Goal: Task Accomplishment & Management: Manage account settings

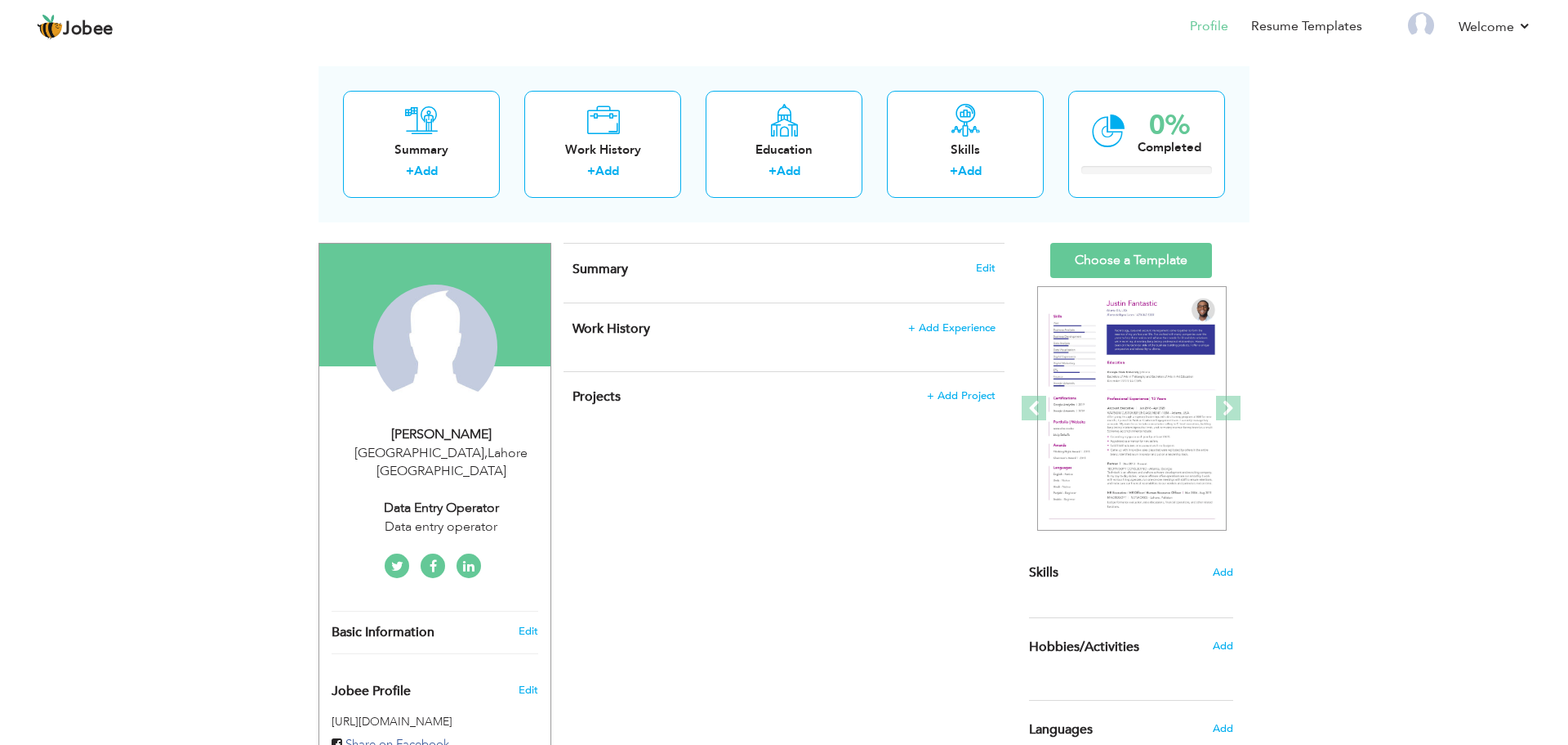
scroll to position [64, 0]
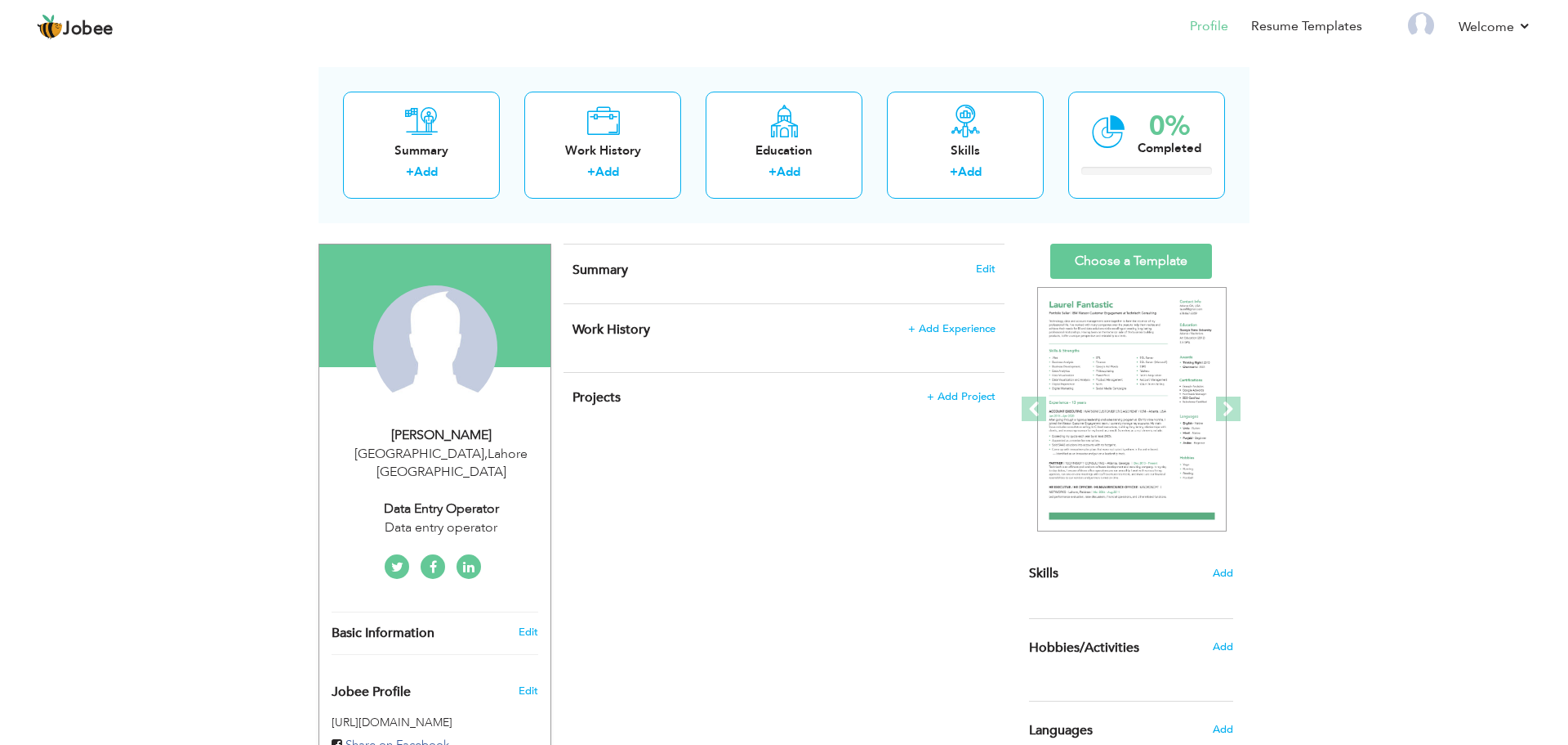
click at [638, 263] on h4 "Summary Edit" at bounding box center [784, 270] width 423 height 16
click at [984, 272] on span "Edit" at bounding box center [986, 269] width 20 height 12
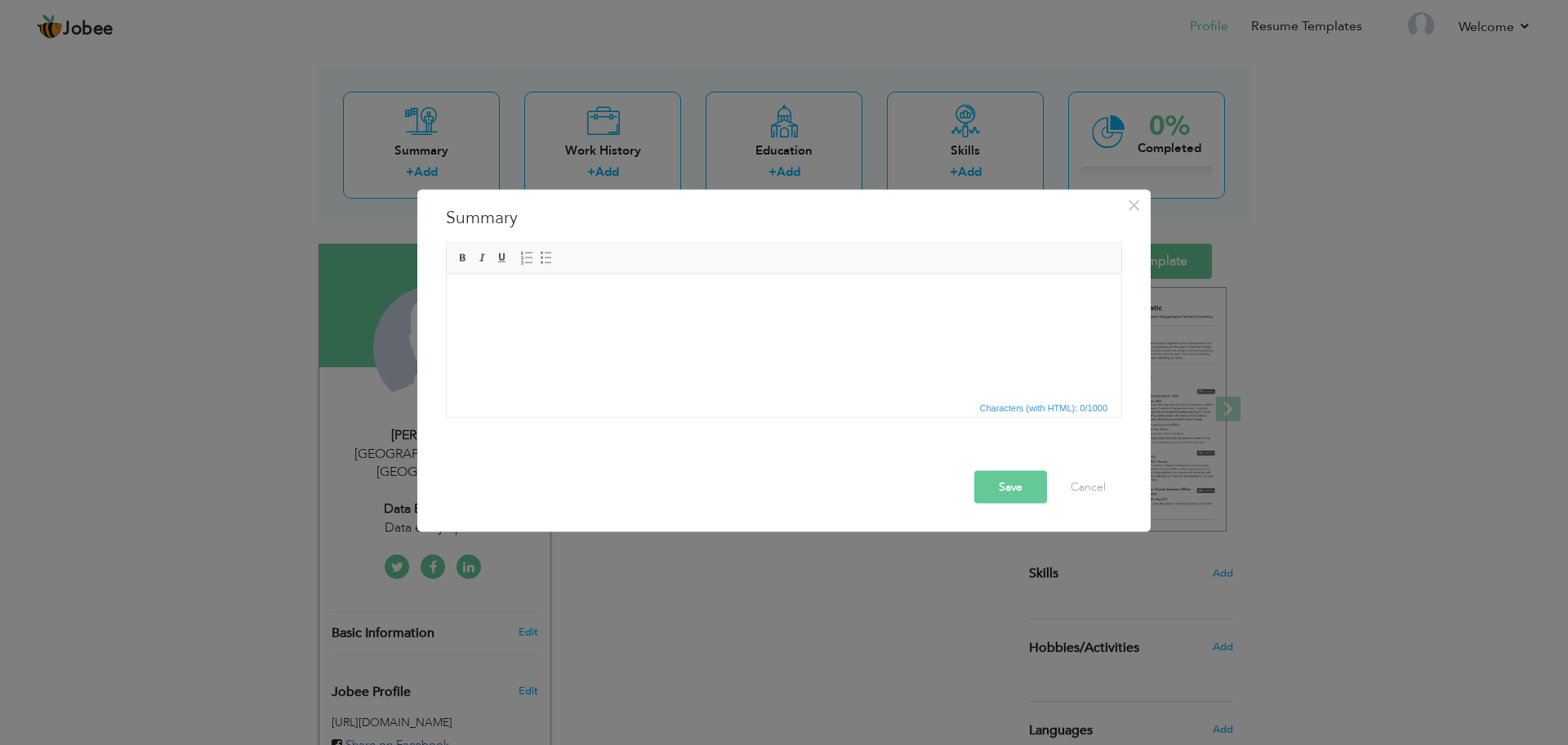
click at [587, 324] on html at bounding box center [784, 299] width 675 height 50
click at [863, 324] on html at bounding box center [784, 299] width 675 height 50
click at [473, 297] on body at bounding box center [784, 298] width 642 height 17
click at [474, 291] on body at bounding box center [784, 298] width 642 height 17
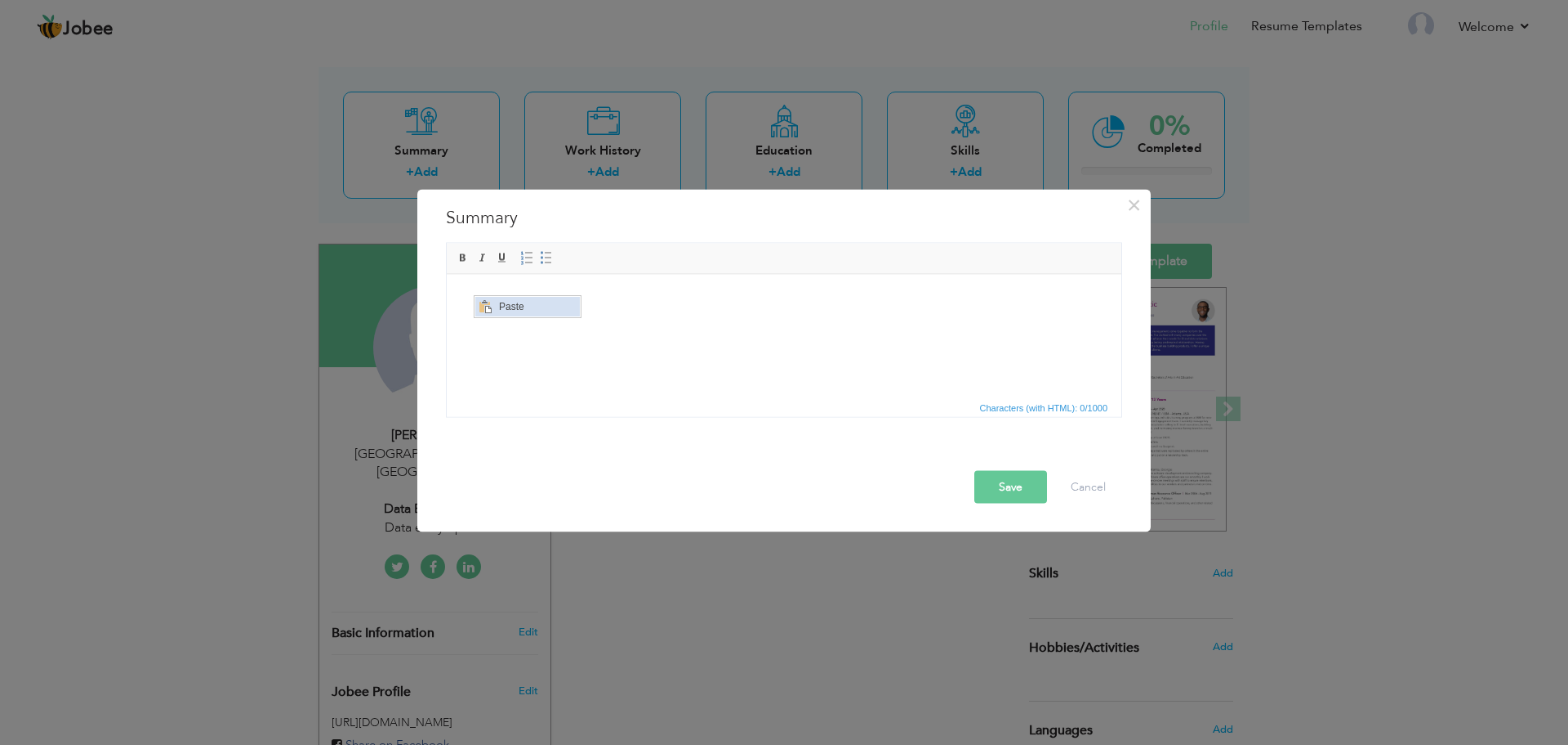
click at [483, 309] on span "Context Menu Options" at bounding box center [485, 306] width 13 height 13
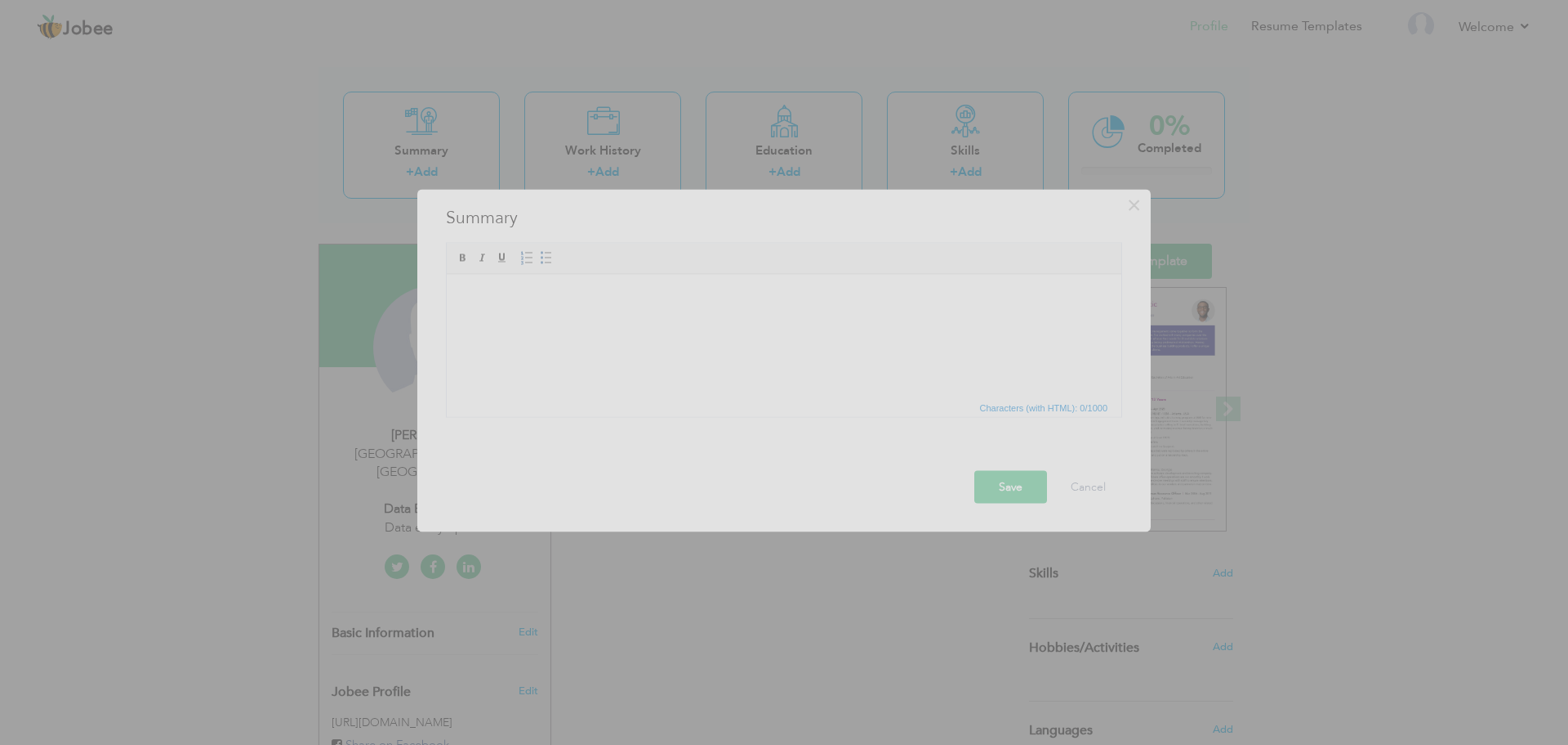
click at [483, 306] on div at bounding box center [784, 372] width 1568 height 745
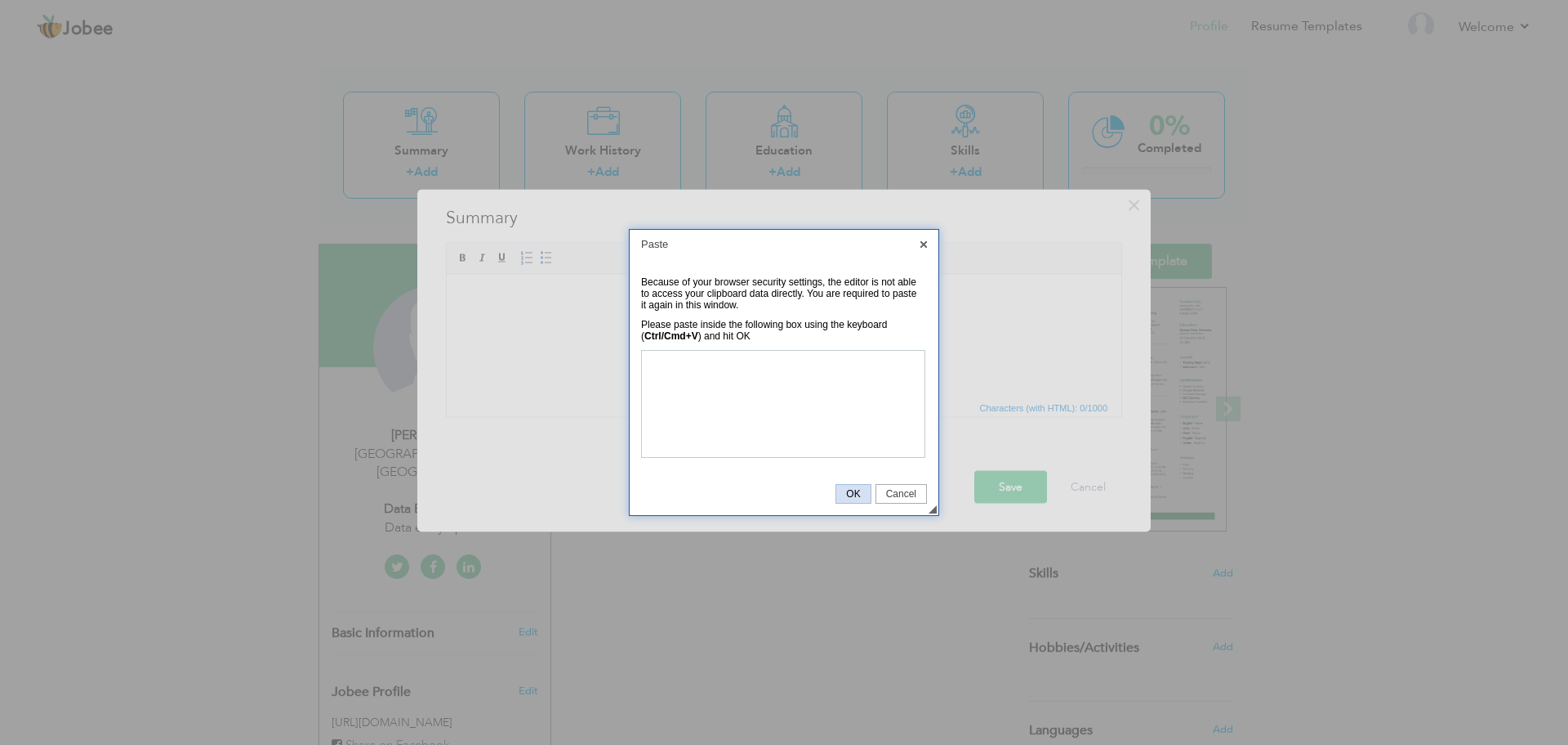
click at [851, 491] on span "OK" at bounding box center [853, 494] width 34 height 12
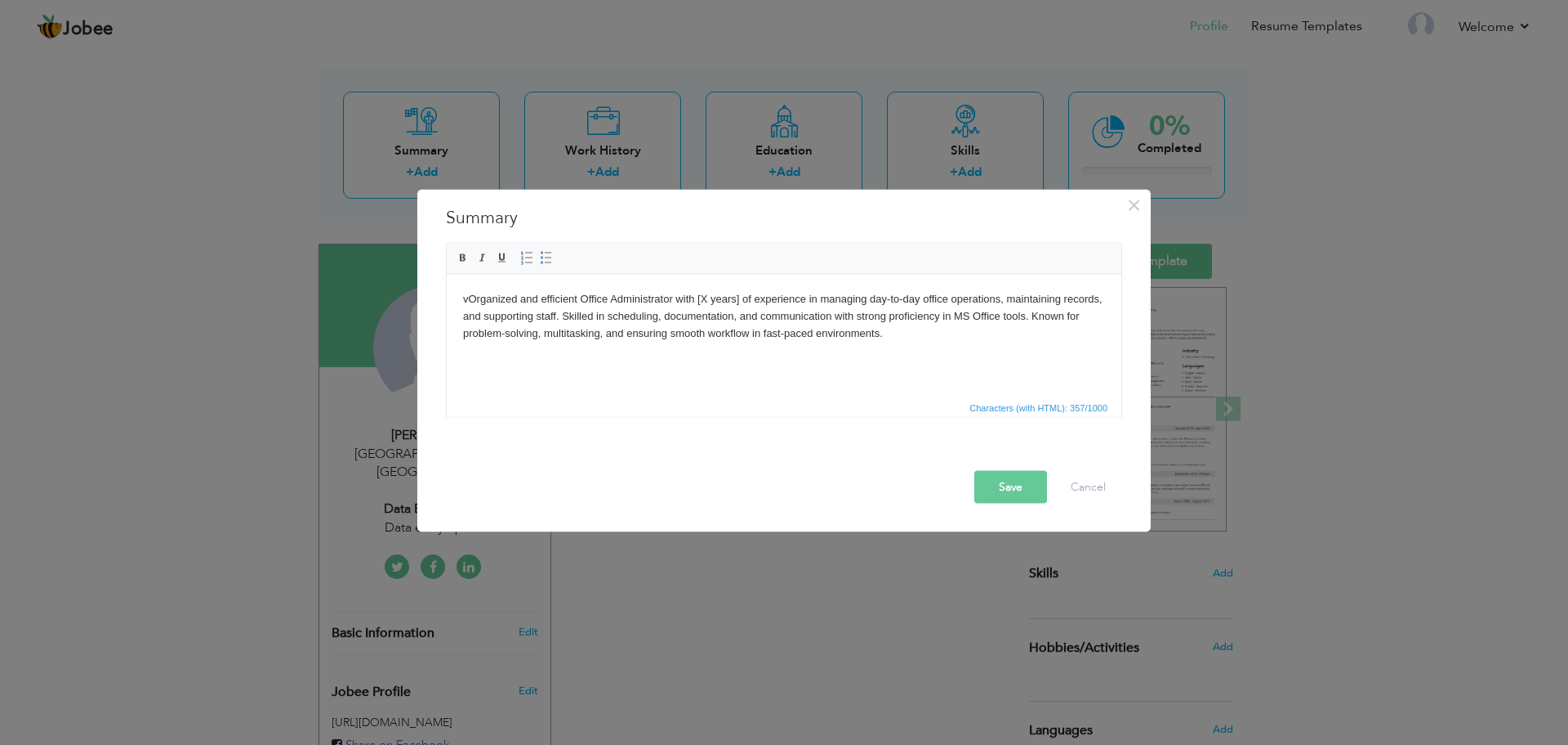
click at [472, 301] on body "v Organized and efficient Office Administrator with [X years] of experience in …" at bounding box center [784, 315] width 642 height 51
click at [707, 300] on body "Organized and efficient Office Administrator with [X years] of experience in ma…" at bounding box center [784, 315] width 642 height 51
click at [1021, 487] on button "Save" at bounding box center [1011, 487] width 72 height 33
click at [1011, 484] on button "Save" at bounding box center [1005, 487] width 84 height 33
click at [1015, 495] on button "Save" at bounding box center [1005, 487] width 84 height 33
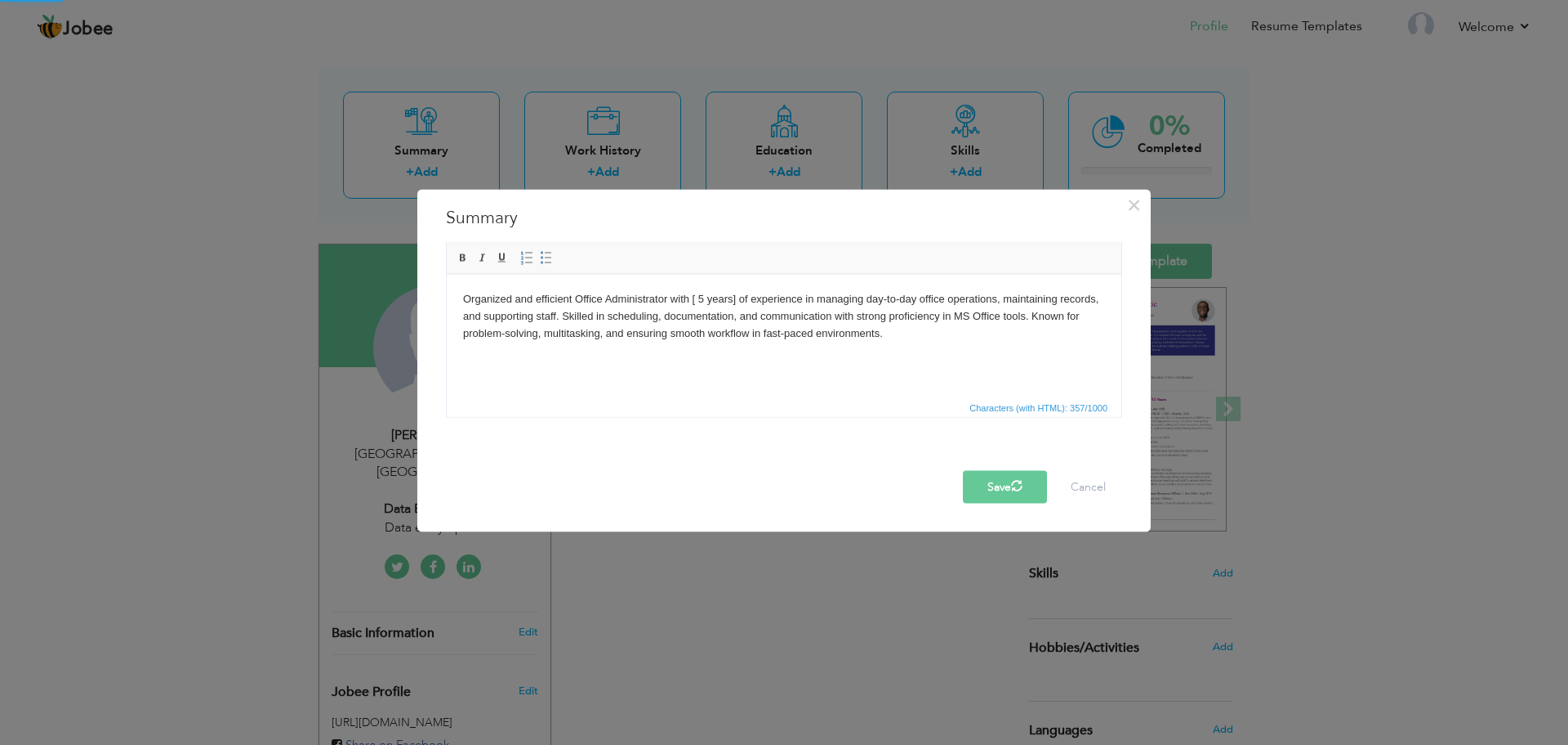
click at [1015, 495] on button "Save" at bounding box center [1005, 487] width 84 height 33
click at [1024, 479] on button "Save" at bounding box center [1005, 487] width 84 height 33
click at [888, 333] on body "Organized and efficient Office Administrator with [ 5 years] of experience in m…" at bounding box center [784, 315] width 642 height 51
click at [1003, 496] on button "Save" at bounding box center [1005, 487] width 84 height 33
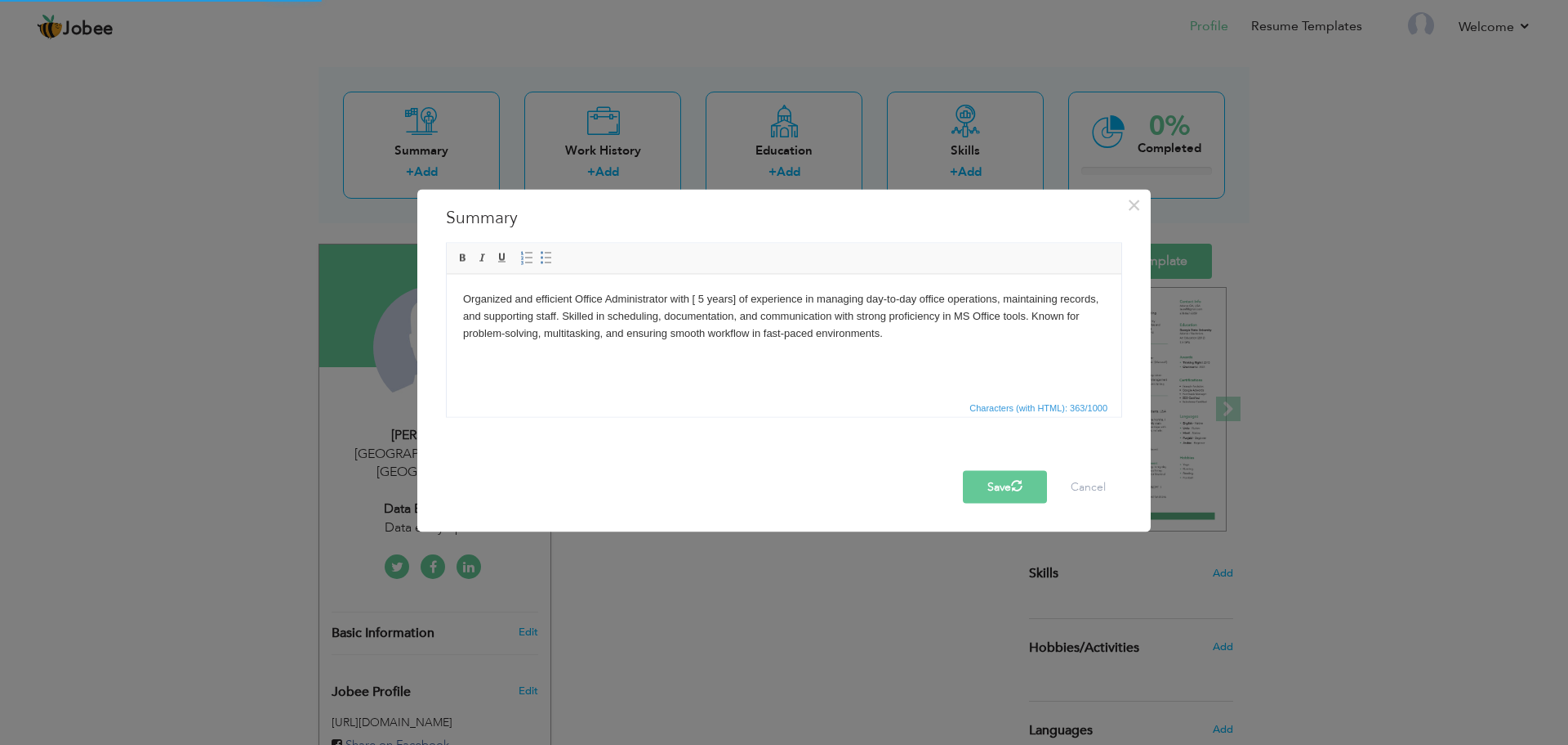
click at [1312, 191] on div "× Summary Rich Text Editor, summaryEditor Editor toolbars Basic Styles Bold Ita…" at bounding box center [784, 372] width 1568 height 745
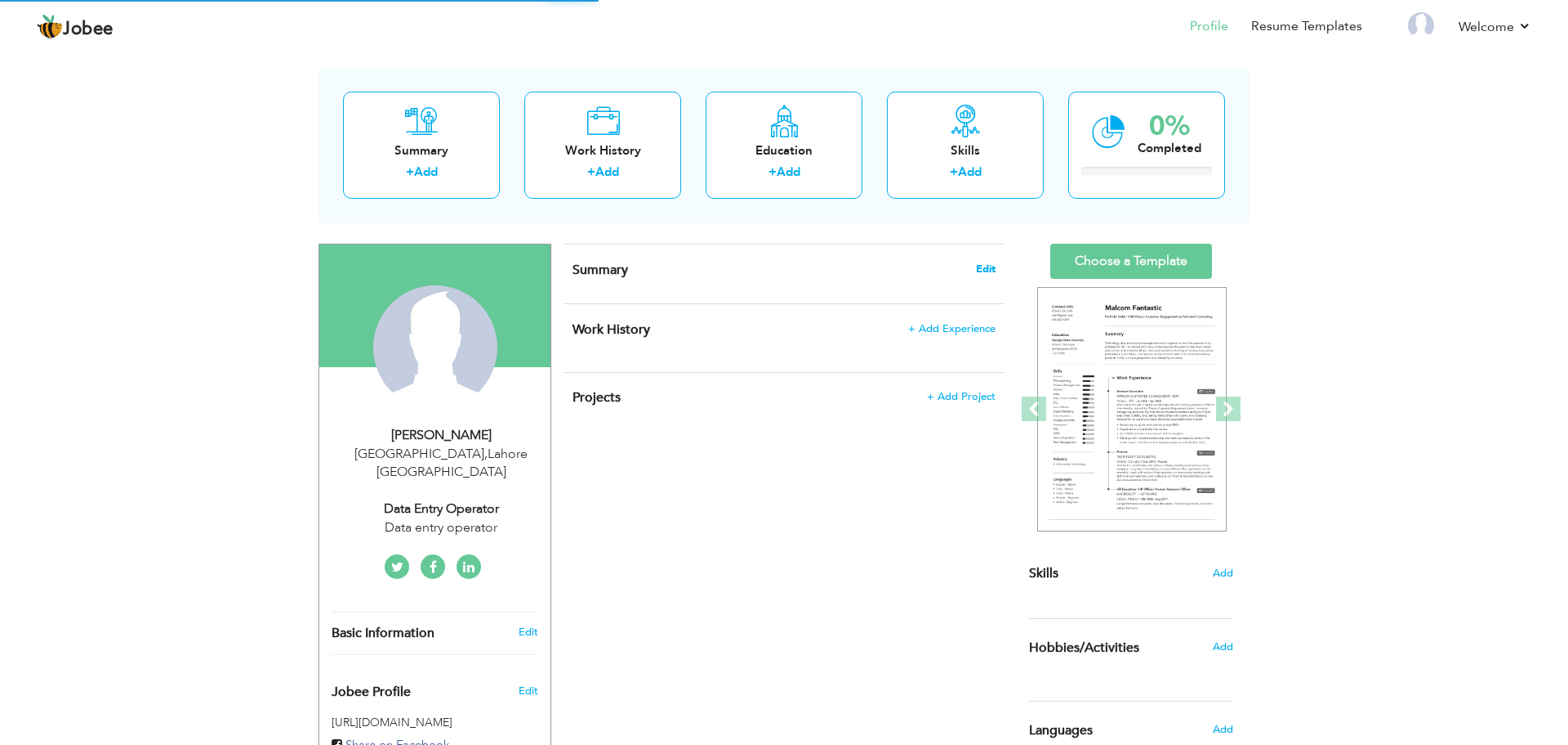
click at [994, 263] on span "Edit" at bounding box center [986, 269] width 20 height 12
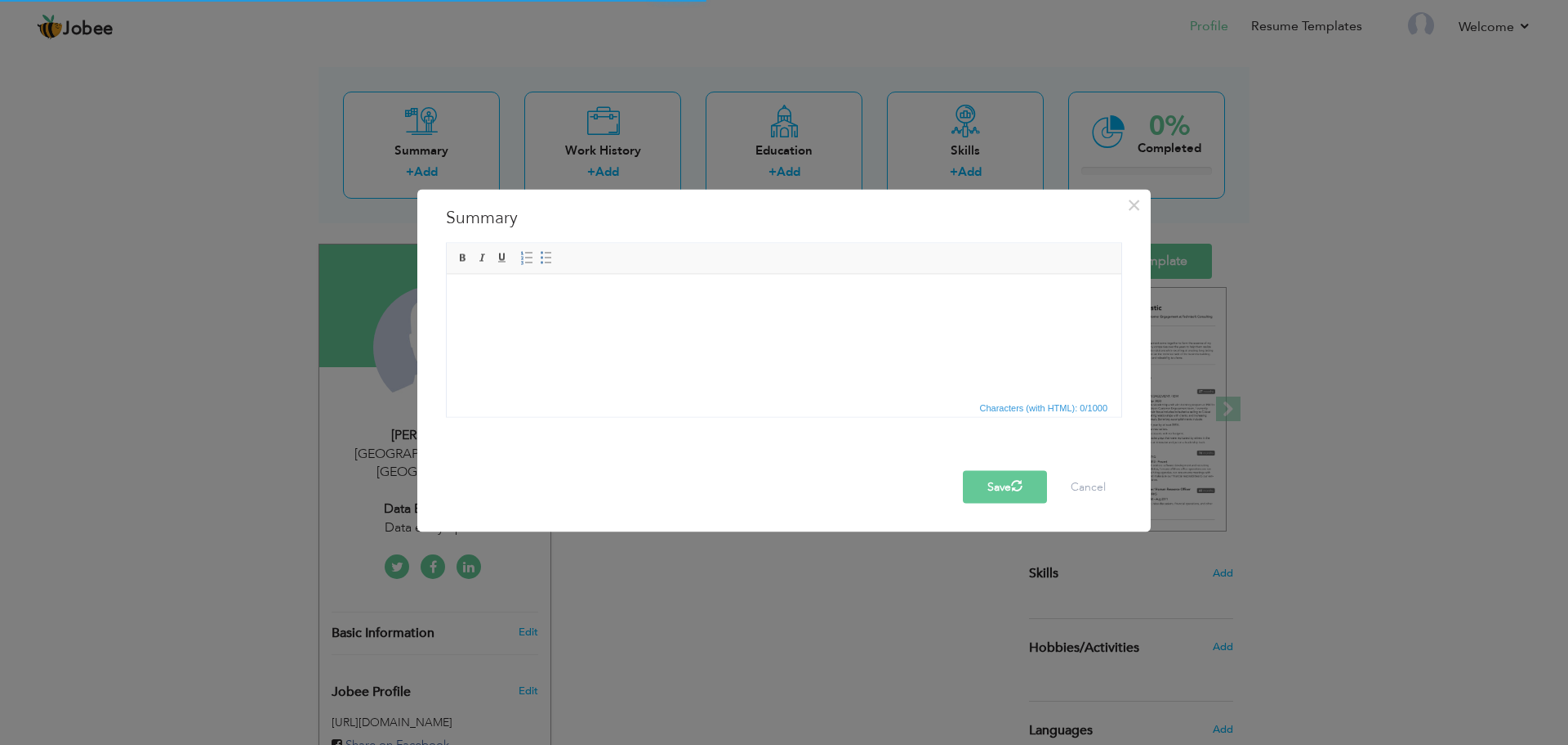
click at [928, 319] on html at bounding box center [784, 299] width 675 height 50
click at [928, 319] on html at bounding box center [784, 299] width 675 height 50
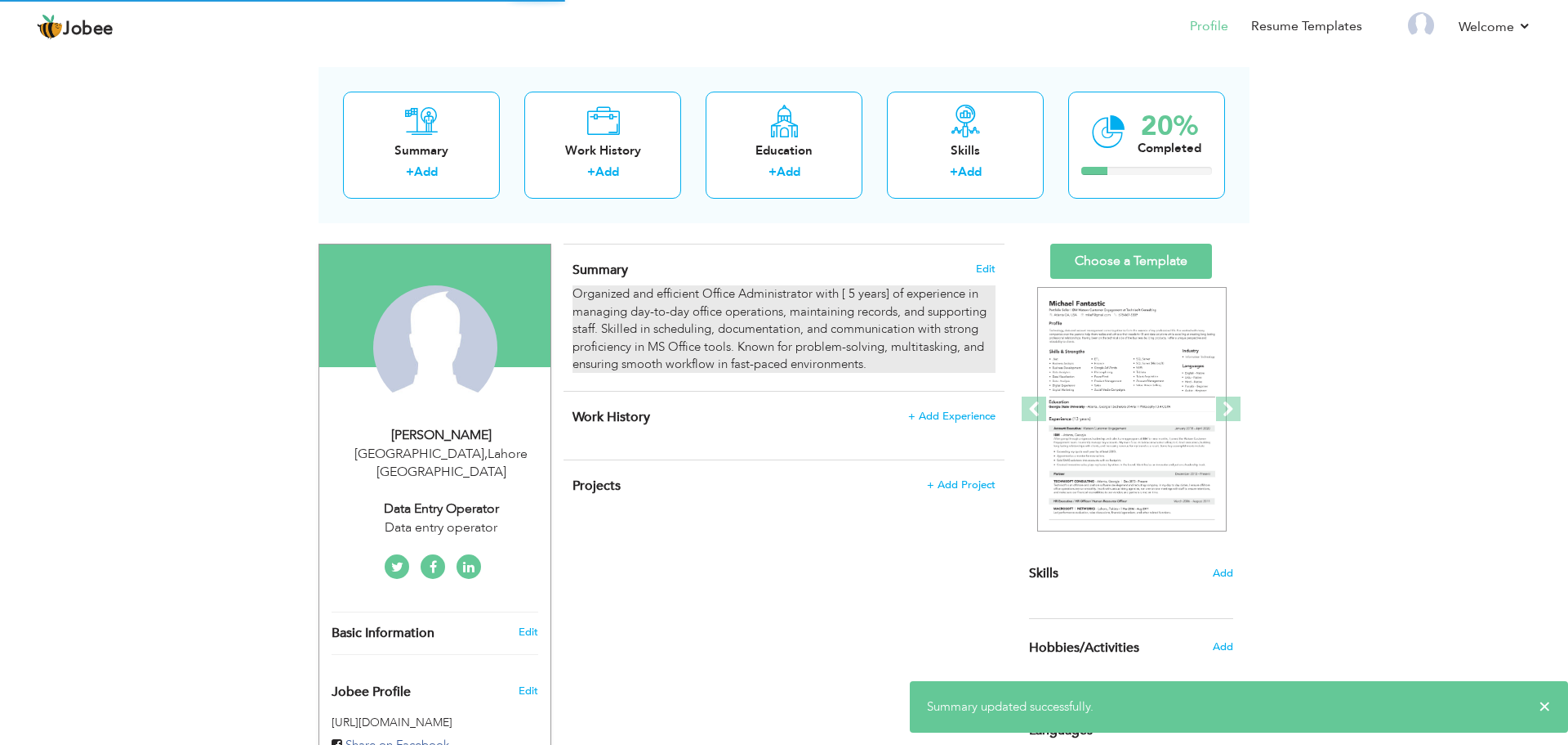
click at [854, 352] on div "Organized and efficient Office Administrator with [ 5 years] of experience in m…" at bounding box center [784, 329] width 423 height 87
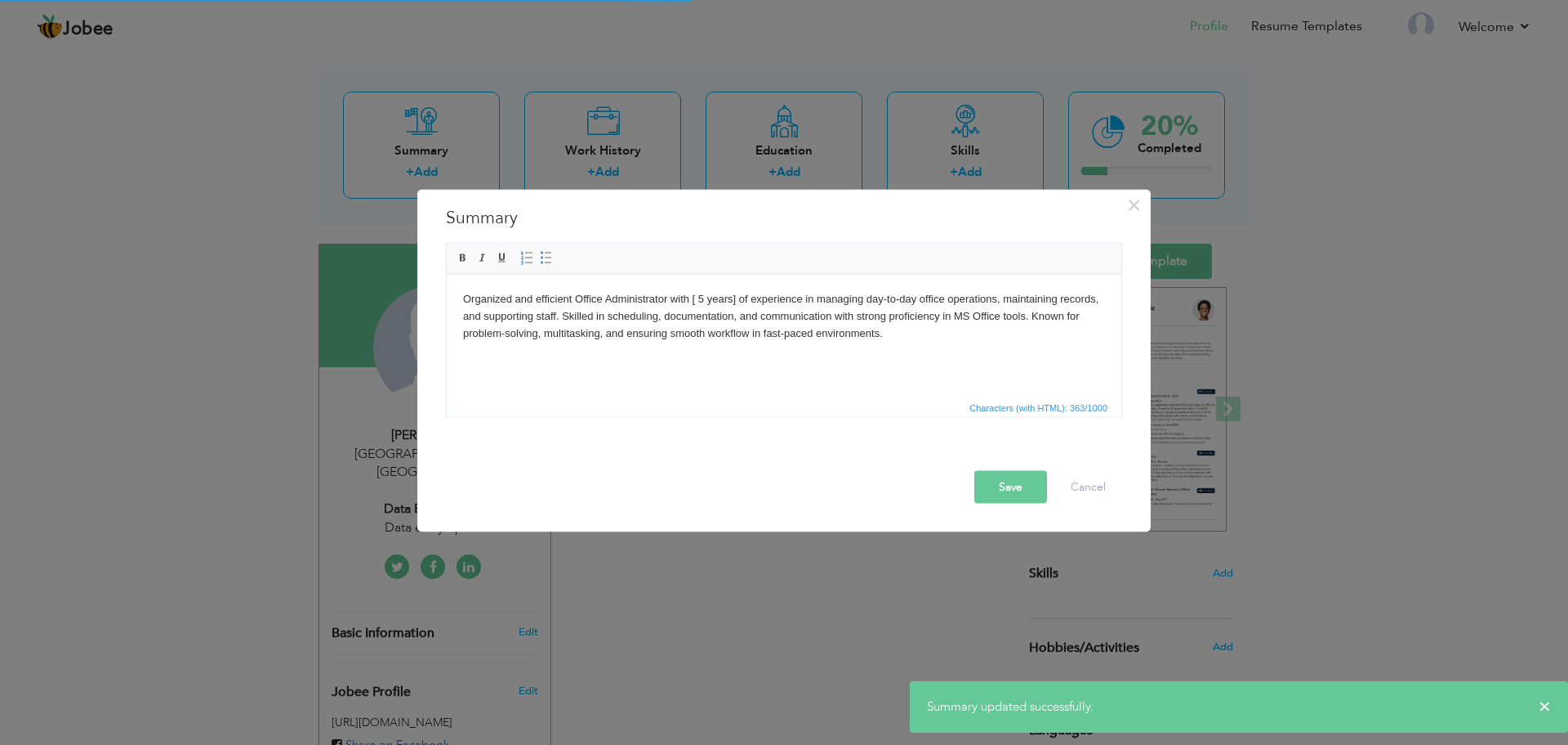
click at [988, 481] on button "Save" at bounding box center [1011, 487] width 72 height 33
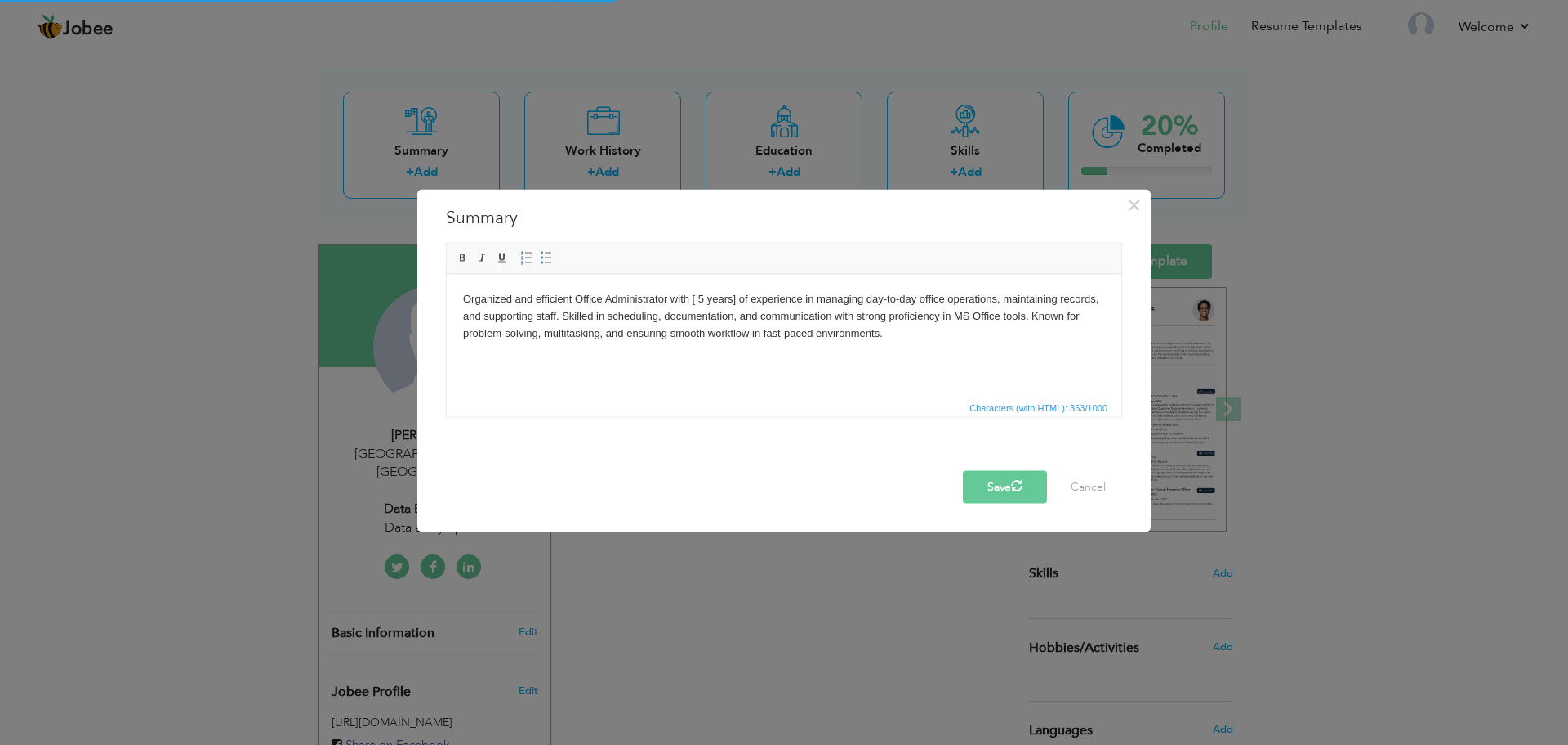
click at [891, 629] on div "× Summary Organized and efficient Office Administrator with [ 5 years] of exper…" at bounding box center [784, 372] width 1568 height 745
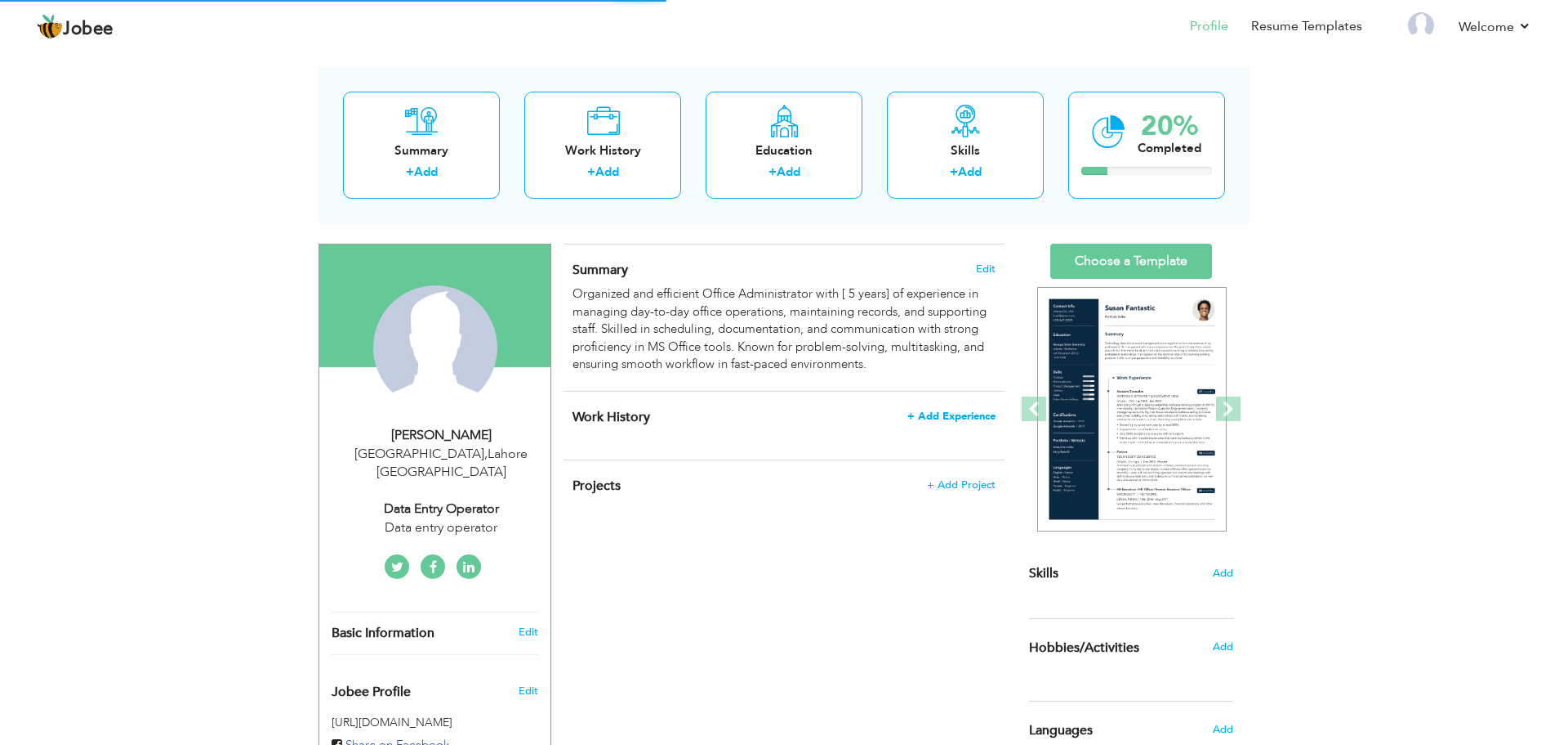
click at [936, 417] on span "+ Add Experience" at bounding box center [951, 416] width 88 height 12
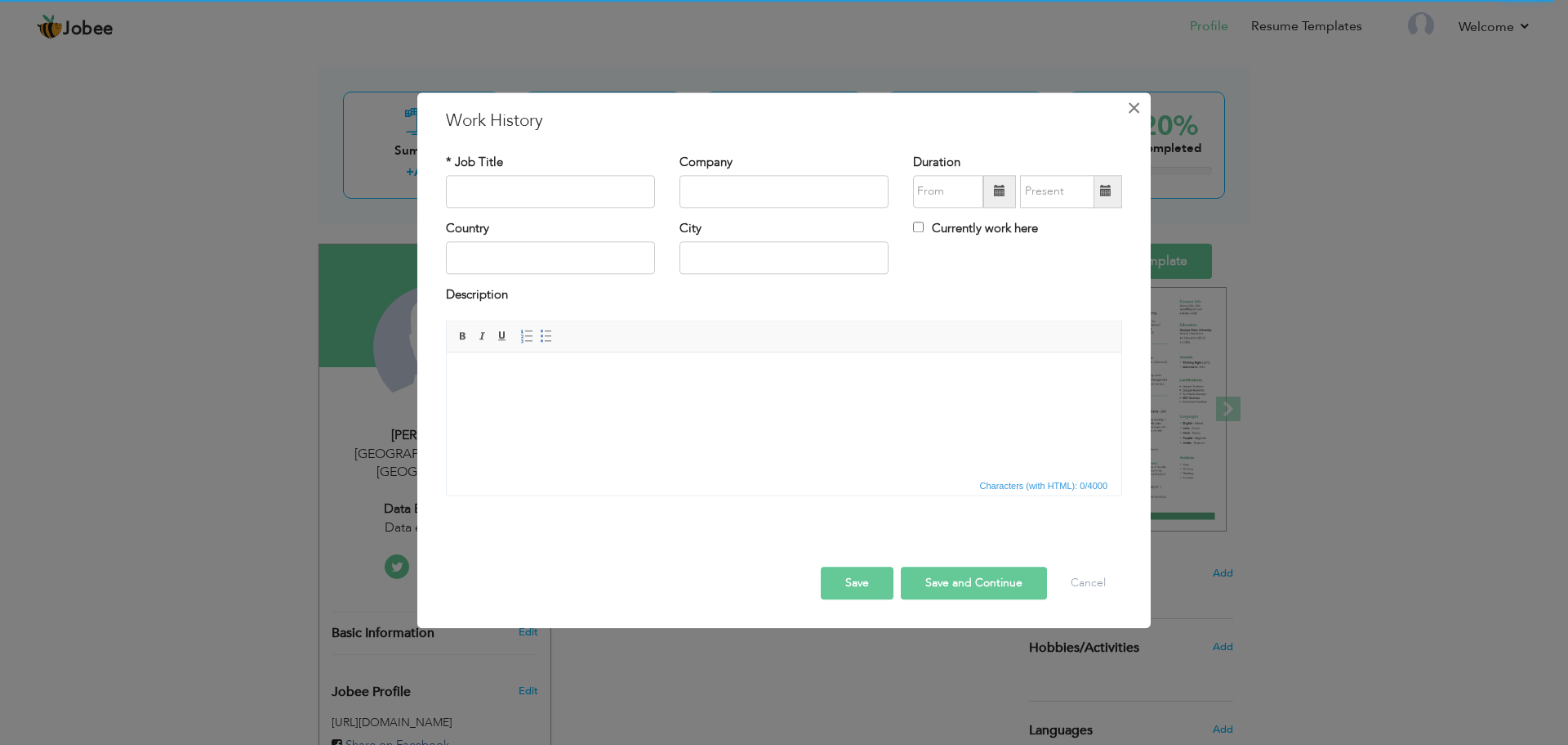
click at [1139, 97] on span "×" at bounding box center [1134, 108] width 14 height 30
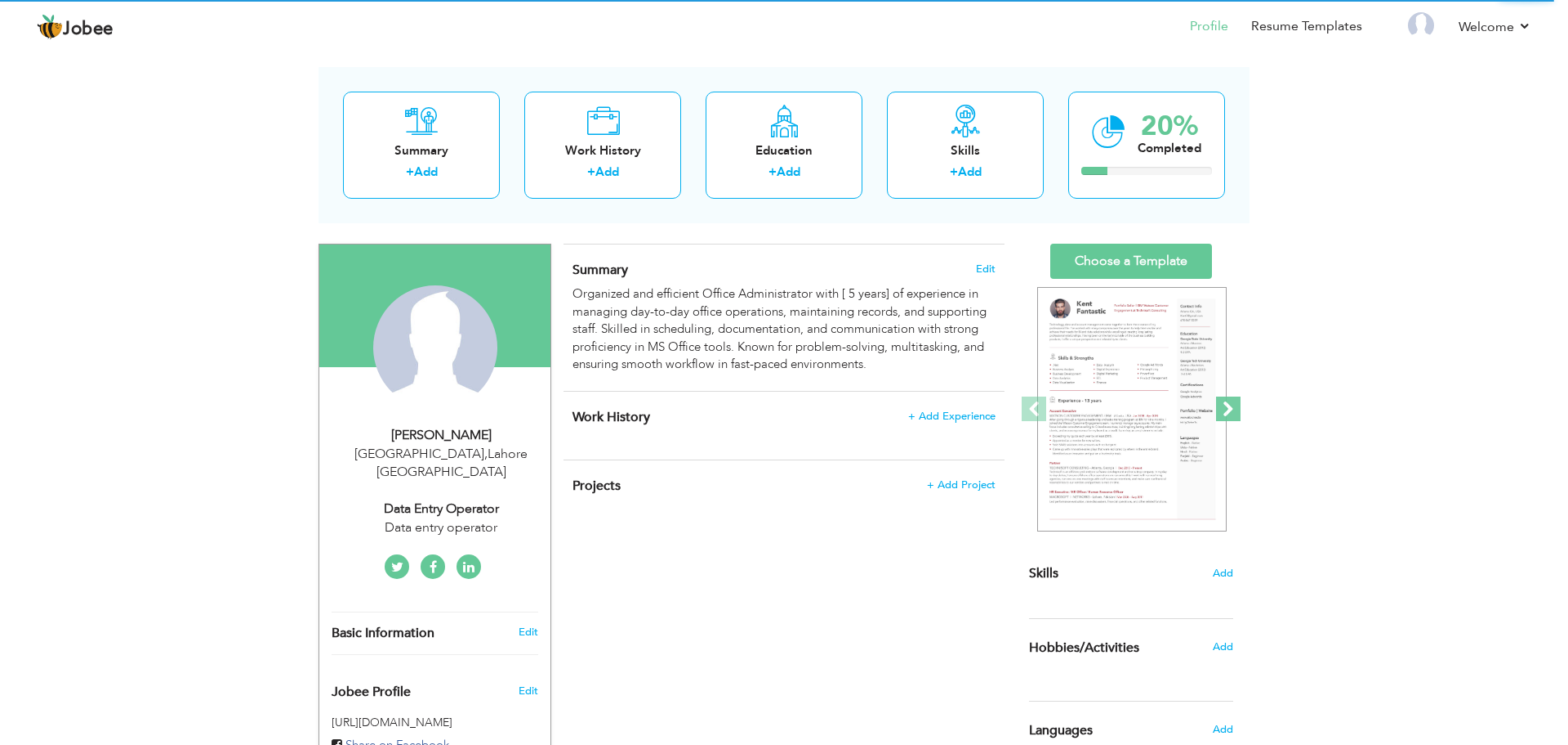
click at [1218, 405] on span at bounding box center [1228, 409] width 25 height 25
click at [1230, 409] on span at bounding box center [1228, 409] width 25 height 25
click at [1029, 410] on span at bounding box center [1034, 409] width 25 height 25
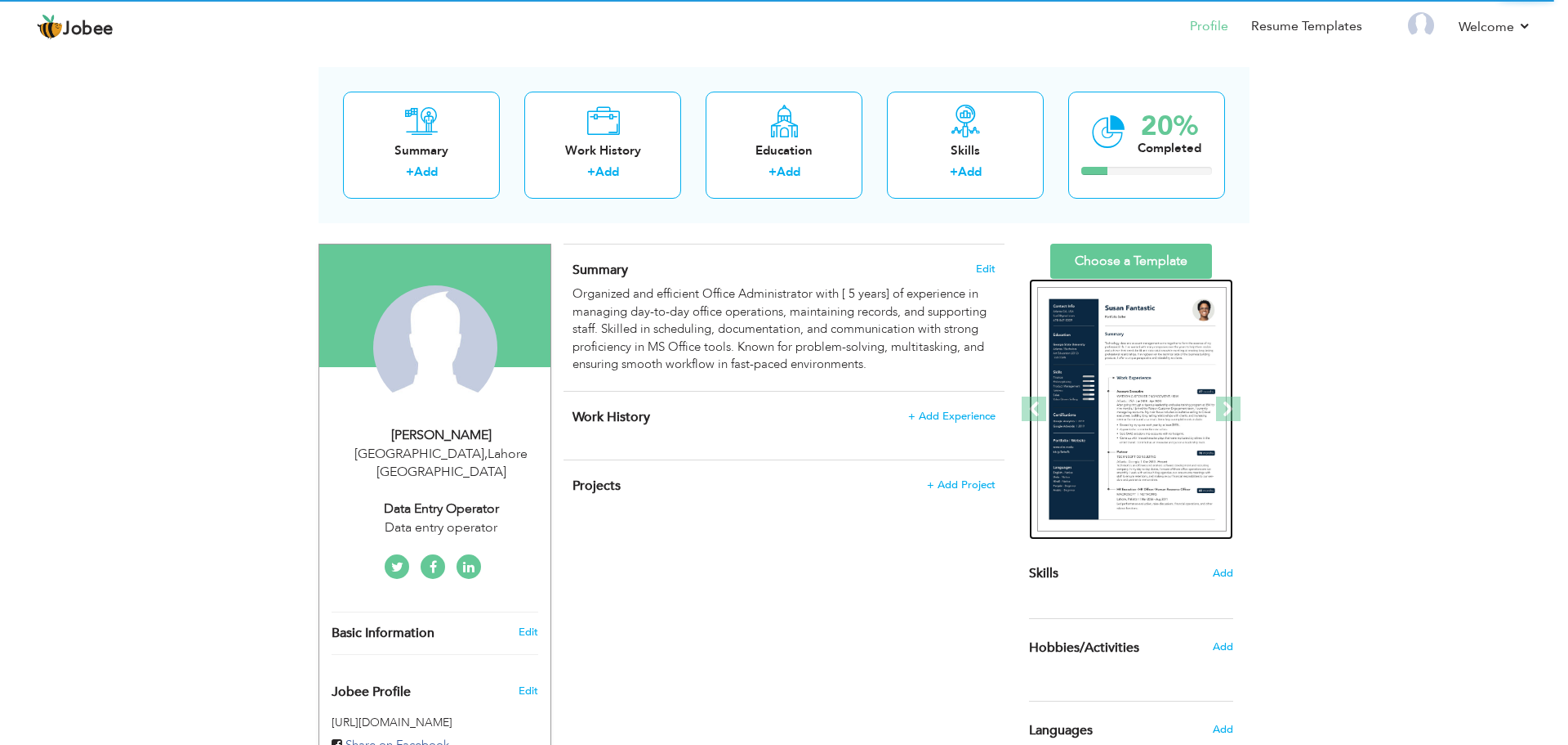
click at [1109, 385] on img at bounding box center [1132, 410] width 189 height 245
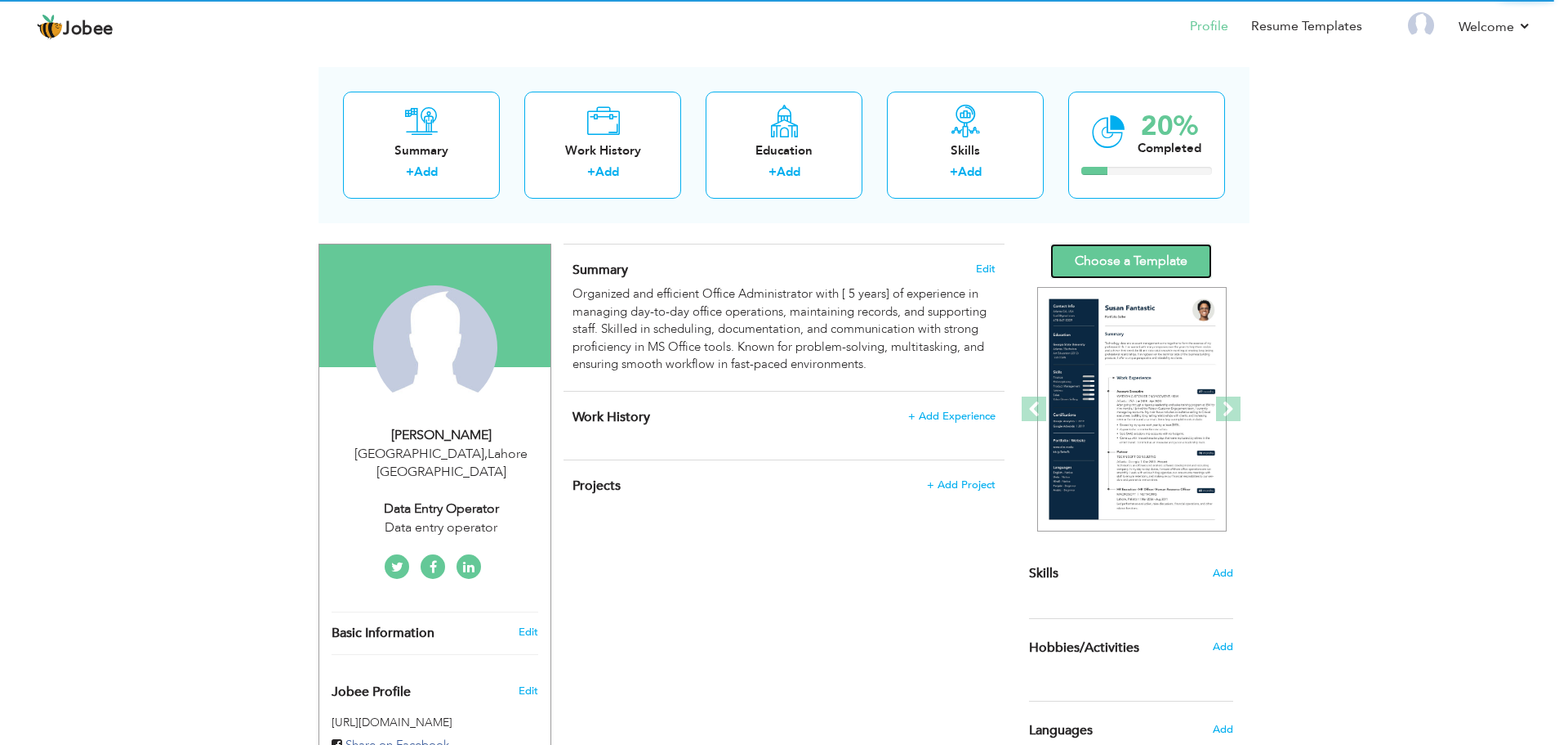
click at [1120, 266] on link "Choose a Template" at bounding box center [1131, 261] width 162 height 35
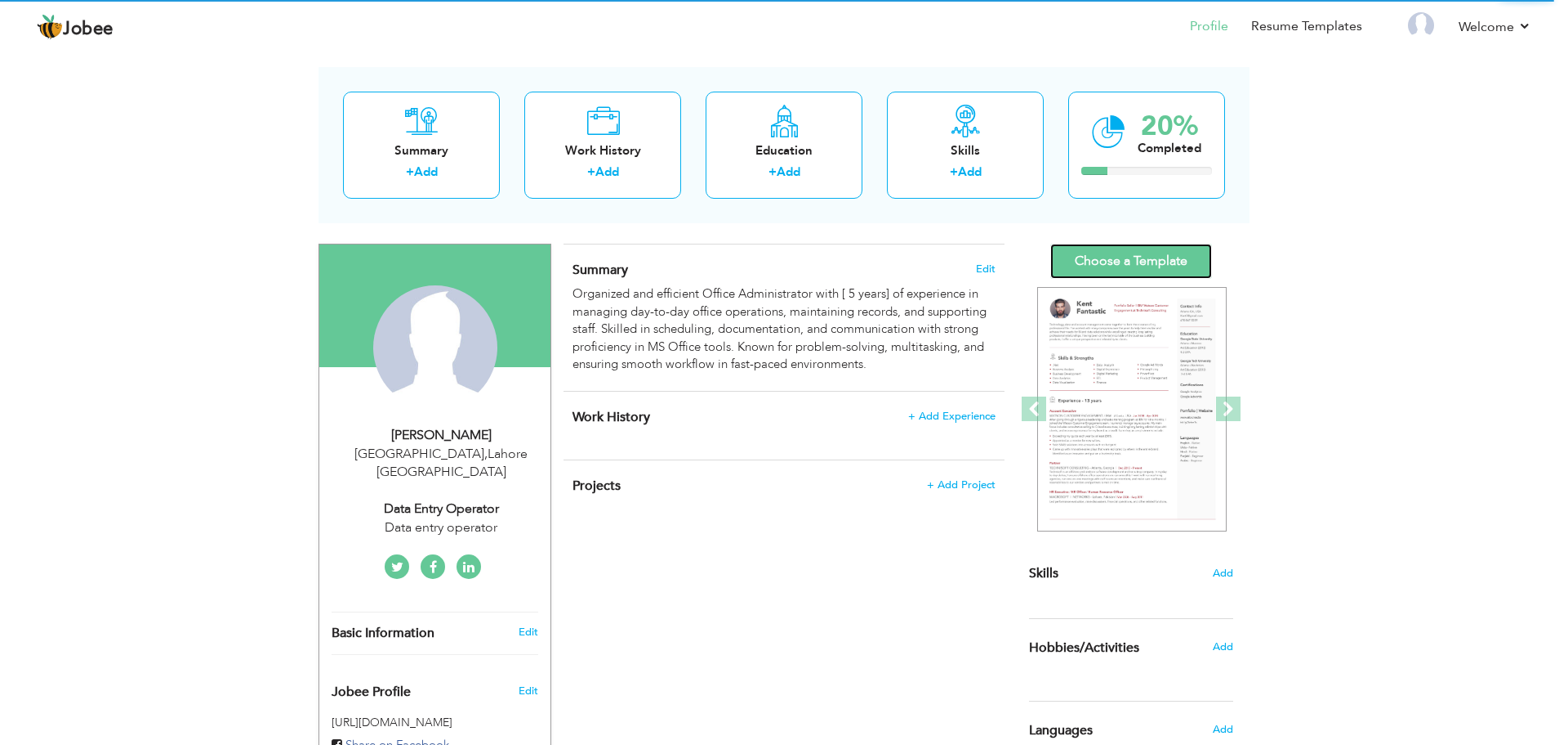
click at [1120, 266] on link "Choose a Template" at bounding box center [1131, 261] width 162 height 35
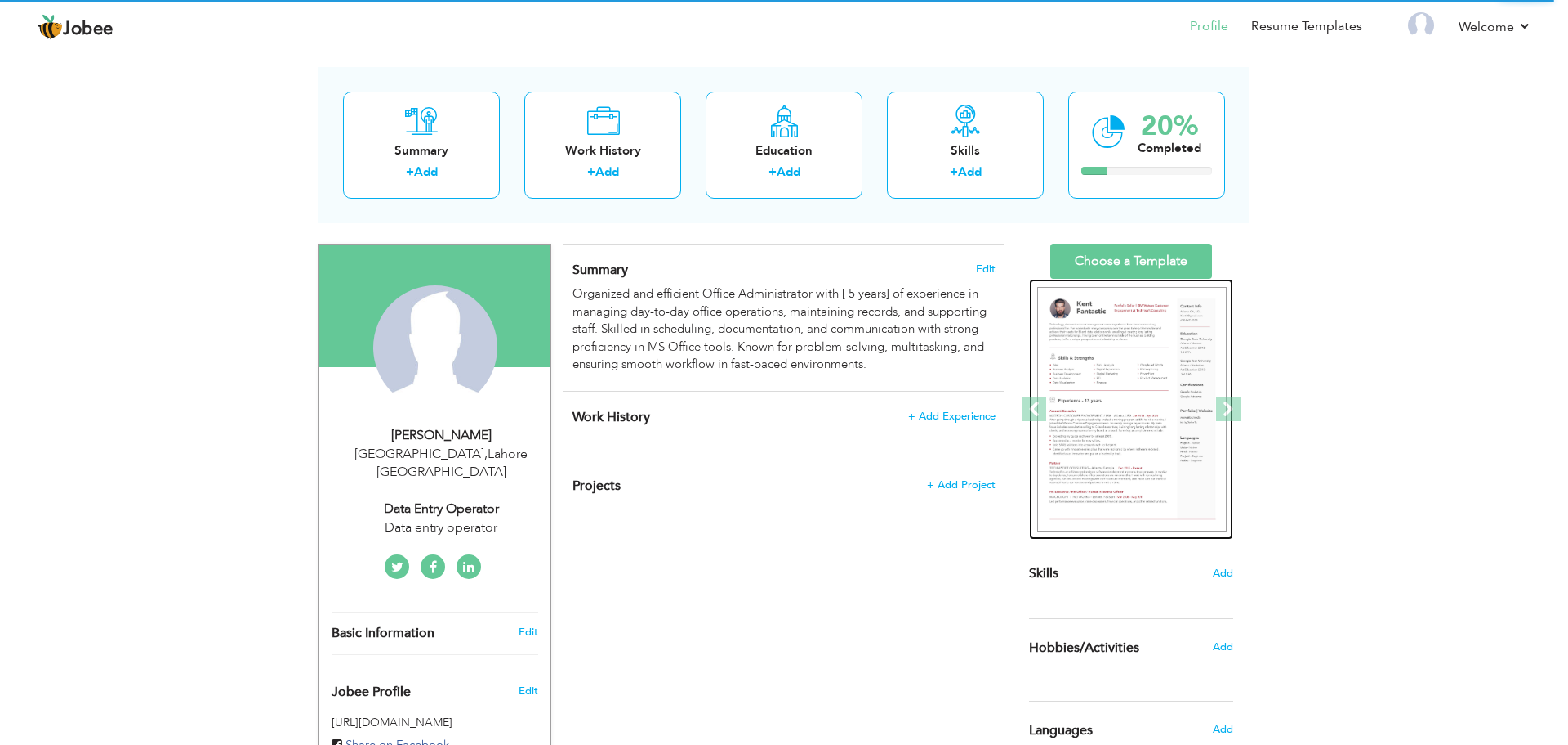
click at [1119, 352] on img at bounding box center [1132, 410] width 189 height 245
click at [1118, 351] on img at bounding box center [1132, 410] width 189 height 245
click at [1119, 360] on img at bounding box center [1132, 410] width 189 height 245
drag, startPoint x: 1119, startPoint y: 360, endPoint x: 1112, endPoint y: 399, distance: 39.6
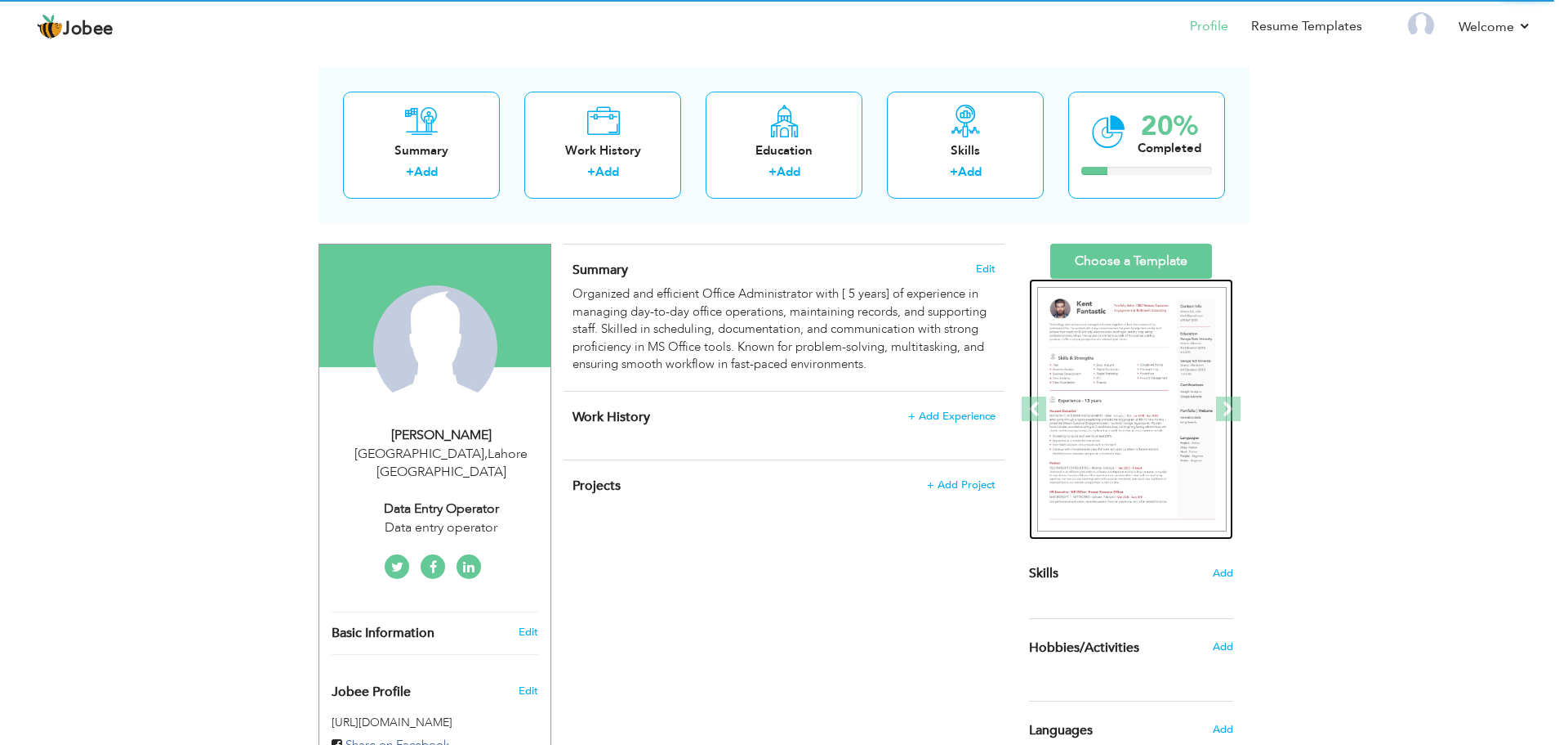
click at [1112, 399] on img at bounding box center [1132, 410] width 189 height 245
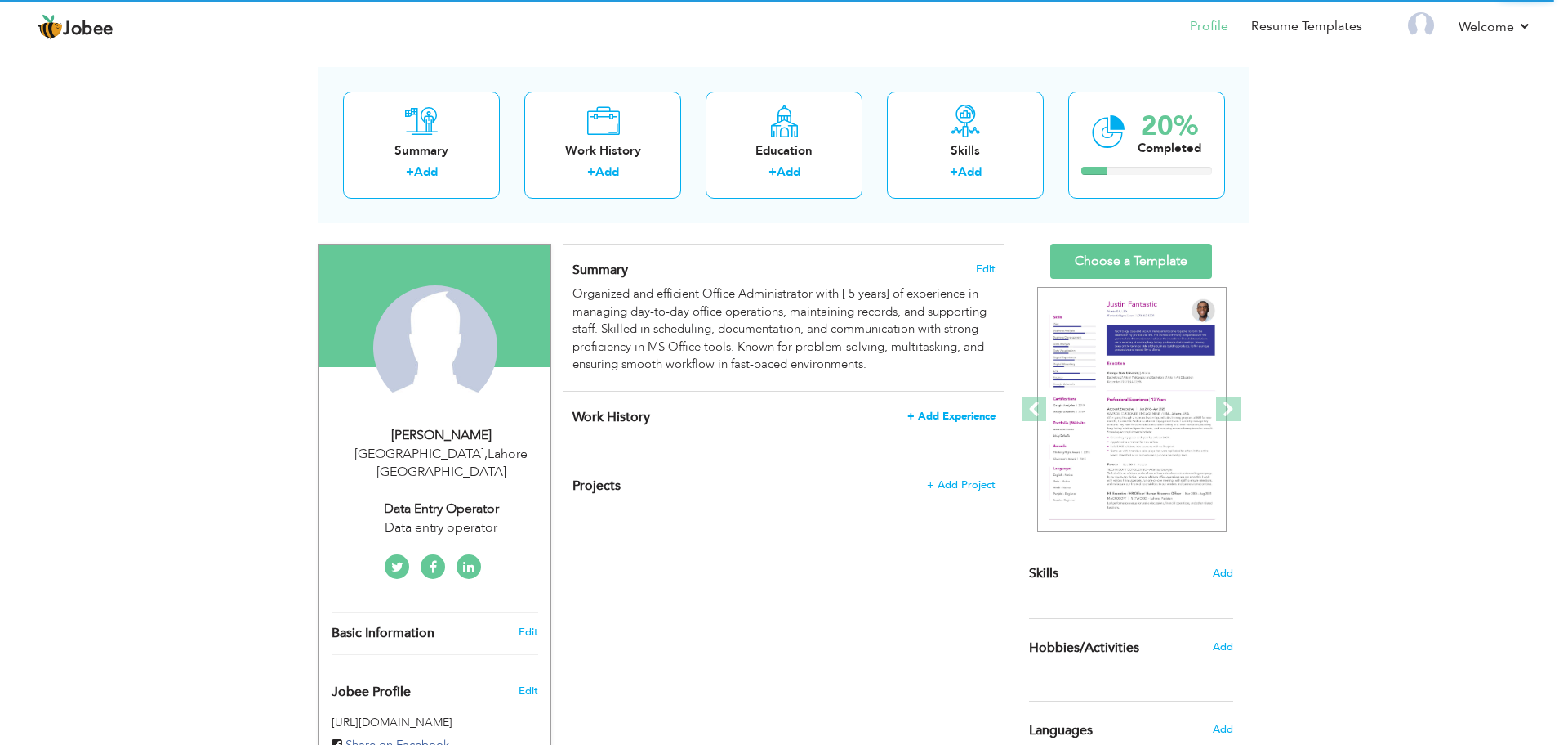
click at [990, 418] on span "+ Add Experience" at bounding box center [951, 416] width 88 height 12
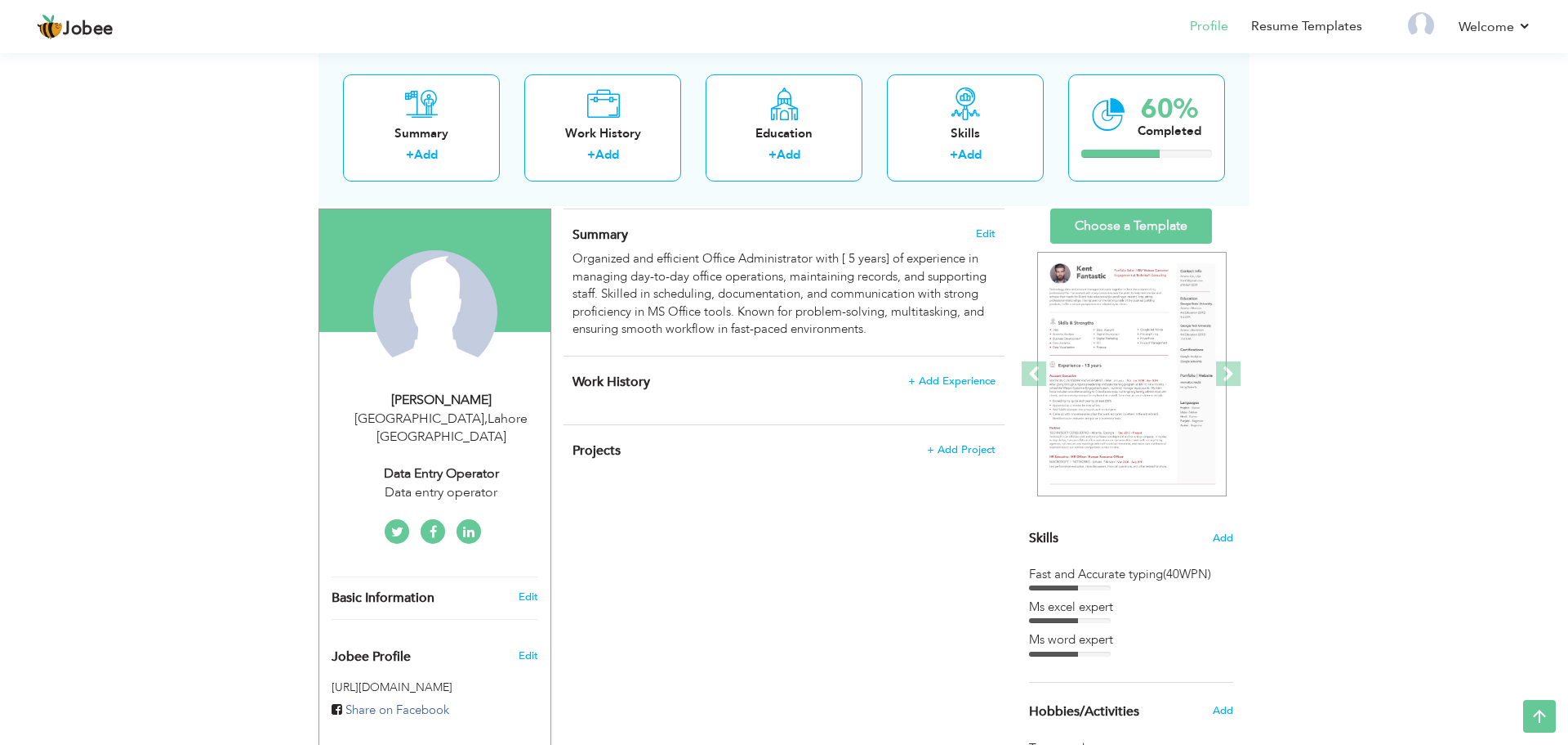
scroll to position [81, 0]
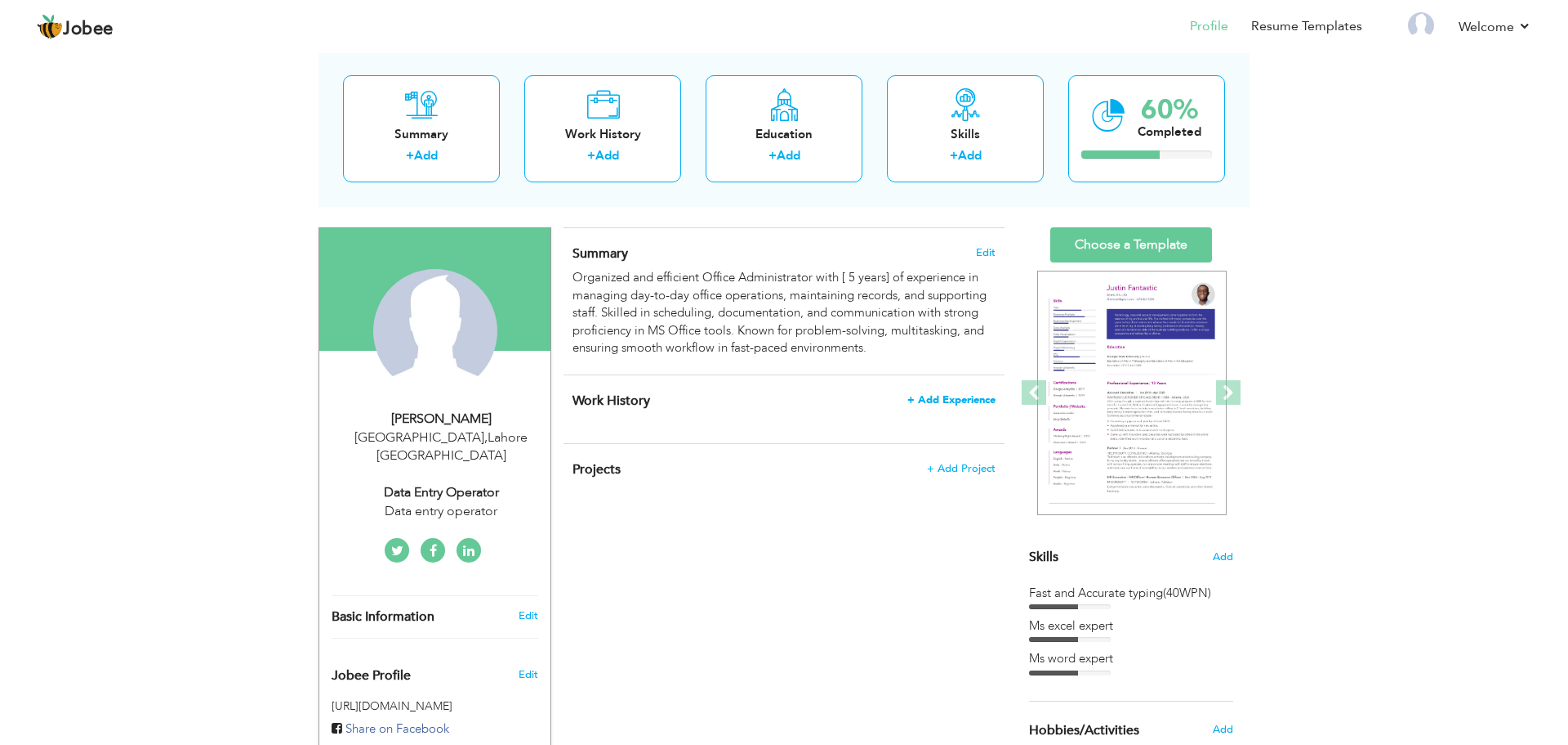
click at [927, 398] on span "+ Add Experience" at bounding box center [951, 400] width 88 height 12
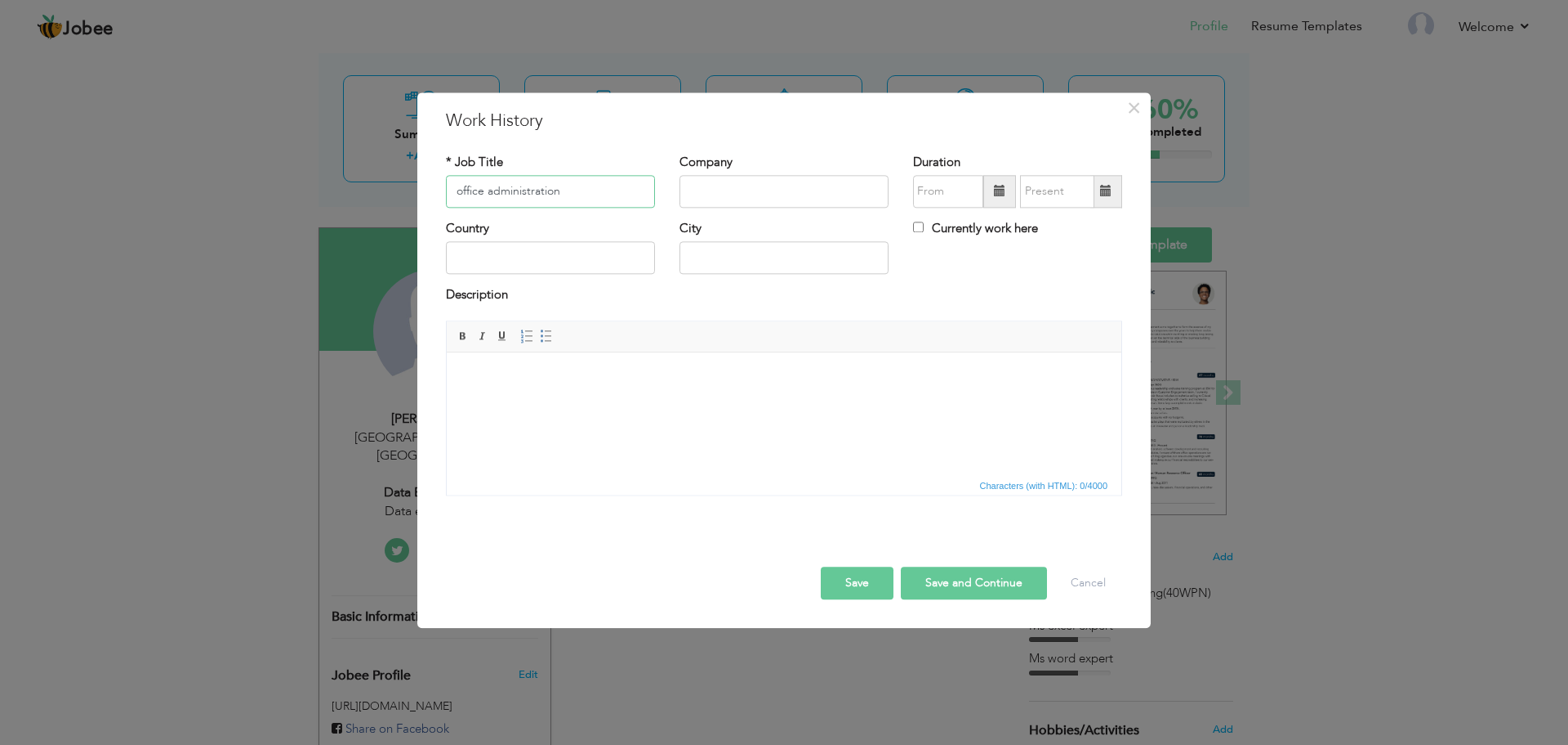
type input "office administration"
click at [824, 189] on input "text" at bounding box center [784, 191] width 209 height 33
type input "abc-compony"
drag, startPoint x: 627, startPoint y: 235, endPoint x: 619, endPoint y: 260, distance: 26.2
click at [620, 258] on div "Country" at bounding box center [550, 247] width 209 height 54
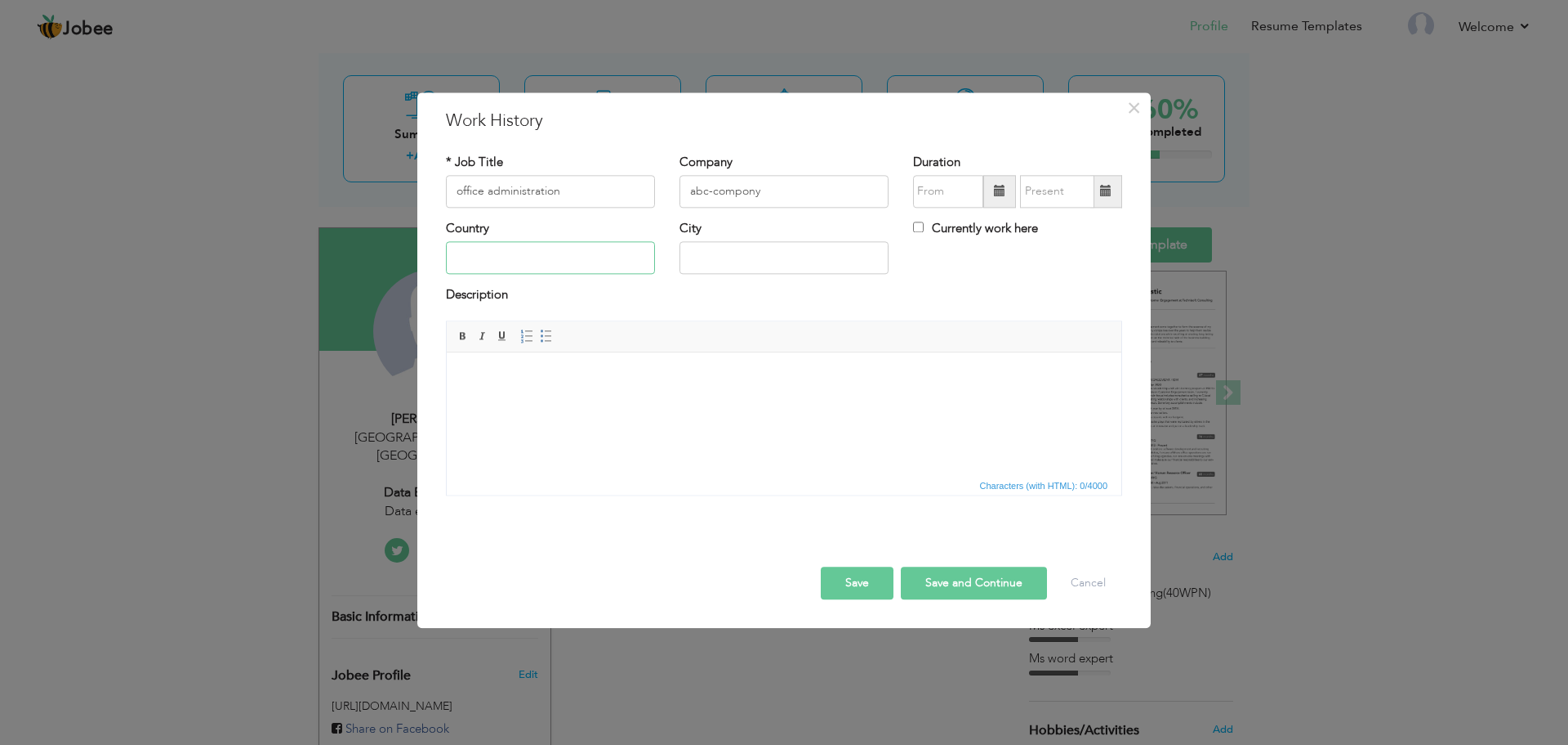
click at [619, 260] on input "text" at bounding box center [550, 258] width 209 height 33
type input "l"
type input "o"
type input "[GEOGRAPHIC_DATA]"
click at [708, 258] on input "text" at bounding box center [784, 258] width 209 height 33
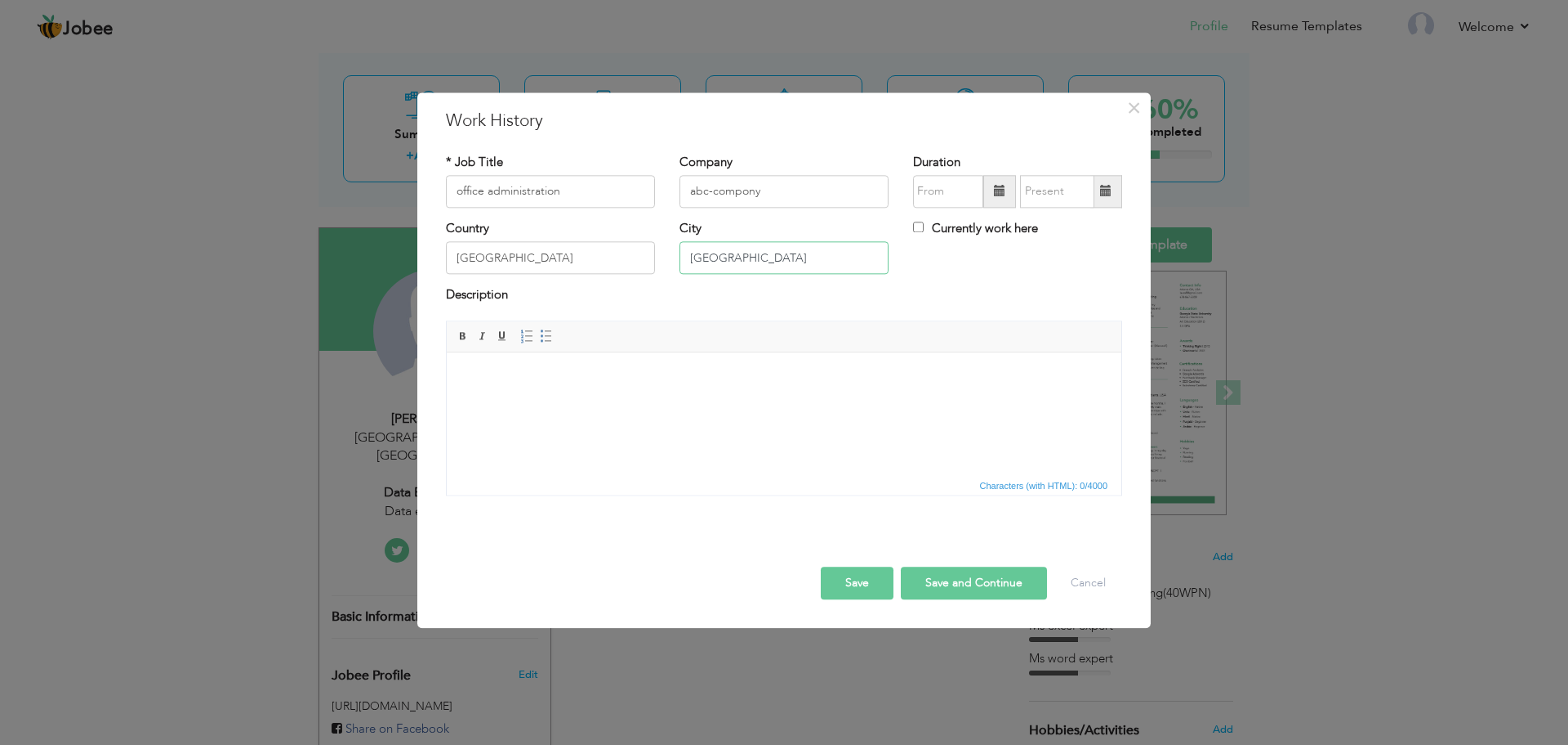
type input "[GEOGRAPHIC_DATA]"
click at [881, 573] on button "Save" at bounding box center [857, 583] width 72 height 33
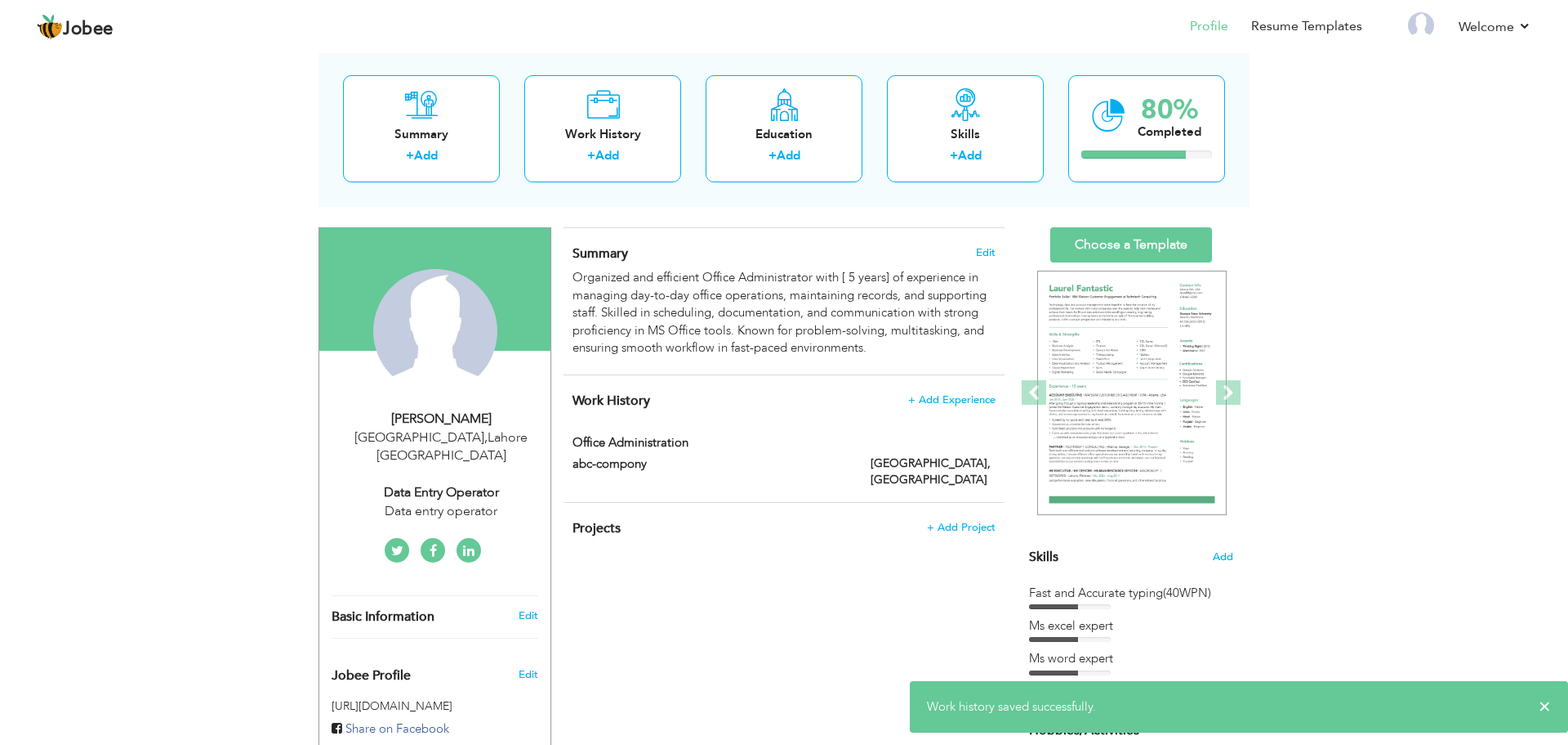
click at [957, 503] on div "Projects + Add Project × Projects * Project Title Company Tools" at bounding box center [784, 537] width 441 height 68
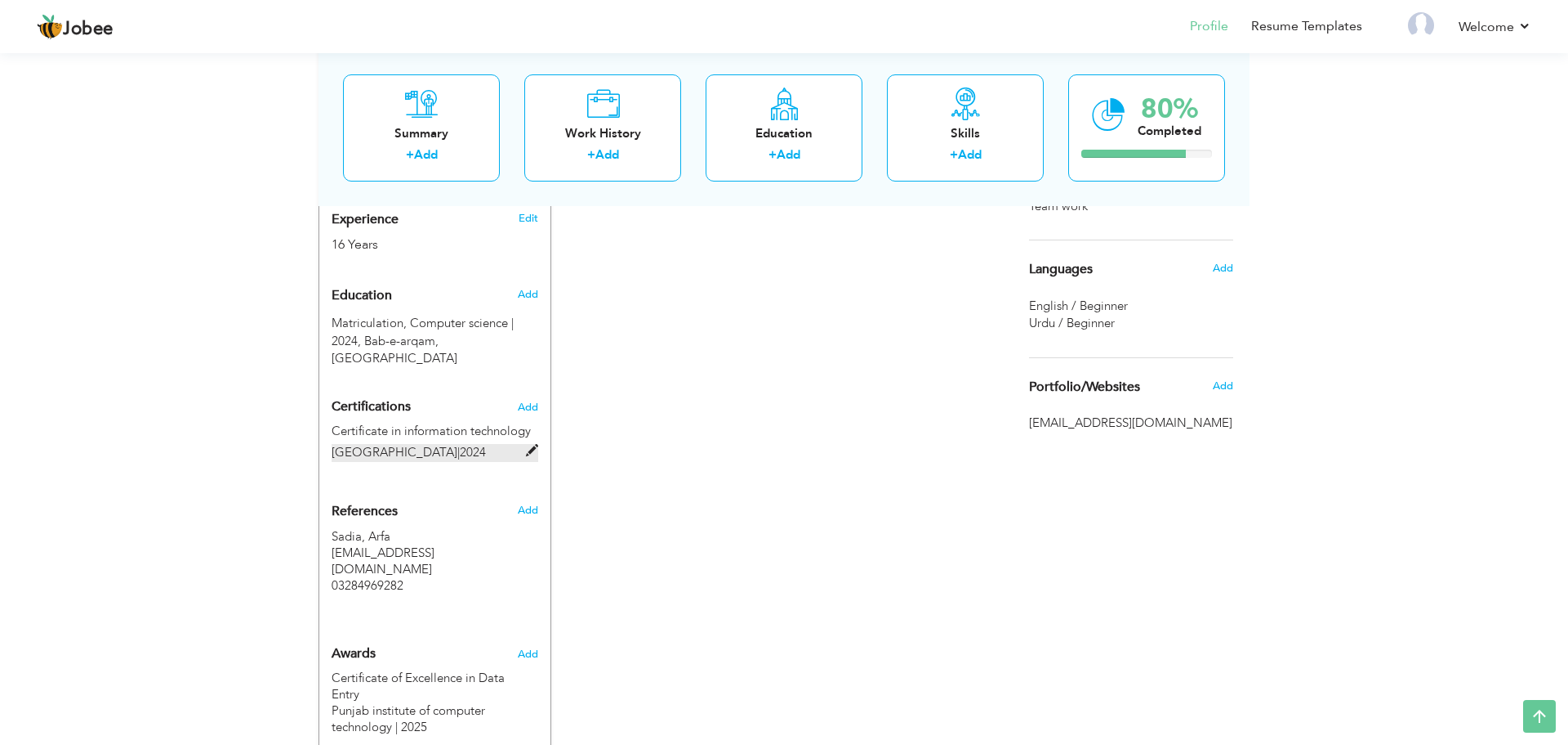
scroll to position [640, 0]
click at [483, 424] on label "Certificate in information technology" at bounding box center [434, 432] width 206 height 17
type input "Certificate in information technology"
type input "[GEOGRAPHIC_DATA]"
type input "2024"
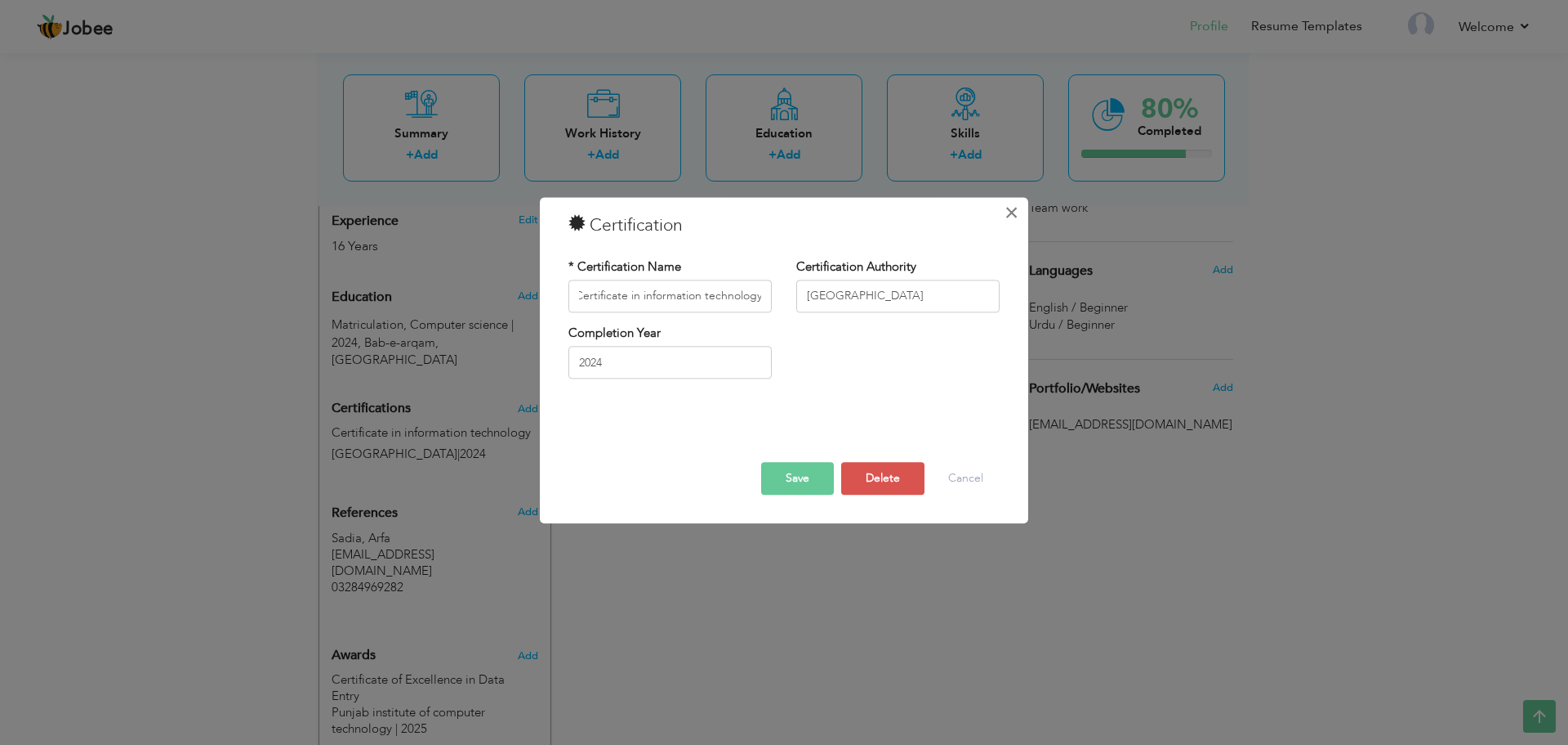
scroll to position [0, 0]
click at [1006, 220] on span "×" at bounding box center [1011, 212] width 14 height 30
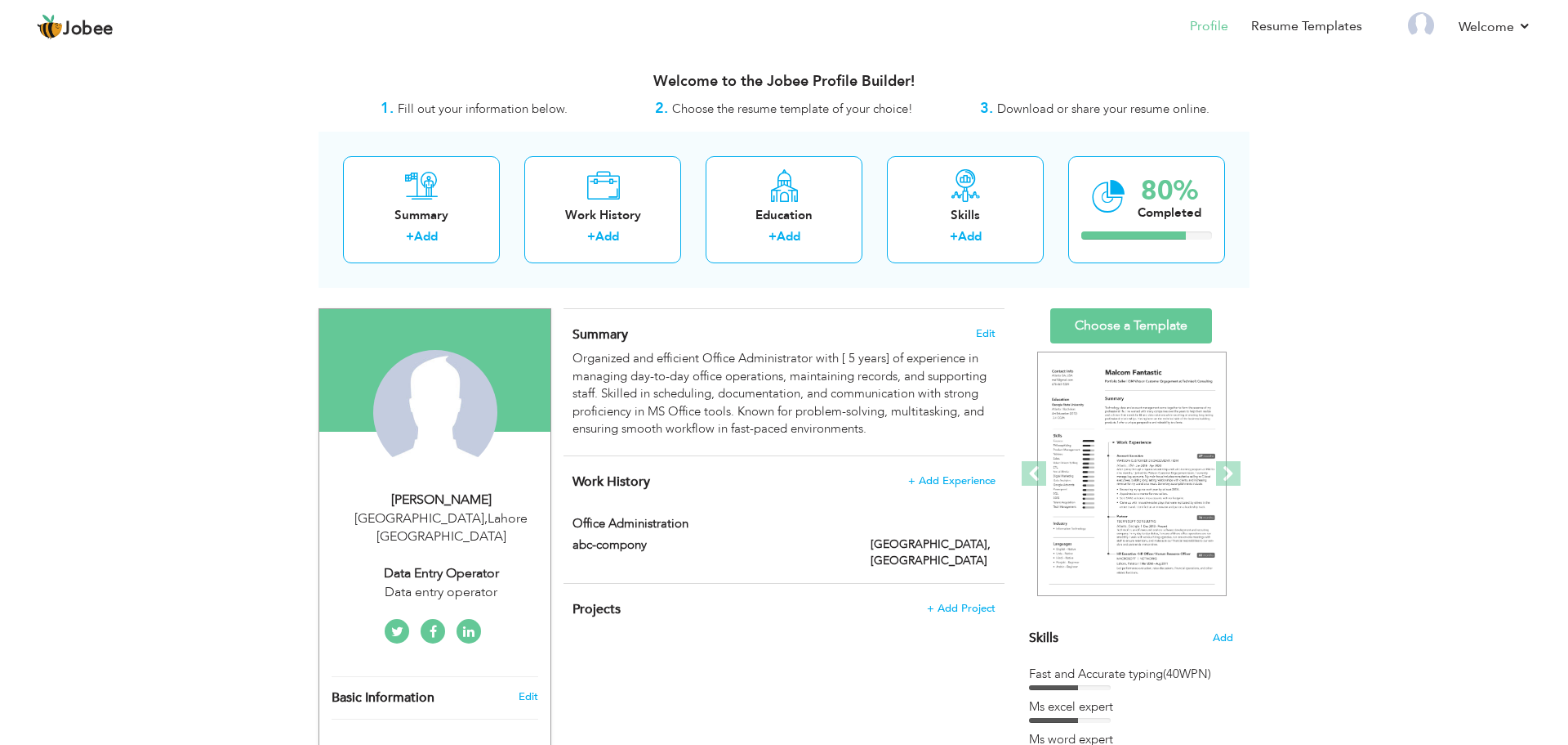
click at [664, 508] on div "Work History + Add Experience office administration office administration abc-c…" at bounding box center [784, 519] width 441 height 127
click at [668, 524] on label "office administration" at bounding box center [710, 524] width 275 height 17
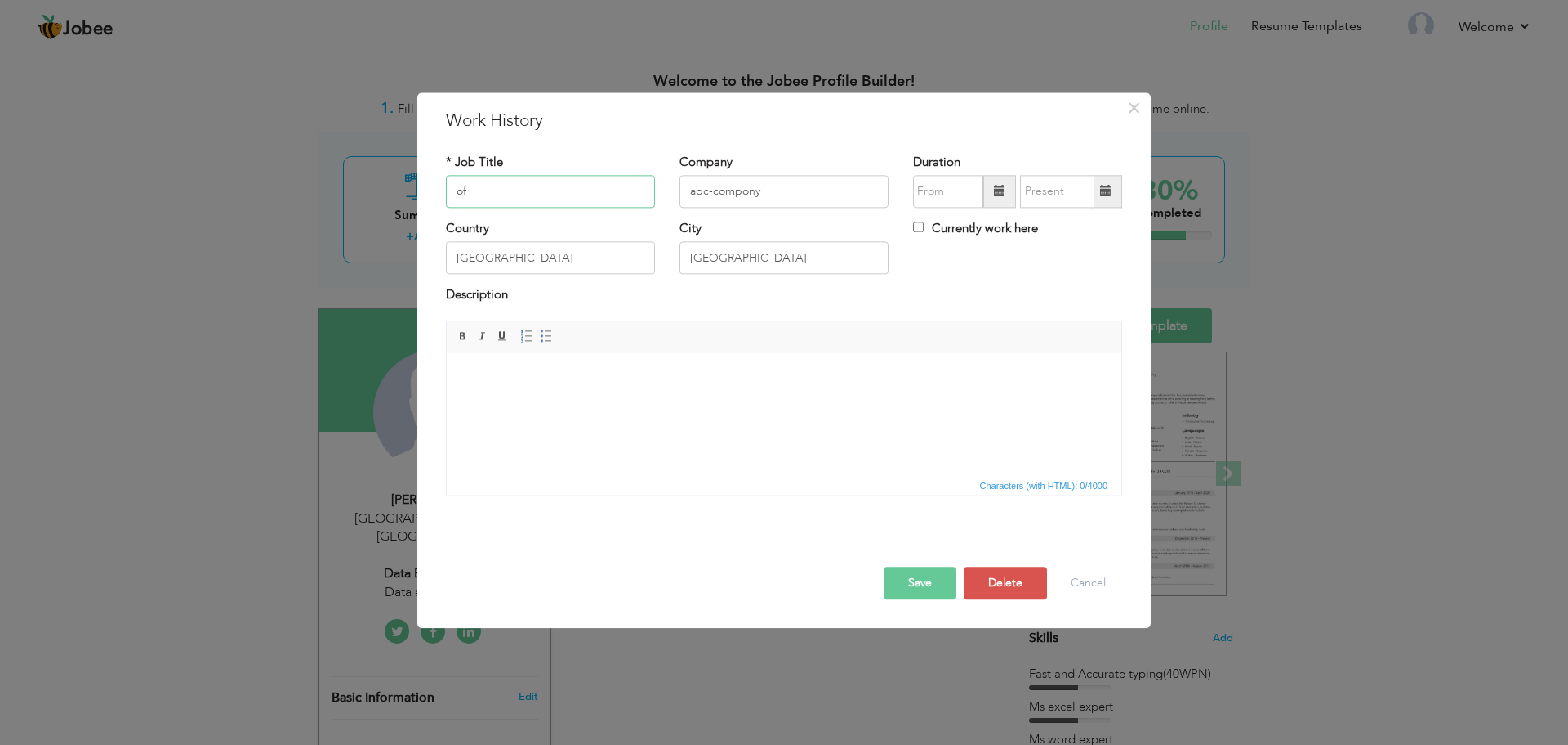
type input "o"
click at [576, 177] on input "text" at bounding box center [550, 191] width 209 height 33
type input "Data entry"
click at [896, 592] on button "Save" at bounding box center [920, 583] width 72 height 33
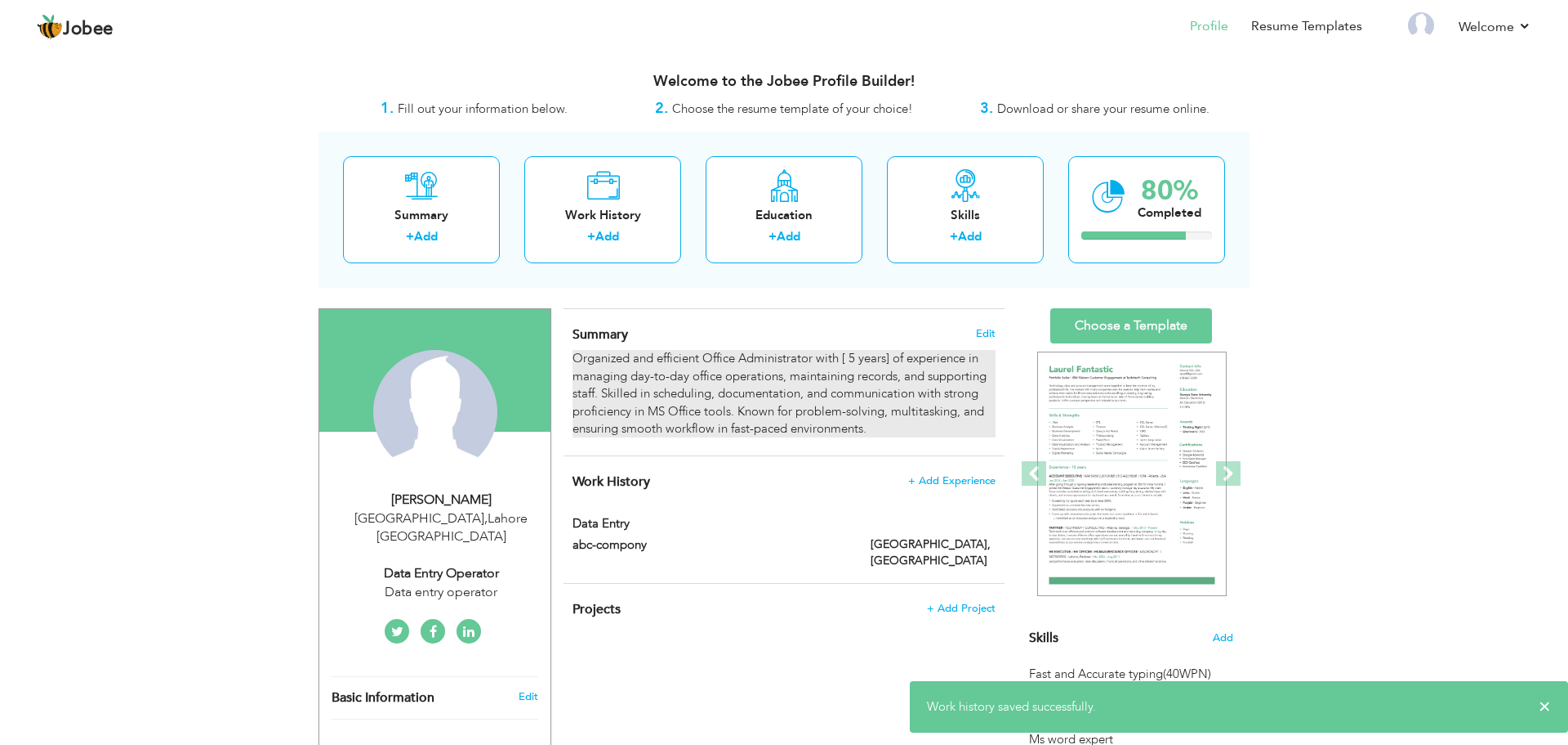
drag, startPoint x: 870, startPoint y: 418, endPoint x: 735, endPoint y: 370, distance: 143.3
click at [735, 370] on div "Organized and efficient Office Administrator with [ 5 years] of experience in m…" at bounding box center [784, 393] width 423 height 87
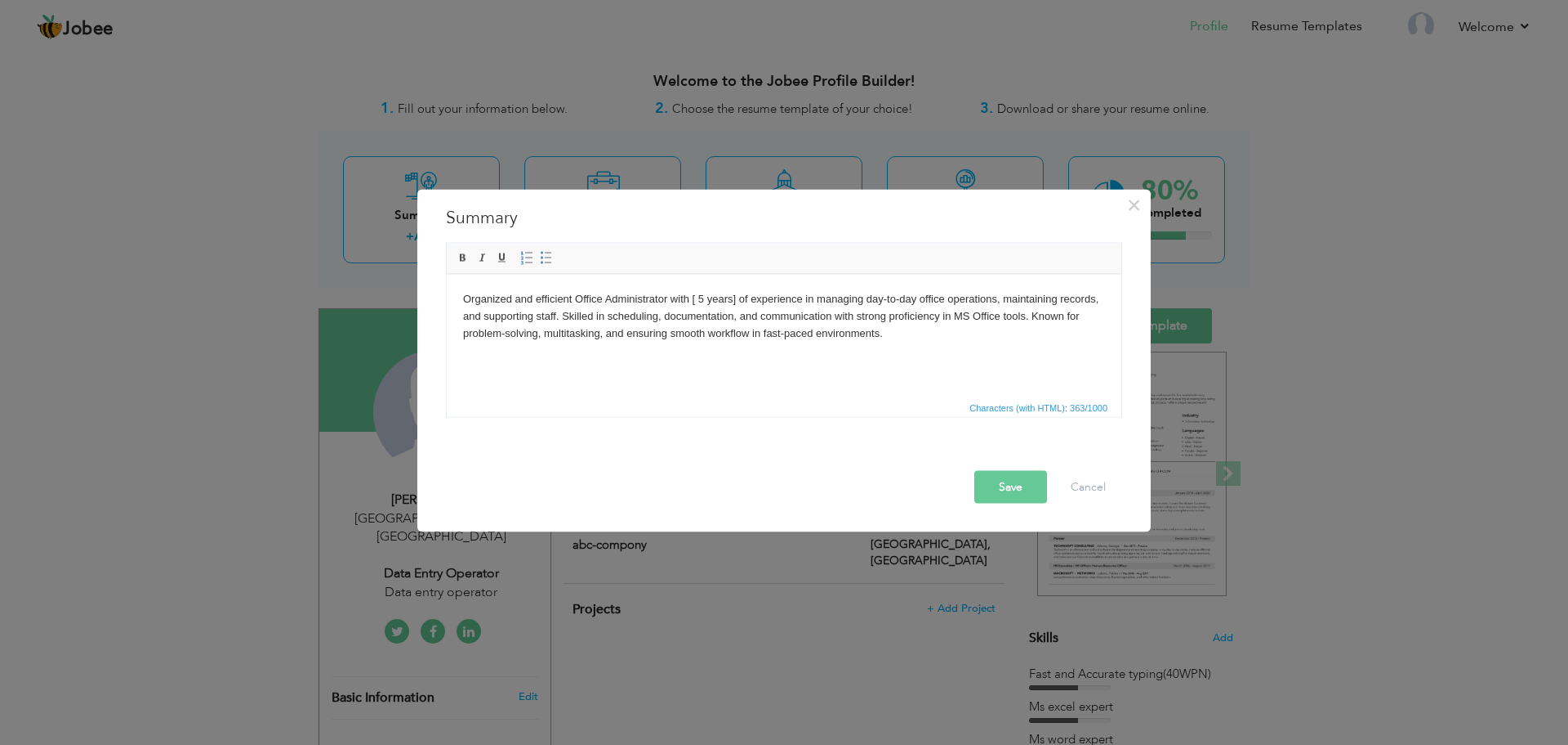
drag, startPoint x: 971, startPoint y: 362, endPoint x: 426, endPoint y: 267, distance: 553.2
click at [447, 274] on html "Organized and efficient Office Administrator with [ 5 years] of experience in m…" at bounding box center [784, 315] width 675 height 83
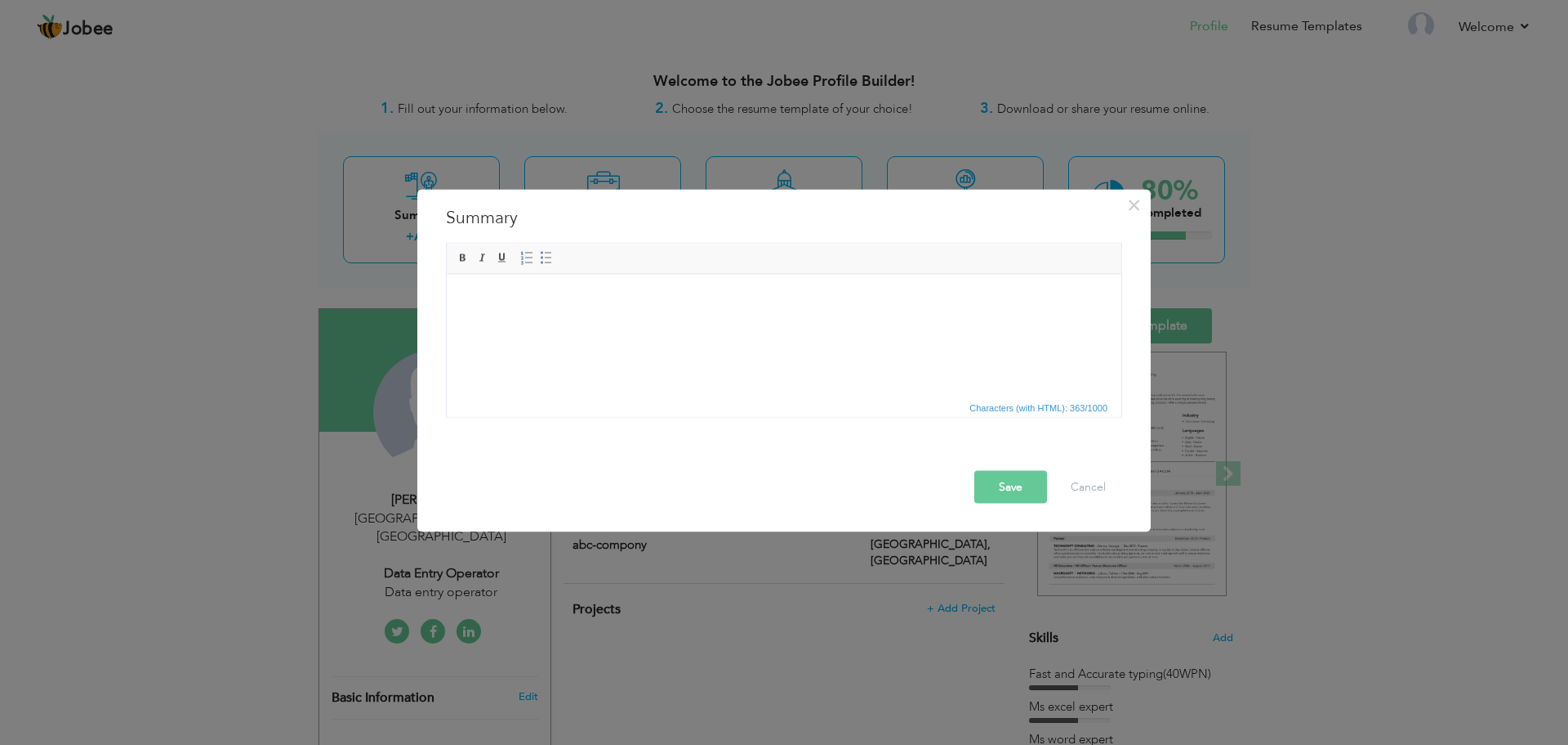
click at [1028, 482] on button "Save" at bounding box center [1011, 487] width 72 height 33
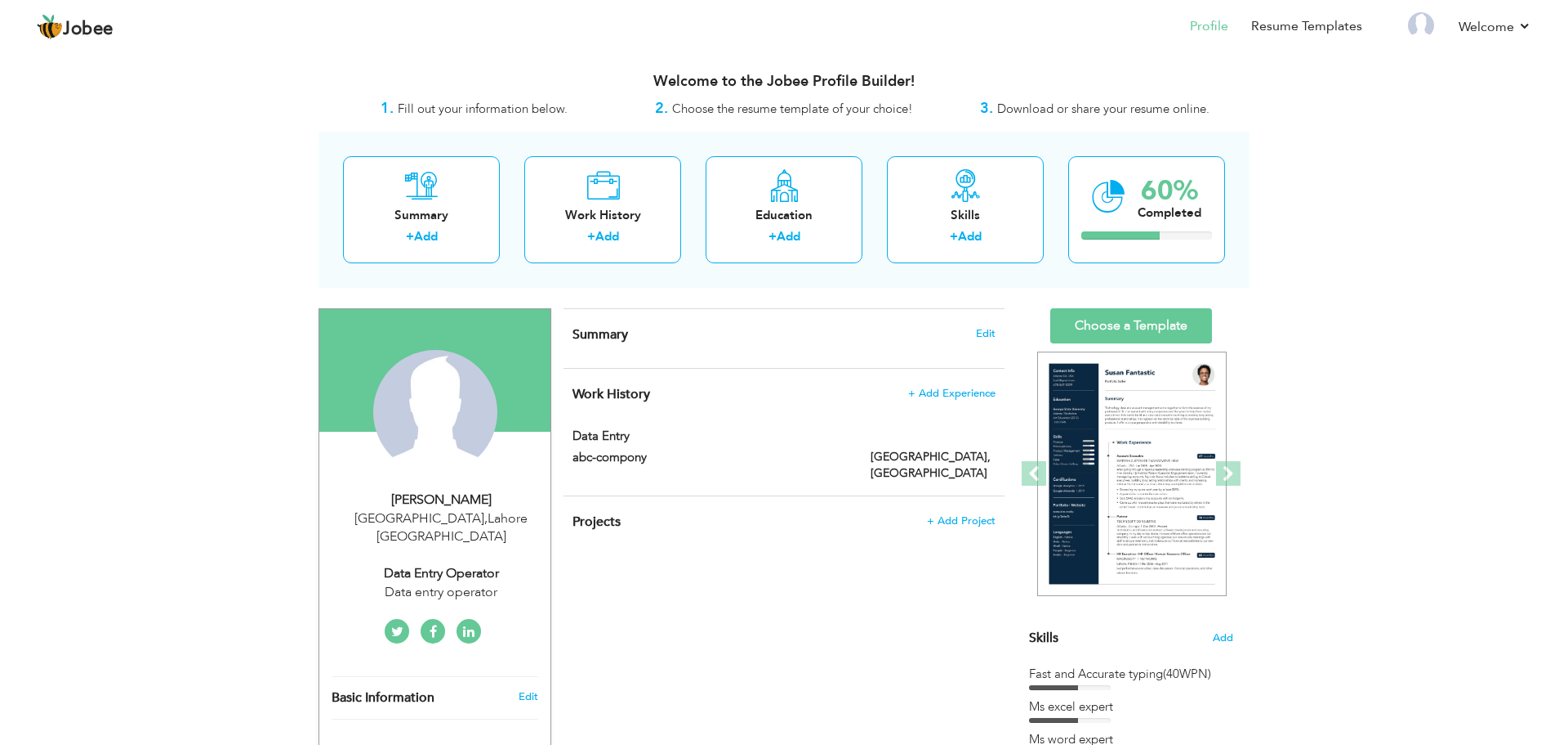
click at [779, 354] on div "Summary Edit" at bounding box center [784, 338] width 441 height 58
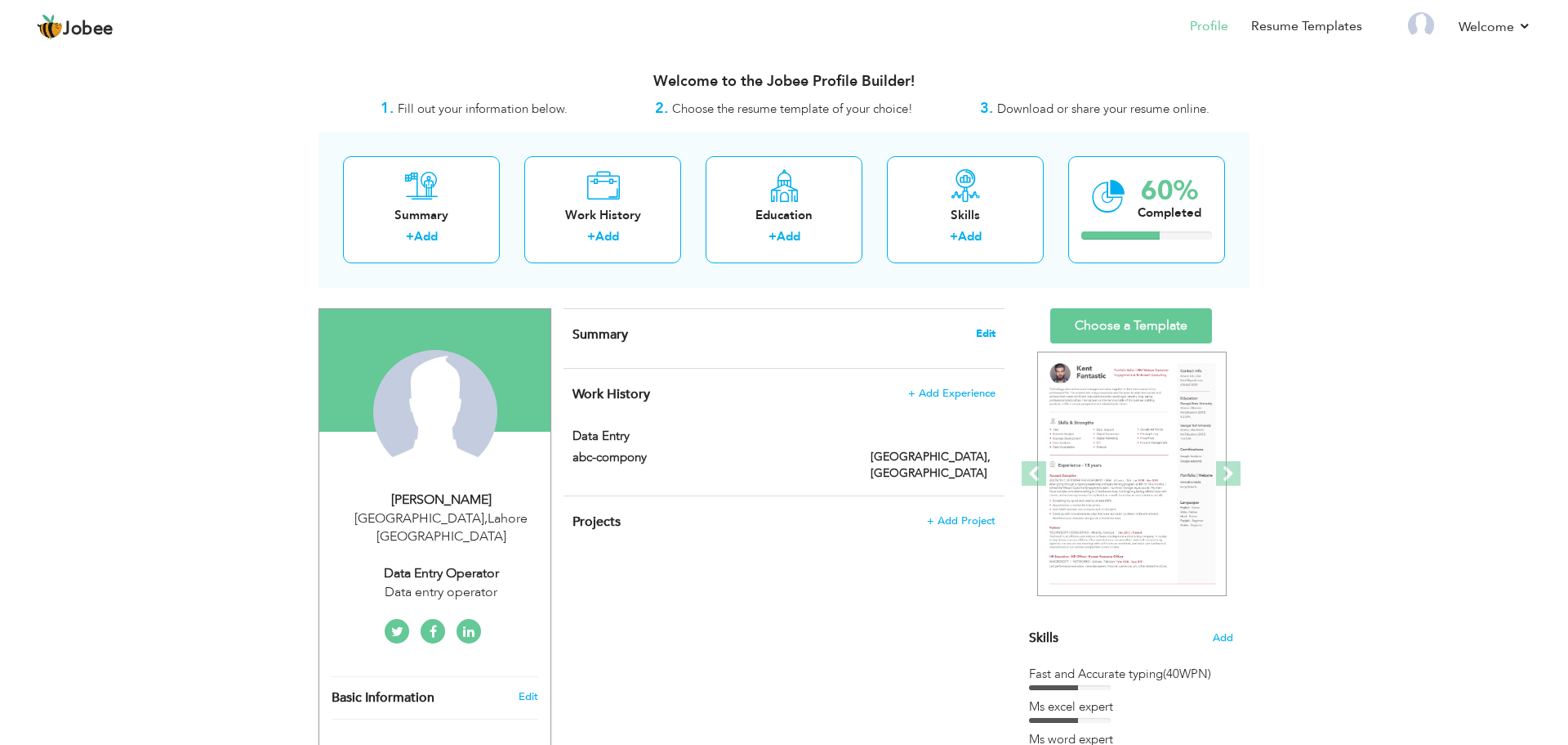
click at [987, 333] on span "Edit" at bounding box center [986, 333] width 20 height 12
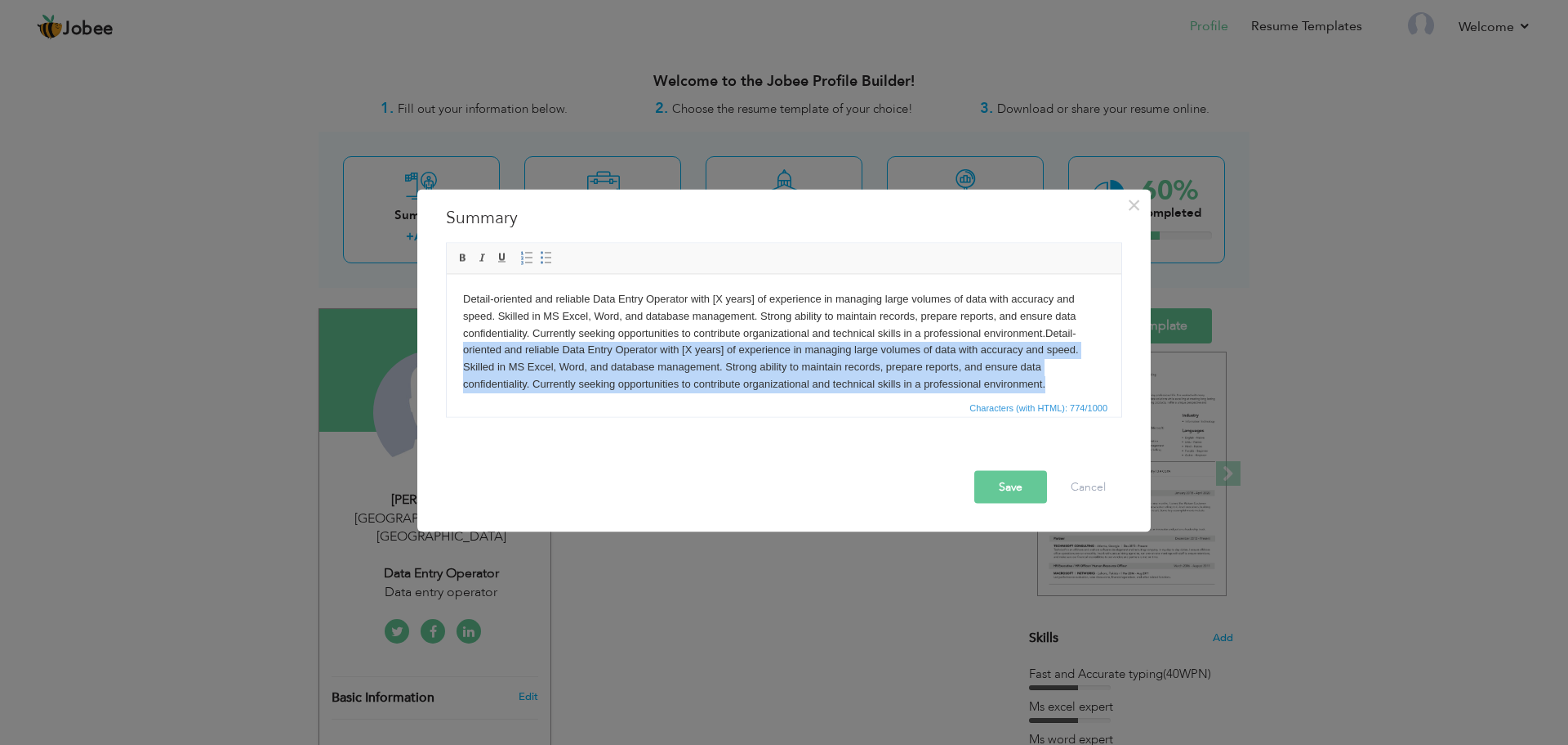
drag, startPoint x: 1055, startPoint y: 379, endPoint x: 461, endPoint y: 349, distance: 594.8
click at [461, 349] on html "Detail-oriented and reliable Data Entry Operator with [X years] of experience i…" at bounding box center [784, 342] width 675 height 135
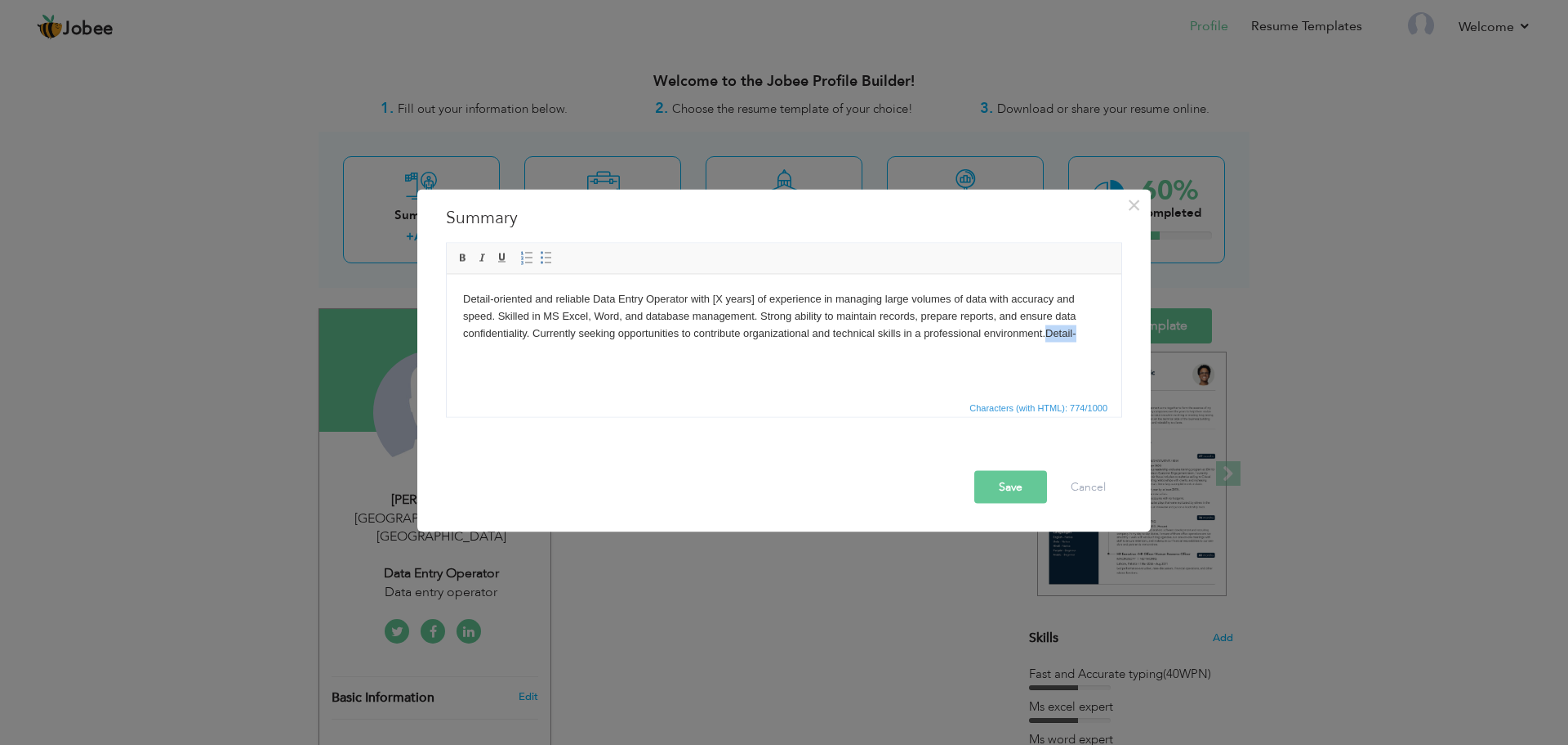
drag, startPoint x: 1083, startPoint y: 333, endPoint x: 1053, endPoint y: 338, distance: 30.4
click at [1053, 338] on body "Detail-oriented and reliable Data Entry Operator with [X years] of experience i…" at bounding box center [784, 315] width 642 height 51
click at [1052, 357] on html "Detail-oriented and reliable Data Entry Operator with [X years] of experience i…" at bounding box center [784, 315] width 675 height 83
click at [1003, 485] on button "Save" at bounding box center [1011, 487] width 72 height 33
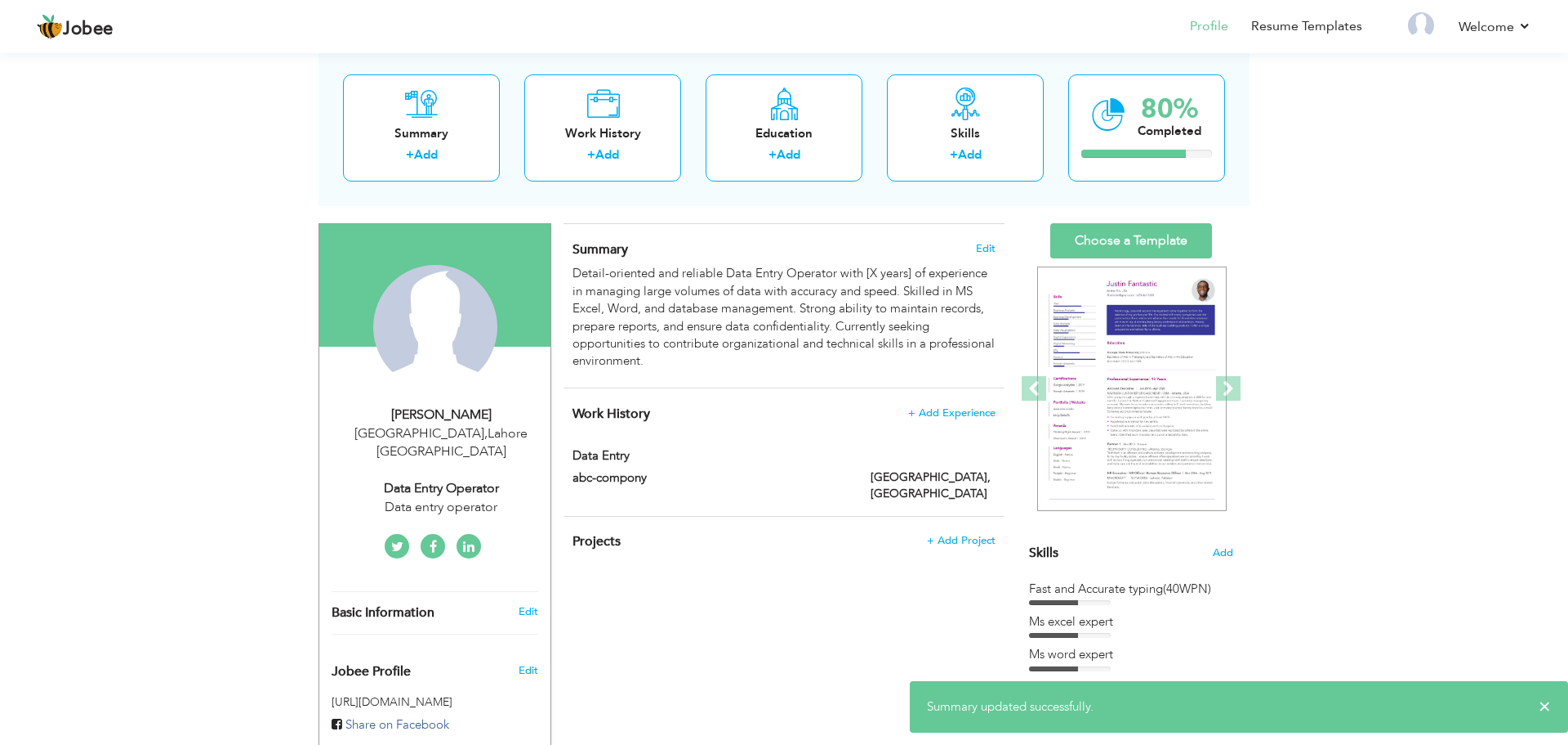
scroll to position [87, 0]
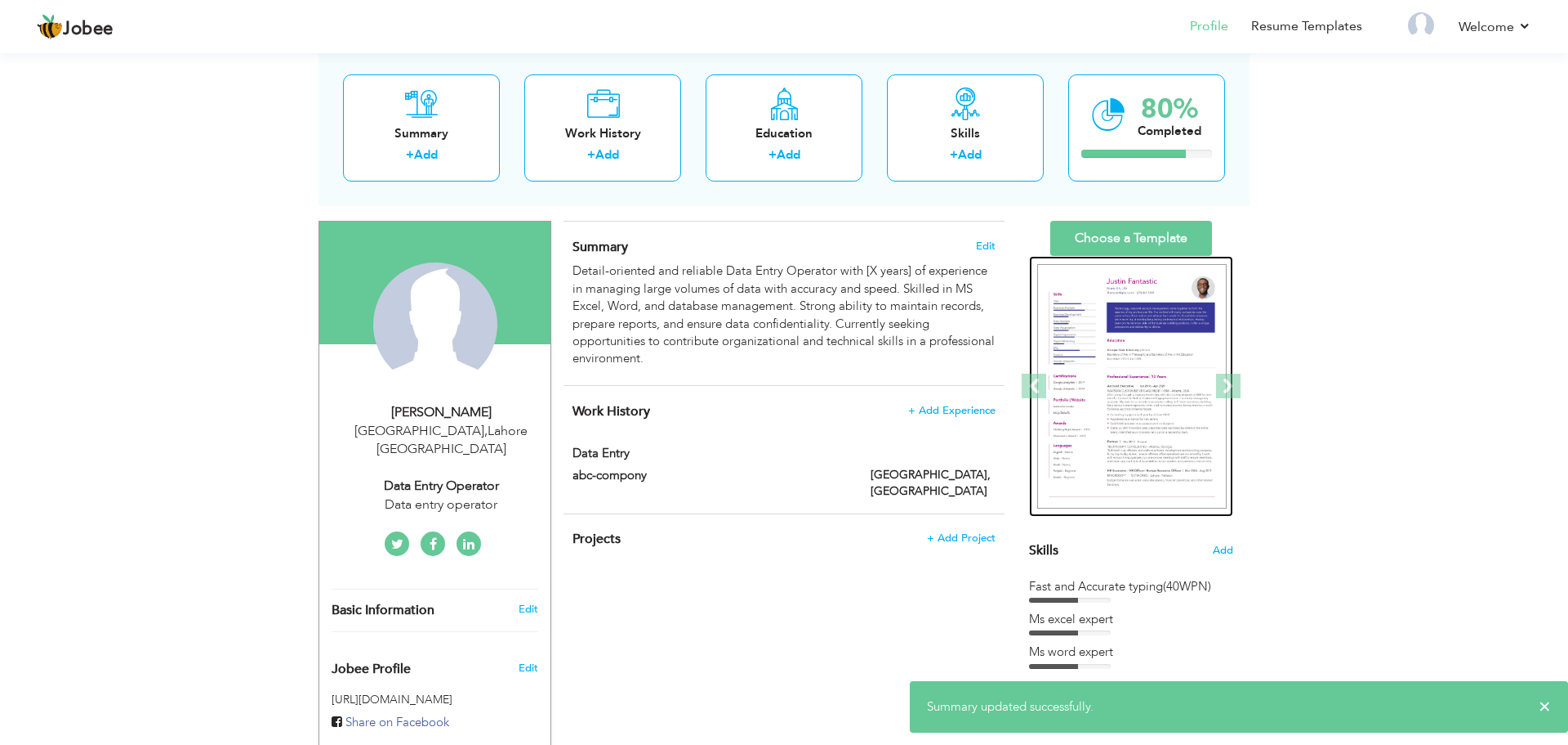
click at [1139, 404] on img at bounding box center [1132, 387] width 189 height 245
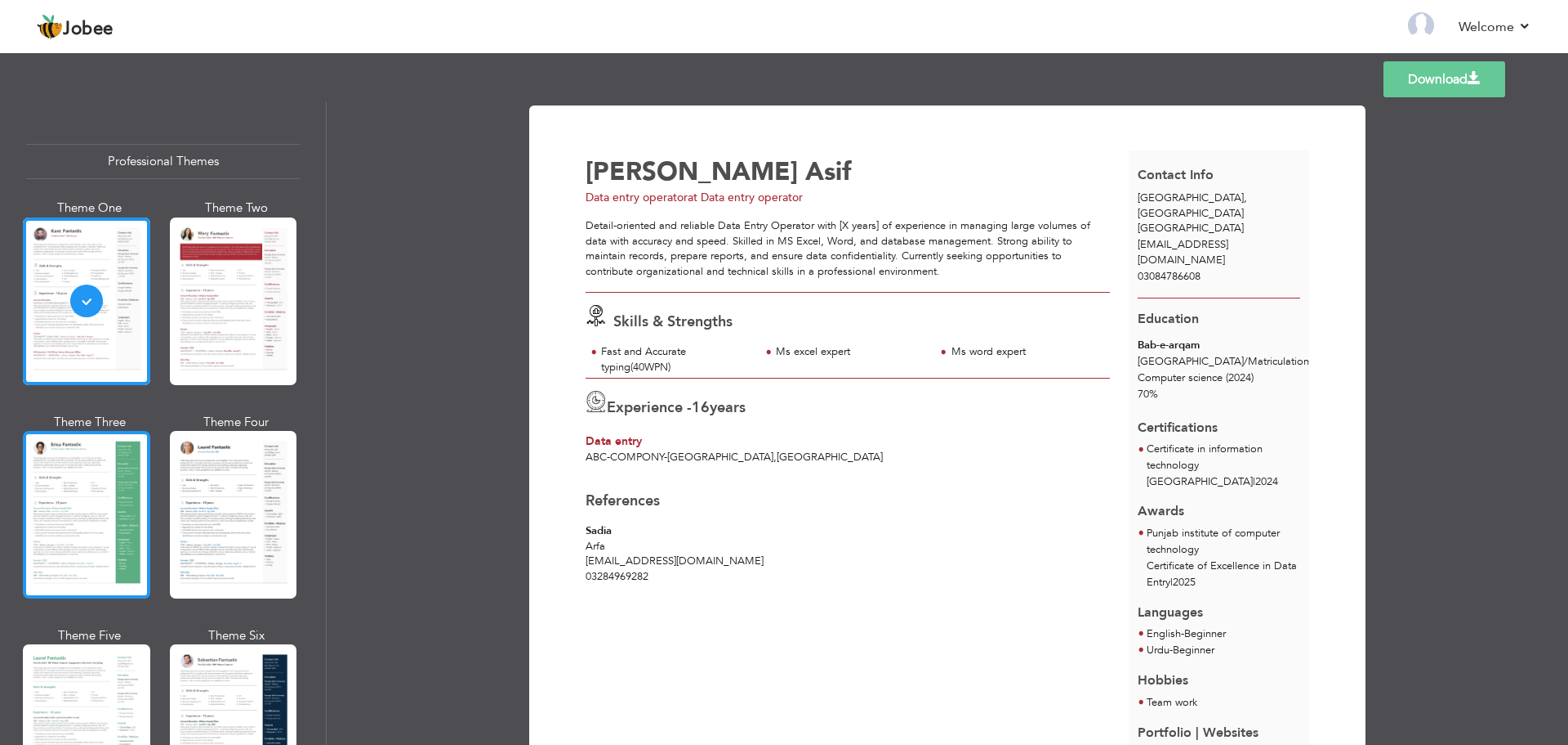
click at [77, 496] on div at bounding box center [86, 515] width 128 height 168
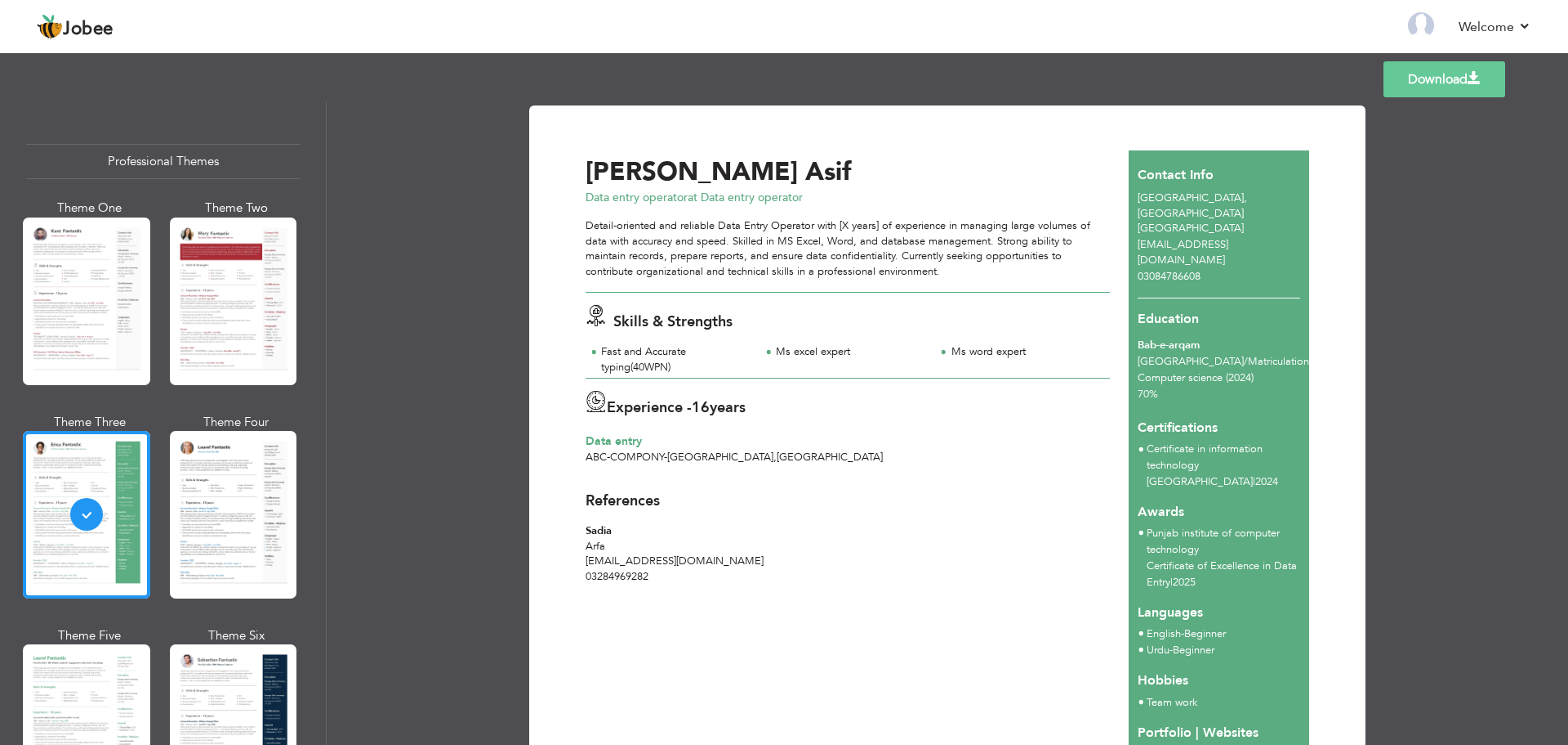
click at [1450, 72] on link "Download" at bounding box center [1445, 79] width 122 height 36
click at [664, 455] on span "-" at bounding box center [666, 457] width 3 height 15
click at [873, 453] on div "abc-compony - lahore , Pakistan" at bounding box center [847, 457] width 524 height 16
click at [677, 455] on span "lahore" at bounding box center [720, 457] width 106 height 15
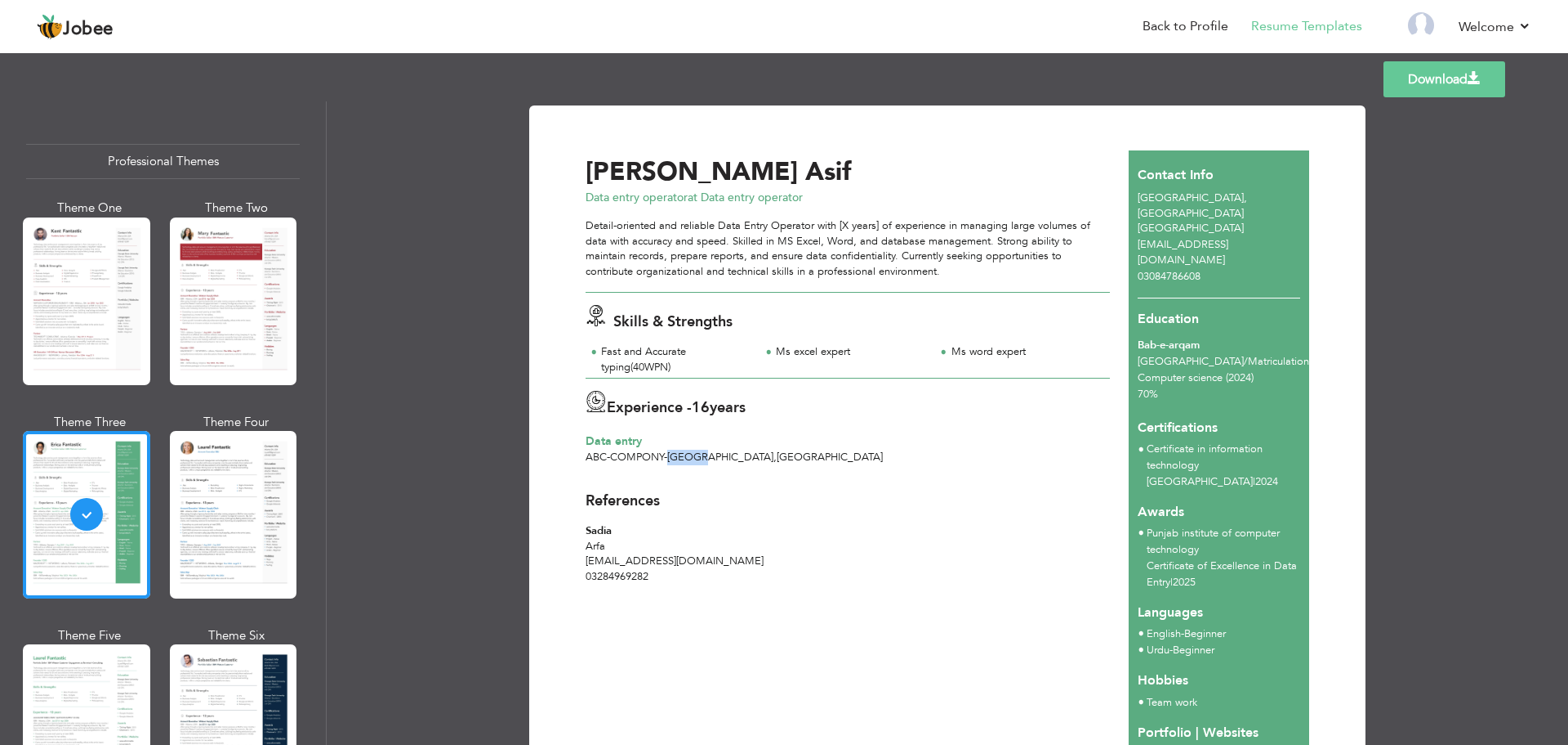
click at [677, 455] on span "[GEOGRAPHIC_DATA]" at bounding box center [720, 457] width 106 height 15
click at [676, 455] on span "[GEOGRAPHIC_DATA]" at bounding box center [720, 457] width 106 height 15
click at [675, 455] on span "[GEOGRAPHIC_DATA]" at bounding box center [720, 457] width 106 height 15
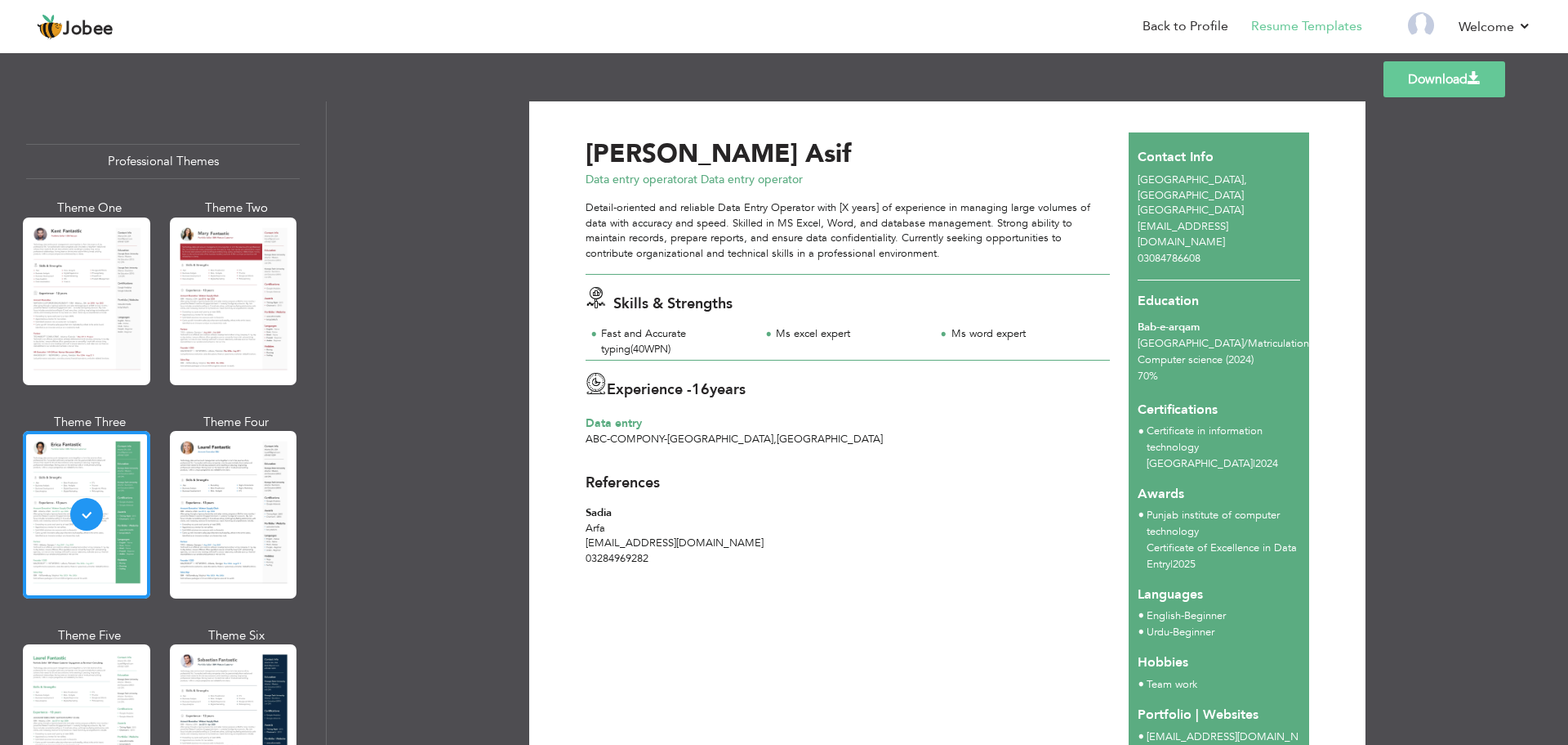
scroll to position [11, 0]
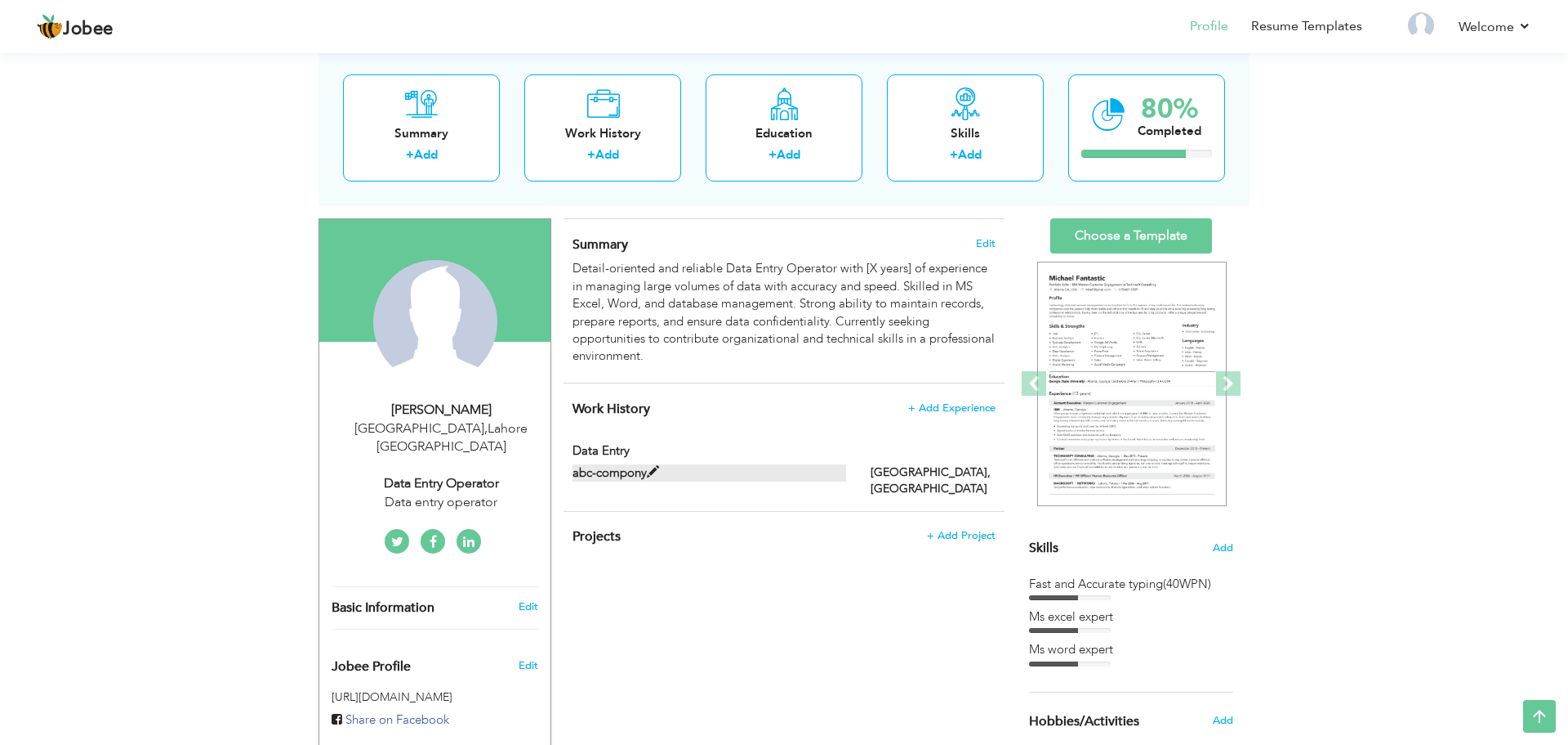
click at [637, 471] on label "abc-compony" at bounding box center [710, 473] width 275 height 17
type input "Data entry"
type input "abc-compony"
type input "[GEOGRAPHIC_DATA]"
type input "lahore"
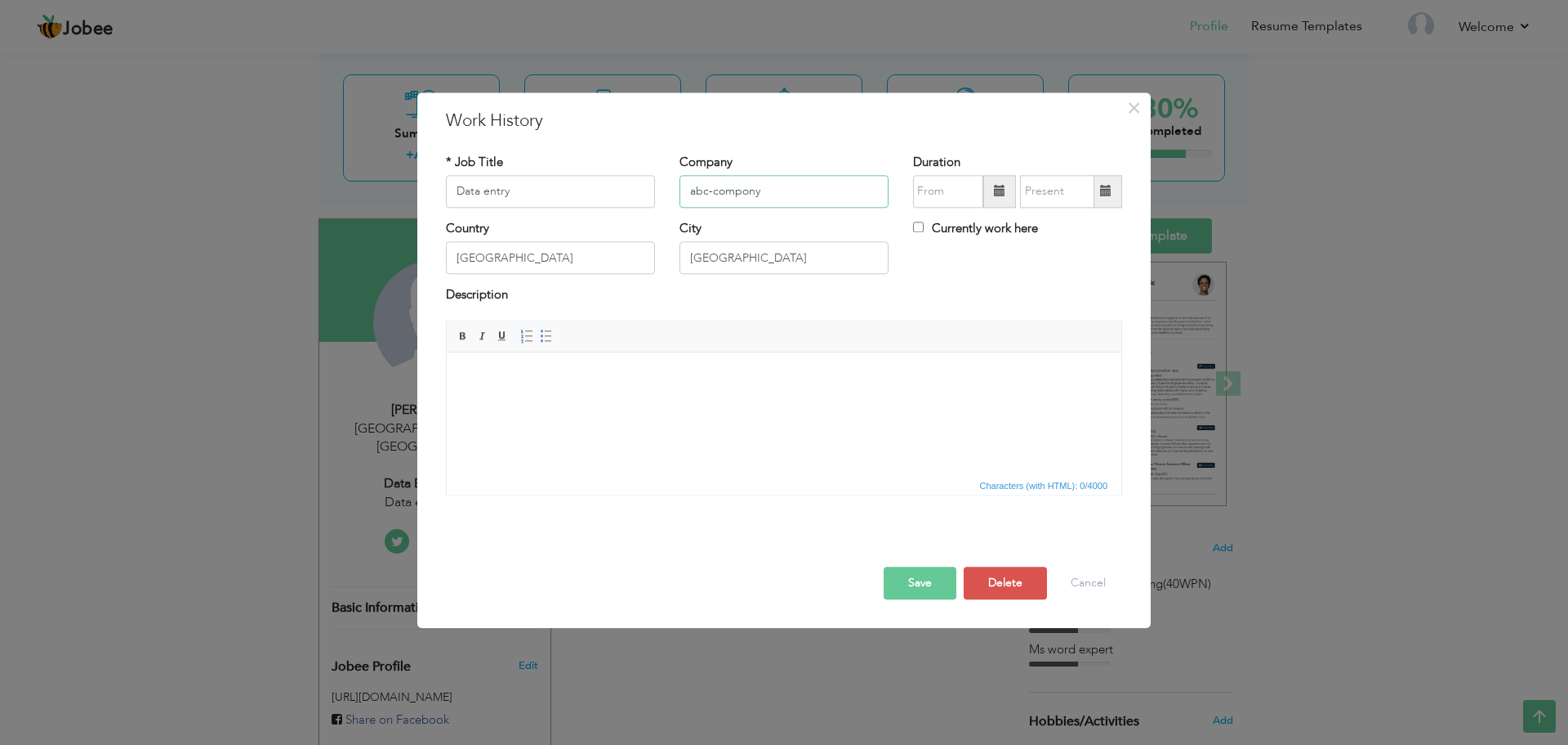
click at [748, 194] on input "abc-compony" at bounding box center [784, 191] width 209 height 33
type input "abc-company"
click at [918, 576] on button "Save" at bounding box center [920, 583] width 72 height 33
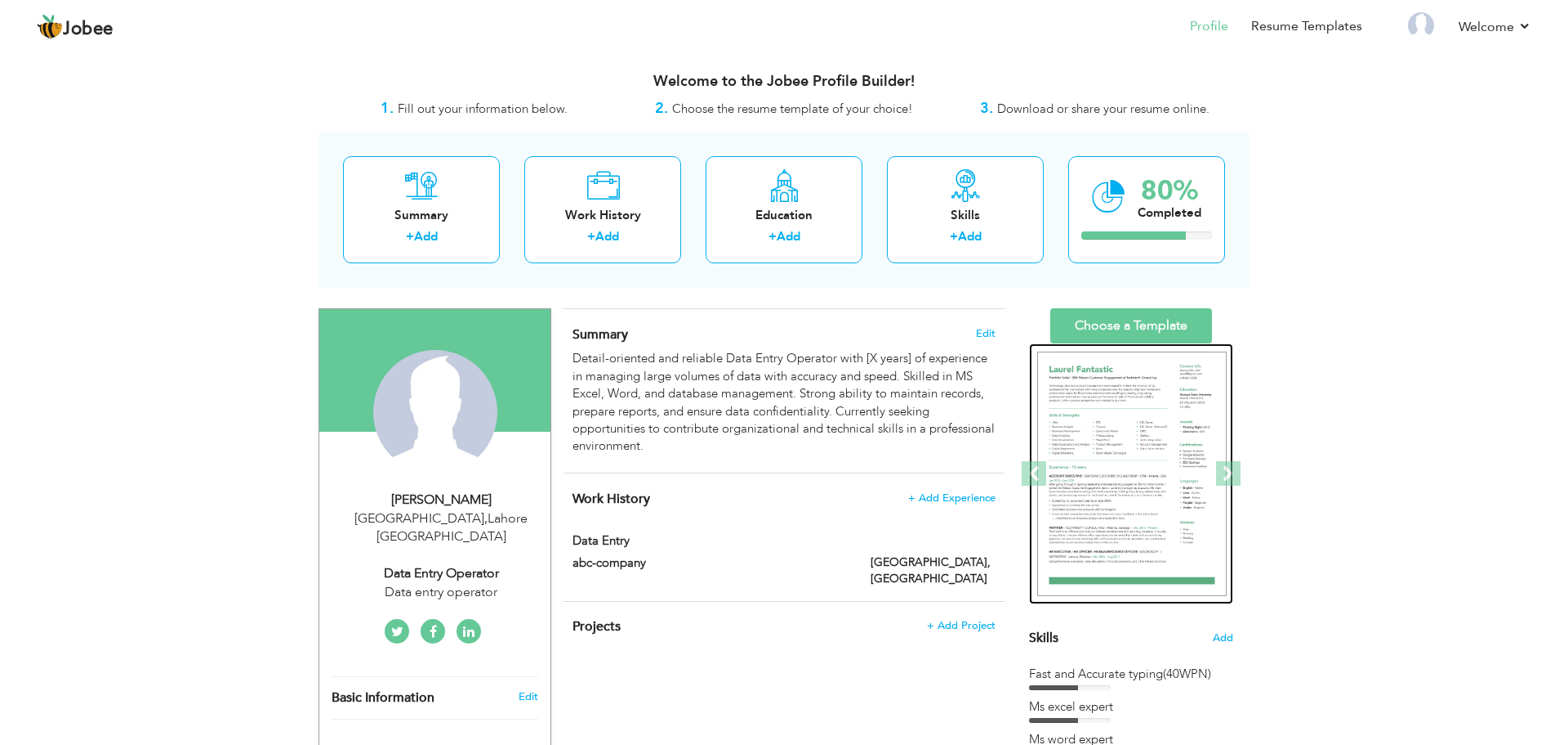
click at [1176, 431] on img at bounding box center [1132, 474] width 189 height 245
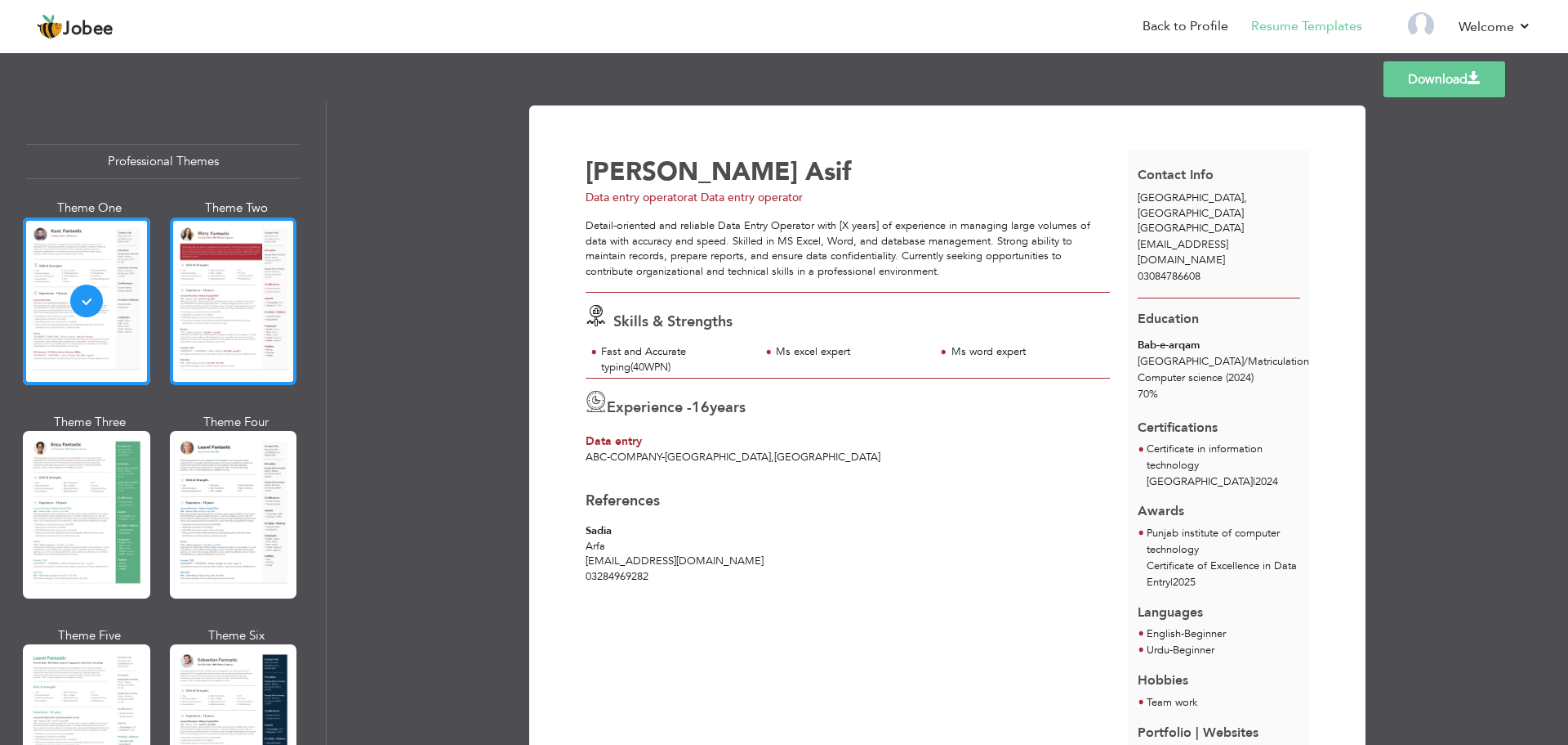
click at [218, 315] on div at bounding box center [234, 301] width 128 height 168
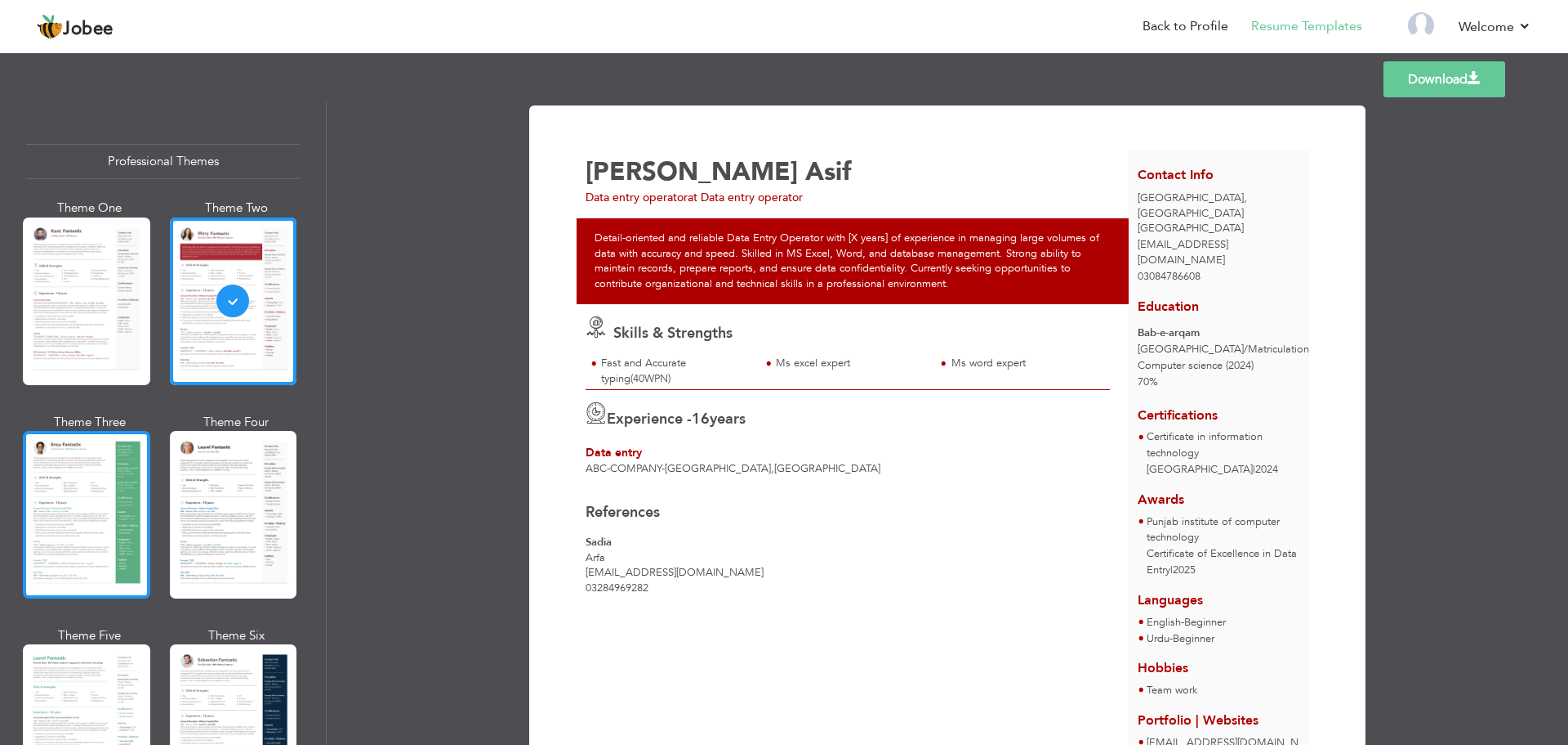
click at [63, 575] on div at bounding box center [86, 515] width 128 height 168
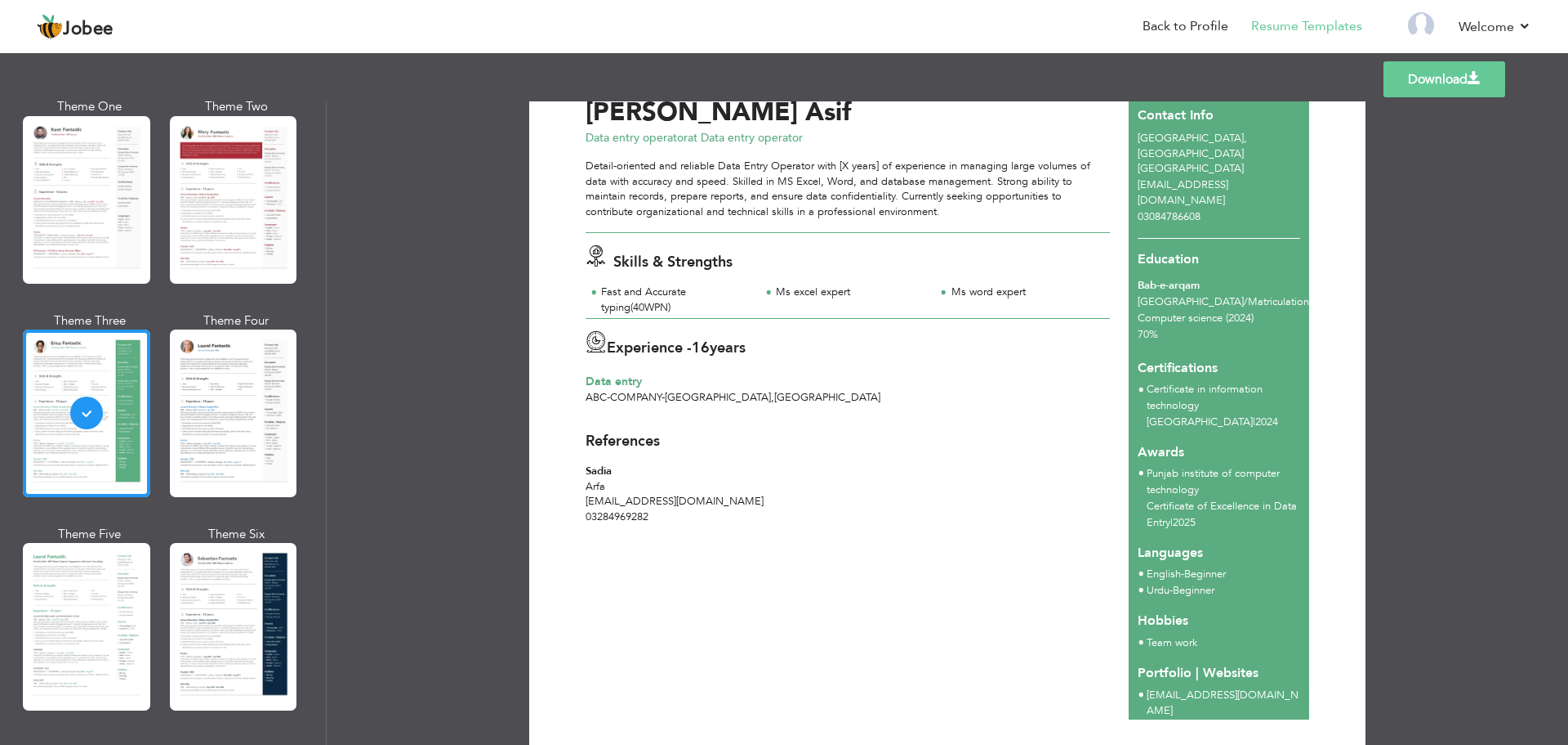
scroll to position [65, 0]
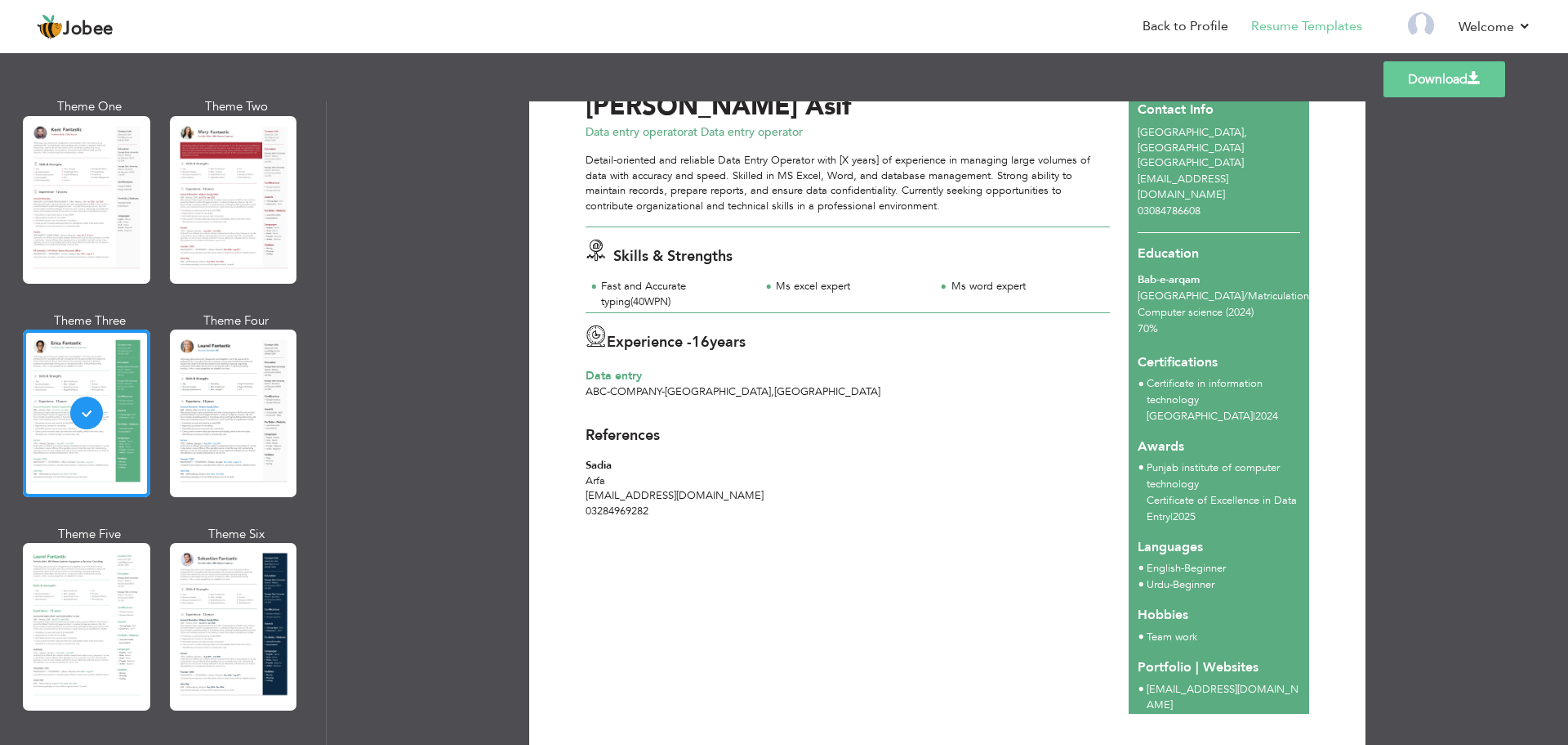
click at [291, 583] on div "Theme Six" at bounding box center [236, 623] width 128 height 197
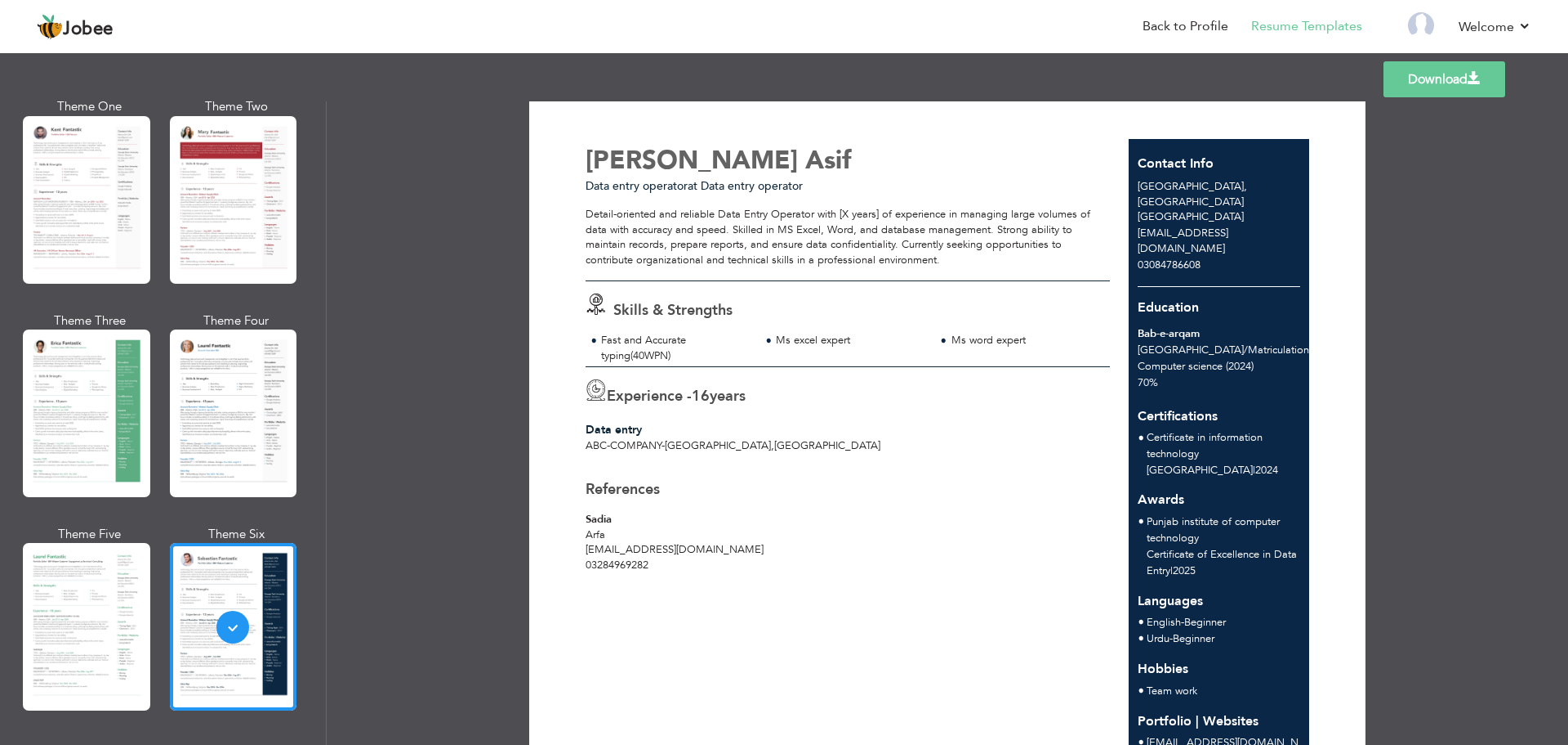
scroll to position [0, 0]
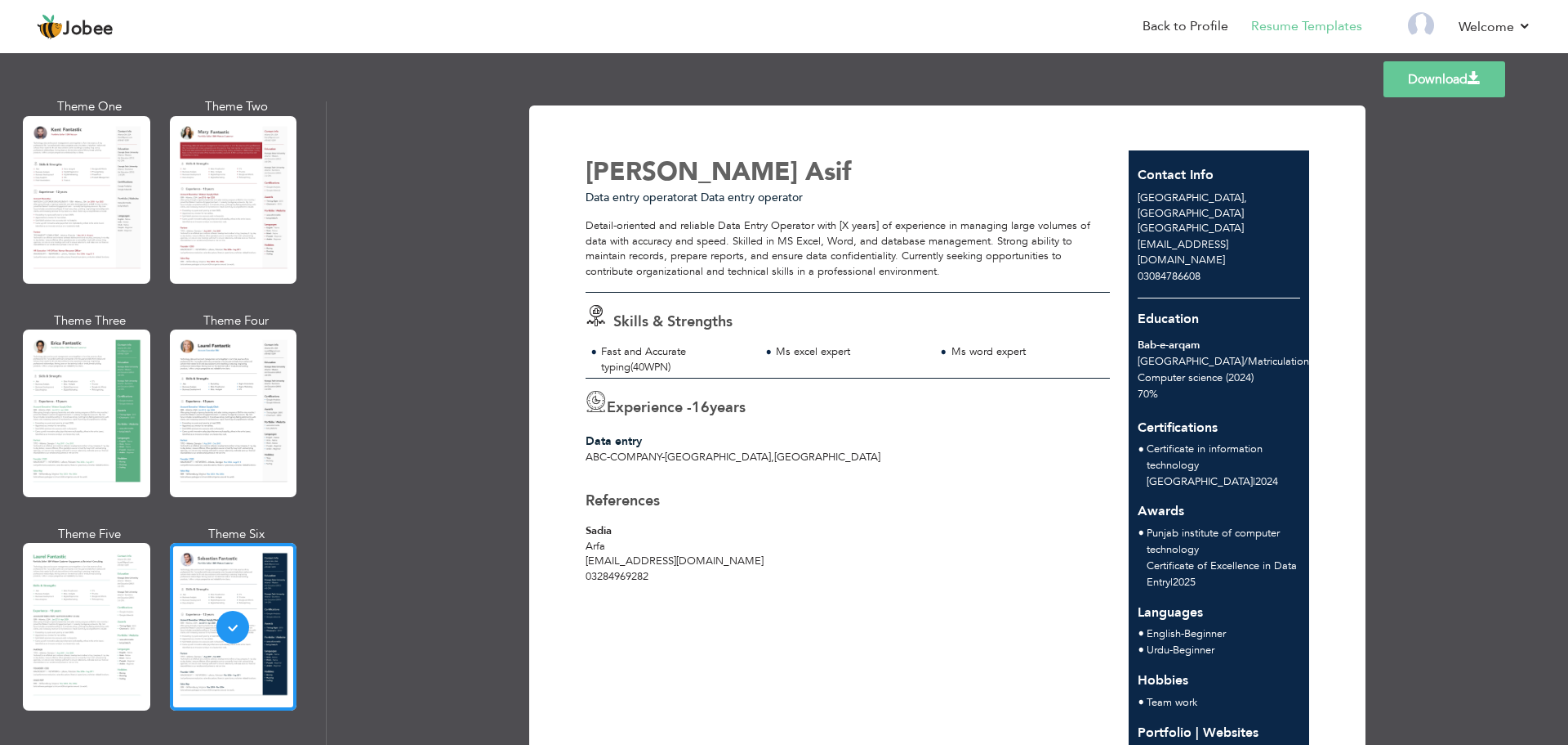
click at [1431, 77] on link "Download" at bounding box center [1445, 79] width 122 height 36
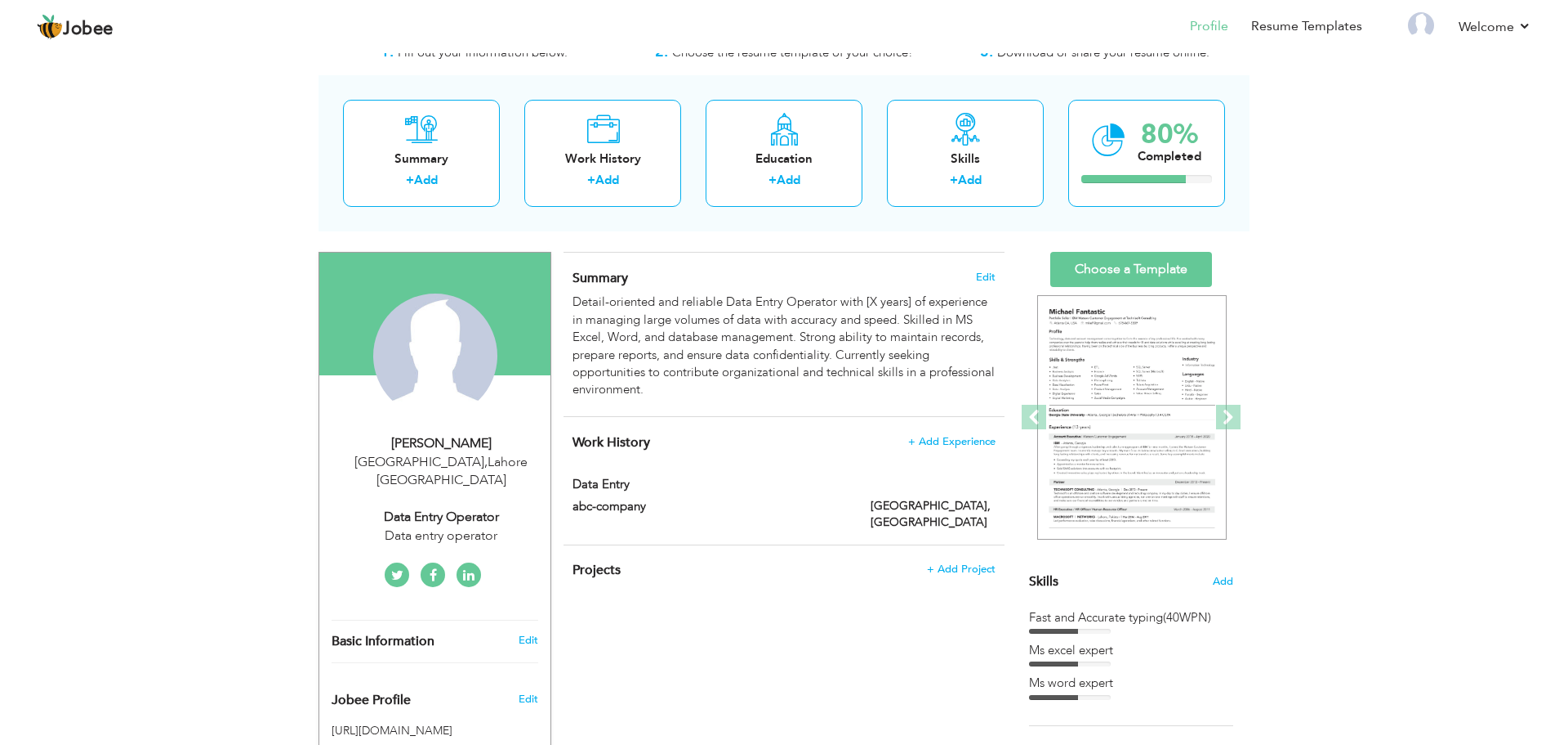
scroll to position [66, 0]
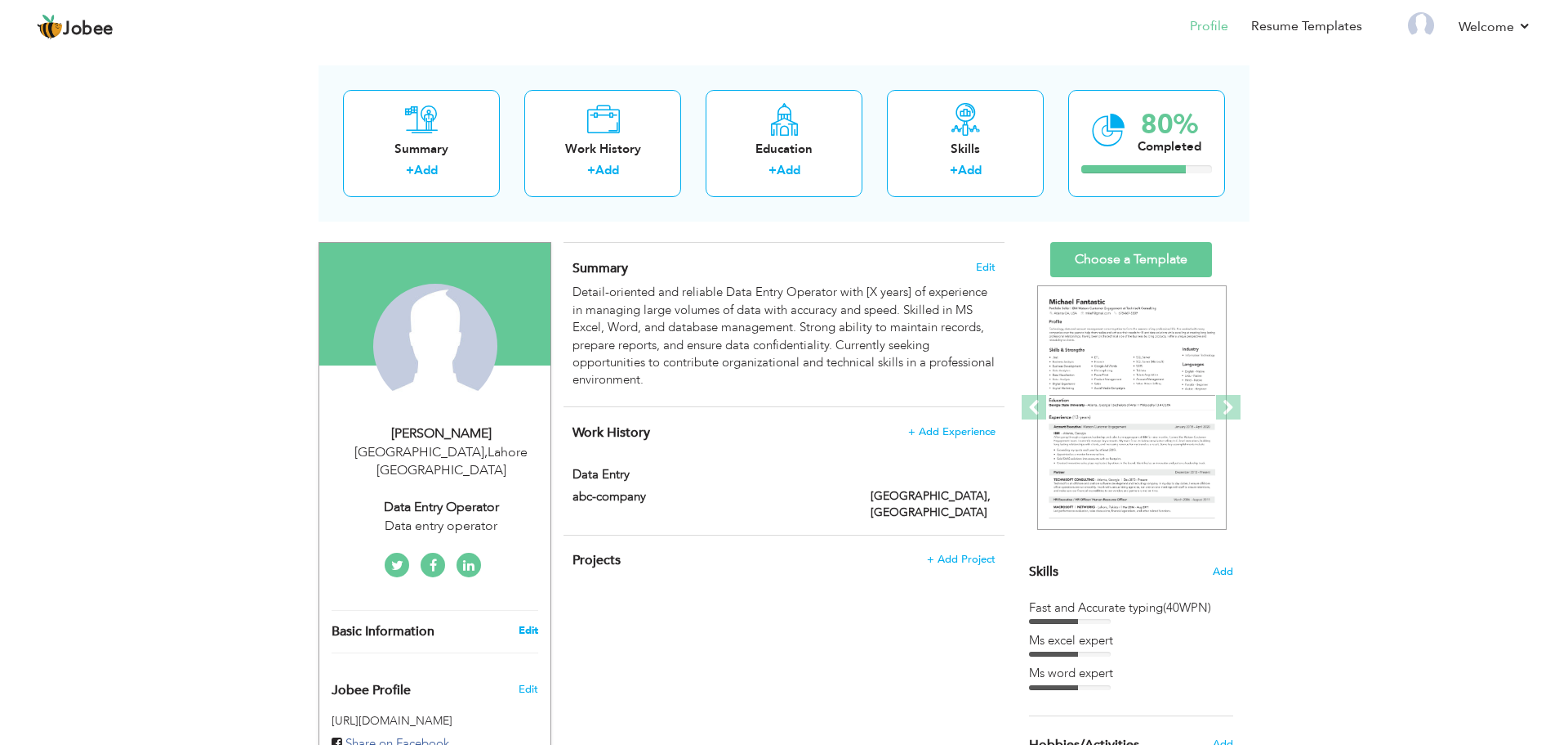
click at [526, 623] on link "Edit" at bounding box center [528, 631] width 20 height 15
type input "[PERSON_NAME]"
type input "Asif"
type input "03084786608"
select select "number:166"
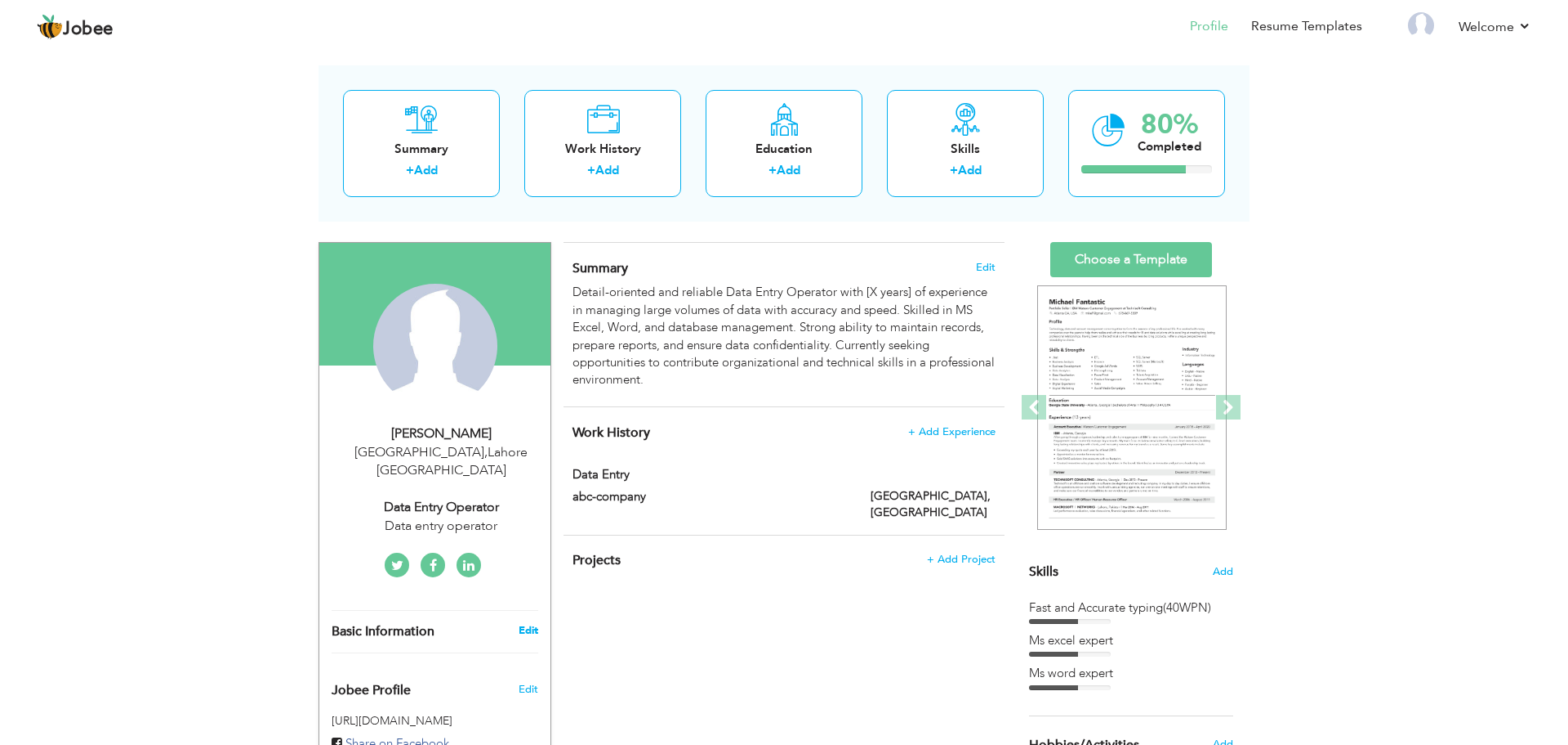
type input "[GEOGRAPHIC_DATA]"
select select "number:18"
type input "Data entry operator"
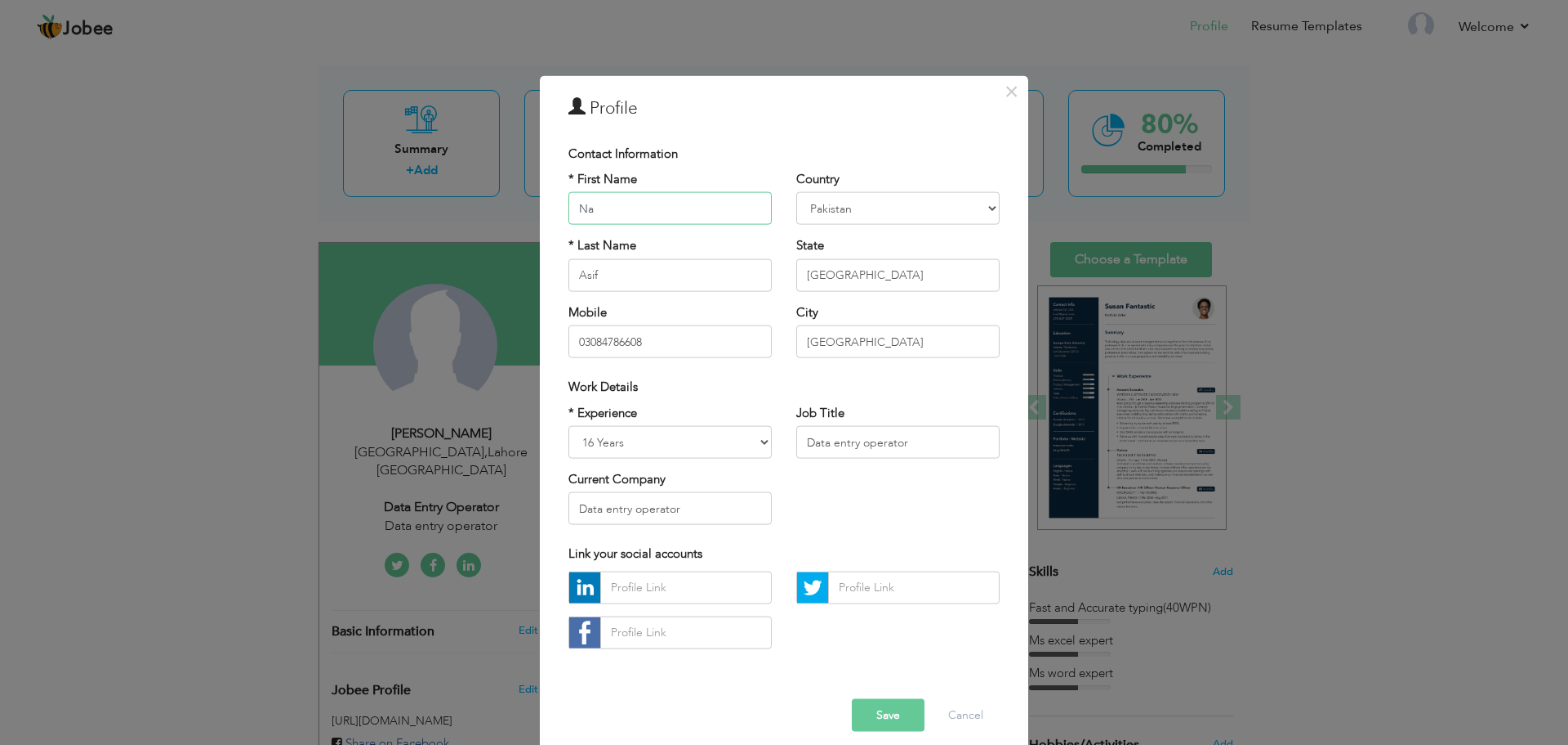
type input "N"
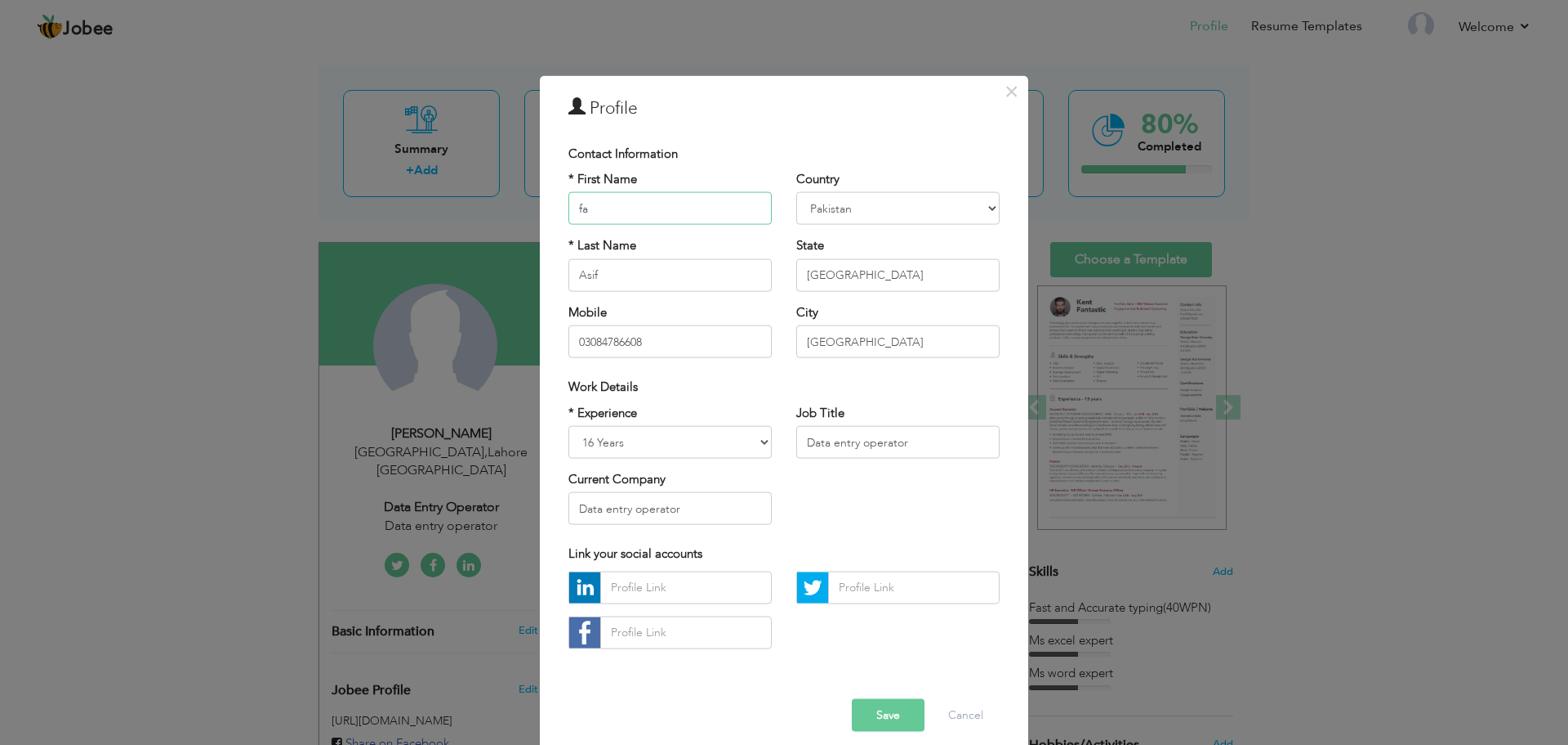
type input "f"
type input "m"
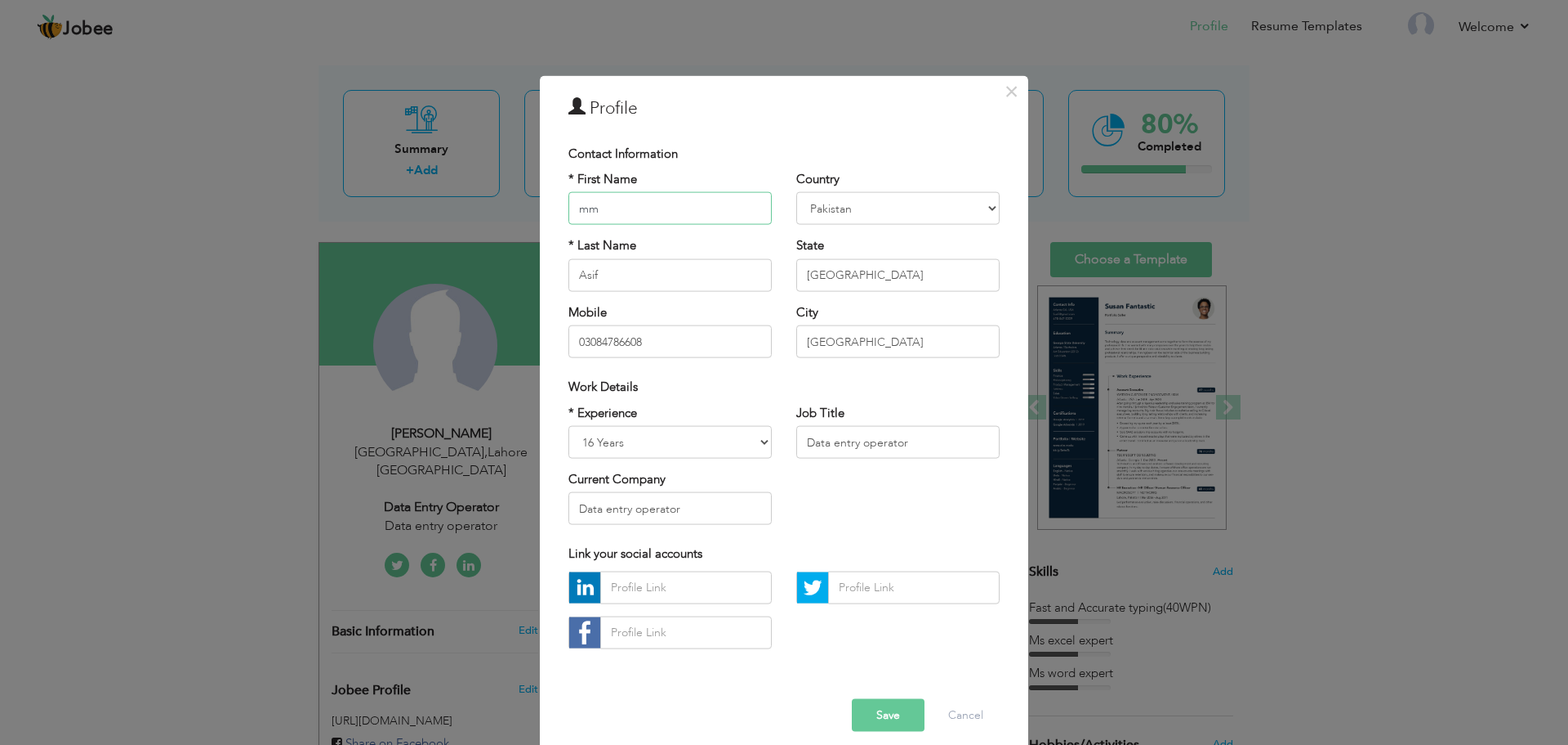
type input "m"
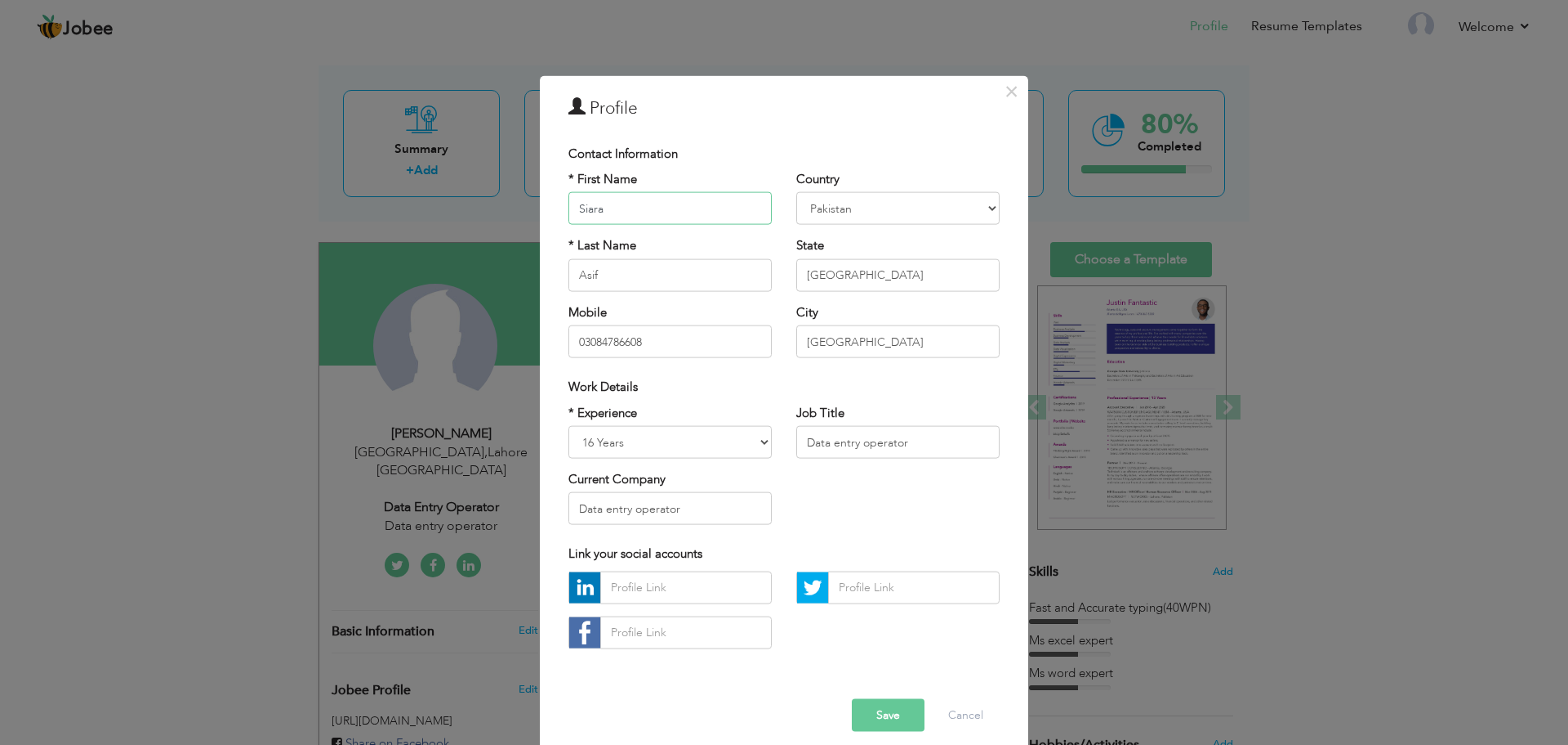
type input "Siara"
click at [633, 282] on input "Asif" at bounding box center [670, 275] width 203 height 33
type input "A"
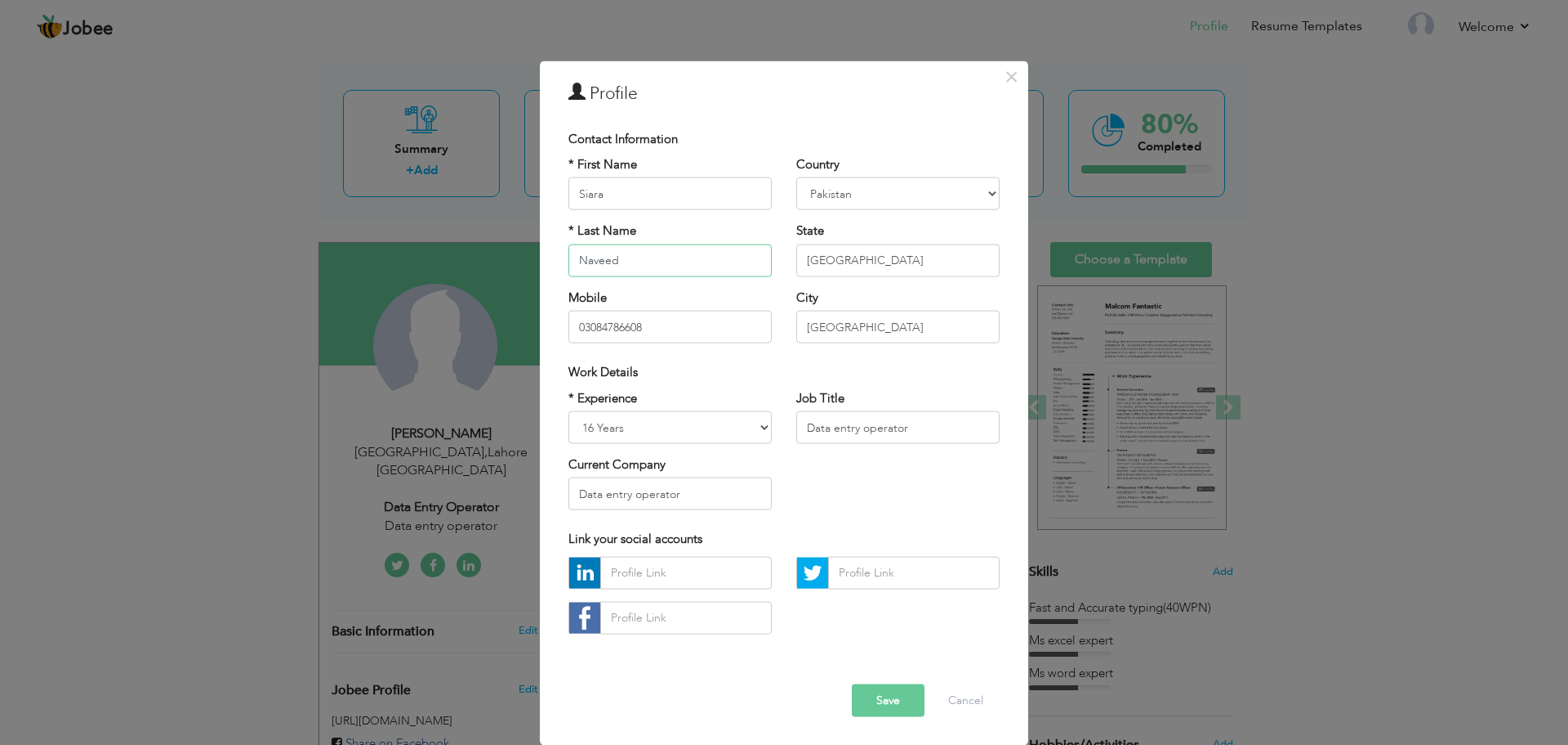
type input "Naveed"
click at [889, 707] on button "Save" at bounding box center [888, 700] width 72 height 33
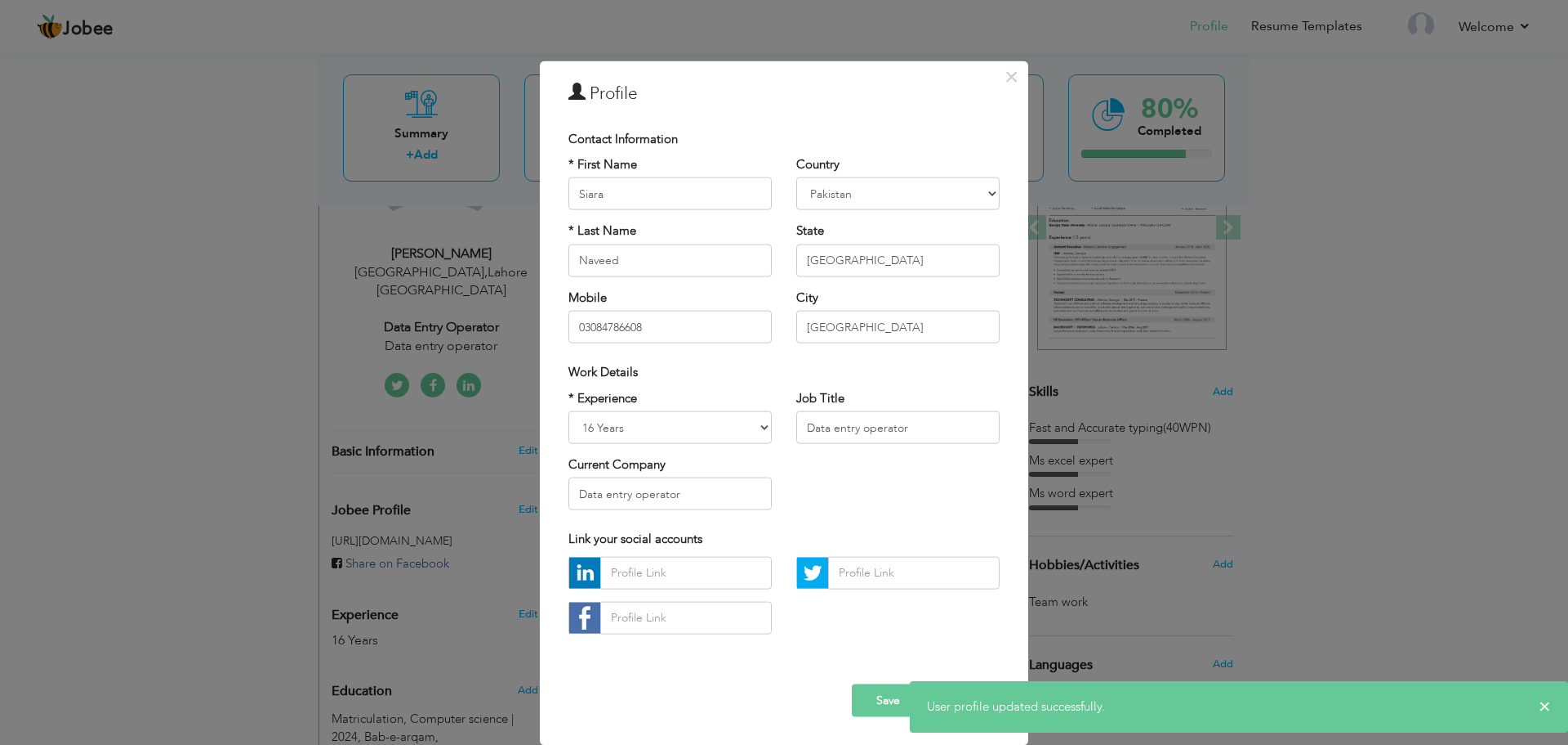
scroll to position [0, 0]
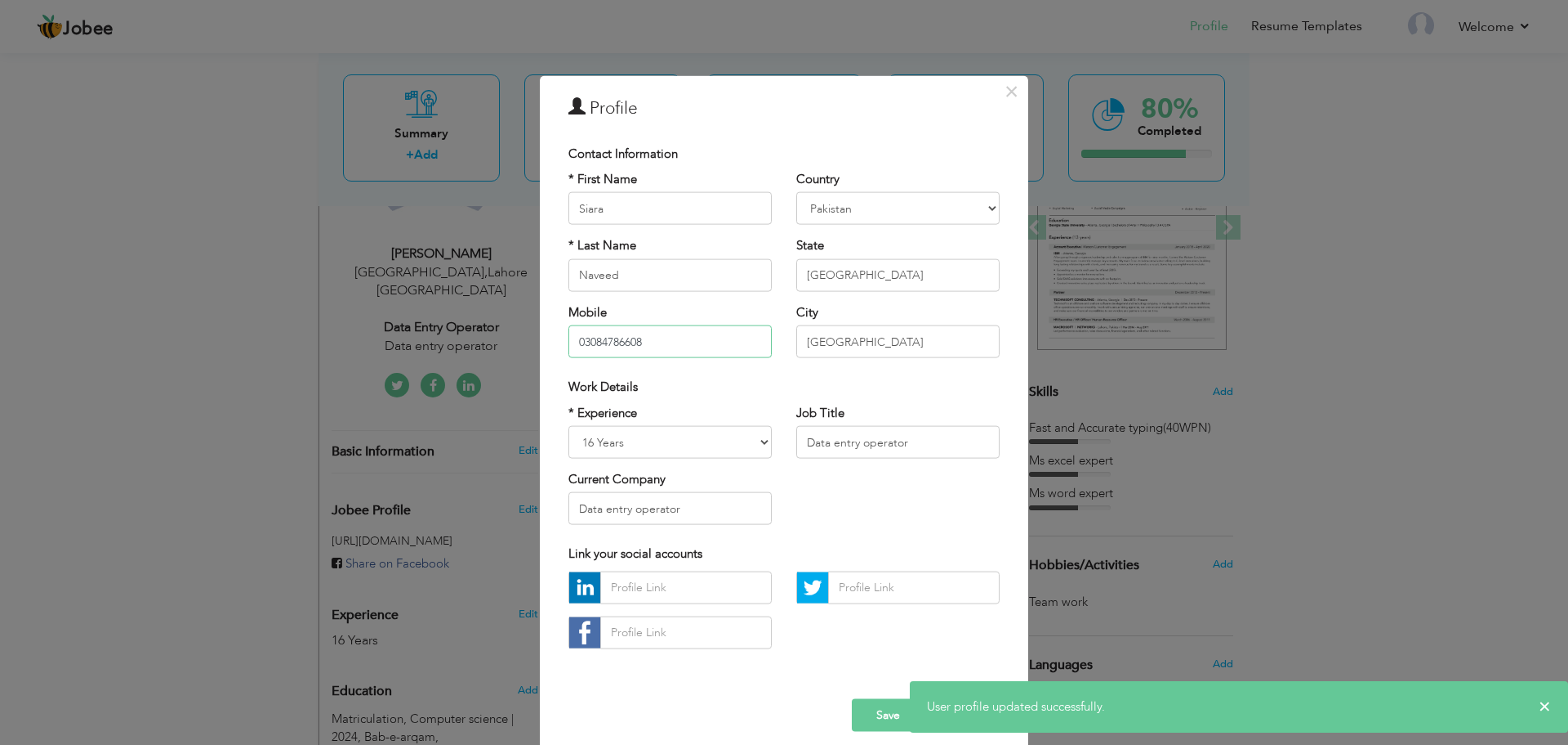
click at [698, 333] on input "03084786608" at bounding box center [670, 342] width 203 height 33
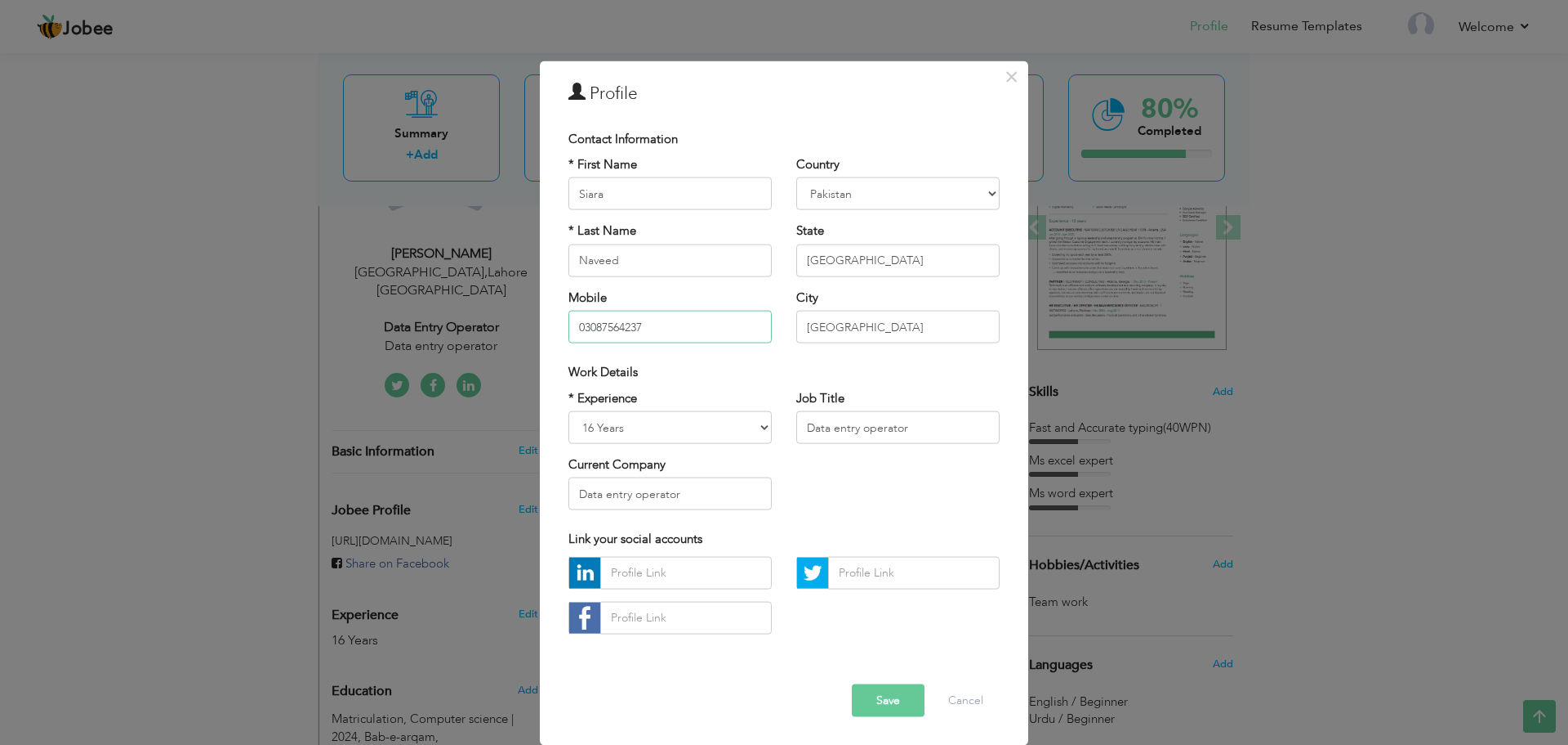
scroll to position [14, 0]
type input "03087564237"
click at [0, 0] on span "button" at bounding box center [0, 0] width 0 height 0
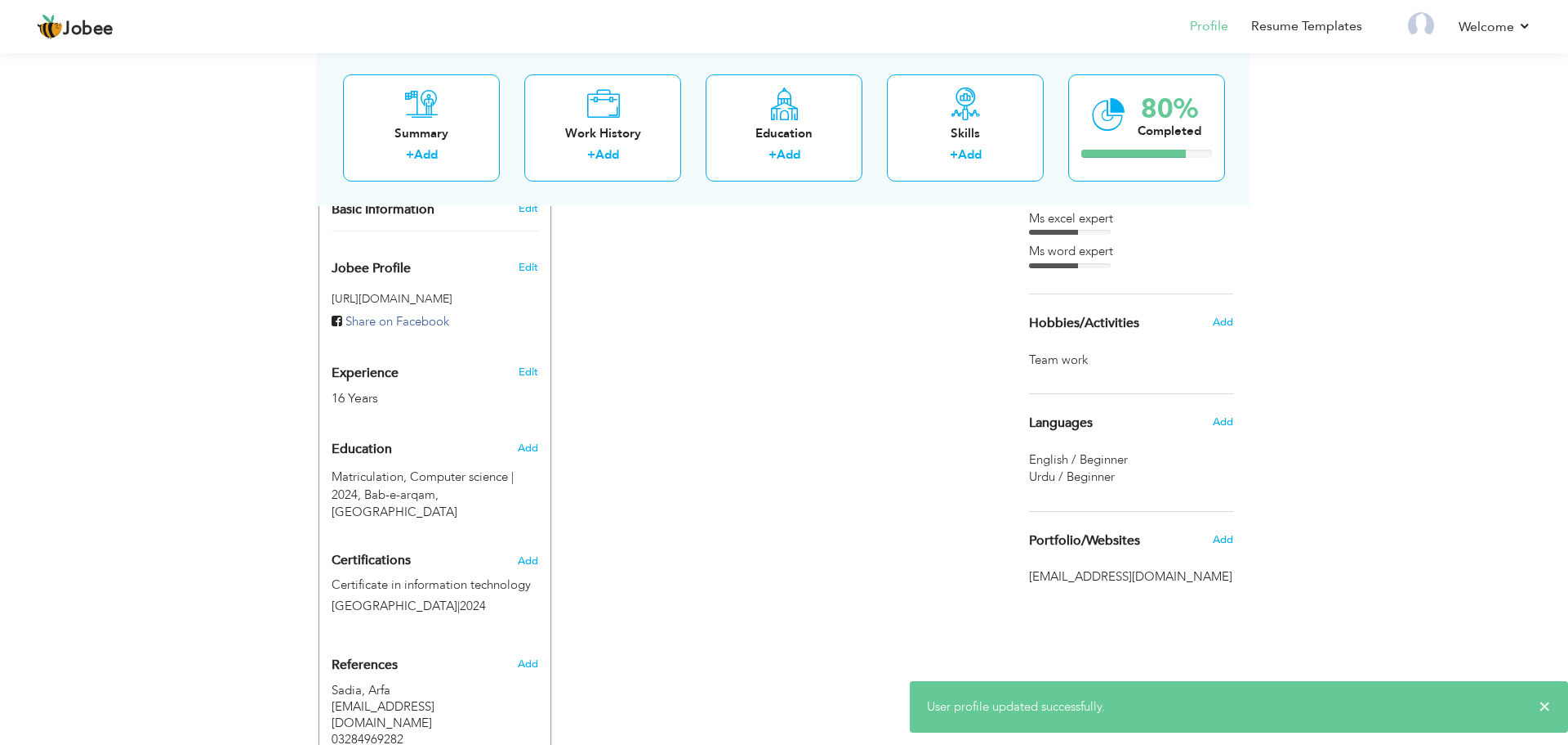
scroll to position [495, 0]
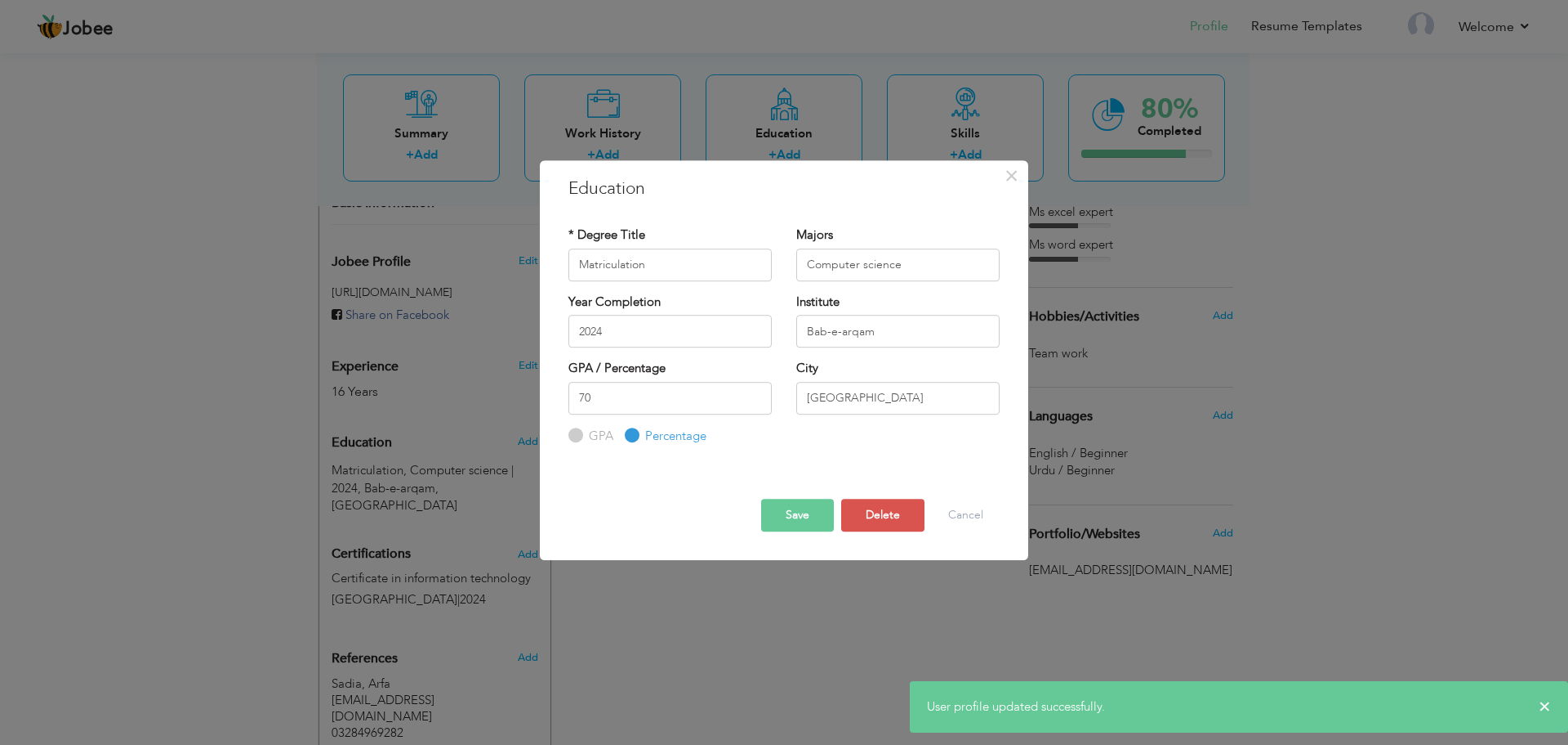
click at [668, 671] on div "× Education * Degree Title Matriculation Majors Computer science" at bounding box center [784, 372] width 1568 height 745
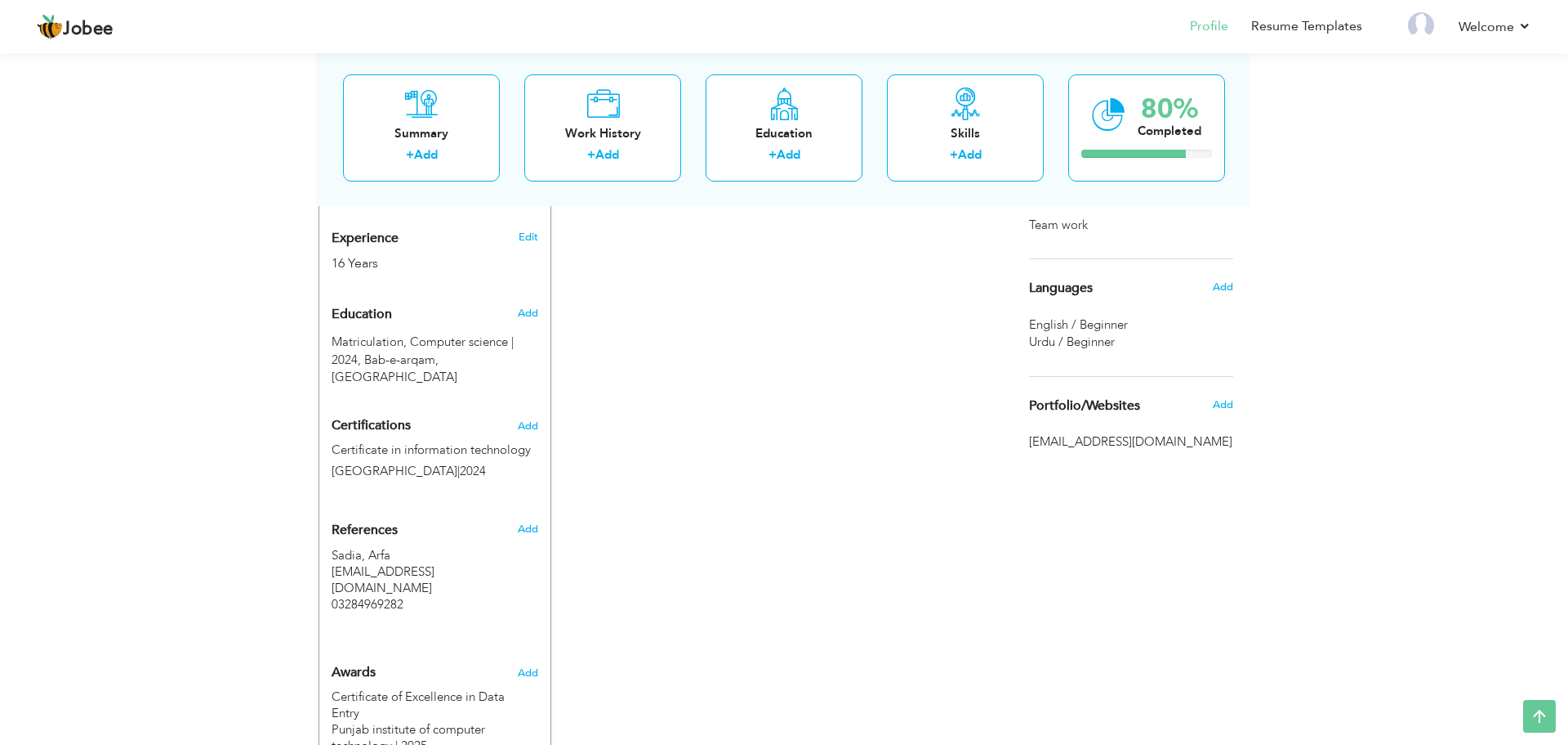
scroll to position [622, 0]
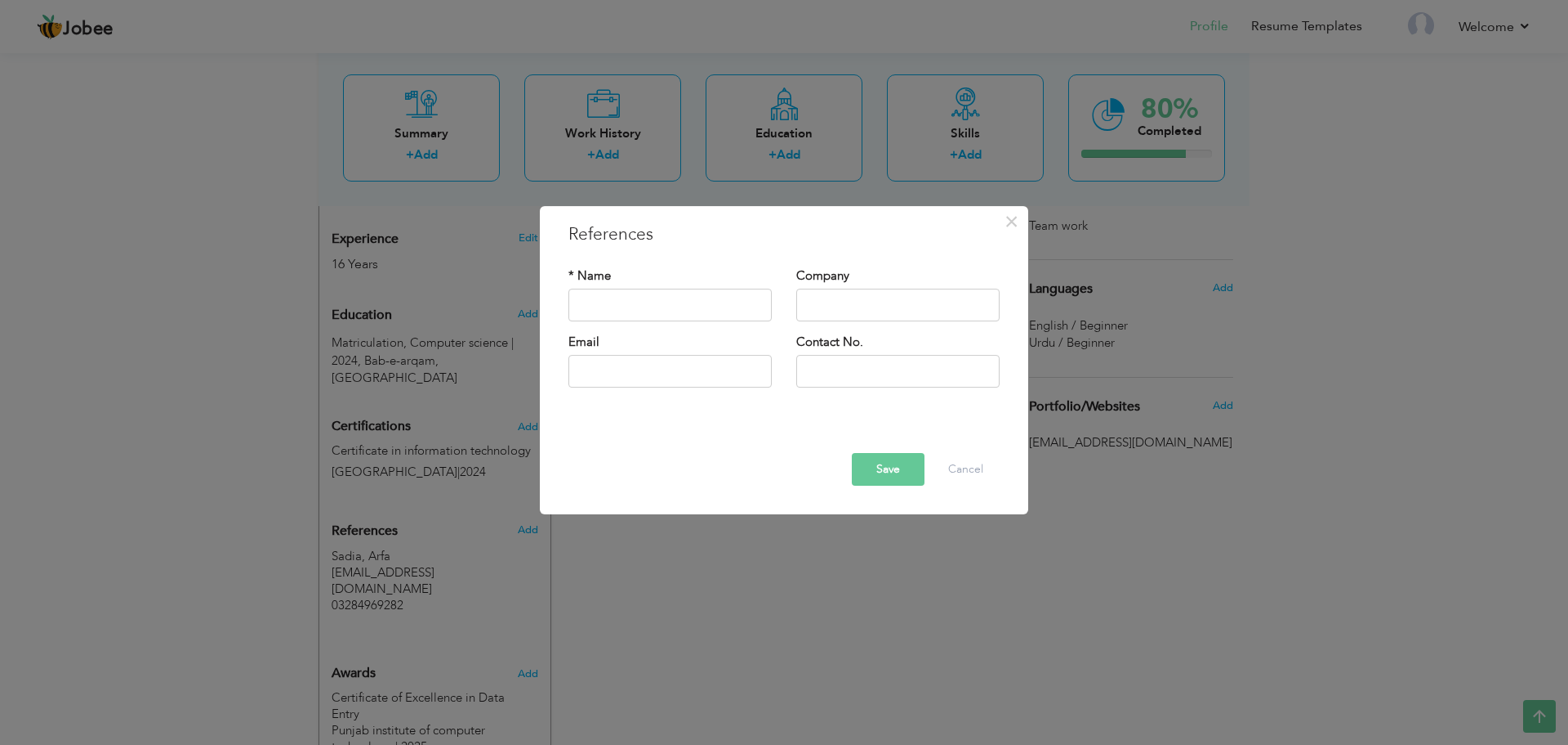
click at [434, 521] on div "× References * Name Company Email" at bounding box center [784, 372] width 1568 height 745
click at [501, 588] on div "× References * Name Company Email" at bounding box center [784, 372] width 1568 height 745
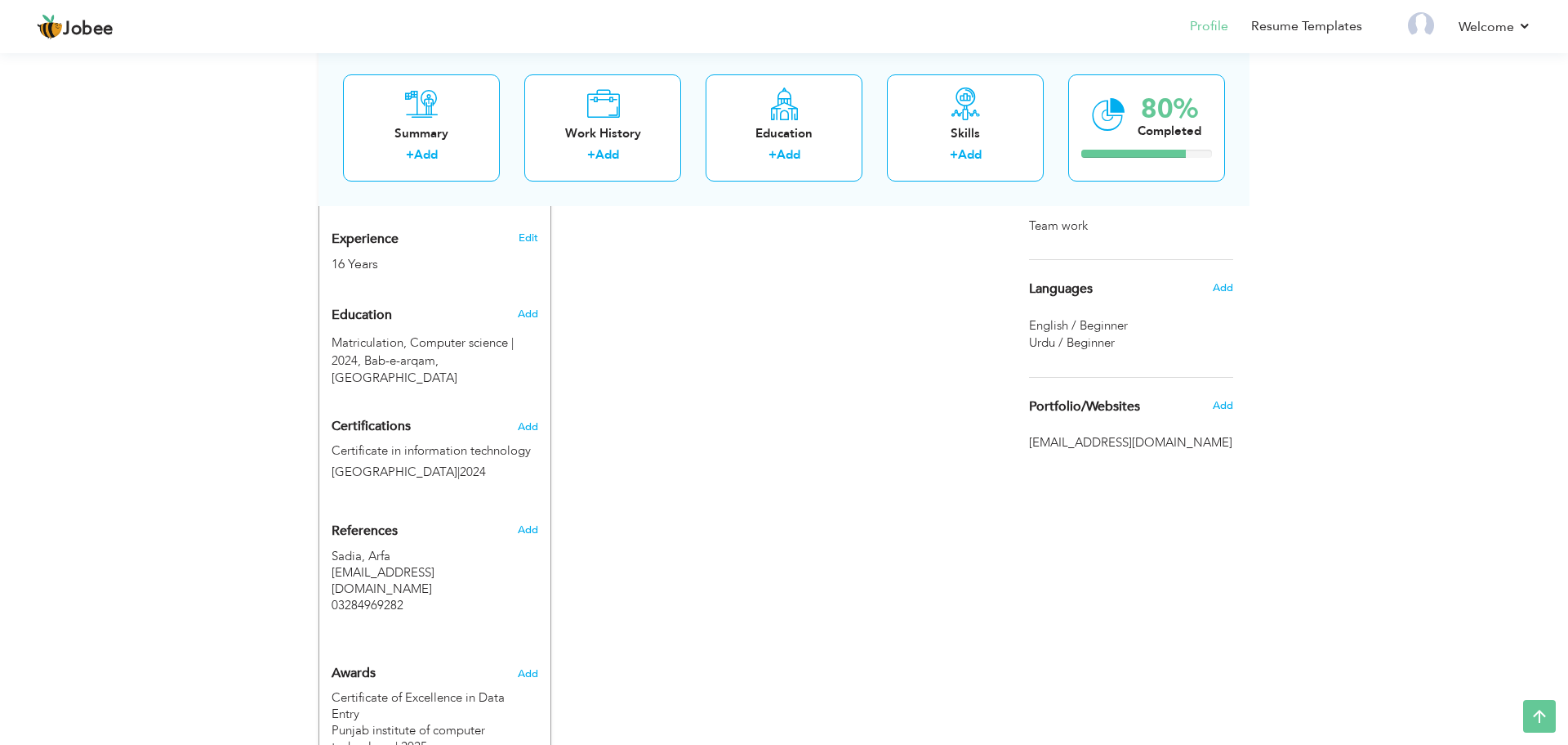
click at [394, 546] on div at bounding box center [784, 372] width 1568 height 745
type input "Sadia"
type input "Arfa"
type input "[EMAIL_ADDRESS][DOMAIN_NAME]"
type input "03284969282"
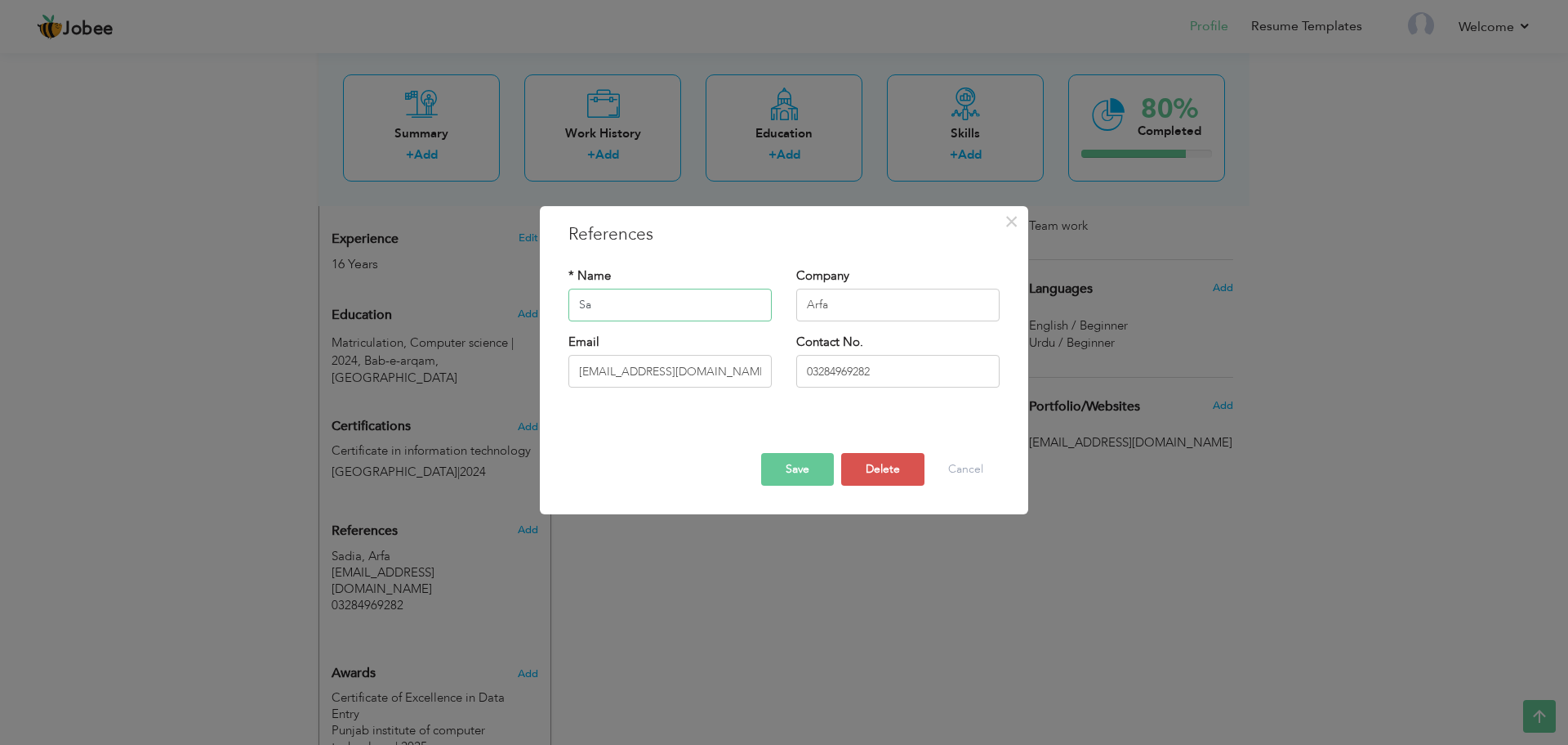
type input "S"
type input "f"
type input "Fatiama"
drag, startPoint x: 642, startPoint y: 366, endPoint x: 568, endPoint y: 390, distance: 77.8
click at [568, 390] on div "Email [EMAIL_ADDRESS][DOMAIN_NAME]" at bounding box center [670, 366] width 228 height 66
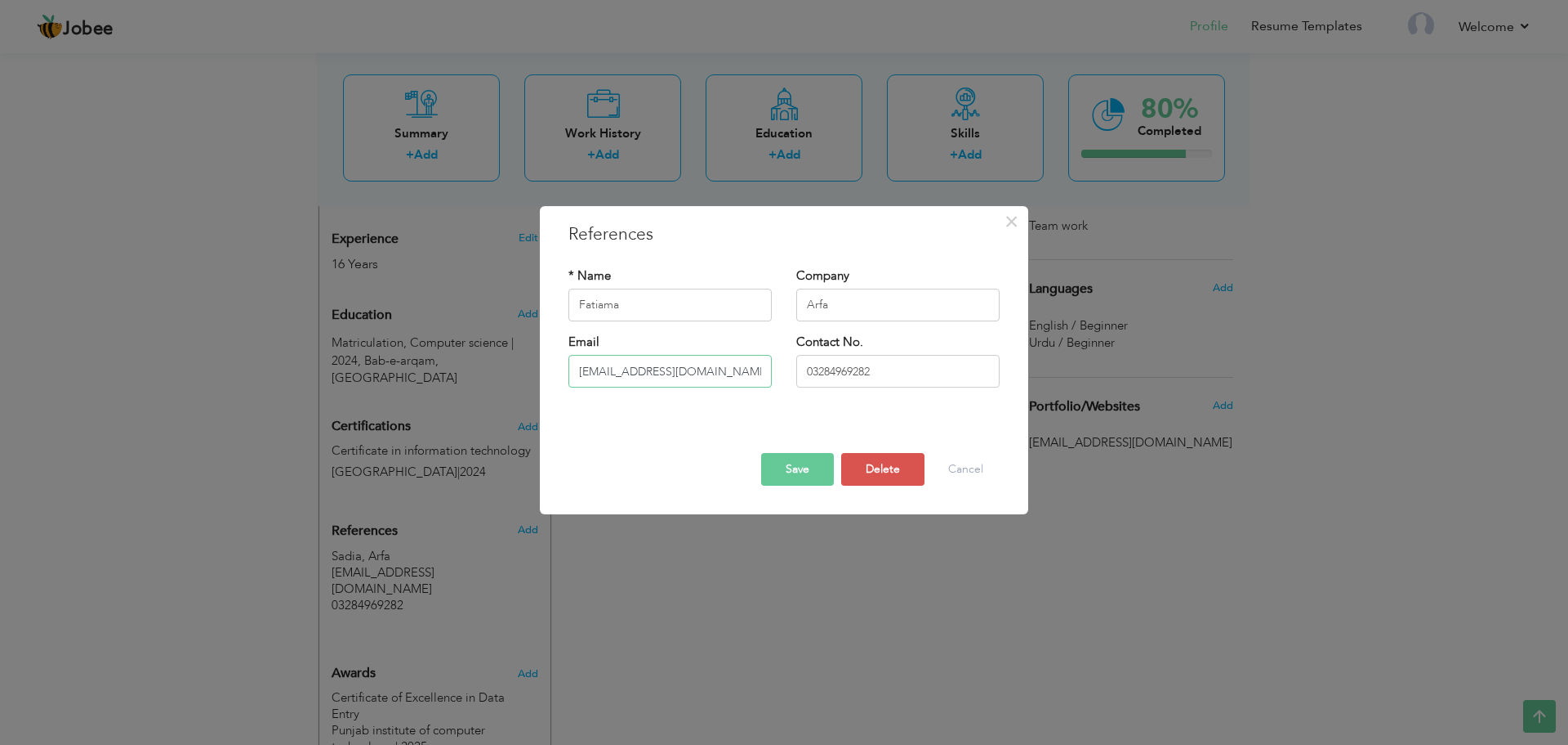
click at [610, 372] on input "[EMAIL_ADDRESS][DOMAIN_NAME]" at bounding box center [670, 371] width 203 height 33
click at [616, 372] on input "[EMAIL_ADDRESS][DOMAIN_NAME]" at bounding box center [670, 371] width 203 height 33
type input "[EMAIL_ADDRESS][DOMAIN_NAME]"
click at [798, 473] on button "Save" at bounding box center [797, 469] width 72 height 33
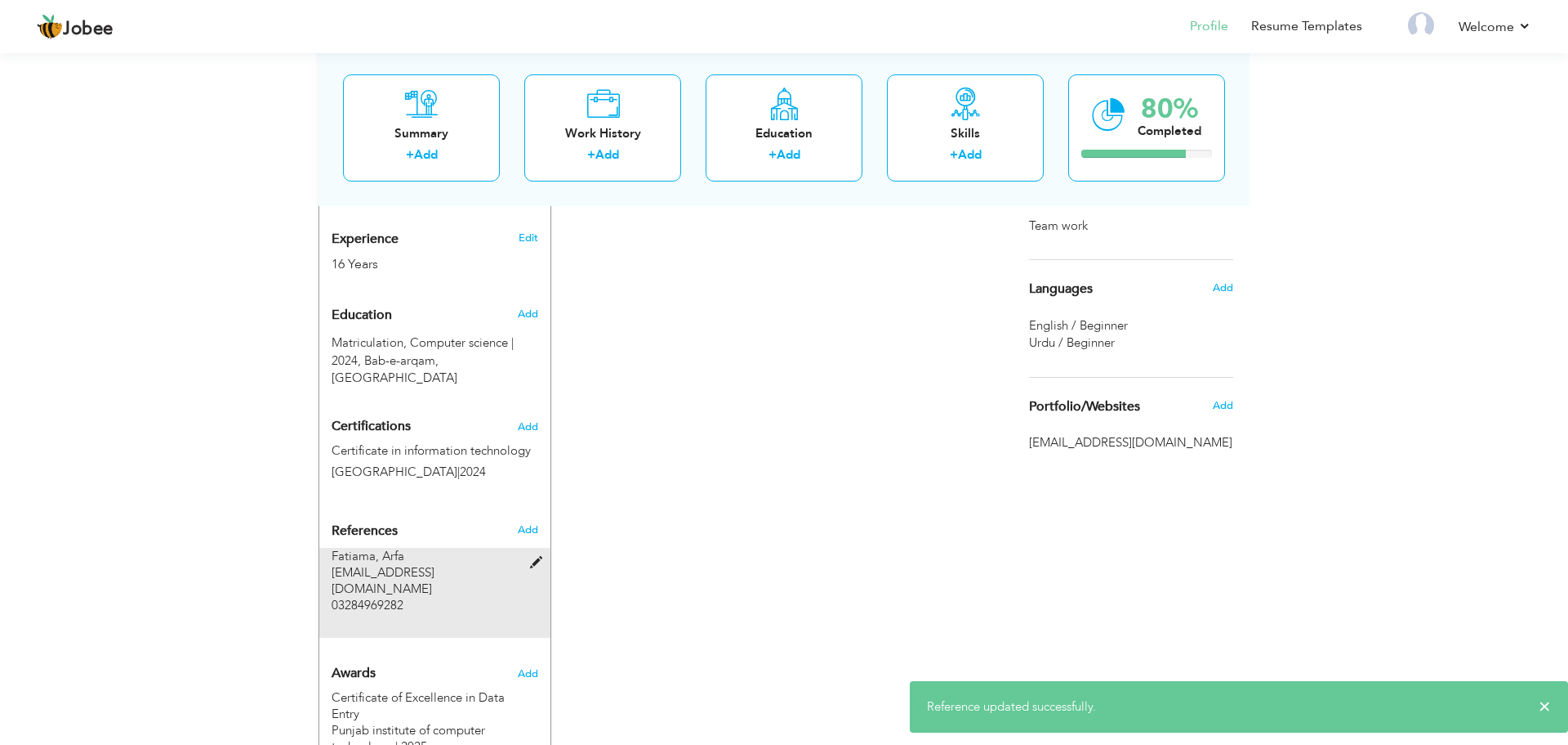
click at [460, 547] on div "Fatiama, Arfa [EMAIL_ADDRESS][DOMAIN_NAME] 03284969282" at bounding box center [424, 580] width 187 height 65
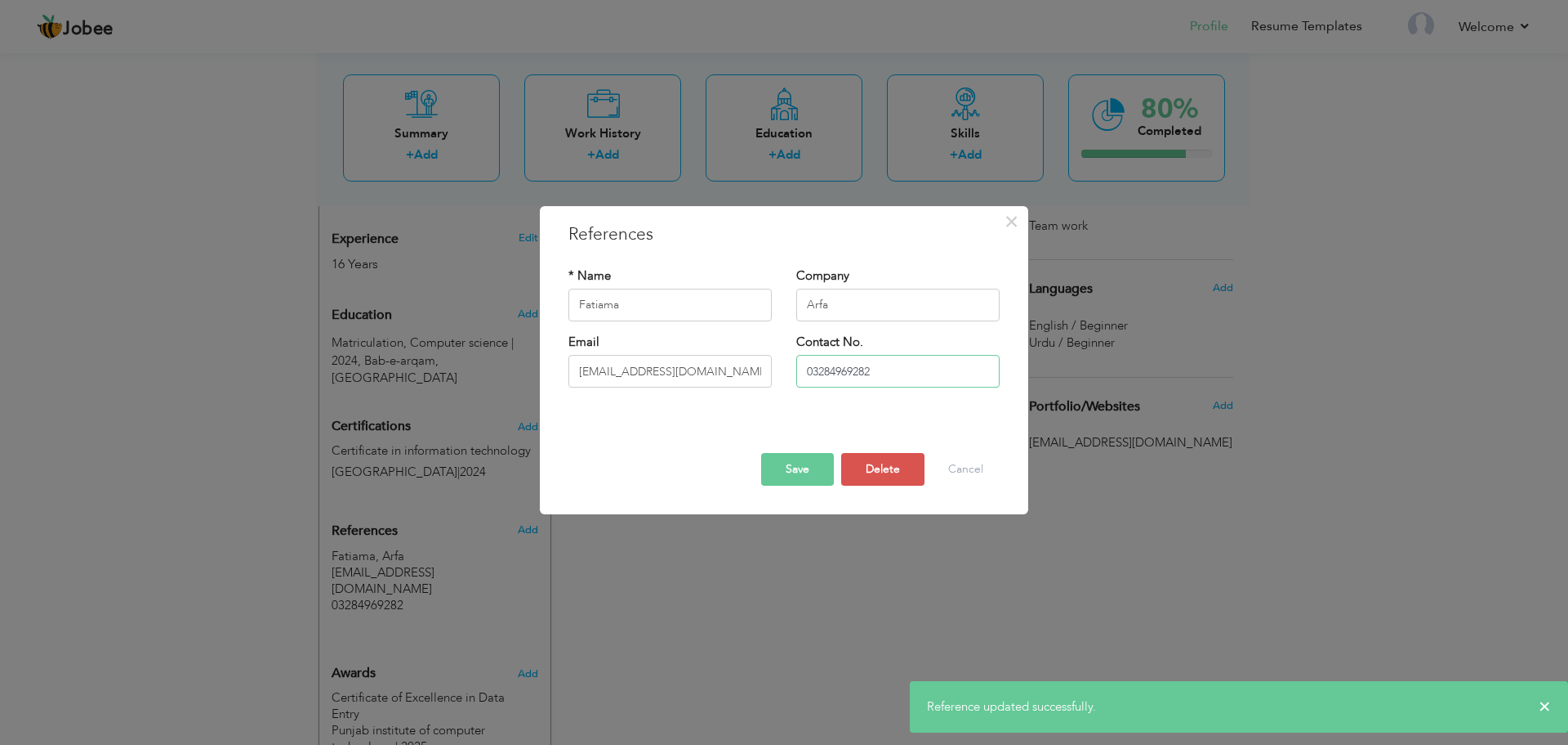
drag, startPoint x: 887, startPoint y: 369, endPoint x: 779, endPoint y: 379, distance: 108.5
click at [779, 379] on div "Email [EMAIL_ADDRESS][DOMAIN_NAME] Contact No. 03284969282" at bounding box center [784, 366] width 456 height 66
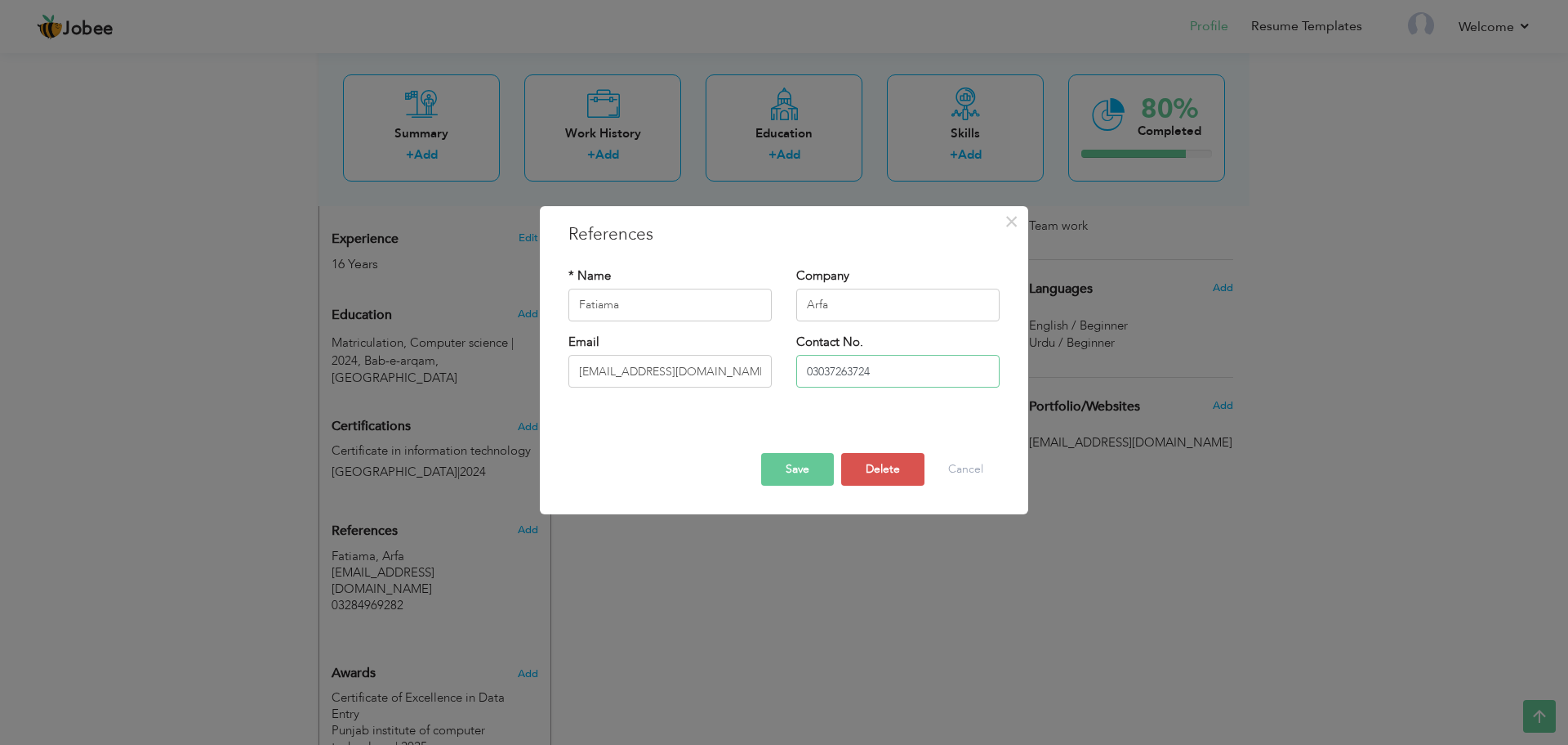
type input "03037263724"
click at [800, 465] on button "Save" at bounding box center [797, 469] width 72 height 33
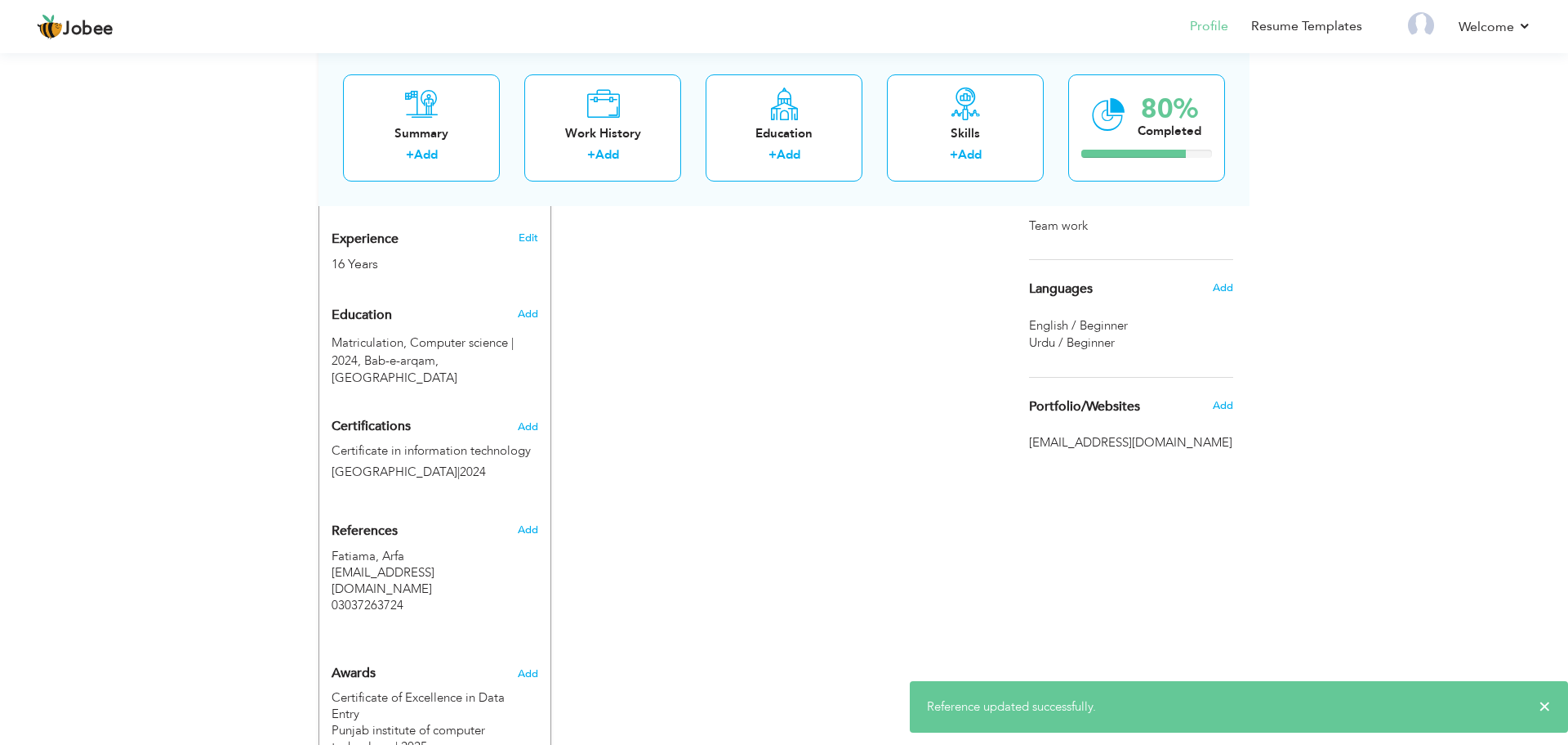
click at [1057, 449] on span "[EMAIL_ADDRESS][DOMAIN_NAME]" at bounding box center [1131, 442] width 204 height 17
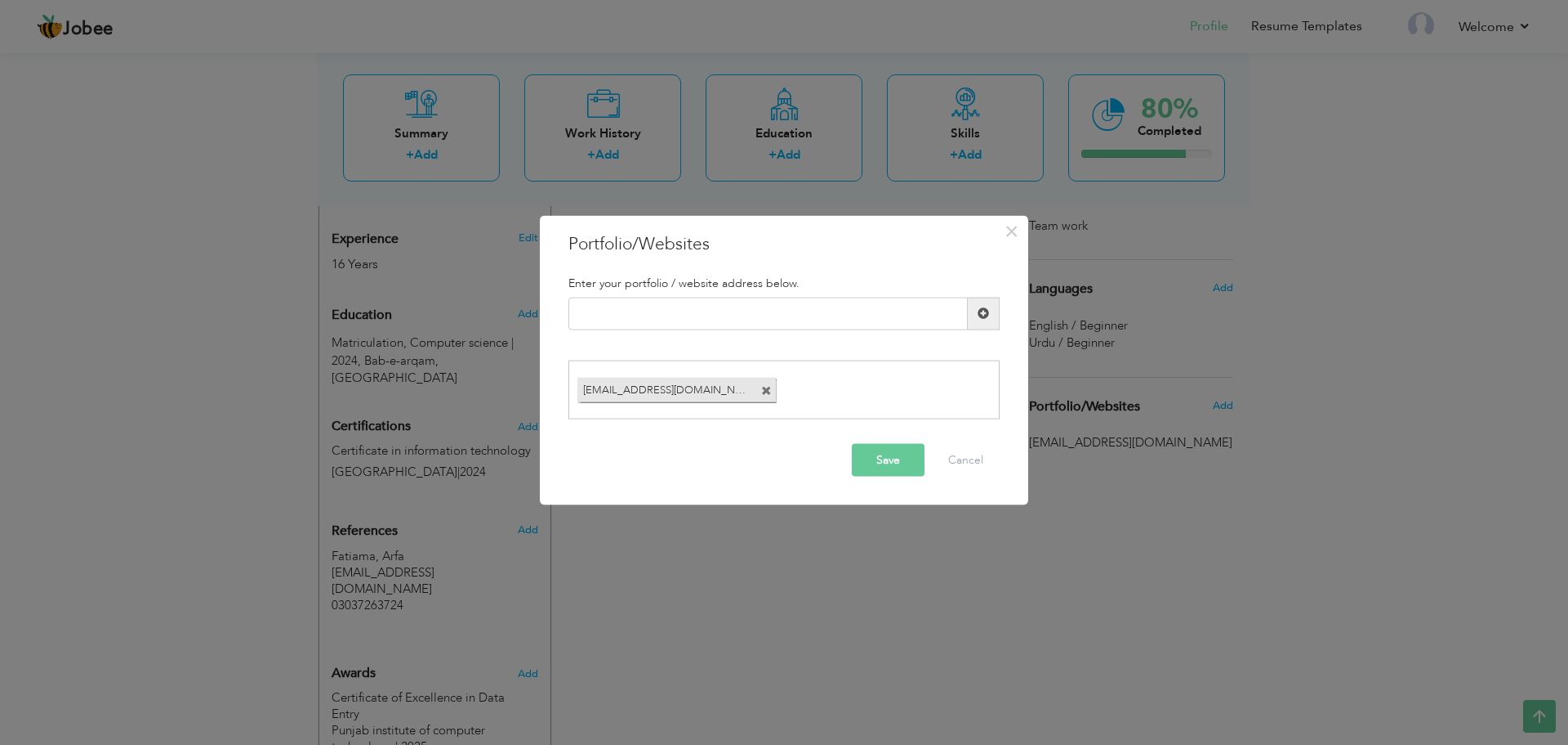
click at [768, 390] on span at bounding box center [766, 391] width 11 height 11
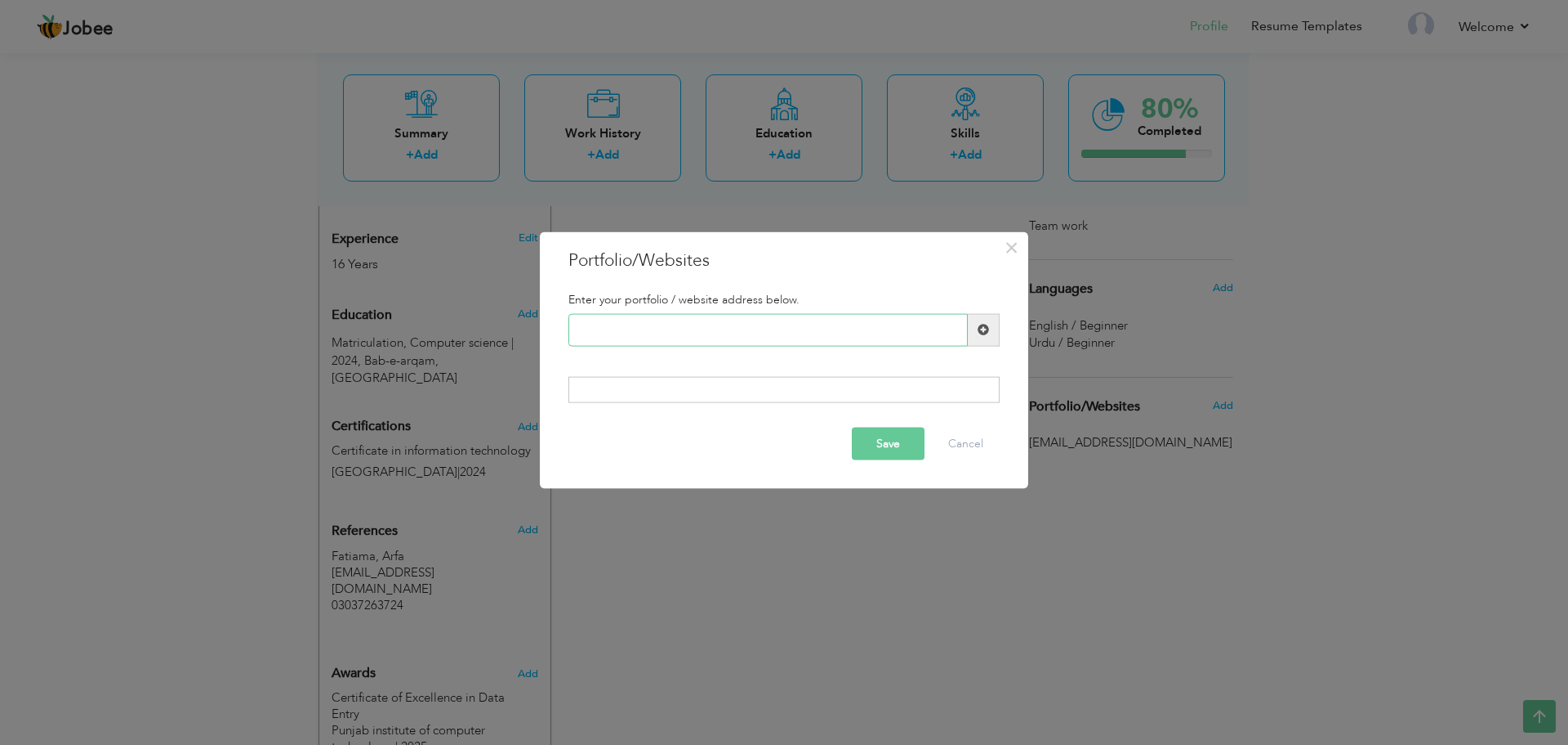
click at [705, 340] on input "text" at bounding box center [768, 329] width 400 height 33
type input "f"
click at [617, 334] on input "[EMAIL_ADDRESS][DOMAIN_NAME]" at bounding box center [768, 329] width 400 height 33
click at [610, 333] on input "[EMAIL_ADDRESS][DOMAIN_NAME]" at bounding box center [768, 329] width 400 height 33
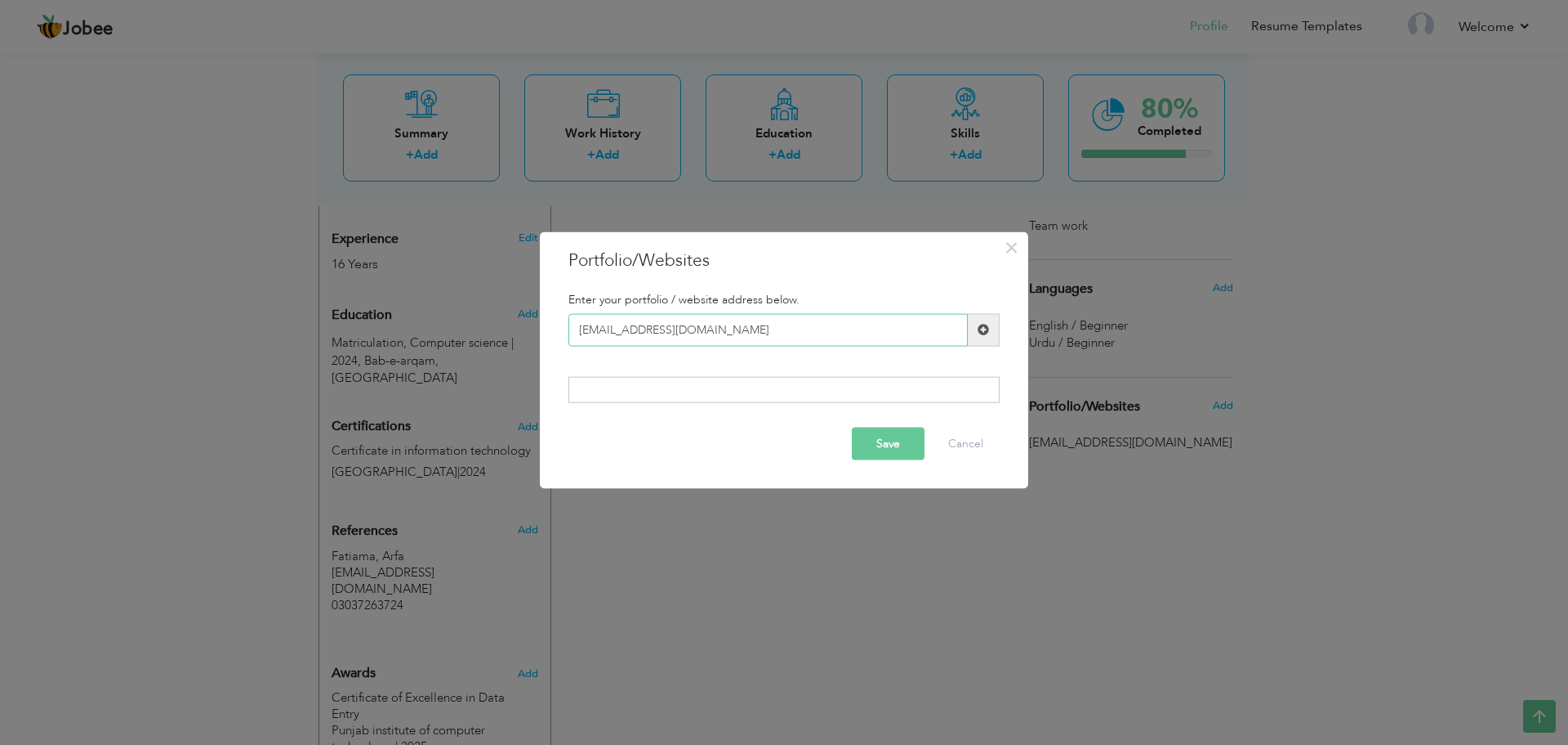
click at [587, 332] on input "[EMAIL_ADDRESS][DOMAIN_NAME]" at bounding box center [768, 329] width 400 height 33
type input "[EMAIL_ADDRESS][DOMAIN_NAME]"
click at [861, 445] on button "Save" at bounding box center [888, 444] width 72 height 33
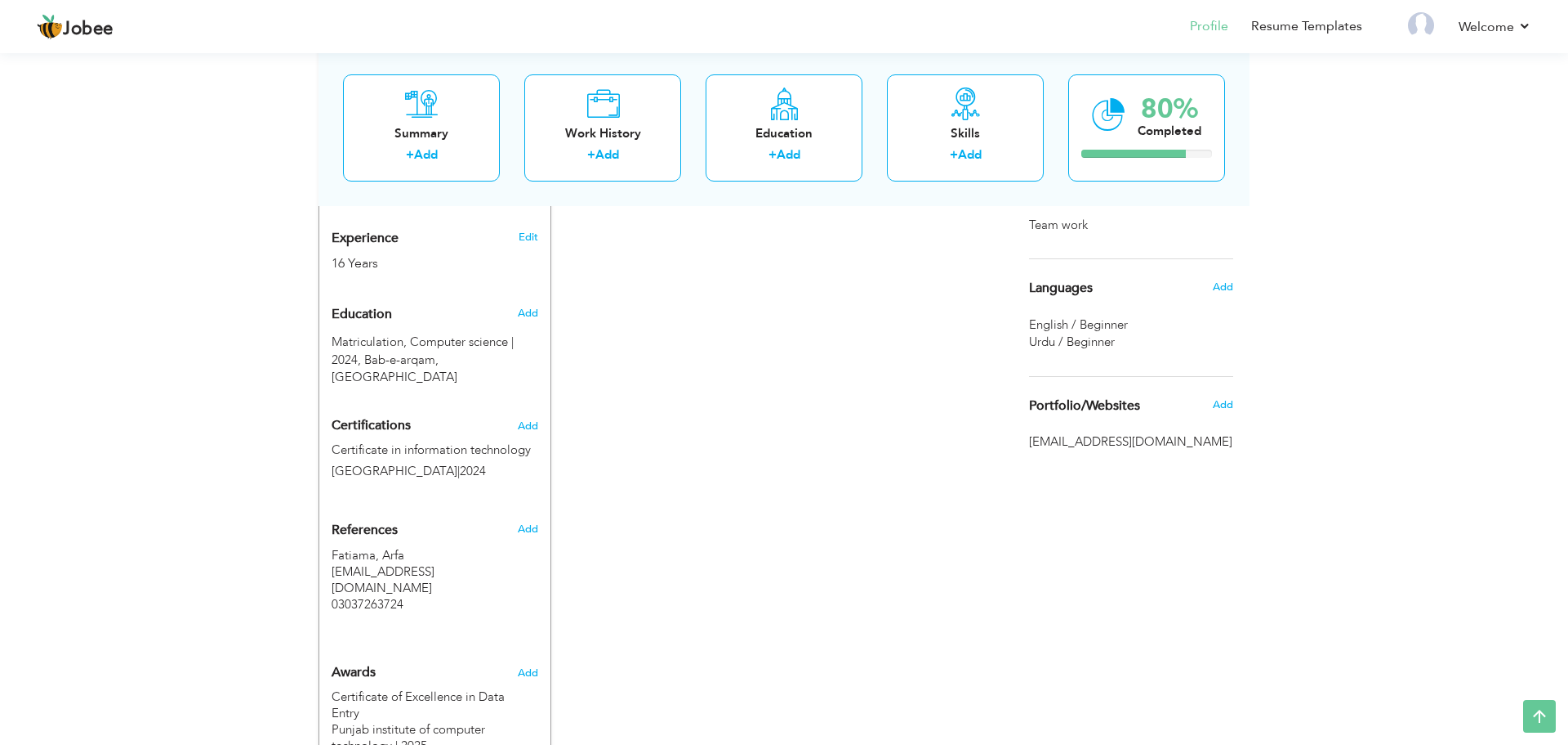
scroll to position [0, 0]
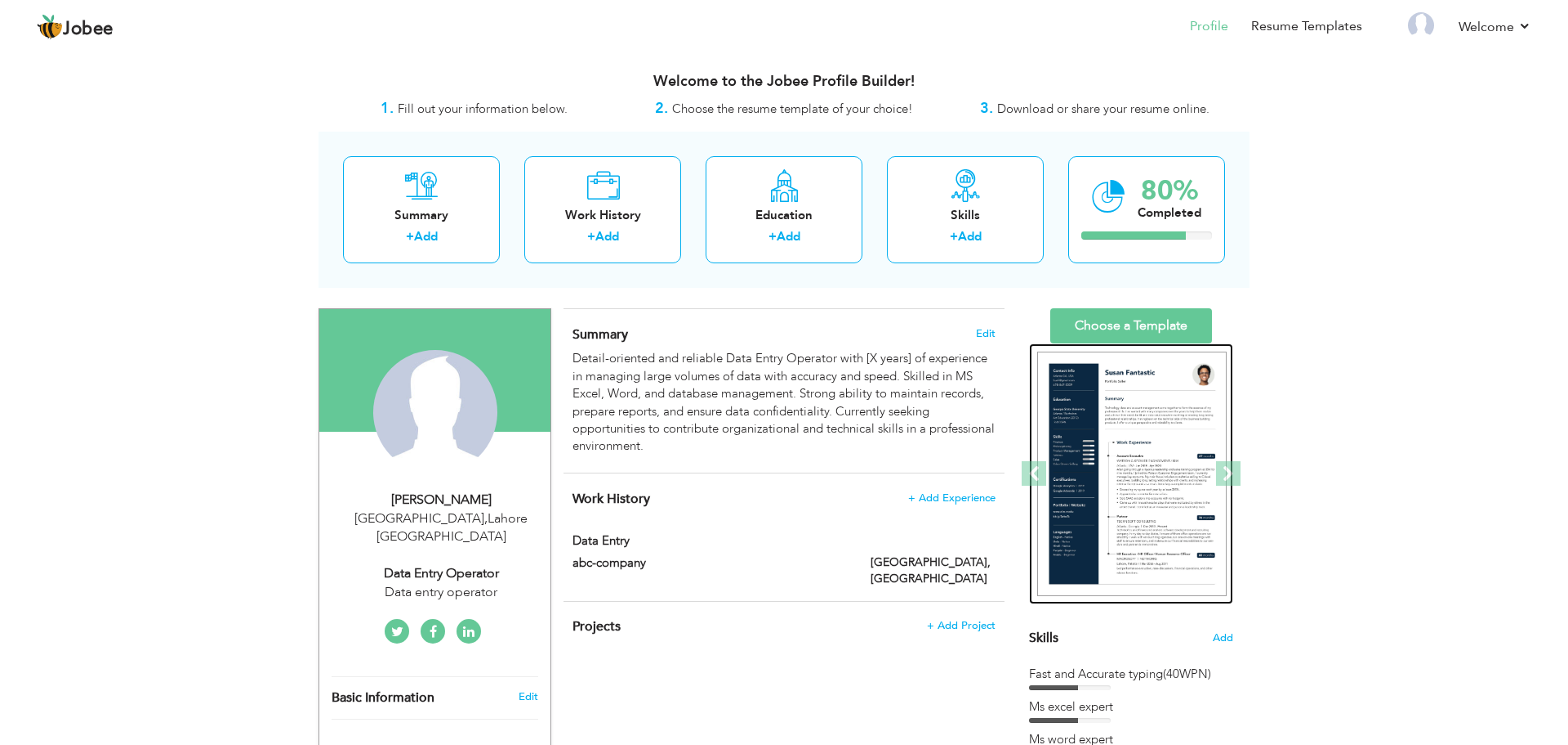
click at [1159, 416] on img at bounding box center [1132, 474] width 189 height 245
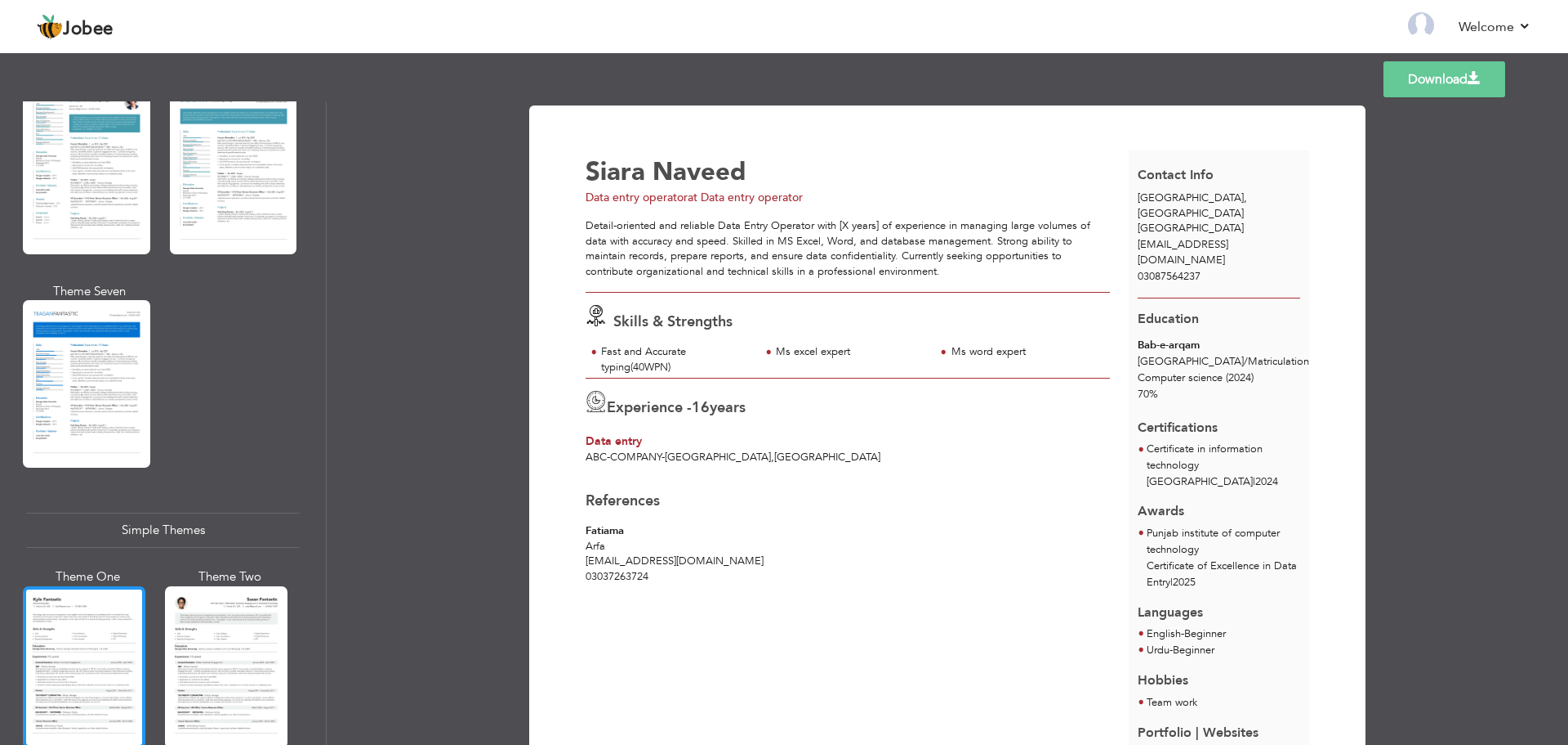
scroll to position [91, 0]
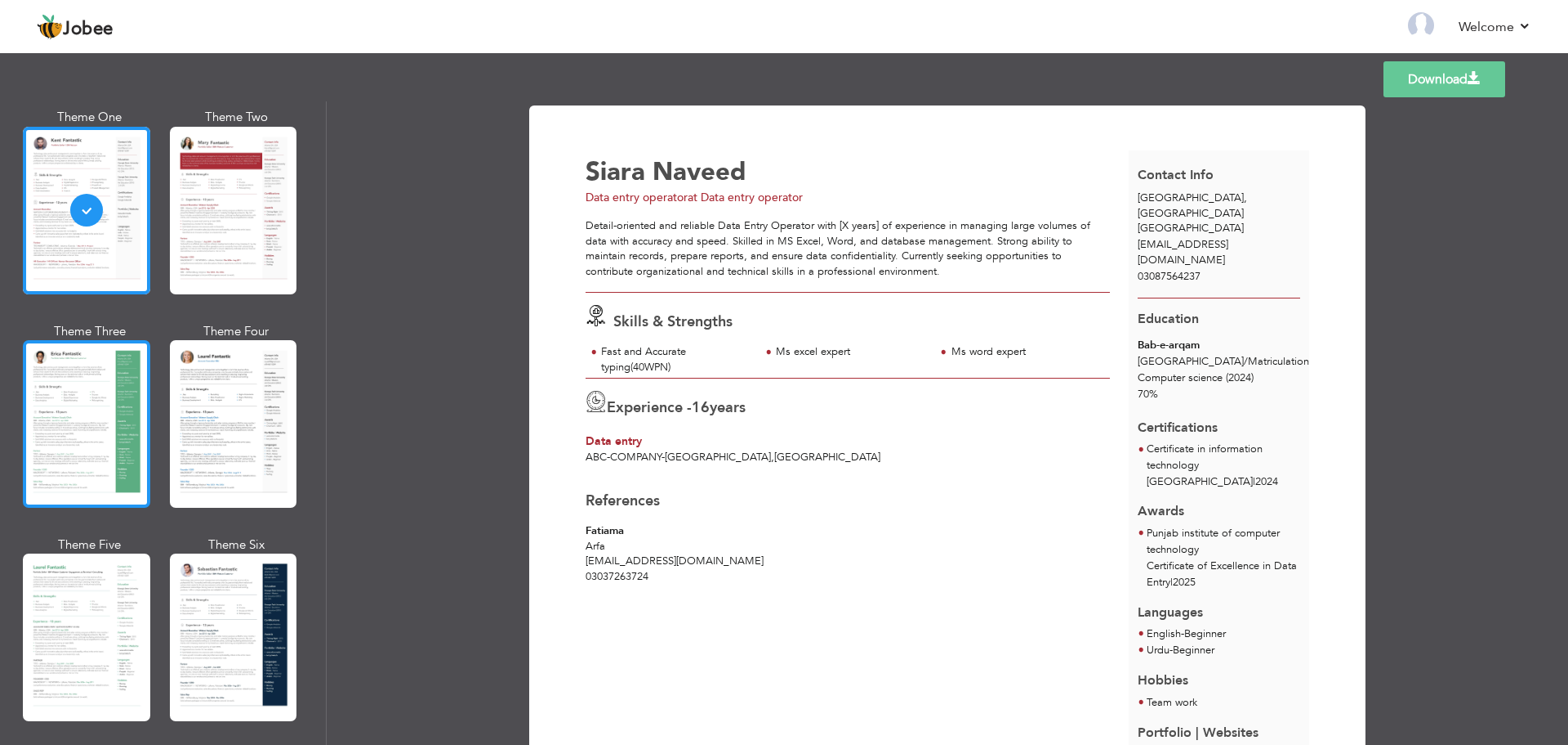
click at [118, 448] on div at bounding box center [86, 424] width 128 height 168
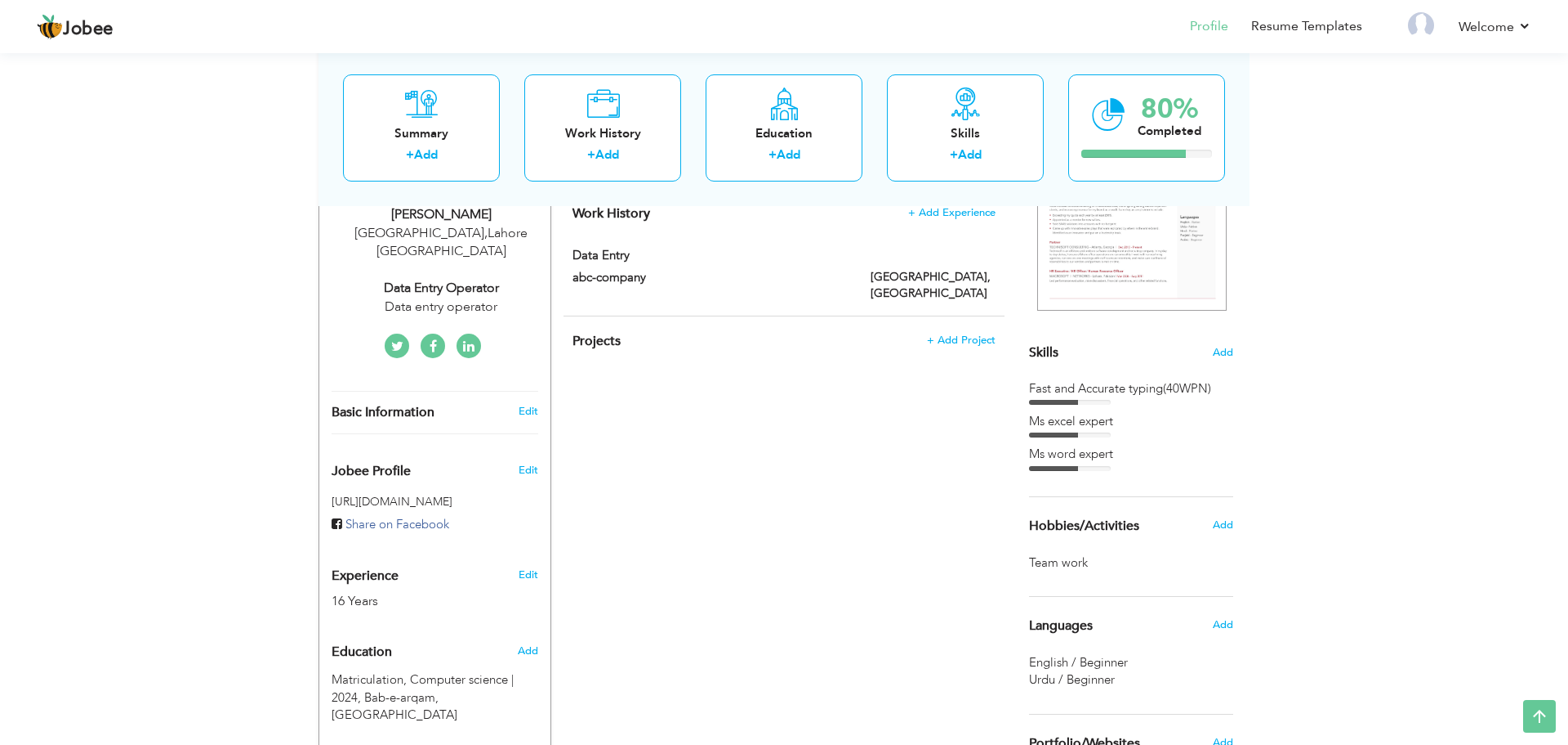
scroll to position [274, 0]
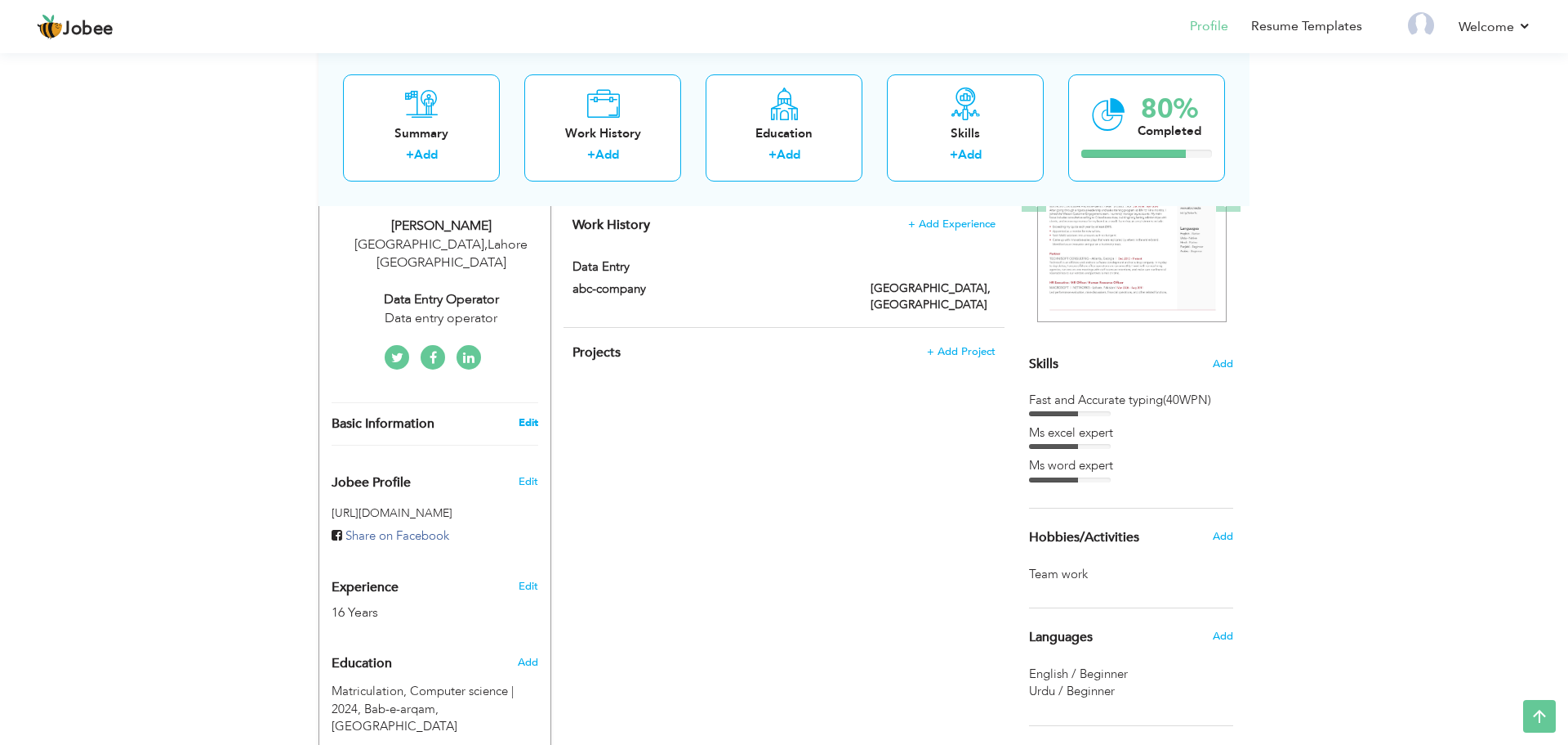
click at [529, 415] on link "Edit" at bounding box center [528, 422] width 20 height 15
select select "number:166"
select select "number:18"
type input "Data entry operator"
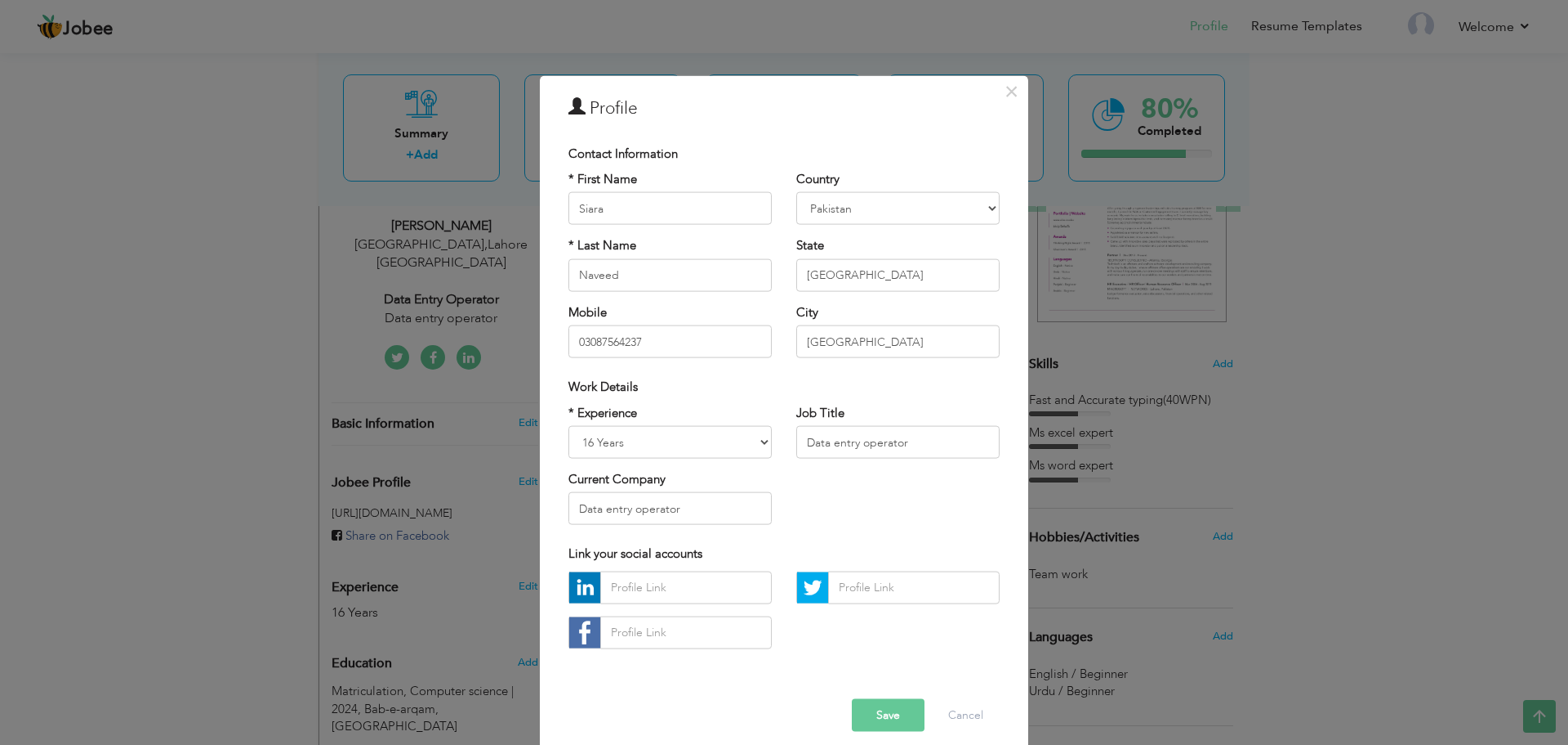
click at [429, 442] on div "× Profile Contact Information * First Name [PERSON_NAME] * Last Name Naveed" at bounding box center [784, 372] width 1568 height 745
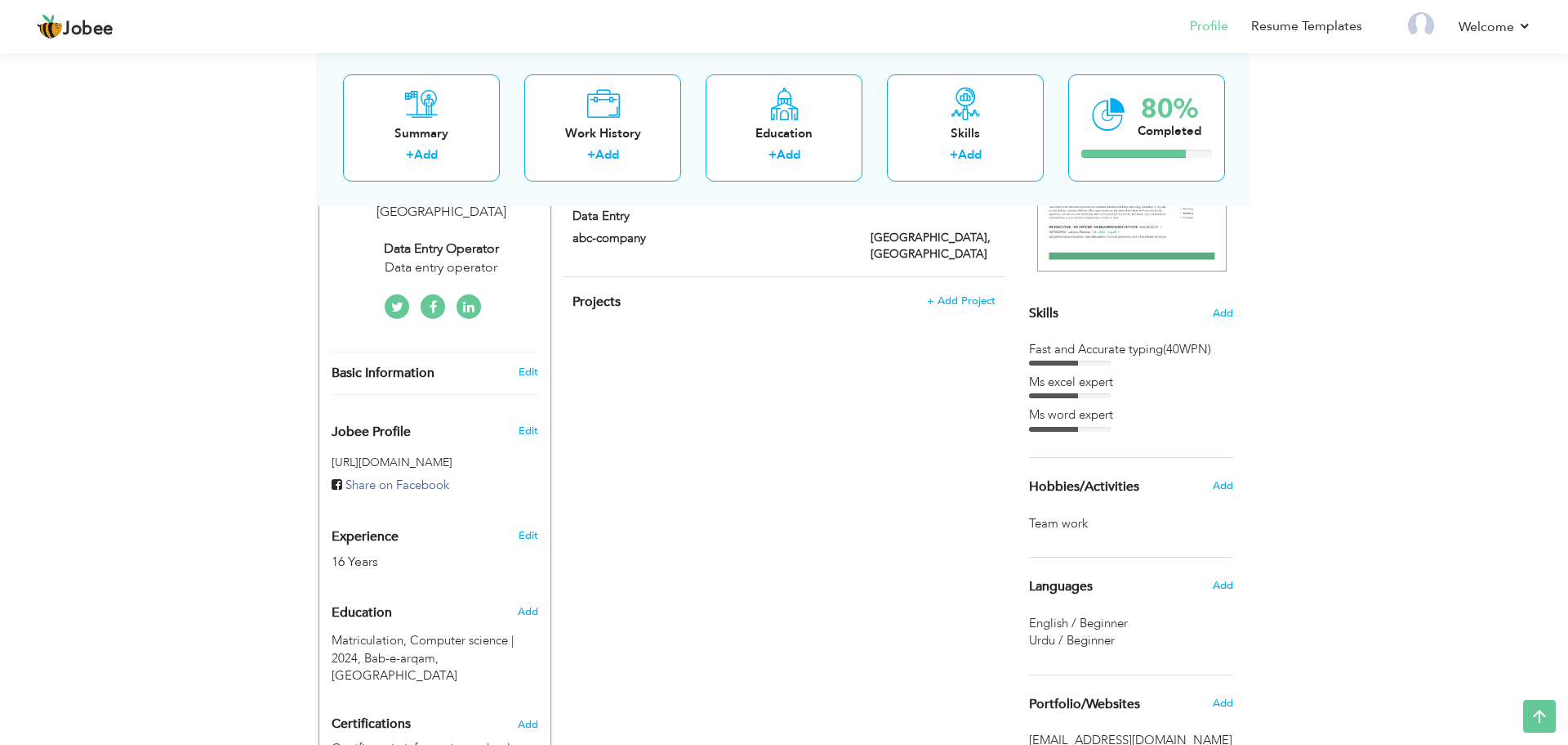
scroll to position [333, 0]
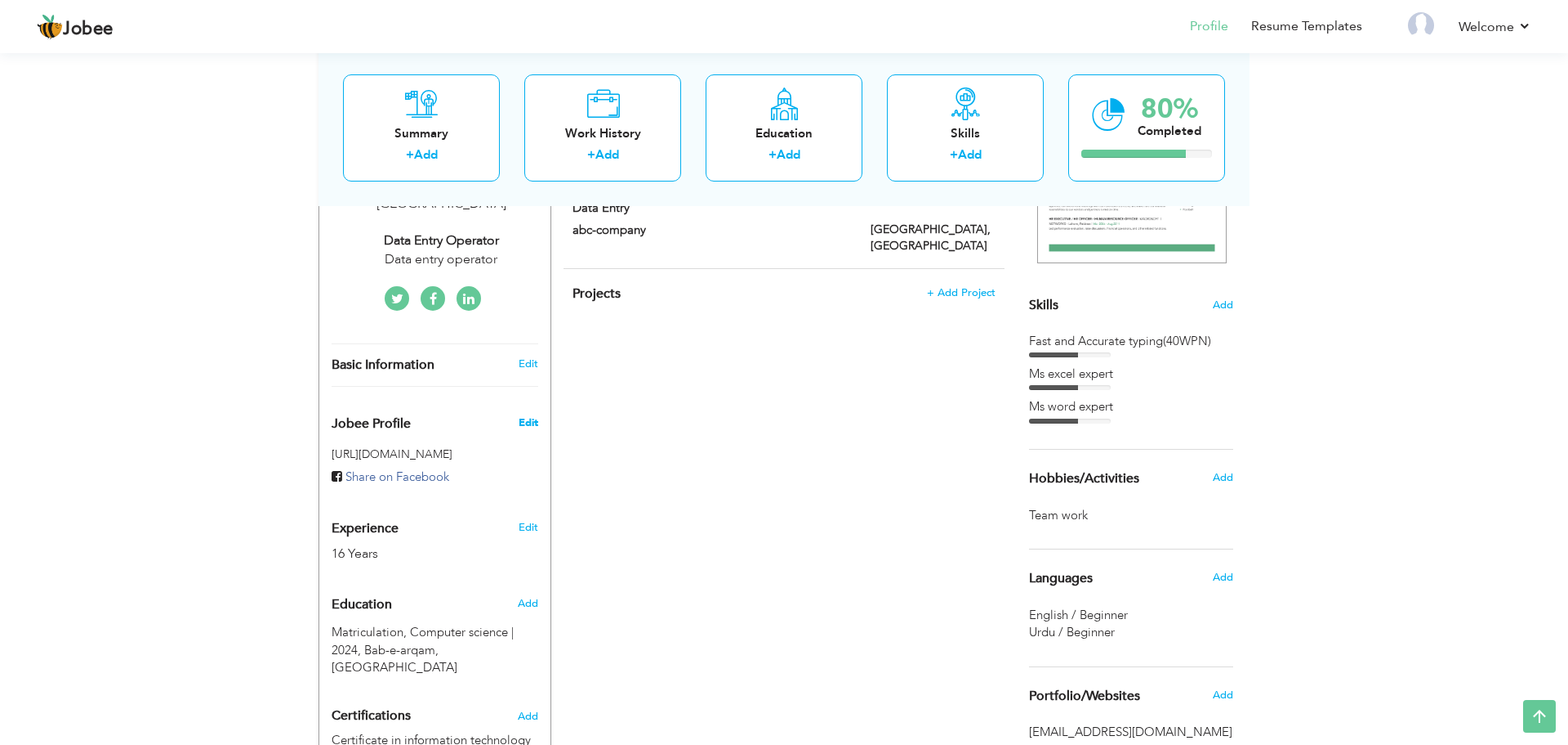
click at [537, 415] on span "Edit" at bounding box center [528, 422] width 20 height 15
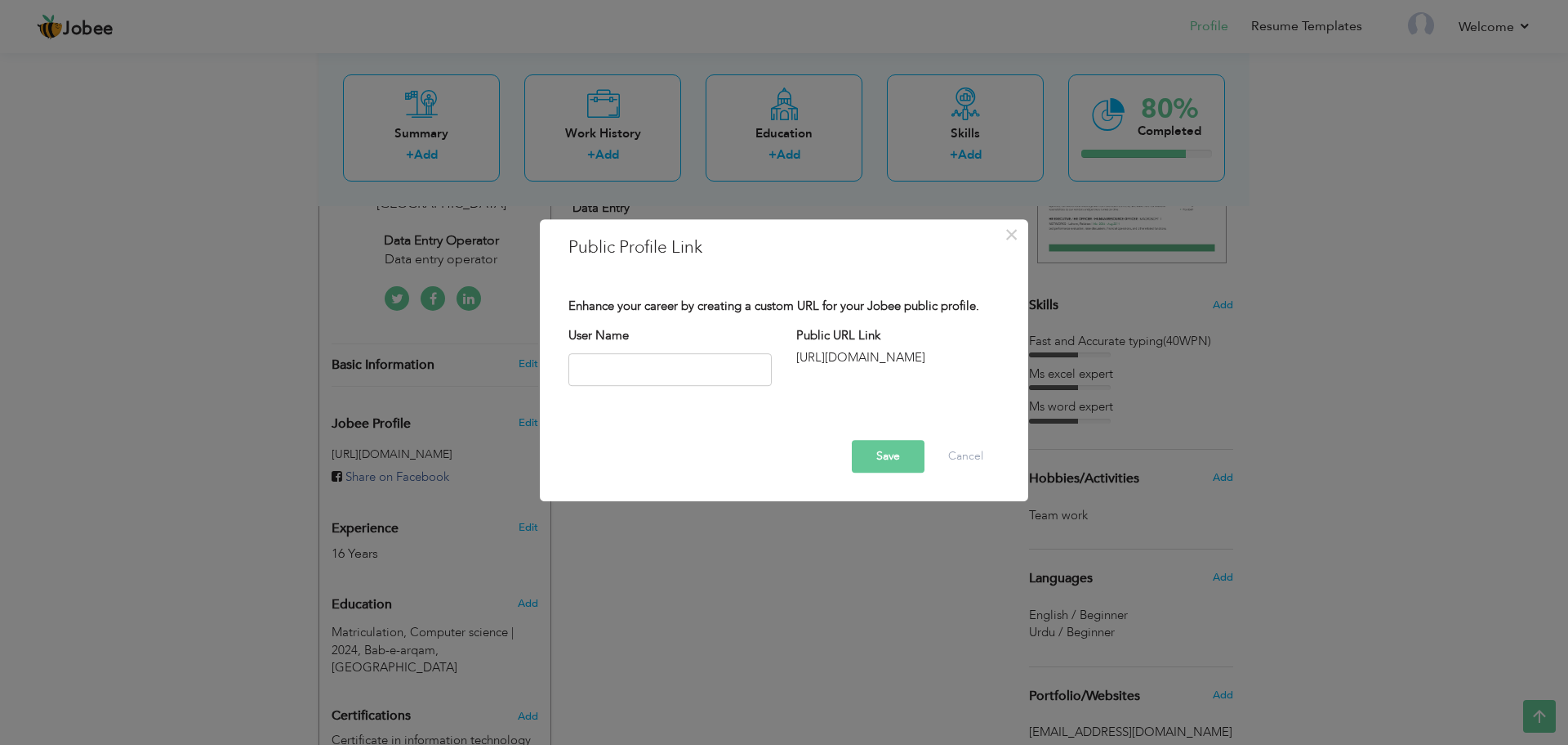
click at [635, 570] on div "× Public Profile Link Enhance your career by creating a custom URL for your Job…" at bounding box center [784, 372] width 1568 height 745
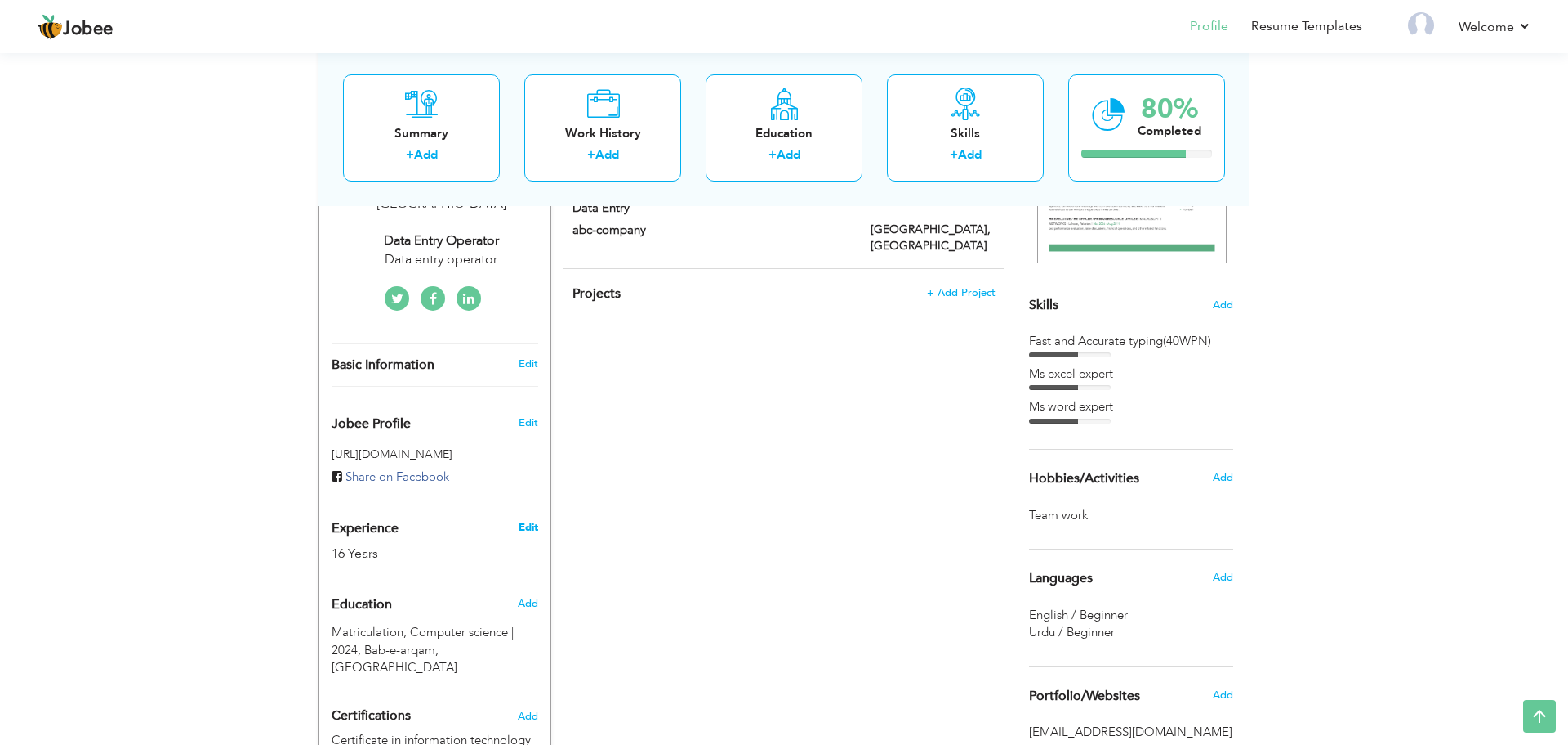
click at [524, 519] on link "Edit" at bounding box center [528, 527] width 20 height 15
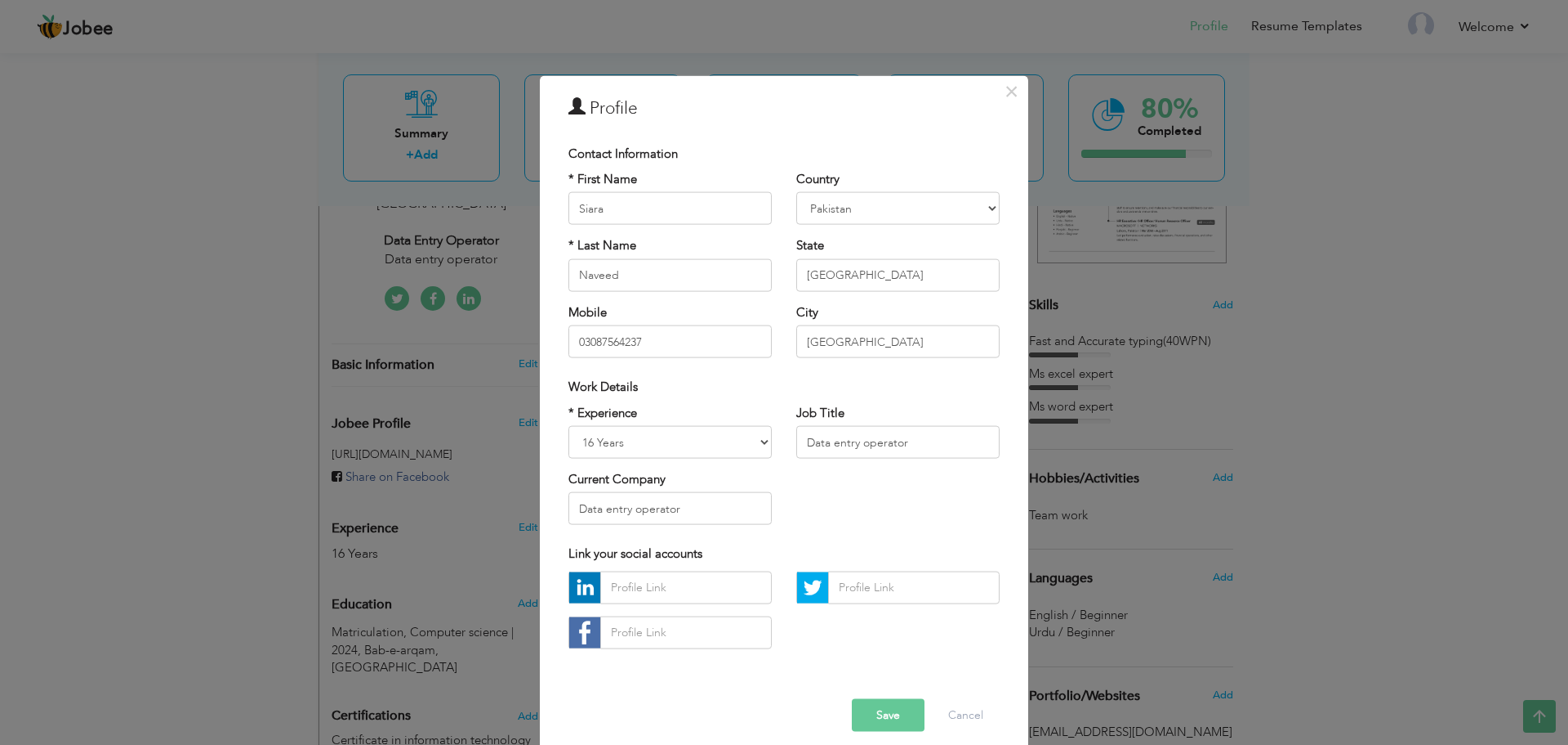
click at [498, 510] on div "× Profile Contact Information * First Name Siara * Last Name Naveed" at bounding box center [784, 372] width 1568 height 745
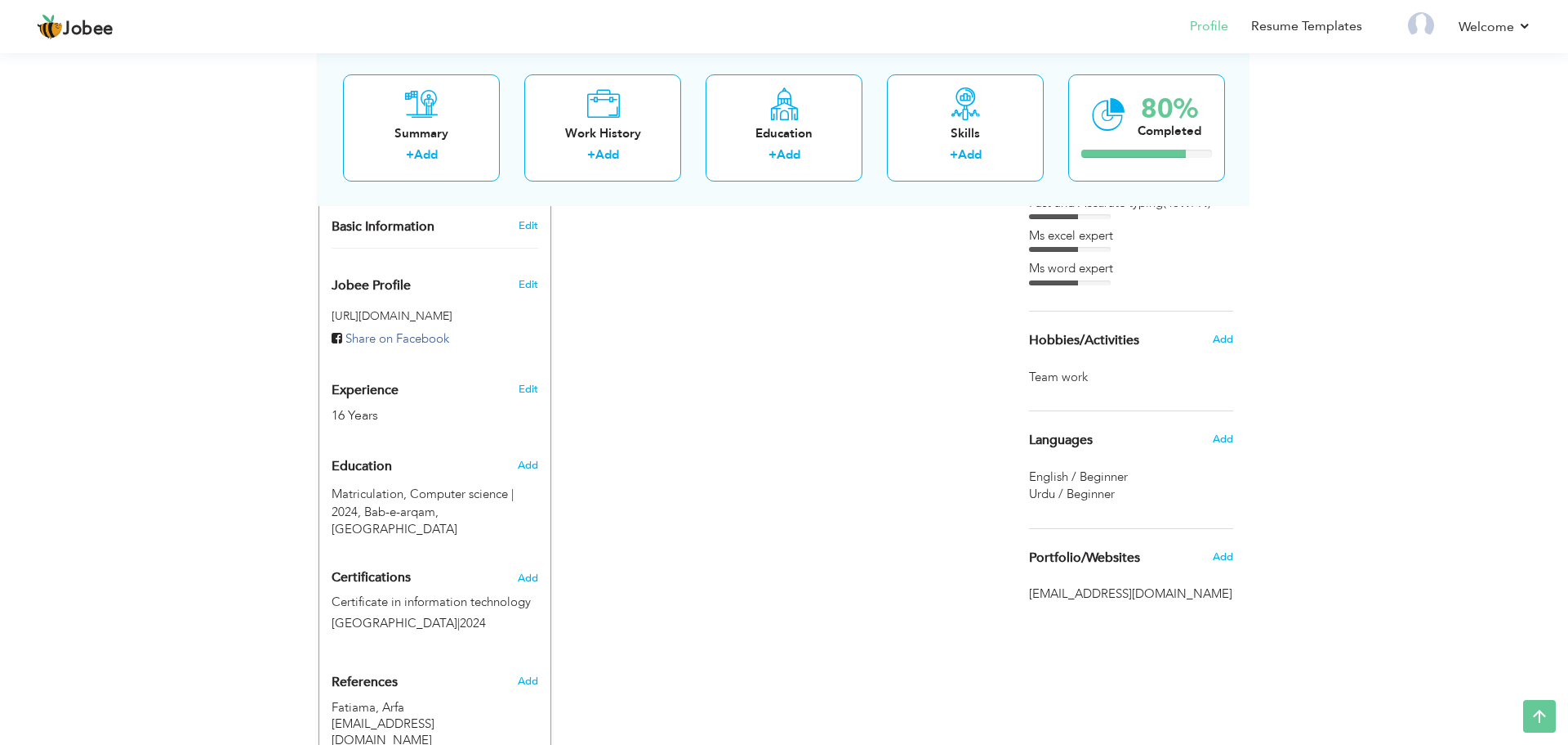
scroll to position [473, 0]
click at [527, 456] on span "Add" at bounding box center [528, 463] width 21 height 15
radio input "true"
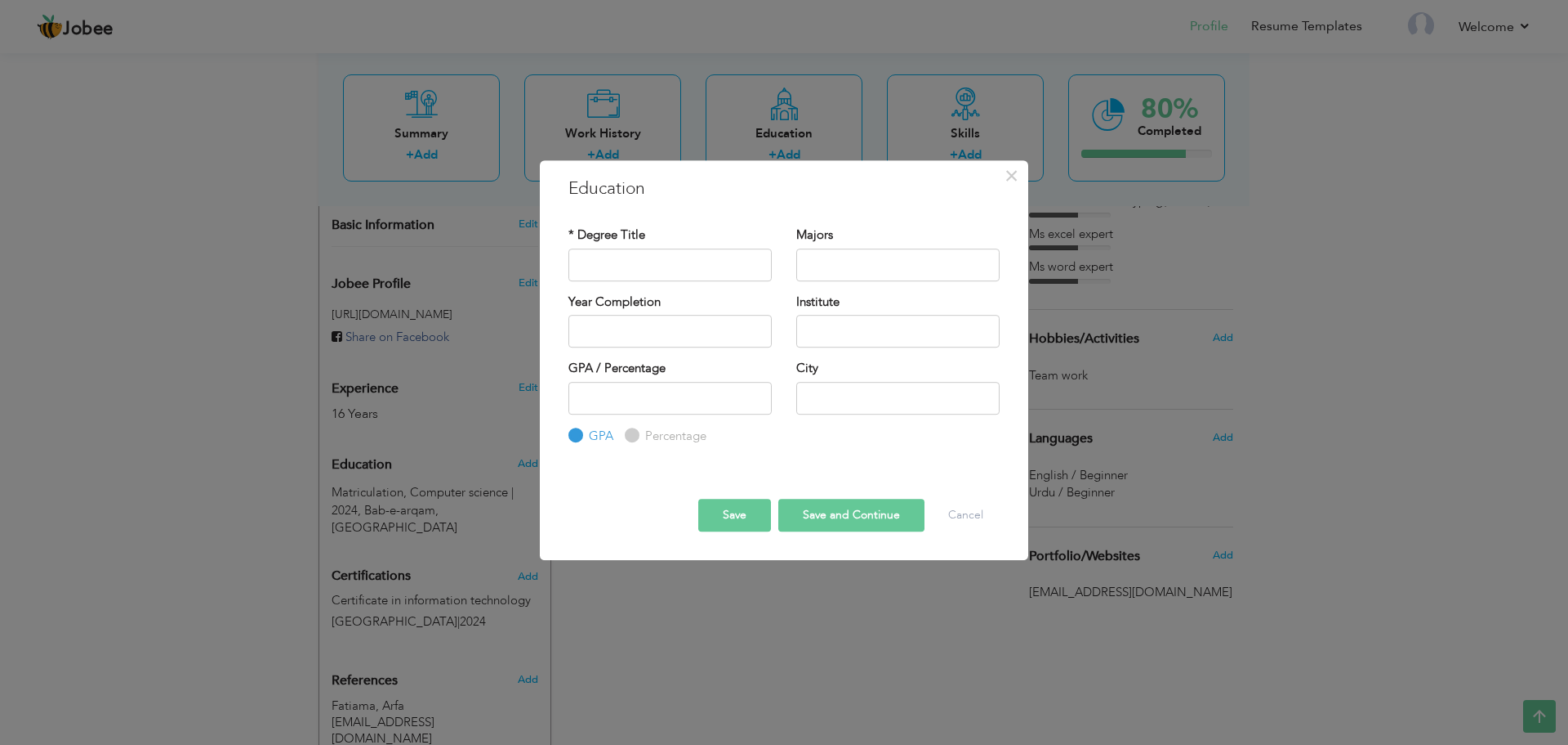
click at [588, 643] on div "× Education * Degree Title Majors Year Completion Institute GPA" at bounding box center [784, 372] width 1568 height 745
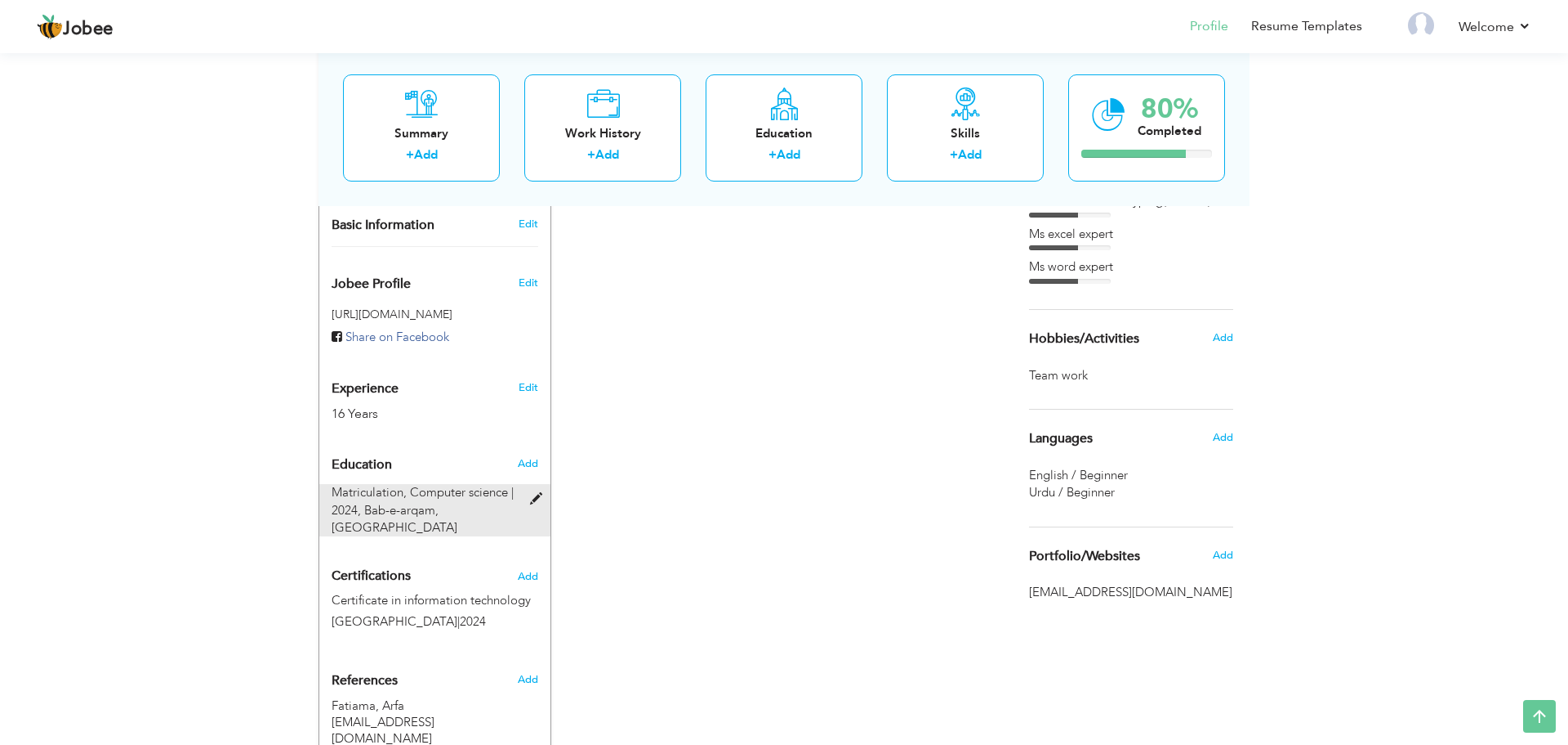
click at [430, 484] on span "Matriculation, Computer science | 2024," at bounding box center [422, 501] width 182 height 34
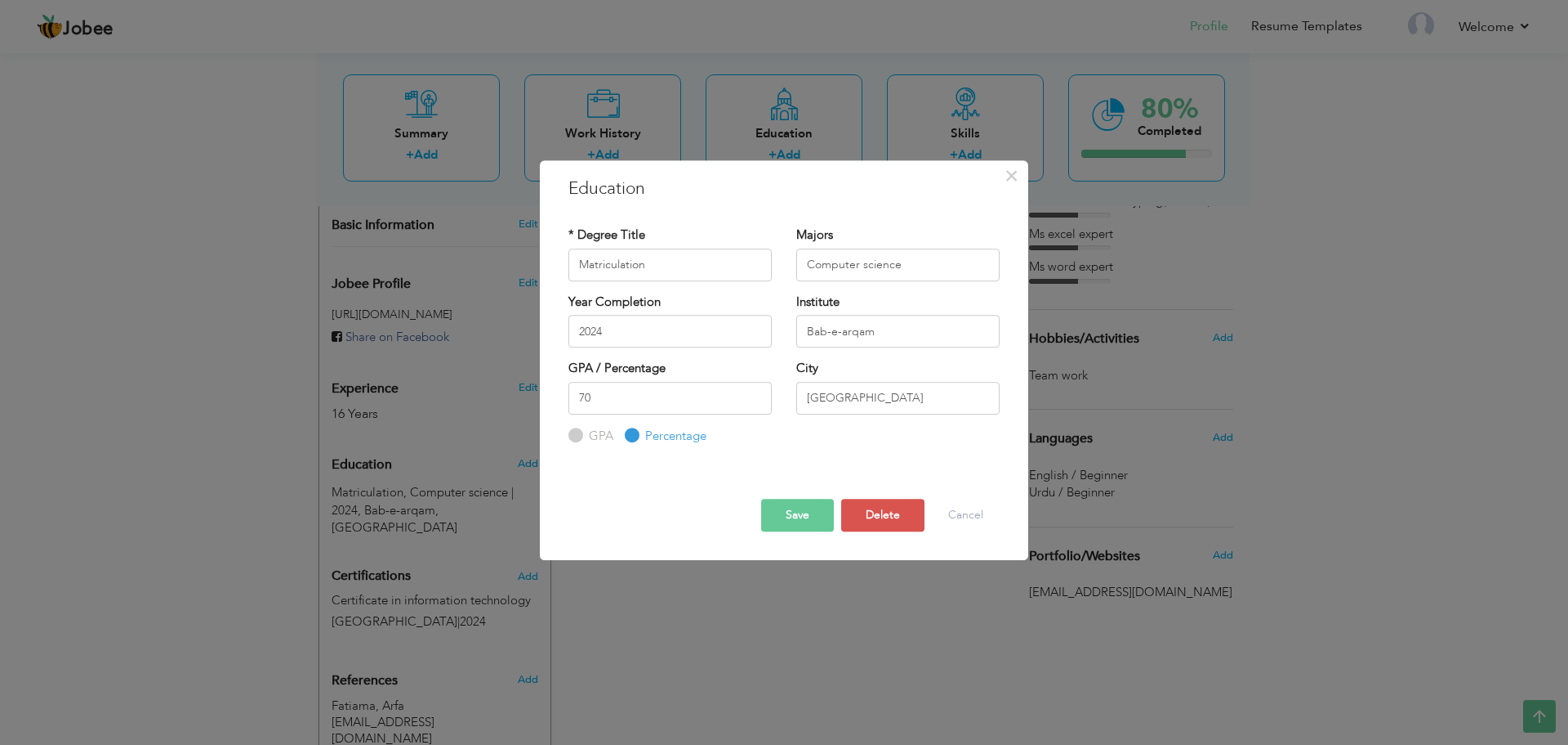
click at [638, 646] on div "× Education * Degree Title Matriculation Majors Computer science" at bounding box center [784, 372] width 1568 height 745
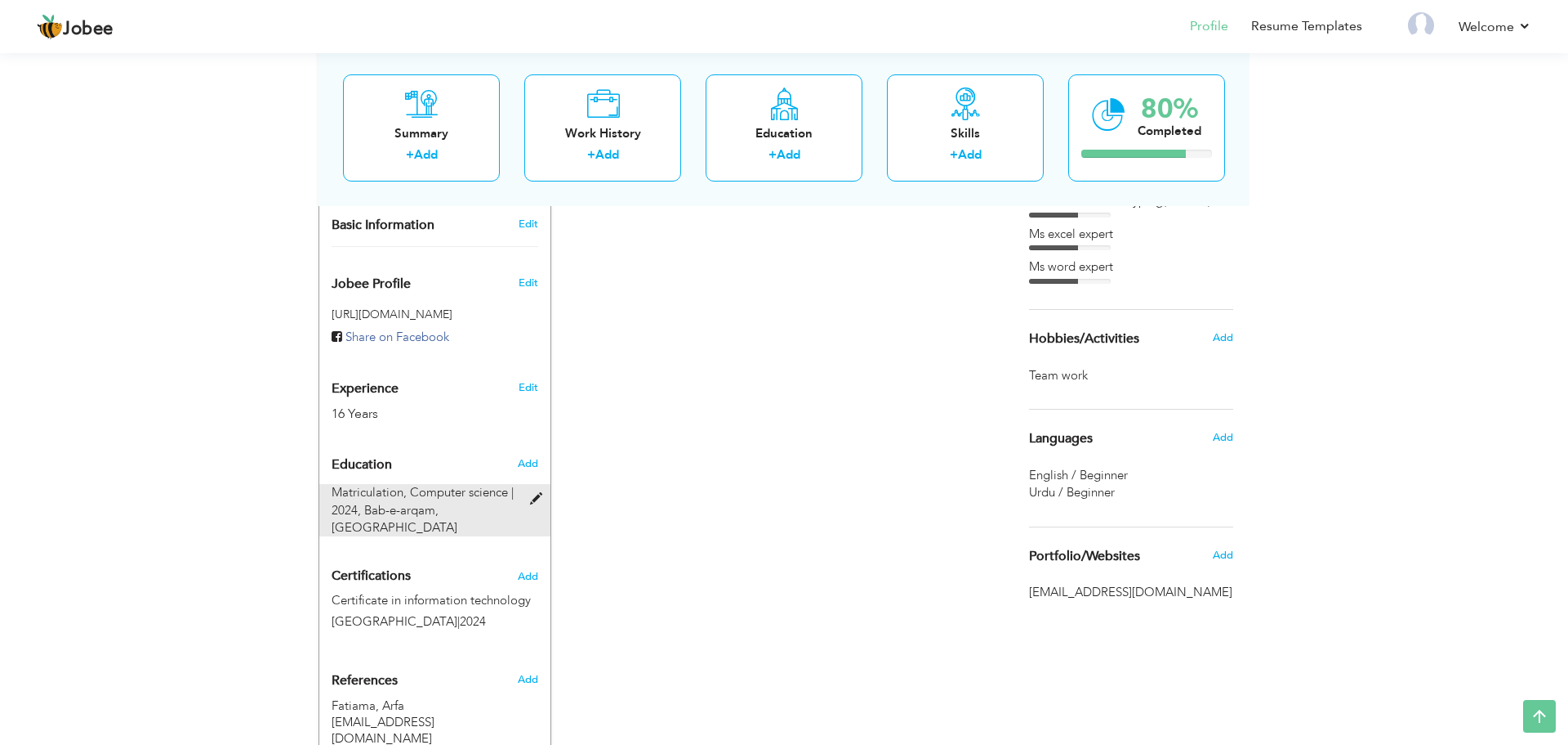
click at [457, 502] on span "Bab-e-arqam, [GEOGRAPHIC_DATA]" at bounding box center [394, 519] width 126 height 34
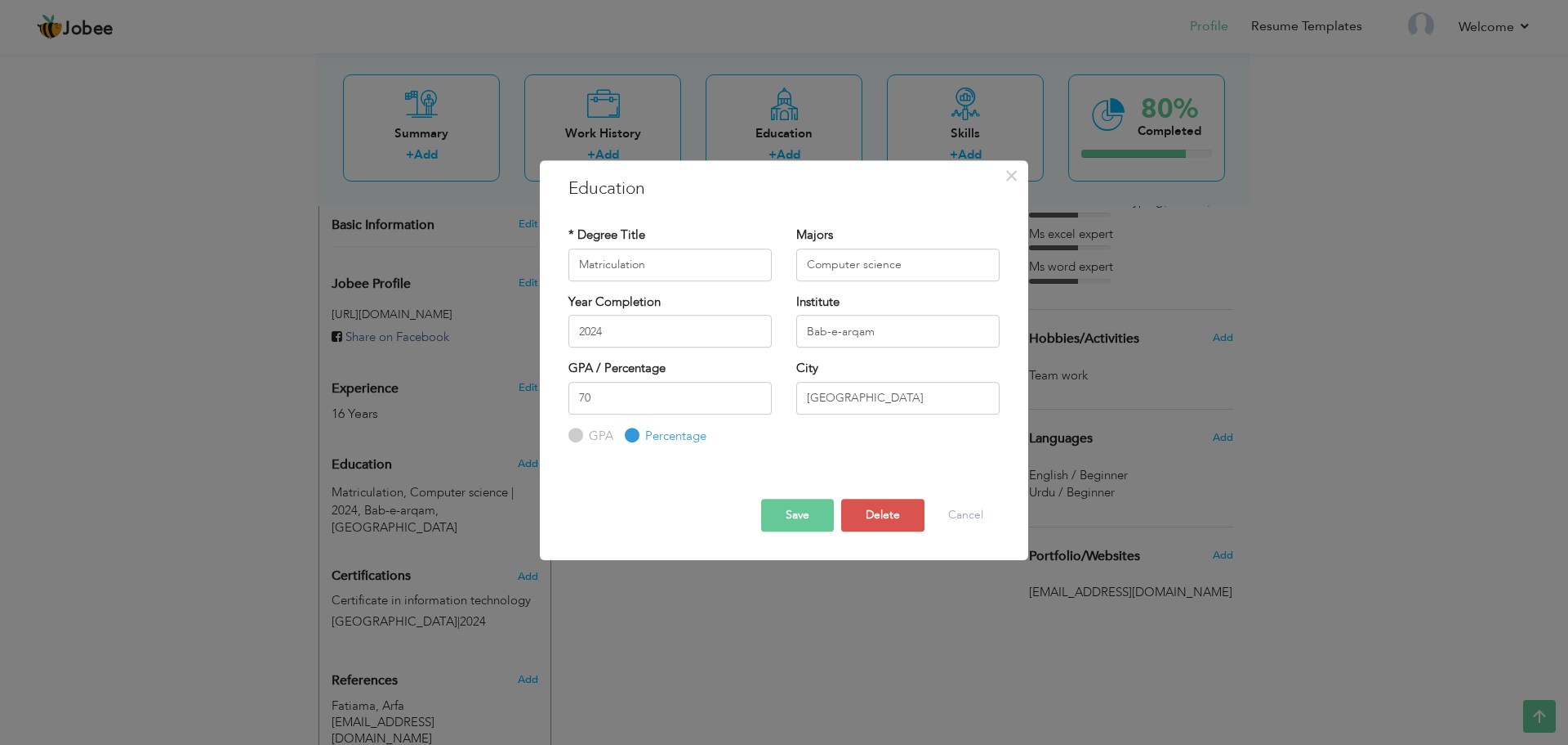
click at [619, 612] on div "× Education * Degree Title Matriculation Majors Computer science" at bounding box center [784, 372] width 1568 height 745
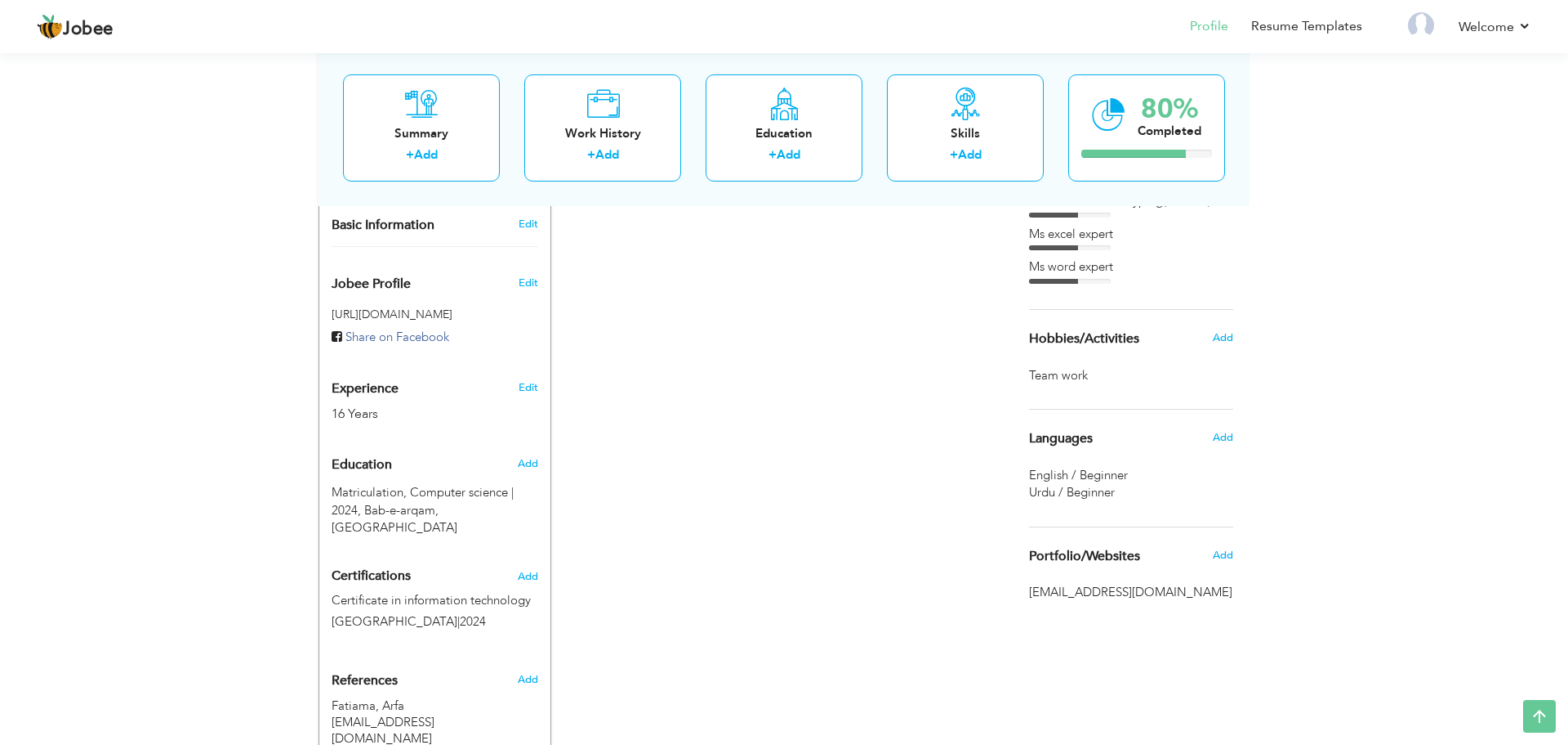
click at [398, 613] on span "[GEOGRAPHIC_DATA]" at bounding box center [394, 622] width 126 height 16
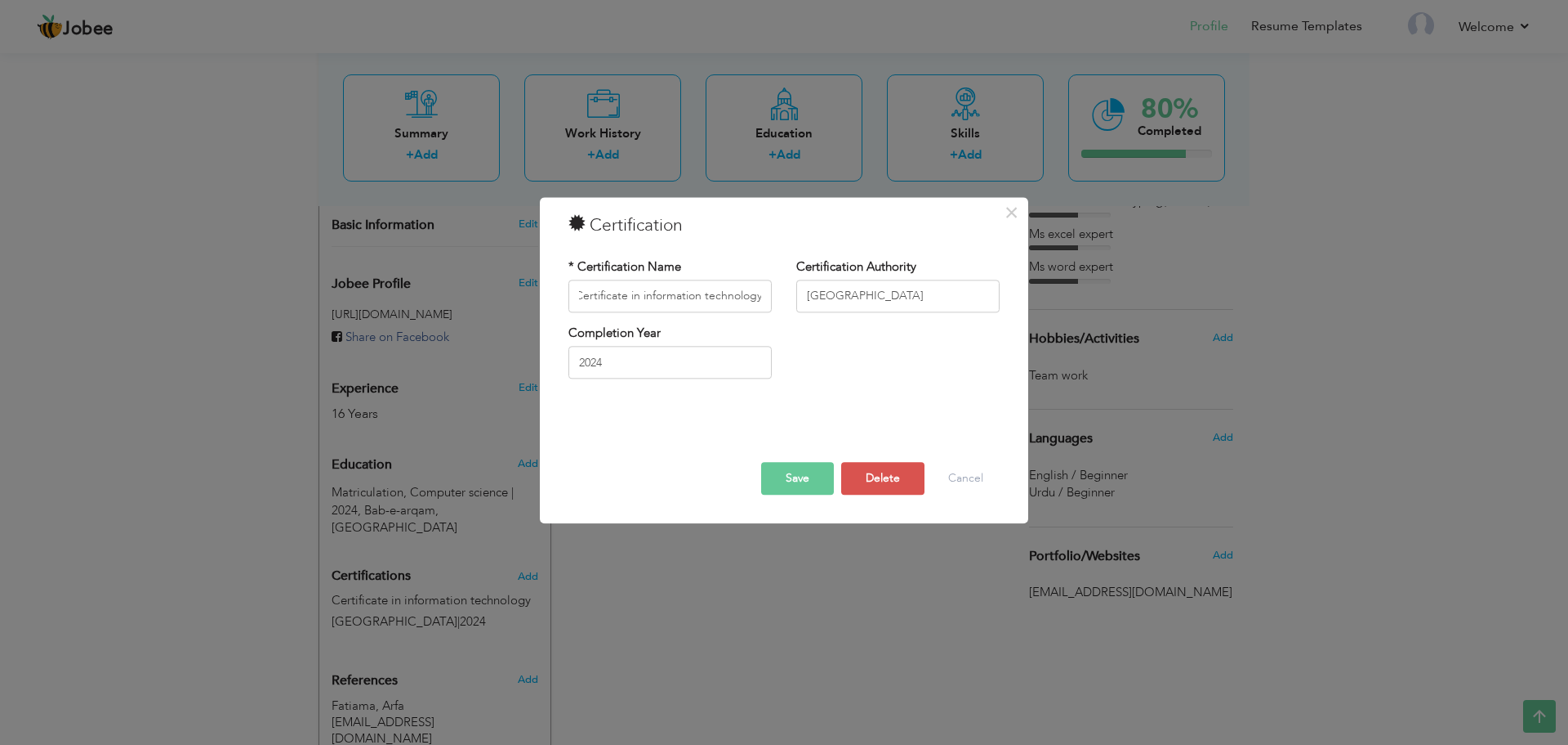
scroll to position [0, 0]
click at [666, 599] on div "× Certification * Certification Name Certificate in information technology Cert…" at bounding box center [784, 372] width 1568 height 745
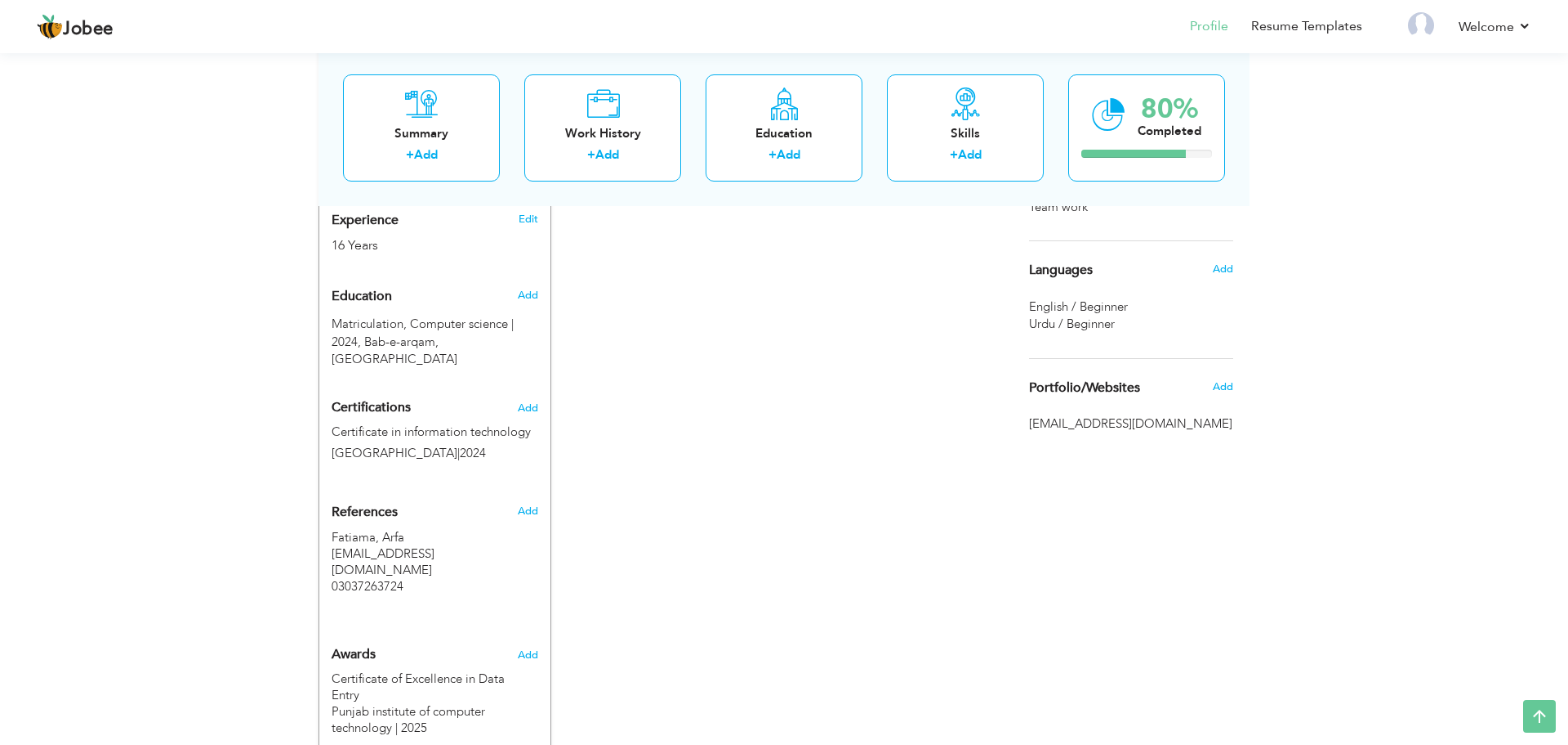
scroll to position [645, 0]
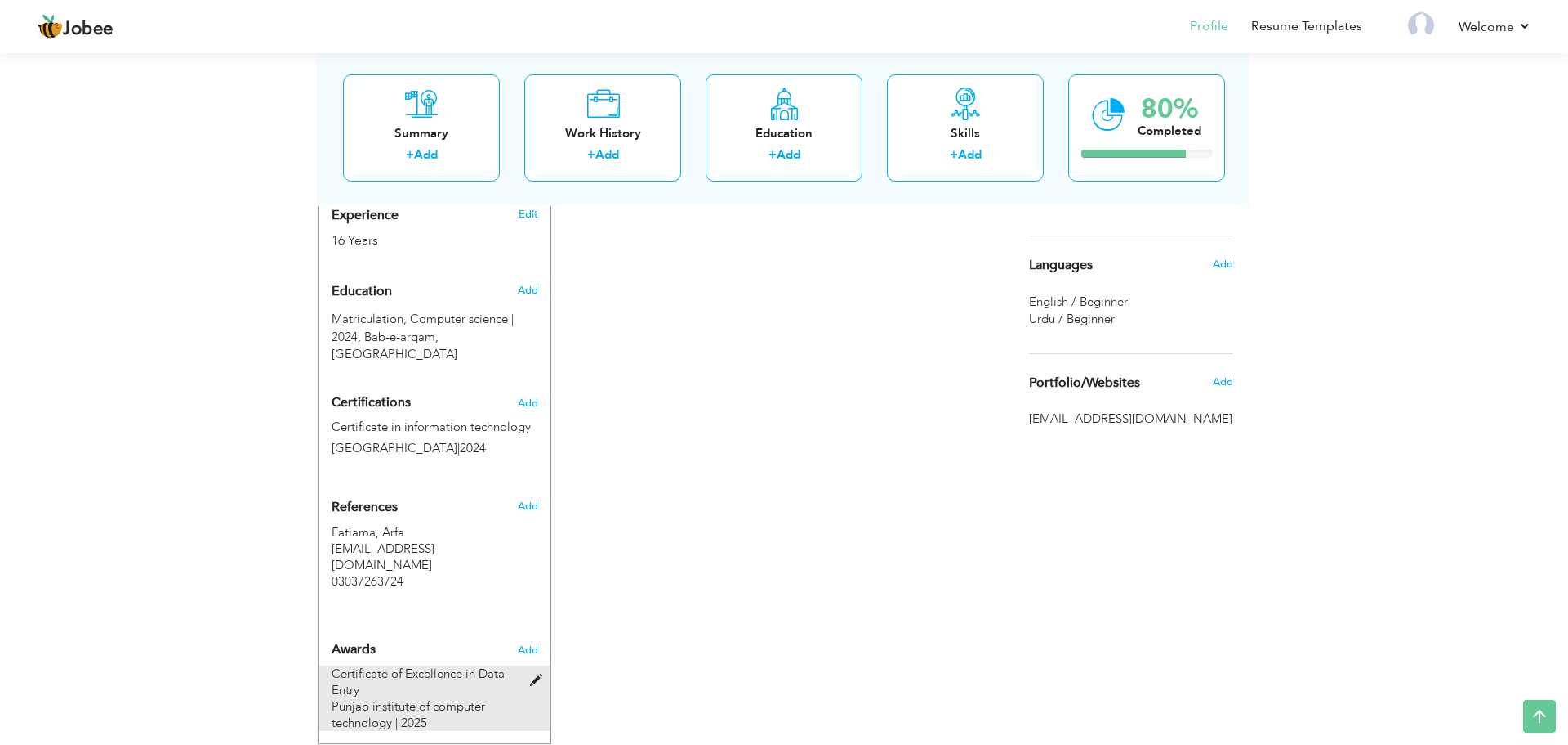
click at [420, 698] on span "Punjab institute of computer technology | 2025" at bounding box center [408, 715] width 154 height 33
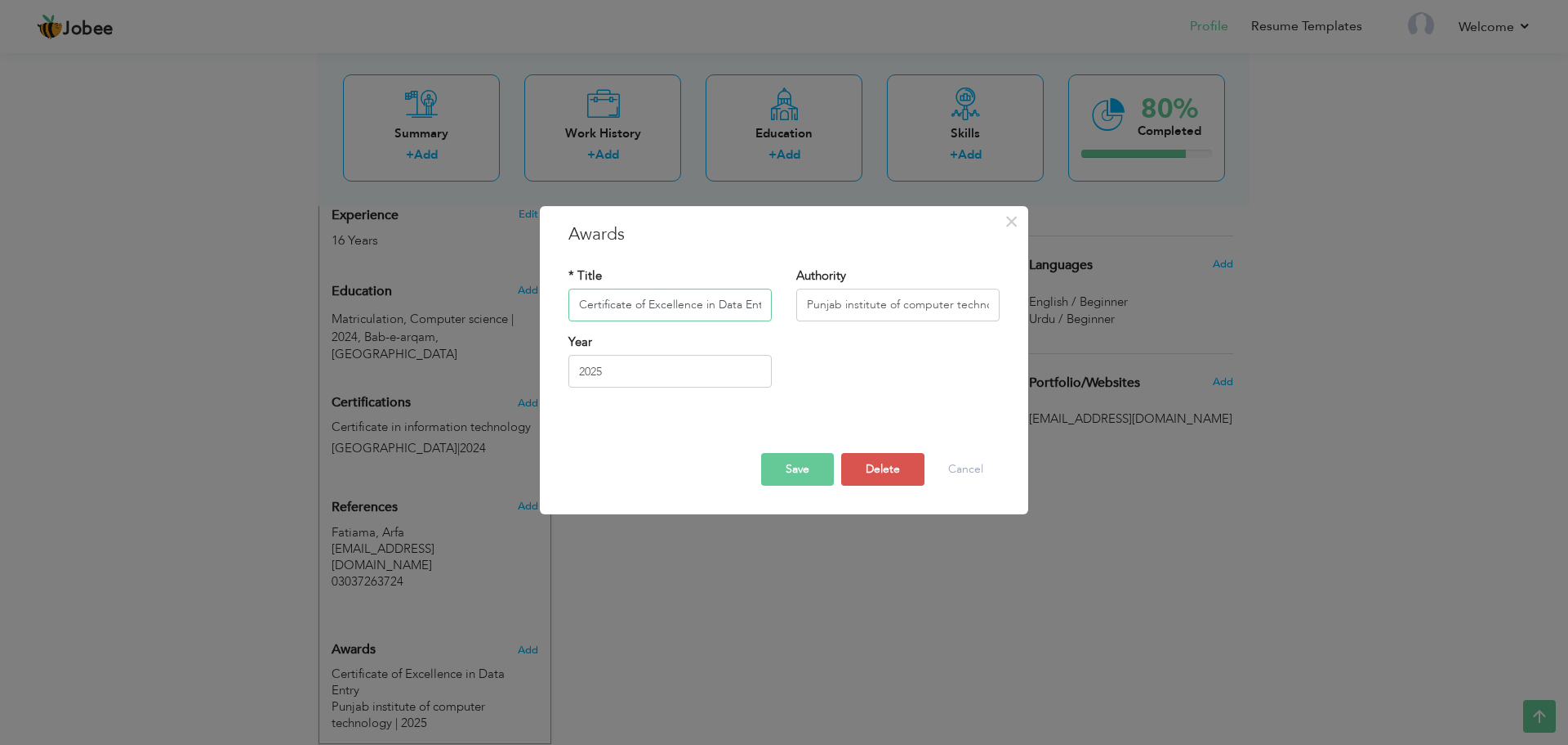
scroll to position [0, 9]
click at [669, 614] on div "× Awards * Title Certificate of Excellence in Data Entry Authority Punjab insti…" at bounding box center [784, 372] width 1568 height 745
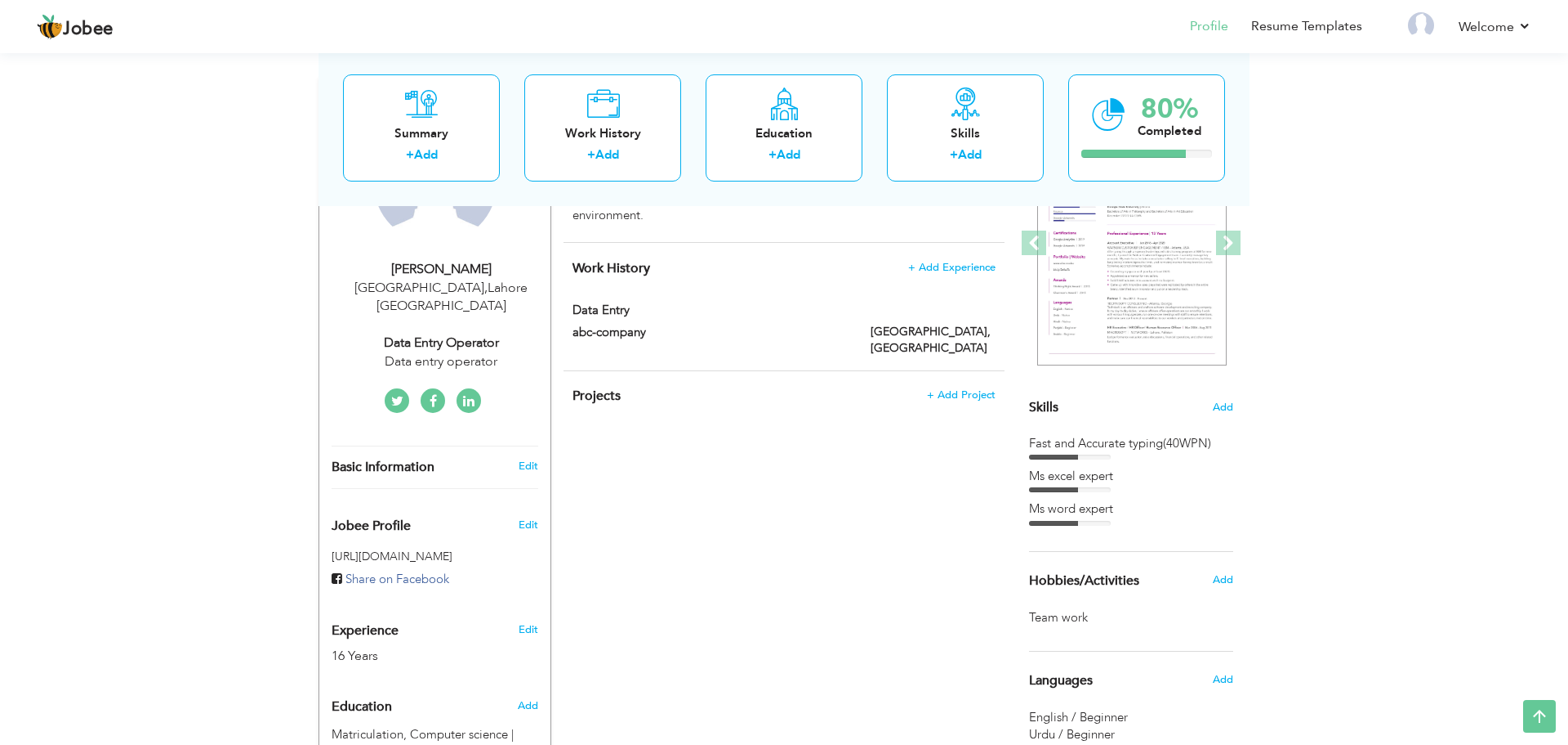
scroll to position [212, 0]
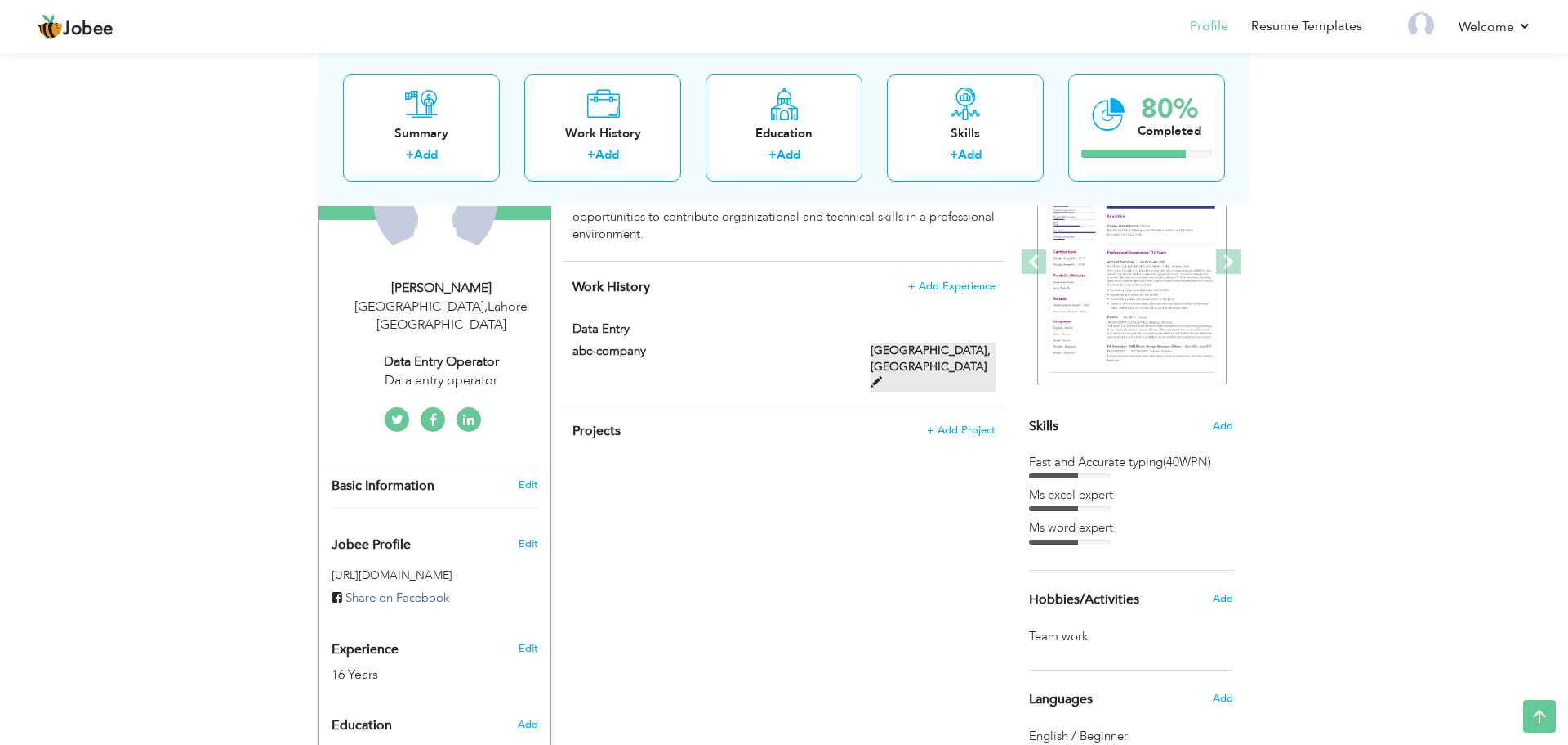
click at [918, 347] on label "[GEOGRAPHIC_DATA], [GEOGRAPHIC_DATA]" at bounding box center [933, 367] width 125 height 49
type input "Data entry"
type input "abc-company"
type input "[GEOGRAPHIC_DATA]"
type input "lahore"
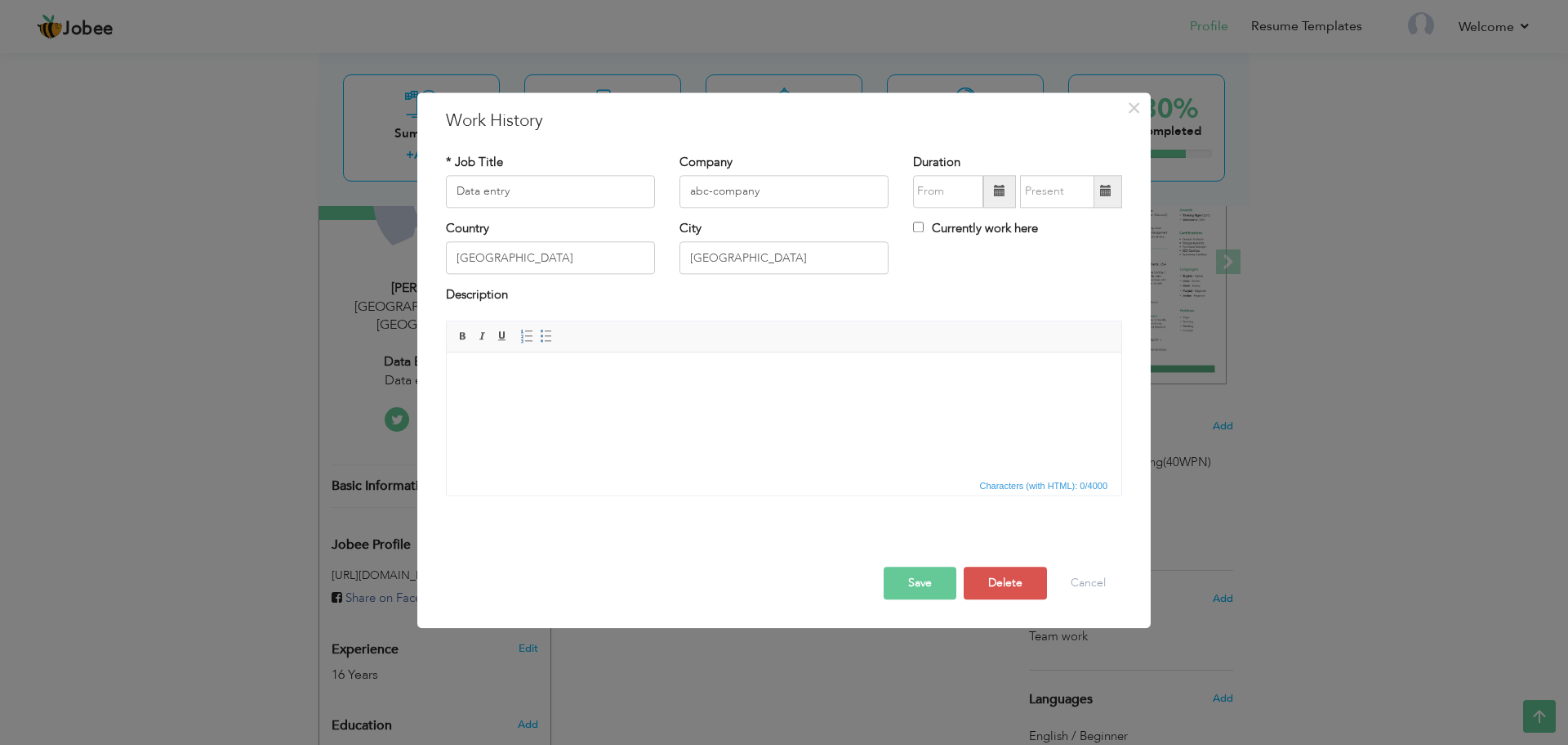
click at [731, 675] on div "× Work History * Job Title Data entry Company abc-company Duration City" at bounding box center [784, 372] width 1568 height 745
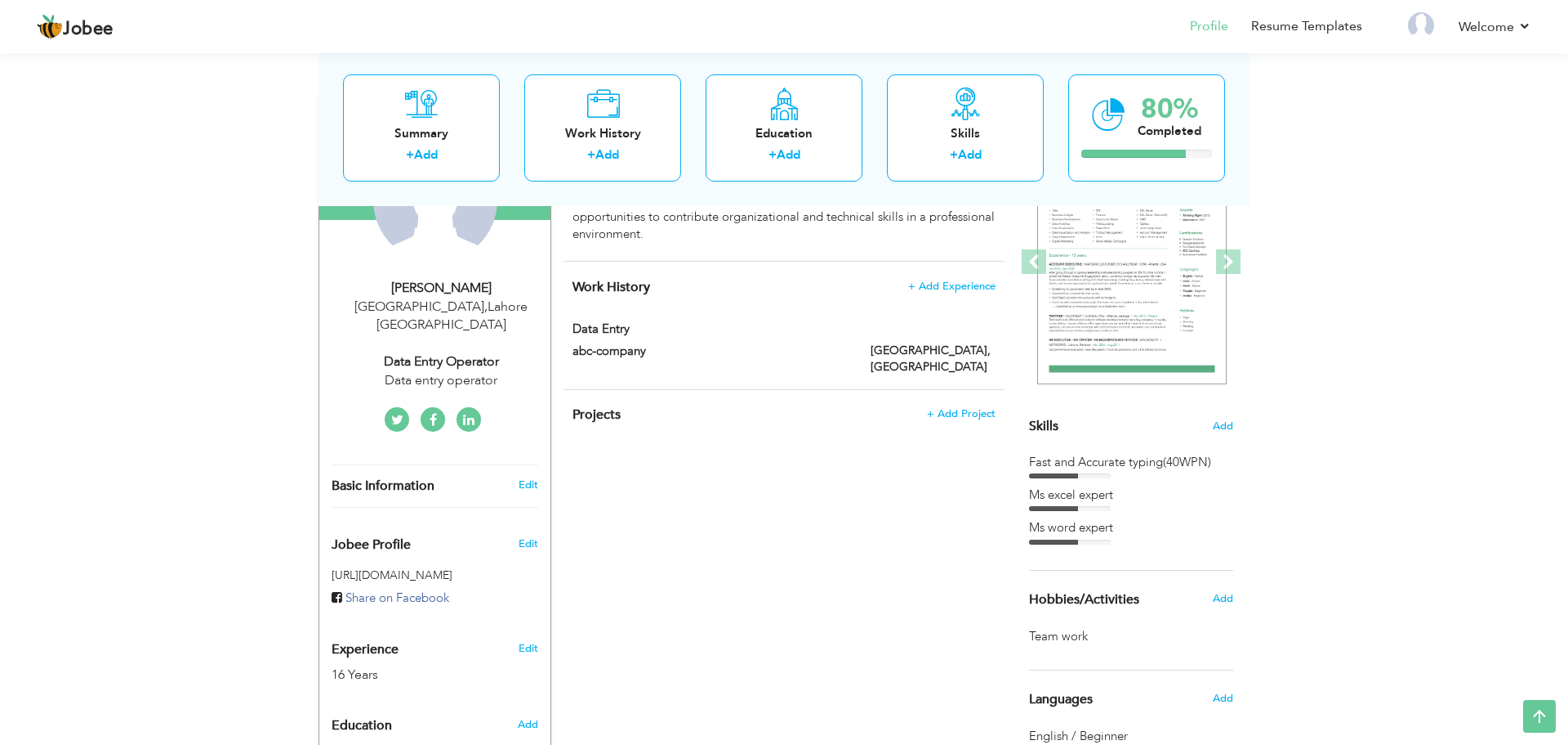
click at [929, 294] on h4 "Work History + Add Experience" at bounding box center [784, 287] width 423 height 16
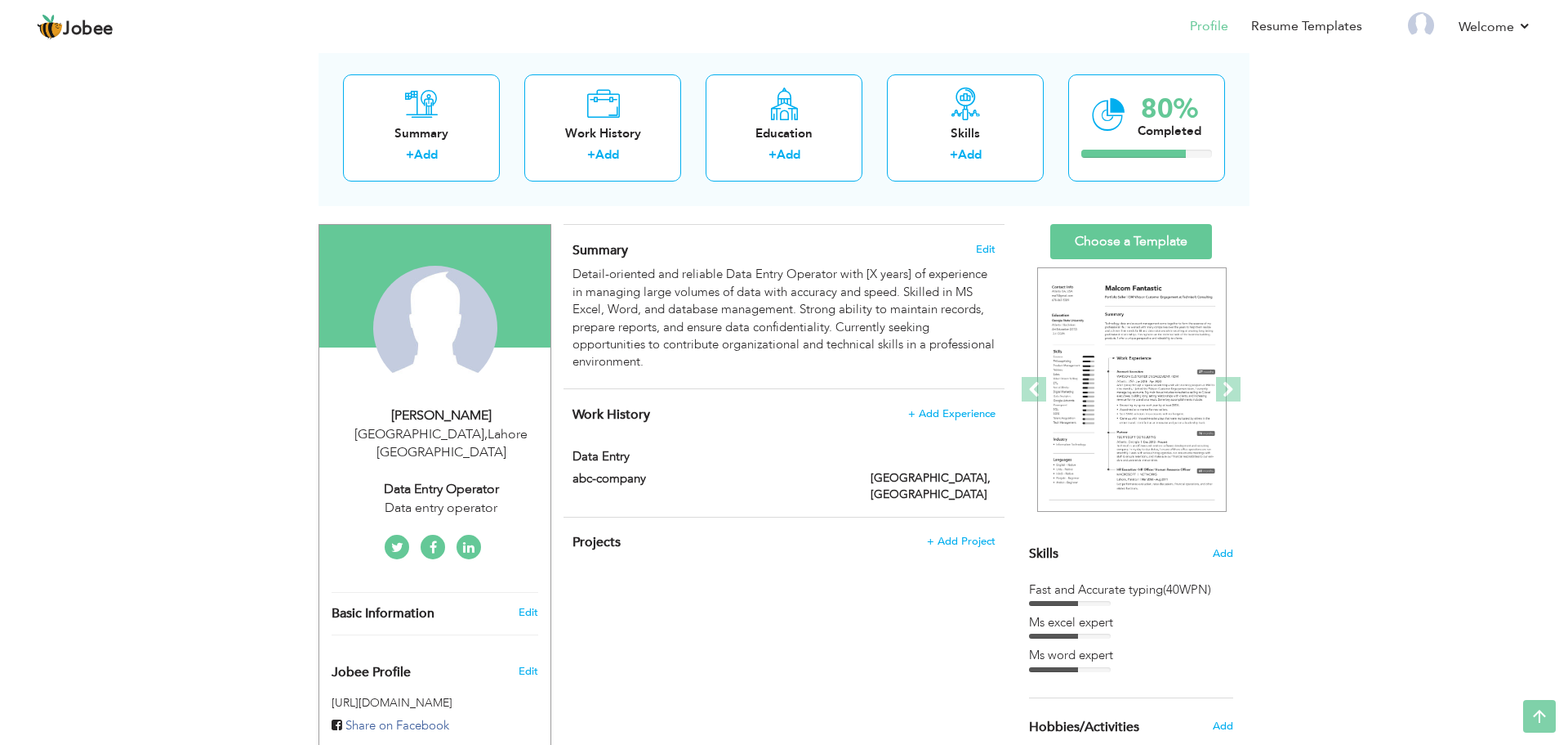
scroll to position [10, 0]
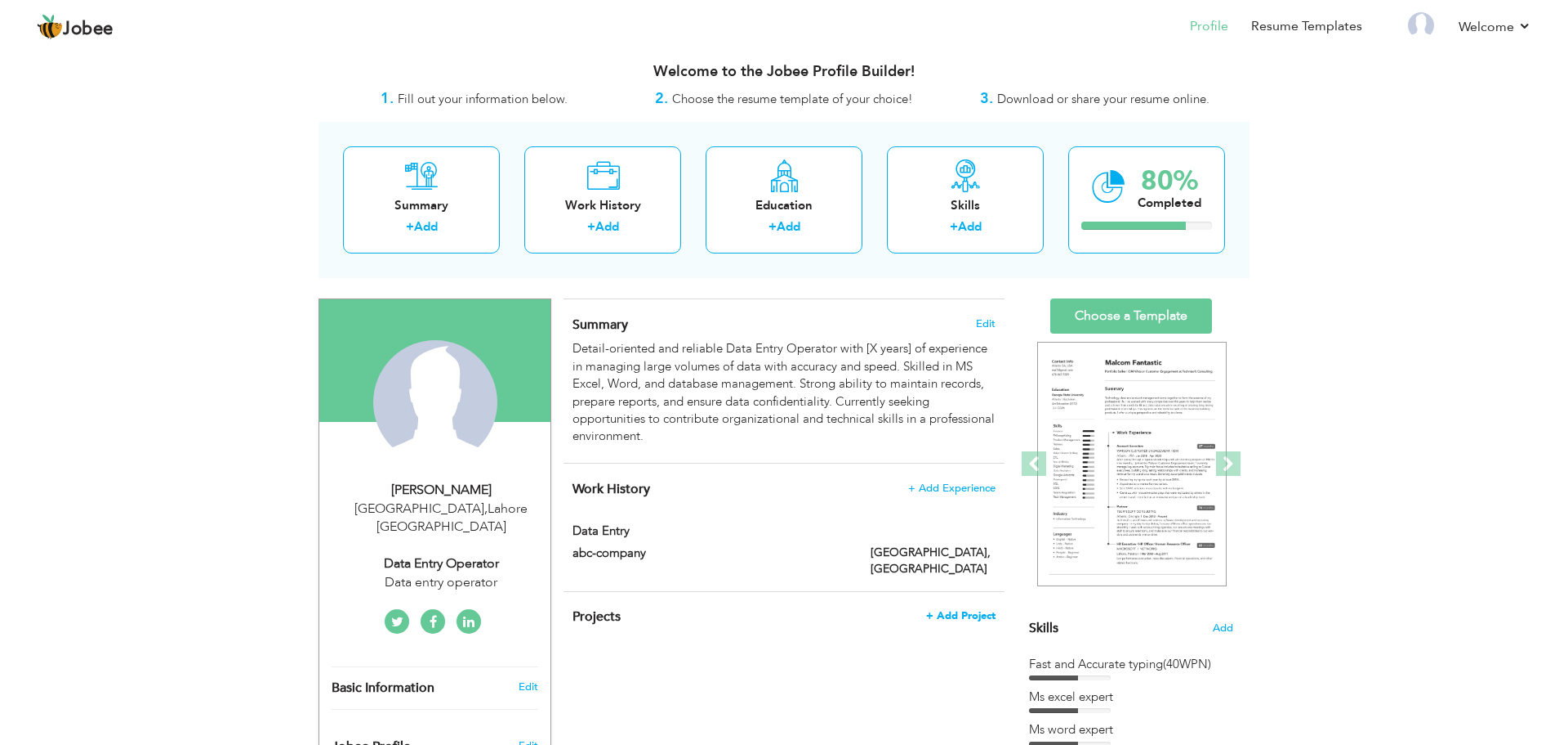
click at [934, 610] on span "+ Add Project" at bounding box center [961, 616] width 69 height 12
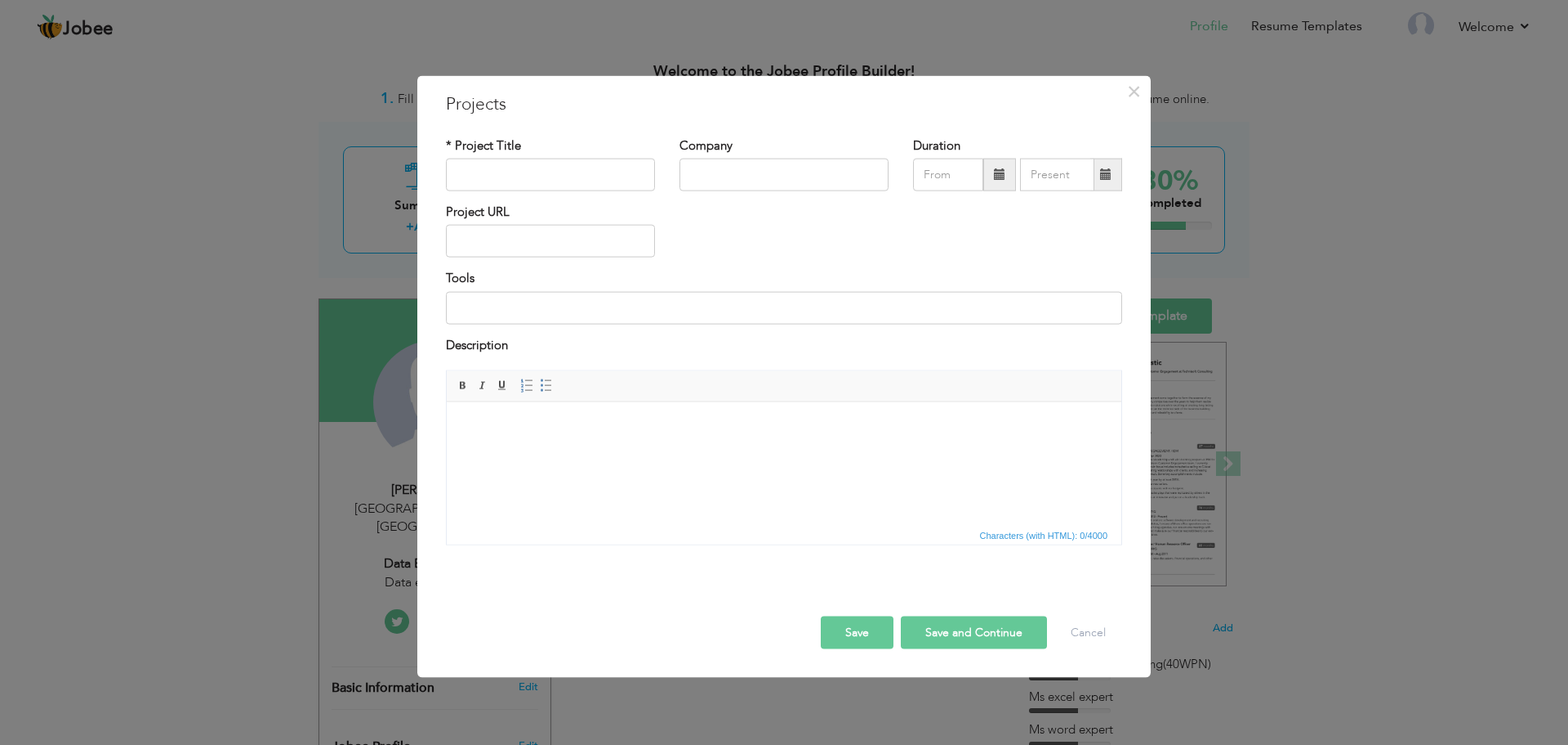
click at [842, 690] on div "× Projects * Project Title Company Duration Project URL Tools Description" at bounding box center [784, 372] width 1568 height 745
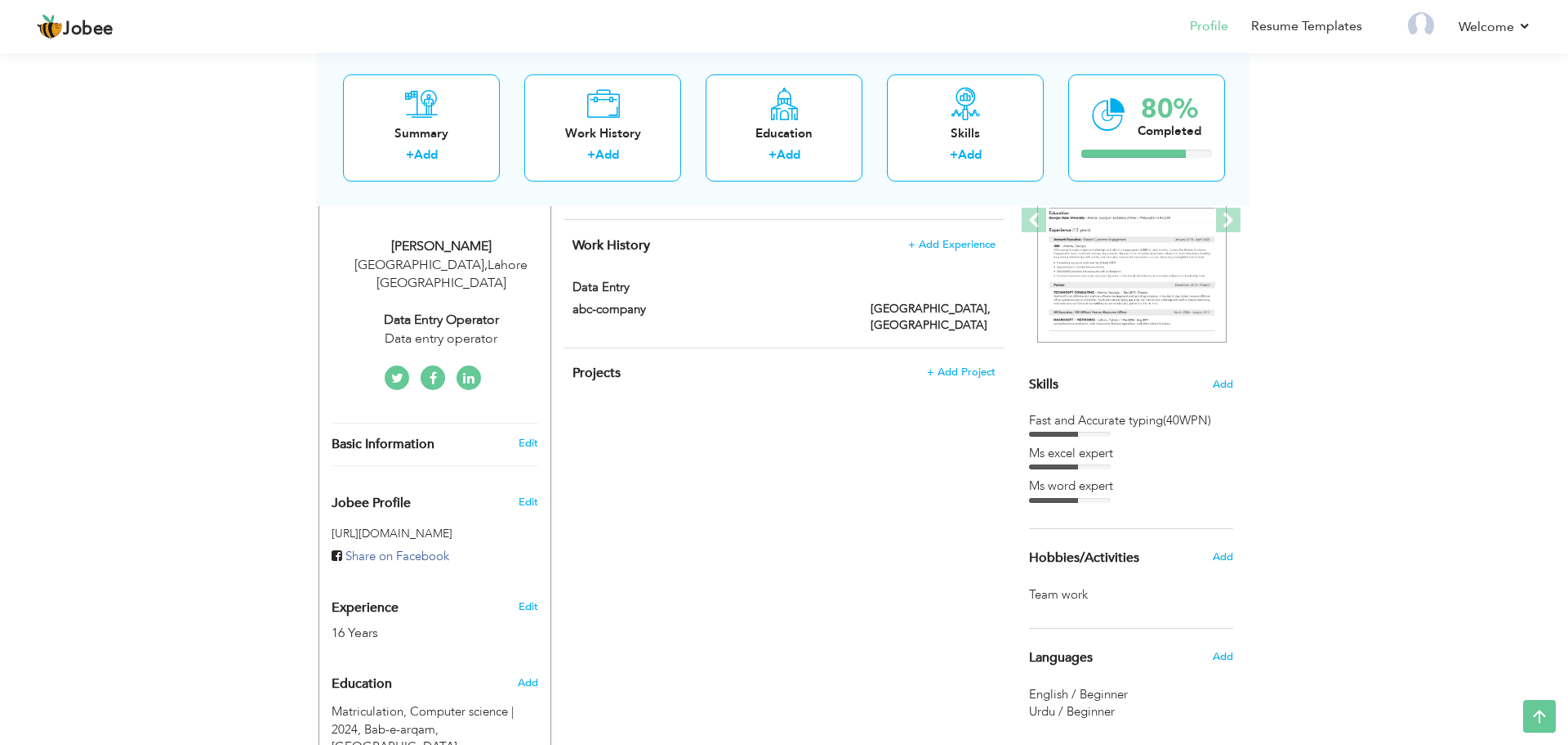
scroll to position [268, 0]
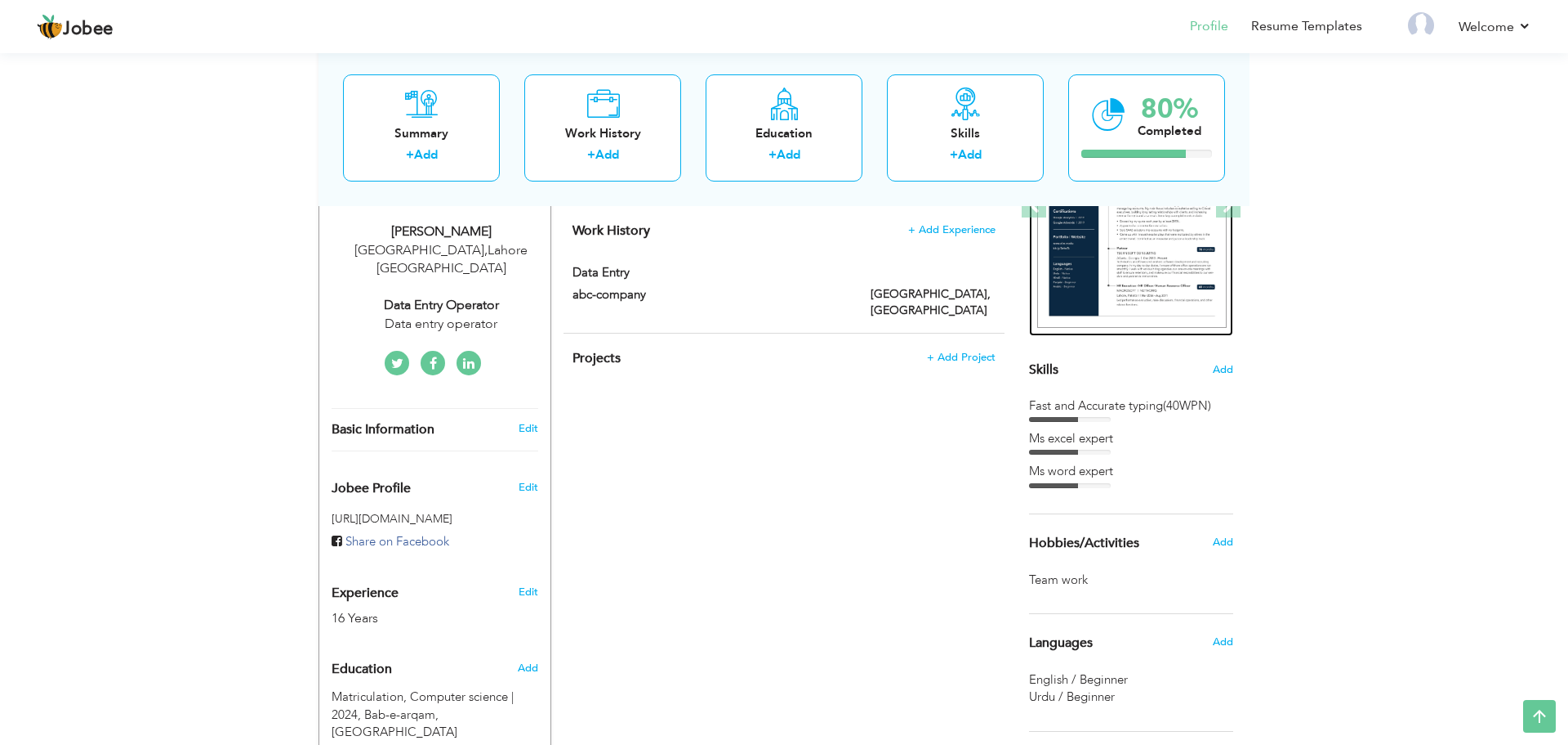
click at [1159, 271] on img at bounding box center [1132, 206] width 189 height 245
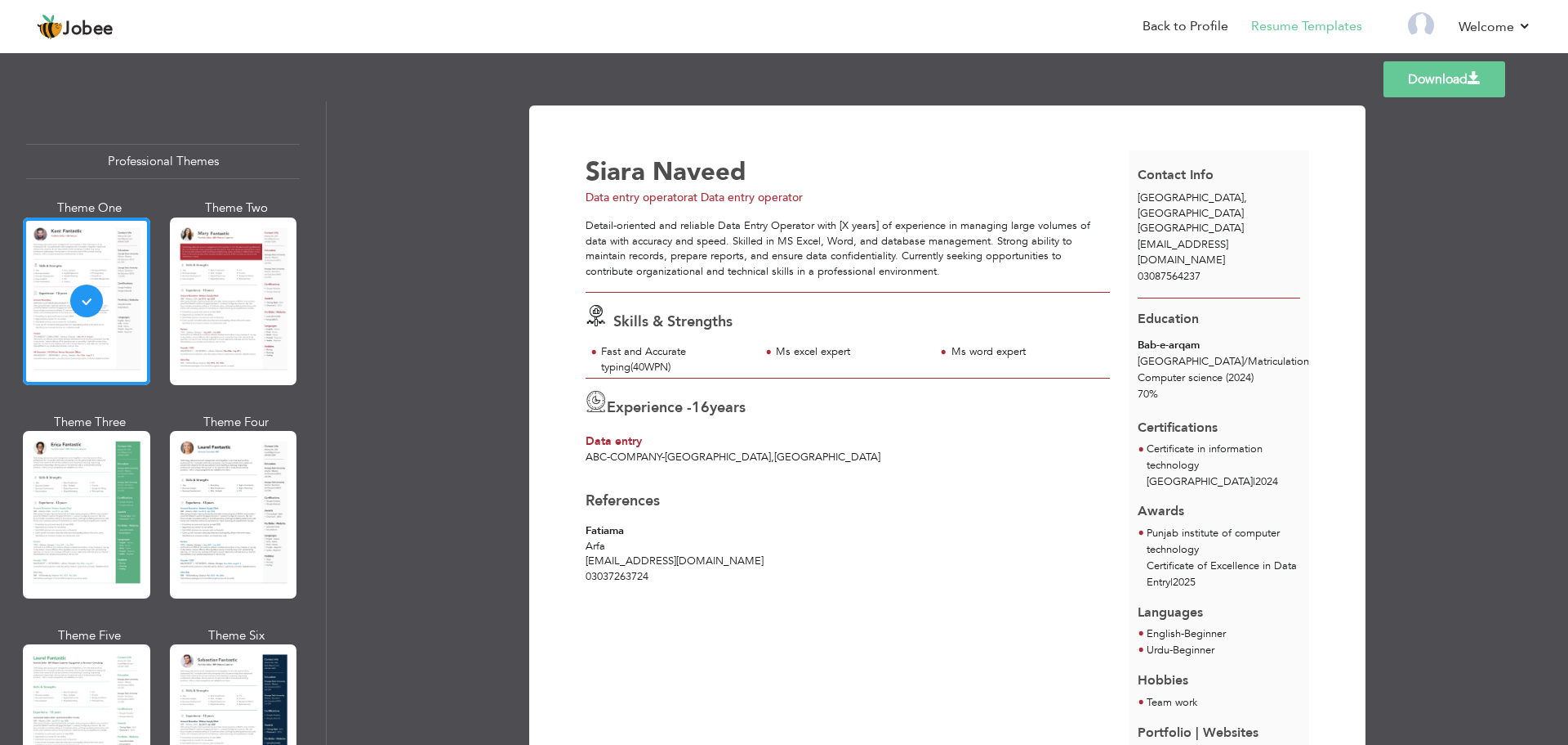
click at [1165, 269] on span "03087564237" at bounding box center [1169, 277] width 63 height 15
click at [1179, 237] on span "[EMAIL_ADDRESS][DOMAIN_NAME]" at bounding box center [1183, 252] width 90 height 30
drag, startPoint x: 1179, startPoint y: 226, endPoint x: 1125, endPoint y: 236, distance: 54.9
click at [1129, 237] on div "[EMAIL_ADDRESS][DOMAIN_NAME]" at bounding box center [1219, 252] width 181 height 30
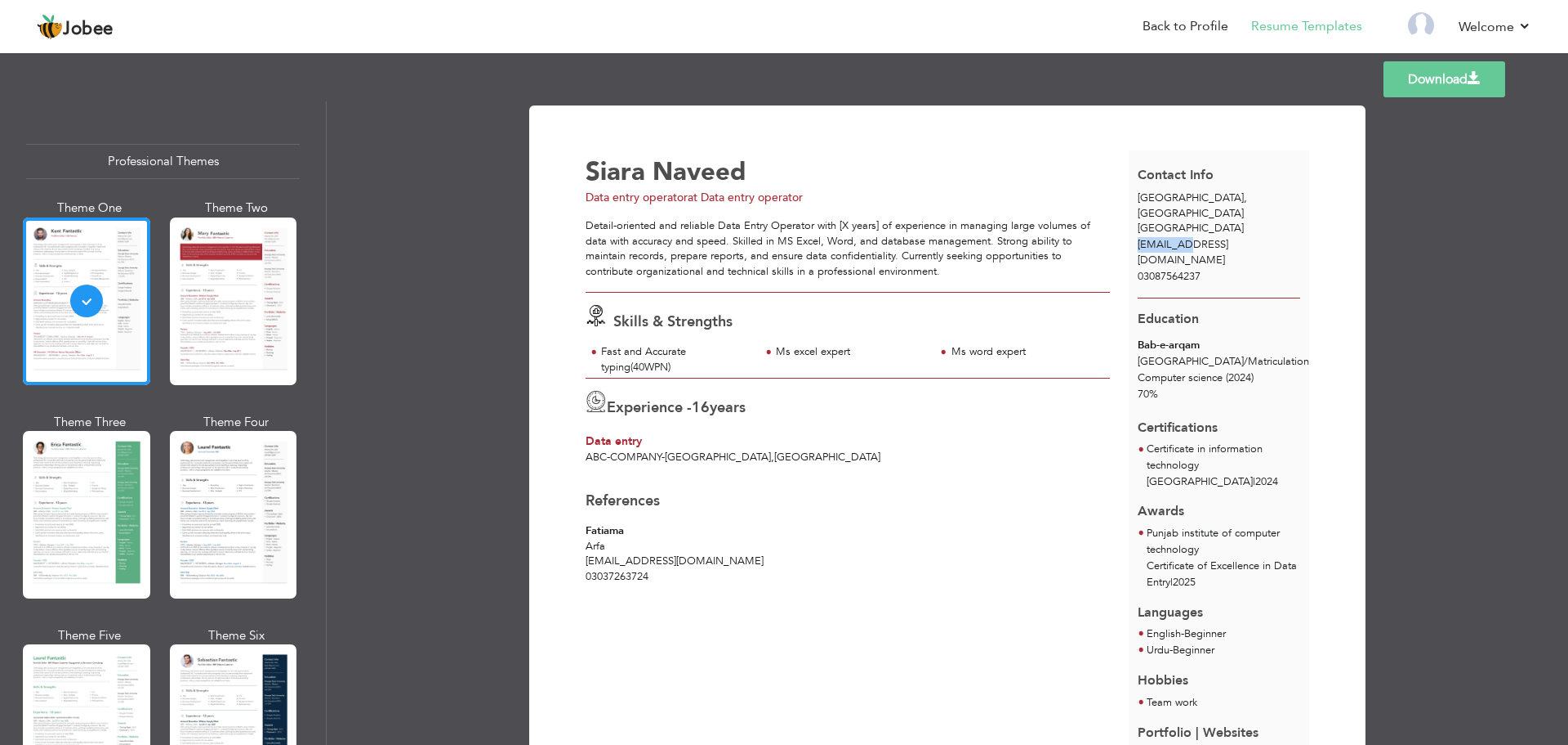
click at [1168, 237] on span "[EMAIL_ADDRESS][DOMAIN_NAME]" at bounding box center [1183, 252] width 90 height 30
click at [902, 353] on div "Ms excel expert" at bounding box center [851, 352] width 150 height 16
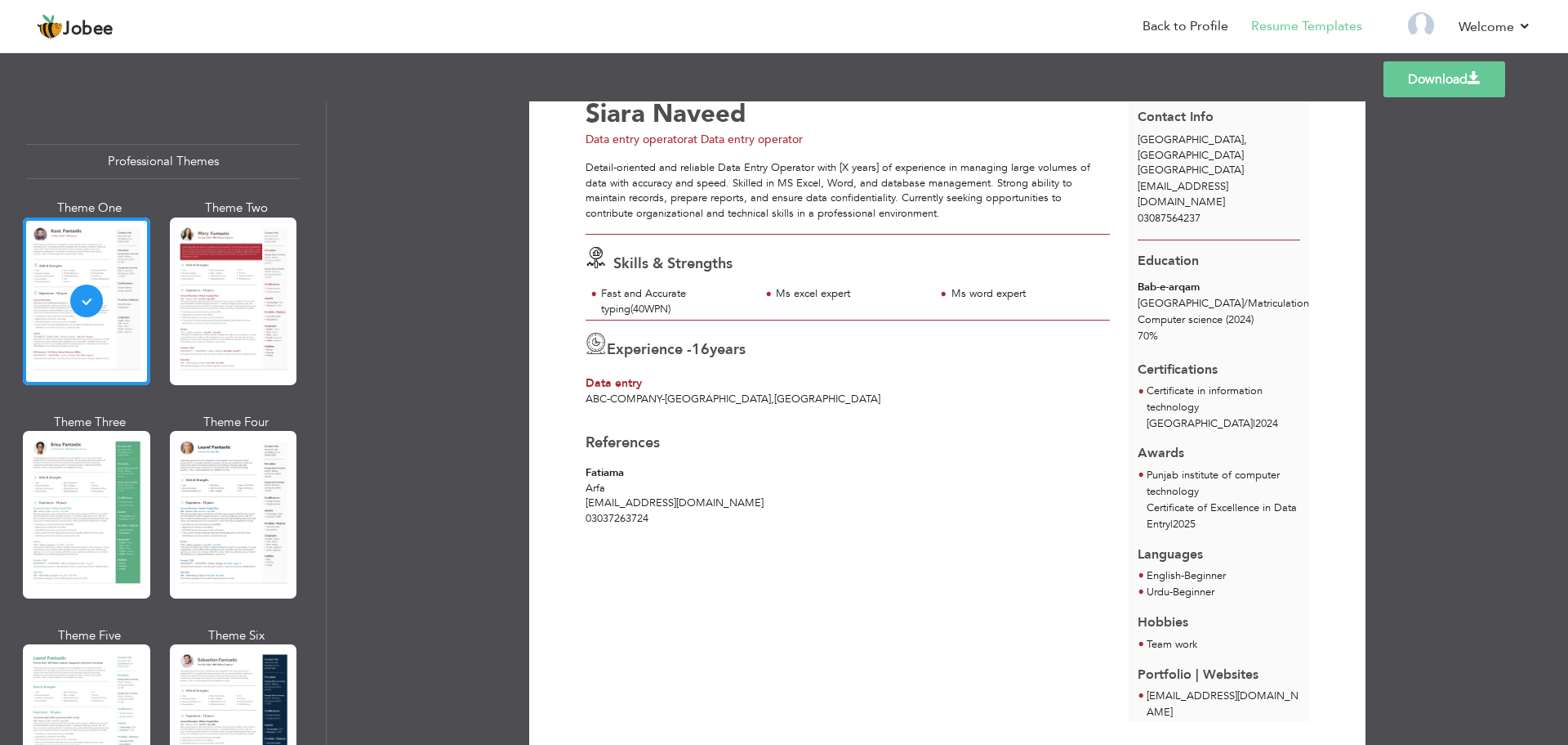
scroll to position [37, 0]
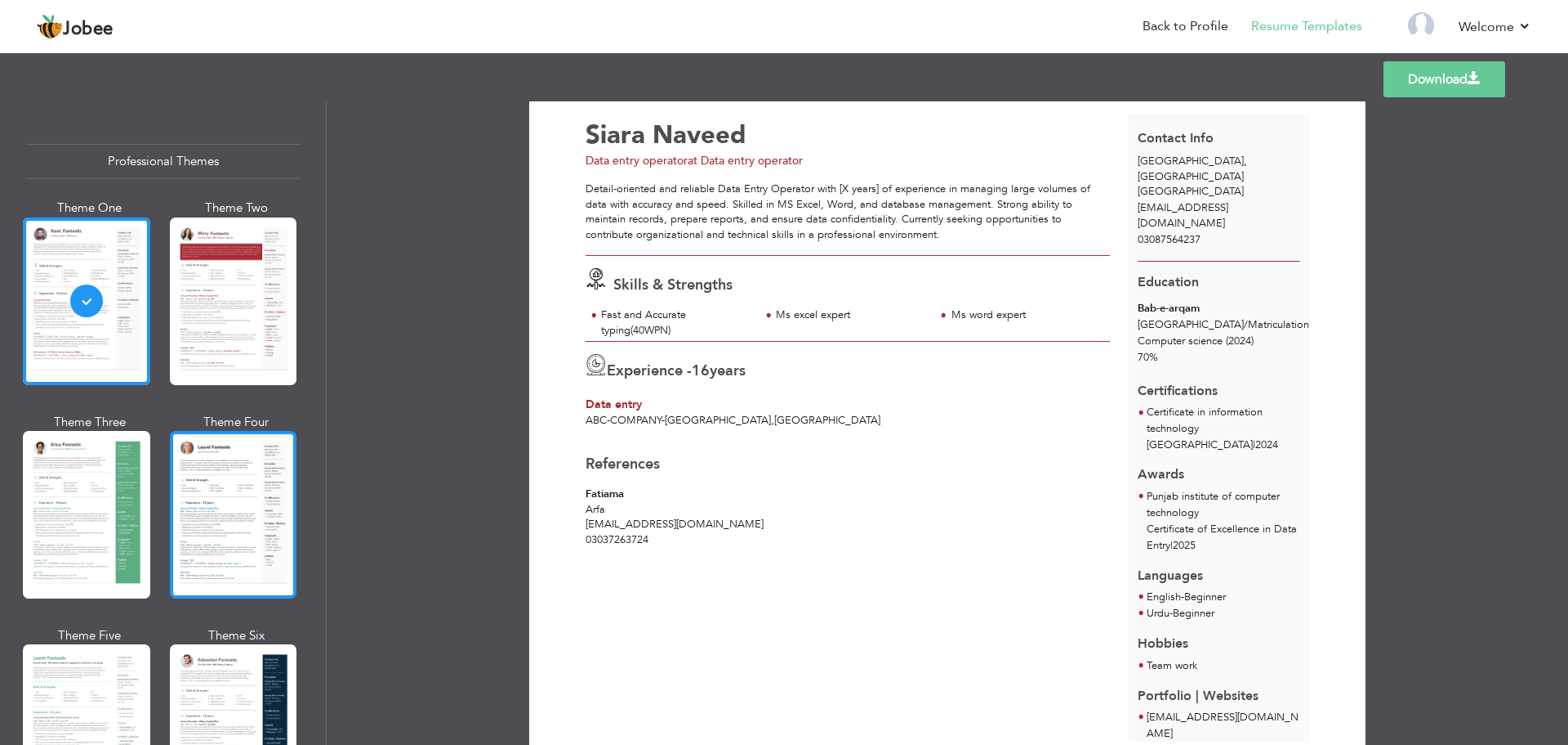
click at [192, 548] on div at bounding box center [234, 515] width 128 height 168
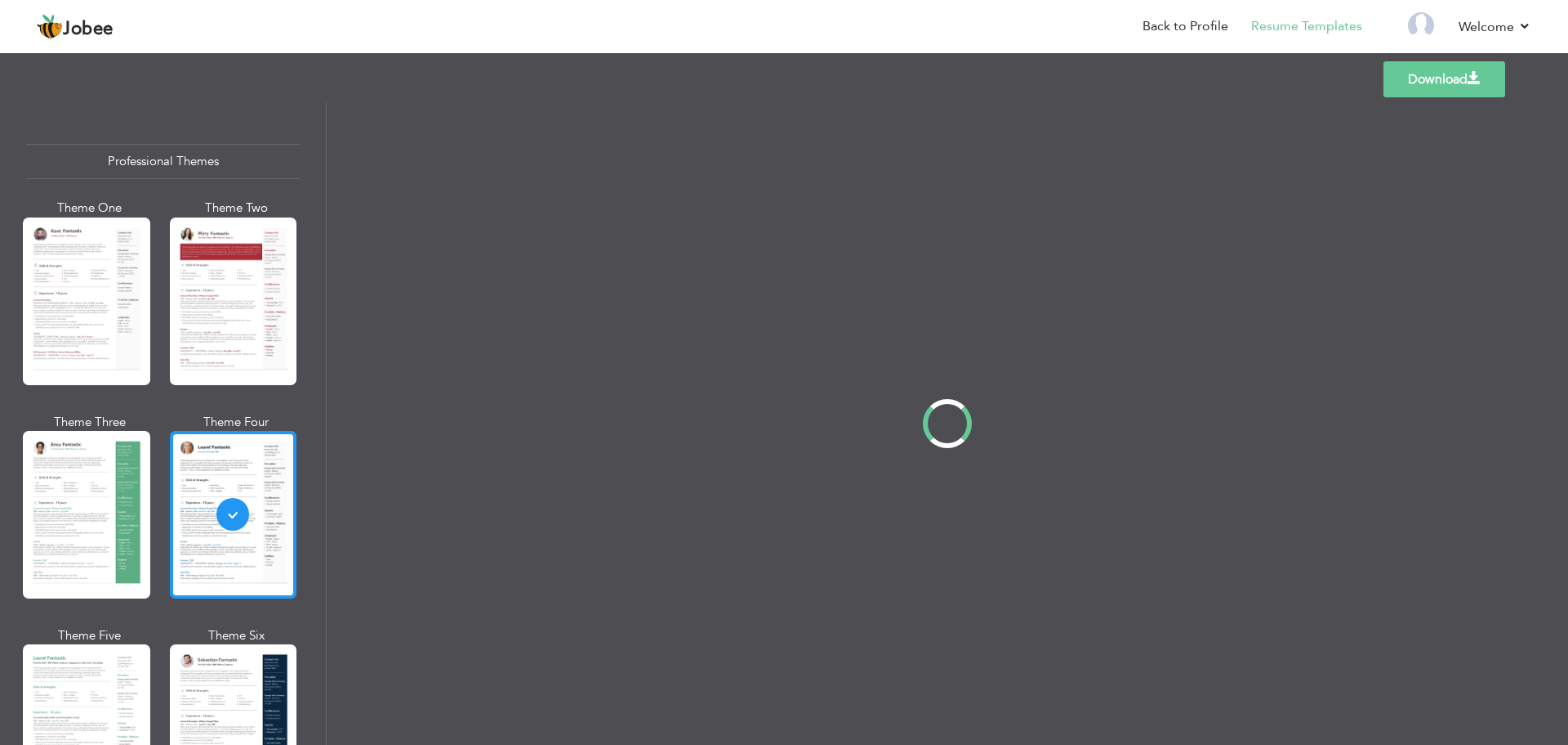
scroll to position [0, 0]
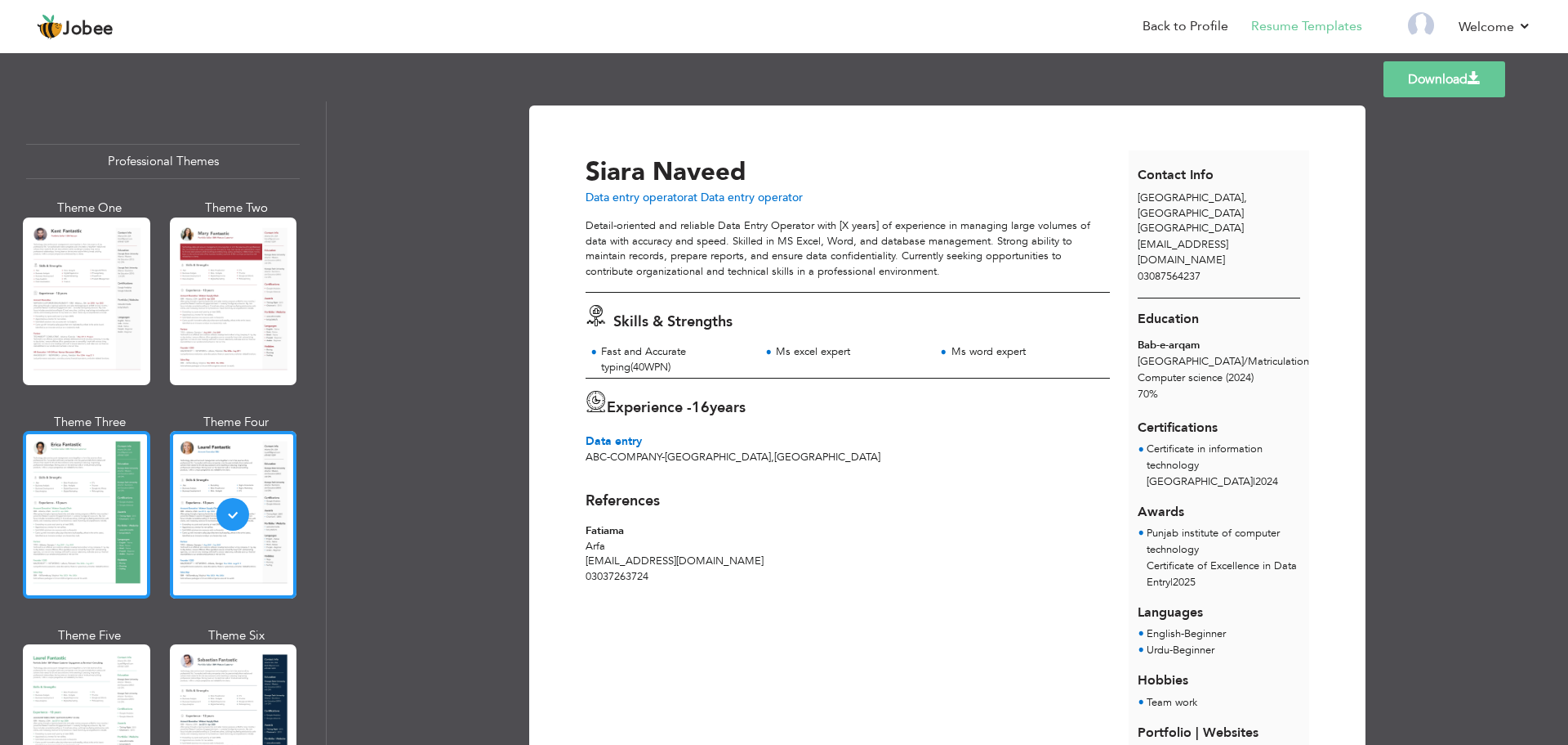
click at [123, 560] on div at bounding box center [86, 515] width 128 height 168
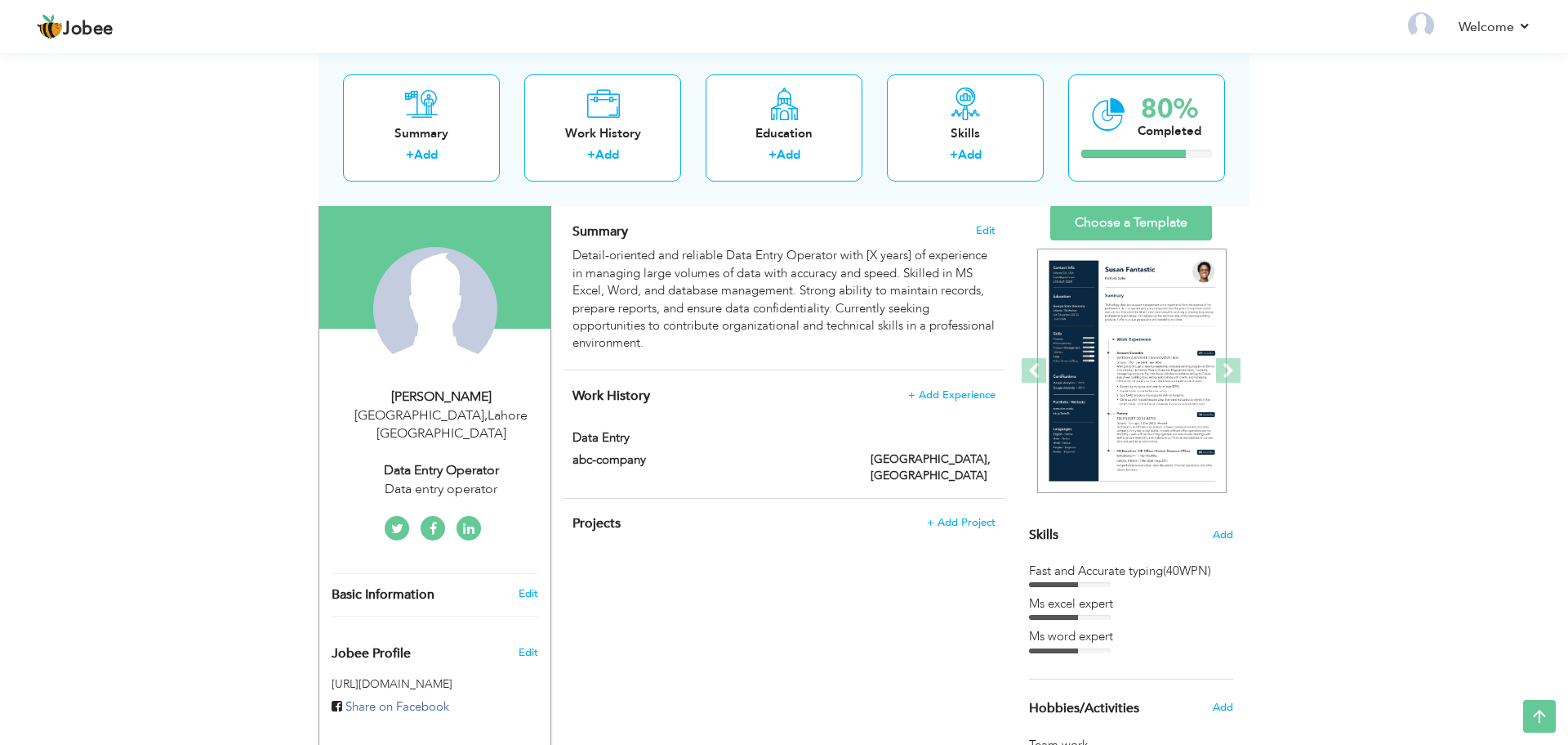
scroll to position [140, 0]
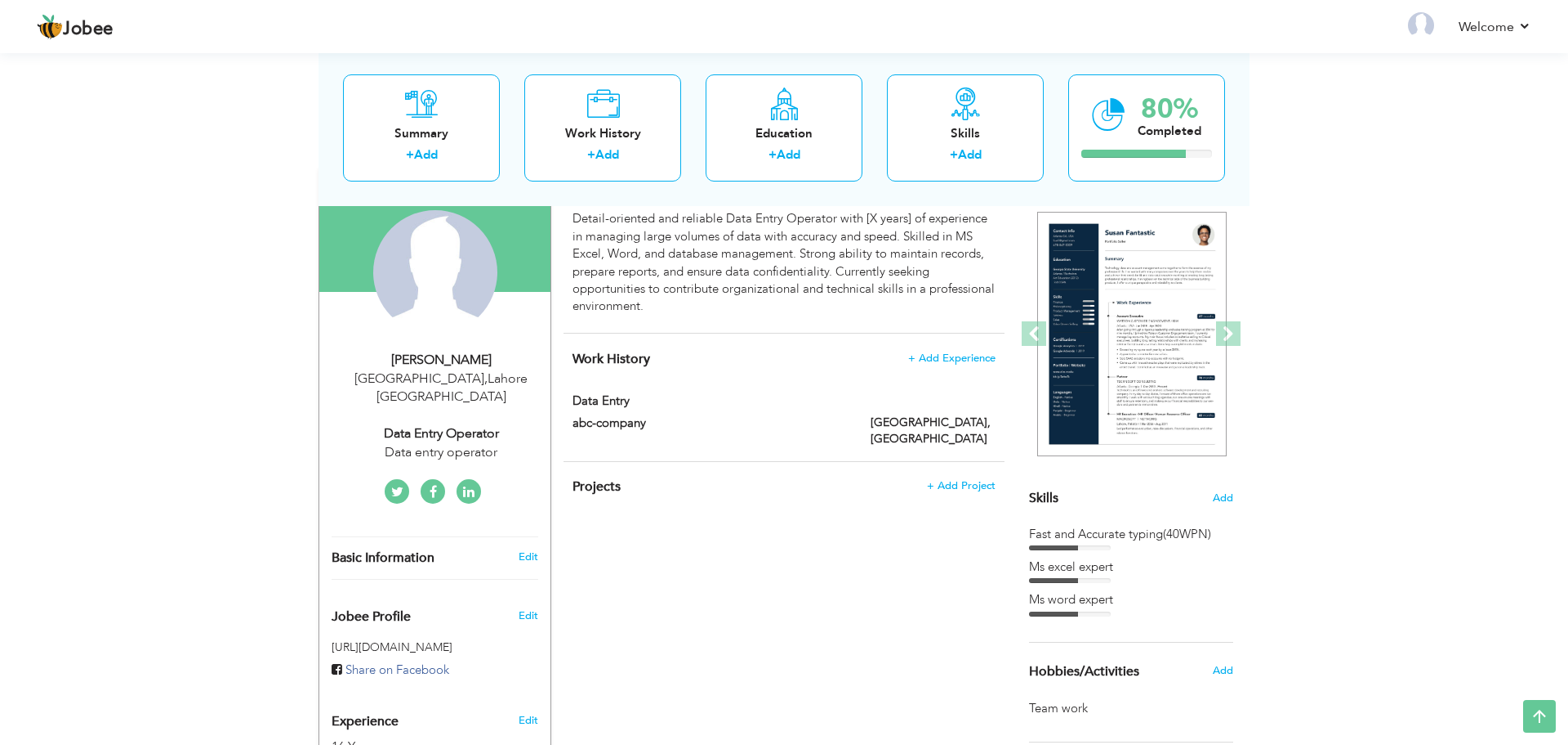
click at [515, 549] on div "Edit" at bounding box center [531, 556] width 39 height 15
select select "number:166"
select select "number:18"
type input "Data entry operator"
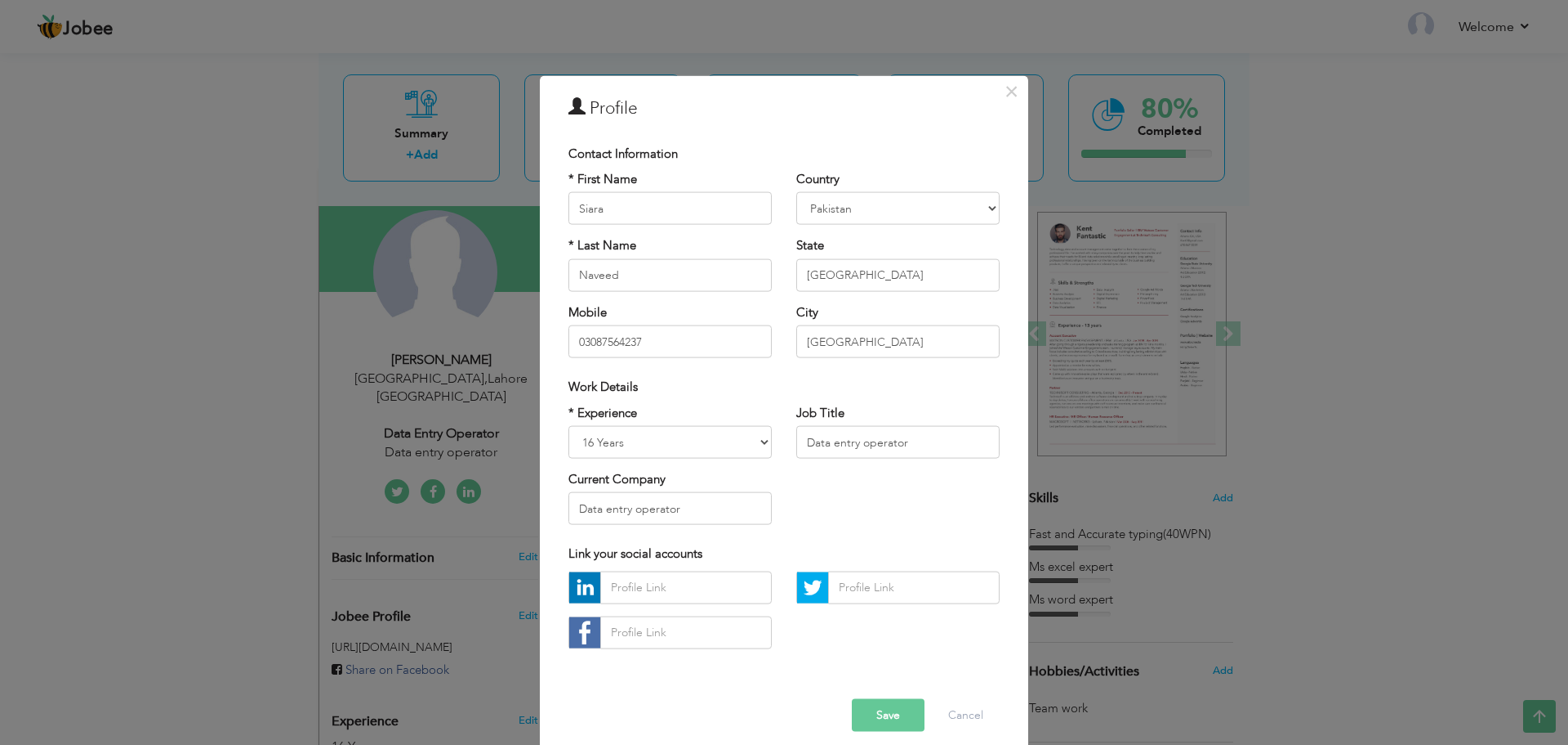
click at [373, 589] on div "× Profile Contact Information * First Name [PERSON_NAME] * Last Name Naveed" at bounding box center [784, 372] width 1568 height 745
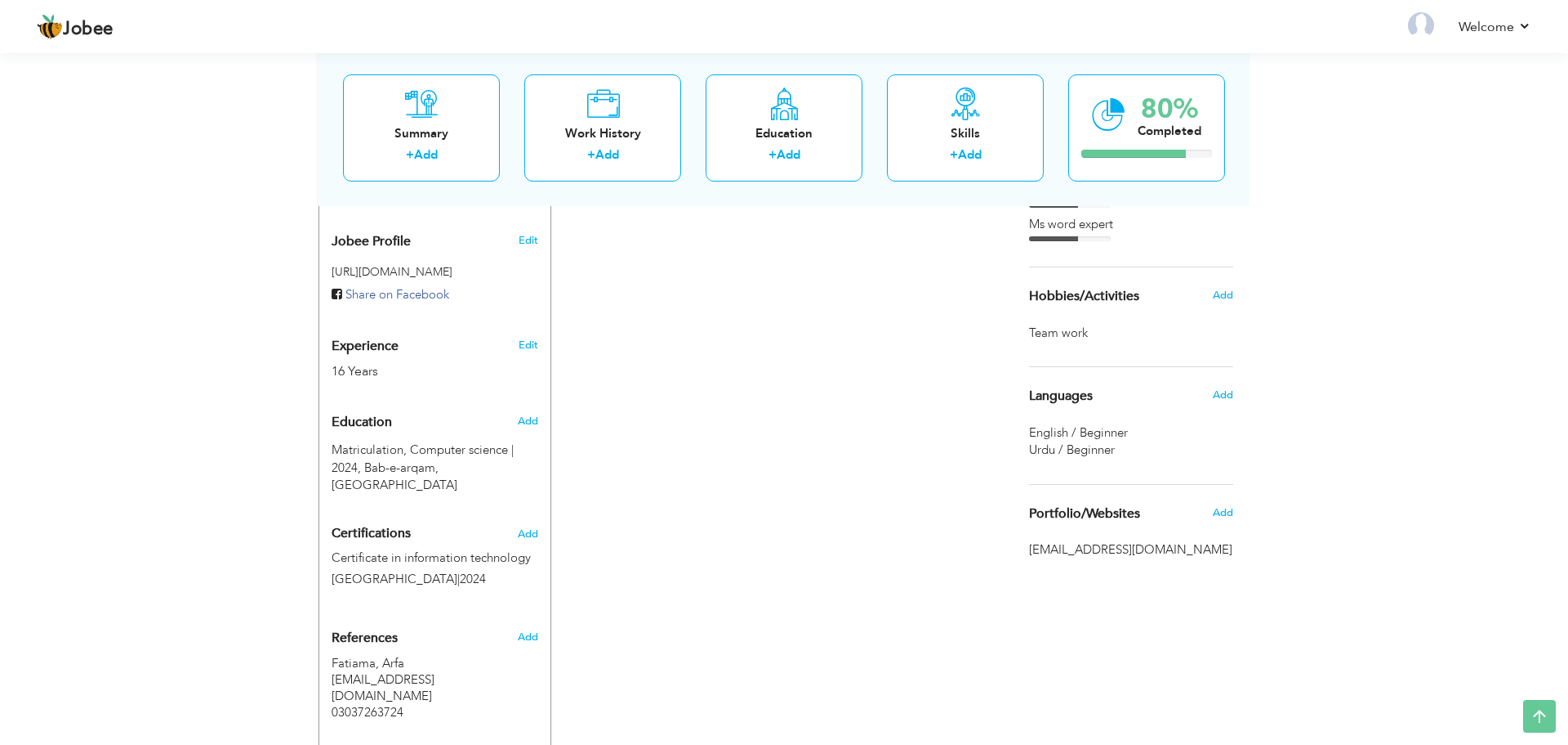
scroll to position [636, 0]
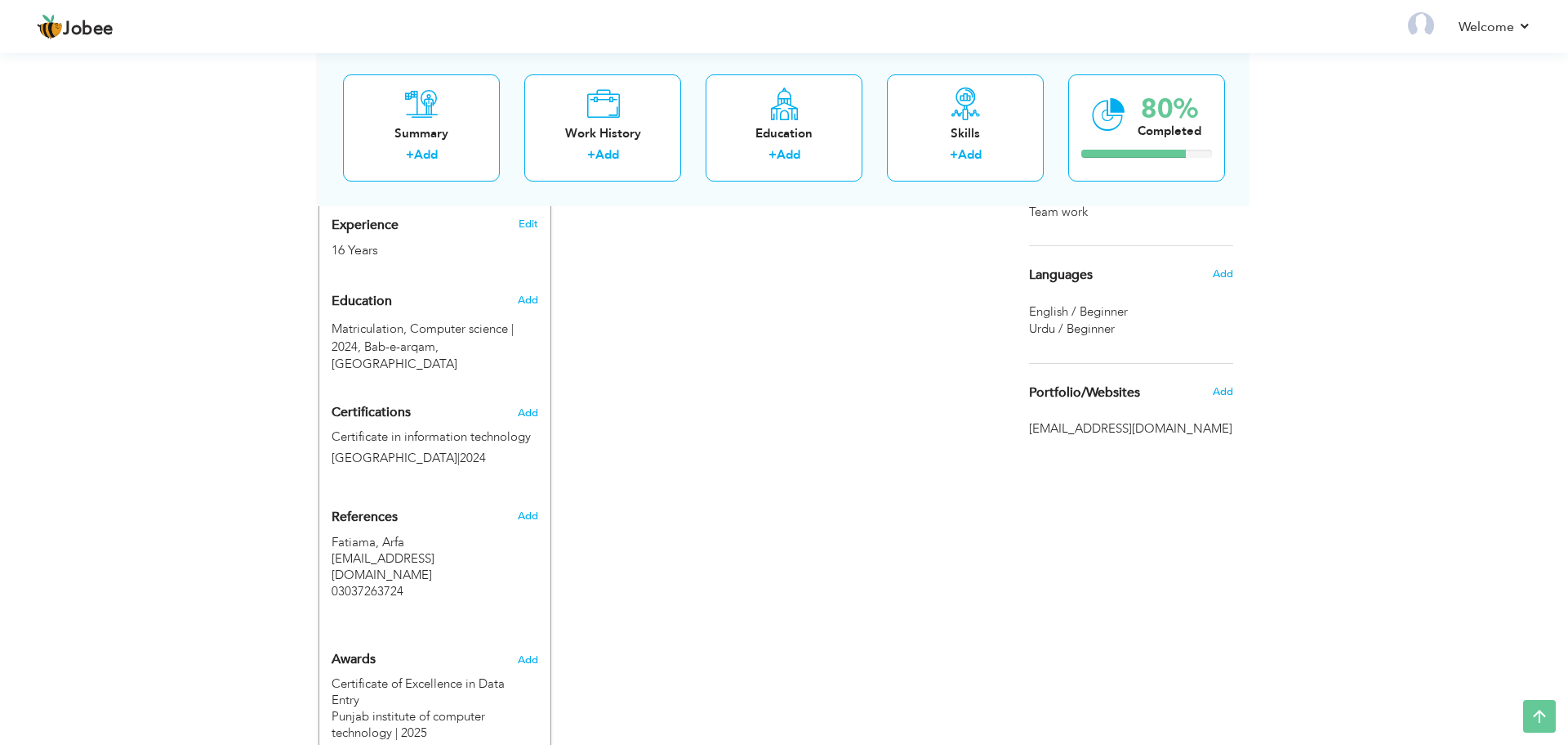
click at [1079, 413] on div "Portfolio/Websites Add" at bounding box center [1131, 393] width 229 height 58
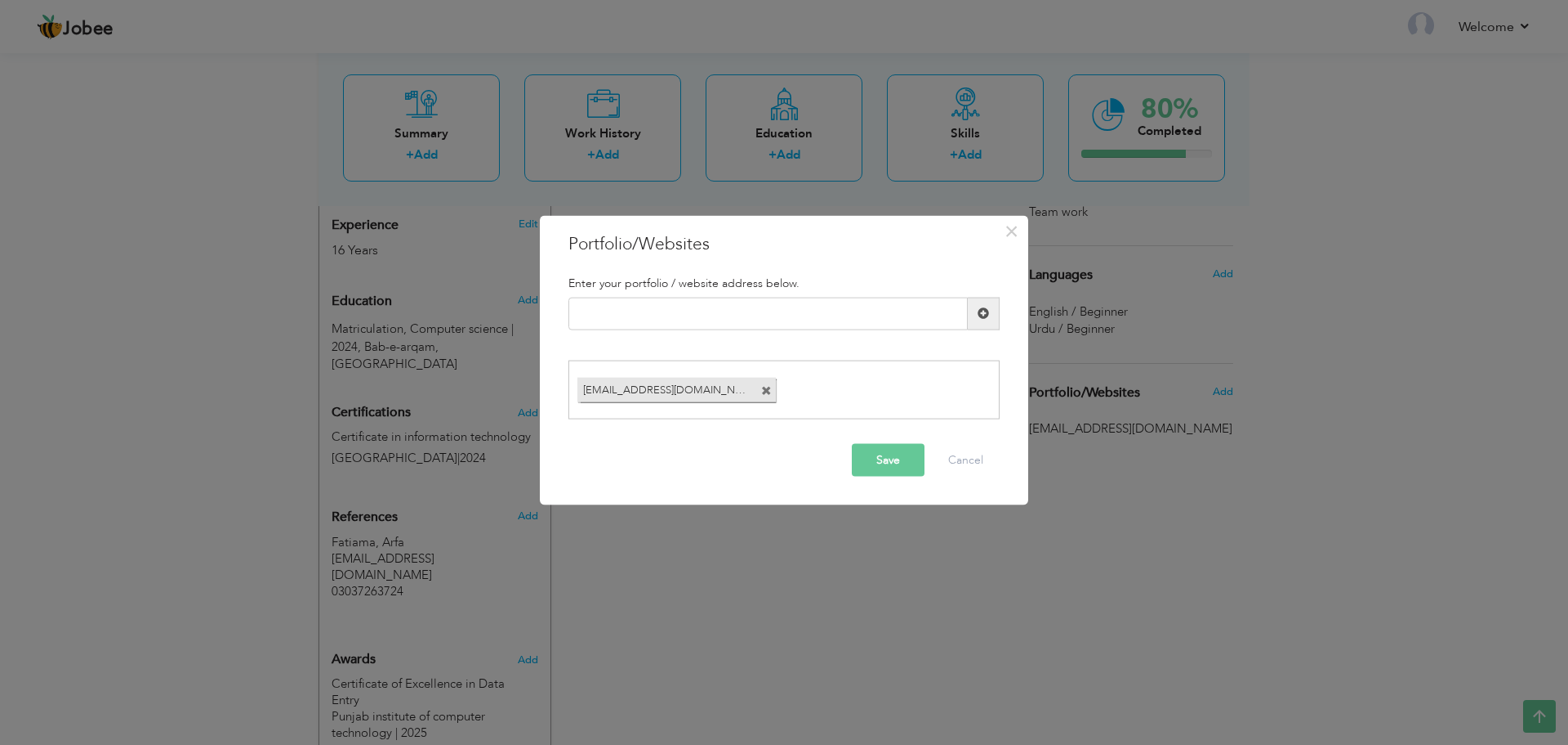
click at [1088, 426] on div "× Portfolio/Websites Enter your portfolio / website address below." at bounding box center [784, 372] width 1568 height 745
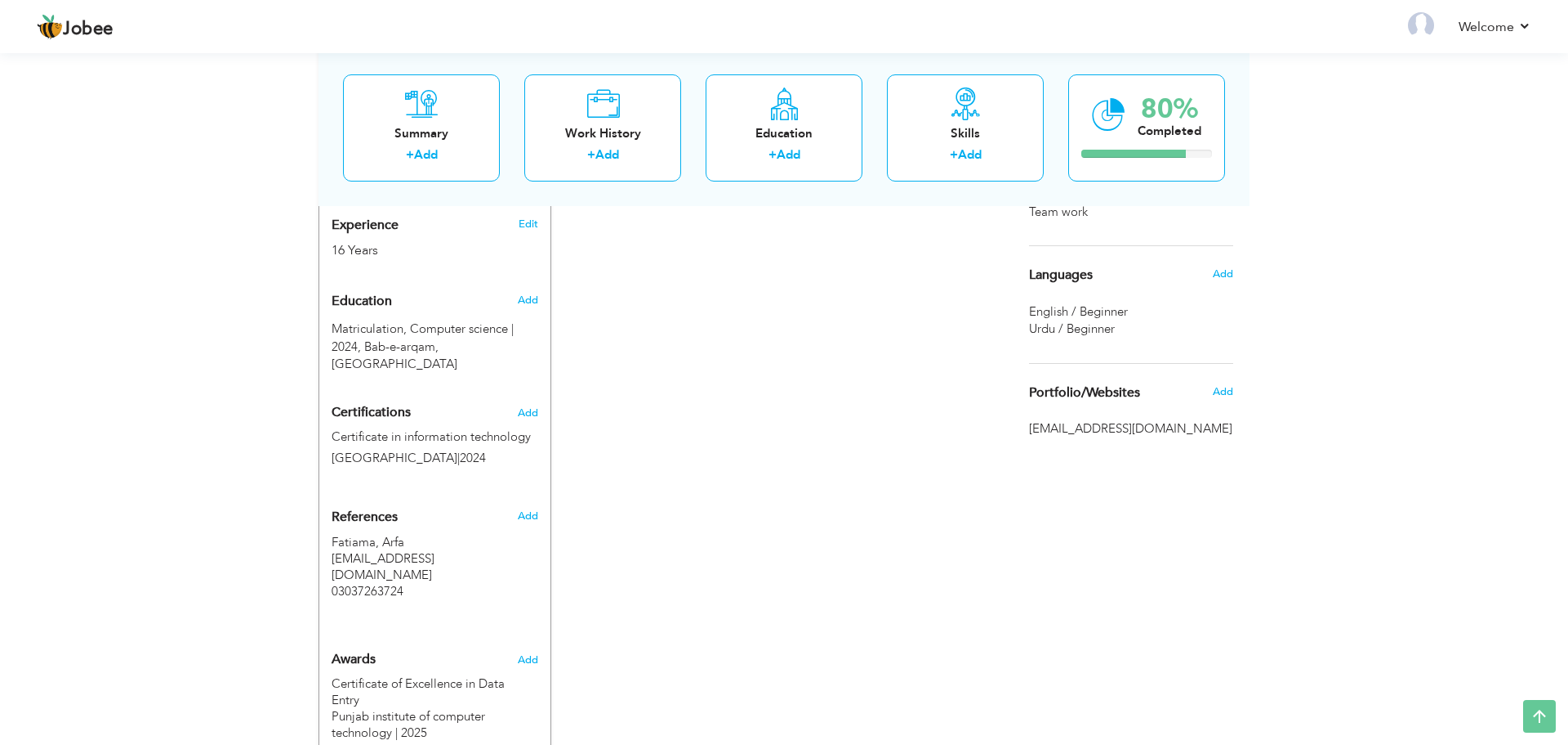
click at [1128, 424] on span "[EMAIL_ADDRESS][DOMAIN_NAME]" at bounding box center [1131, 428] width 204 height 17
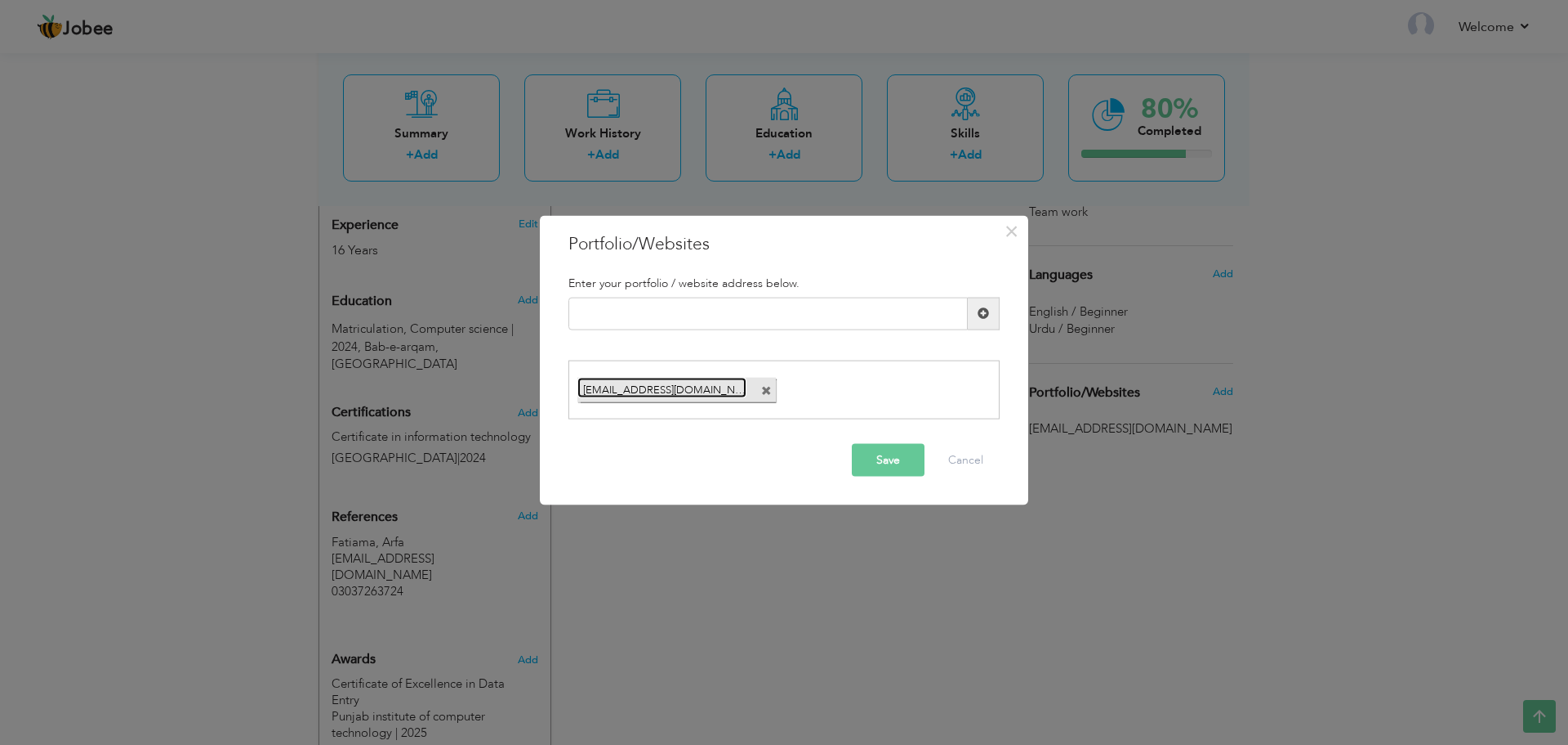
click at [701, 388] on link "[EMAIL_ADDRESS][DOMAIN_NAME]" at bounding box center [662, 388] width 169 height 21
click at [1017, 217] on span "×" at bounding box center [1011, 230] width 14 height 30
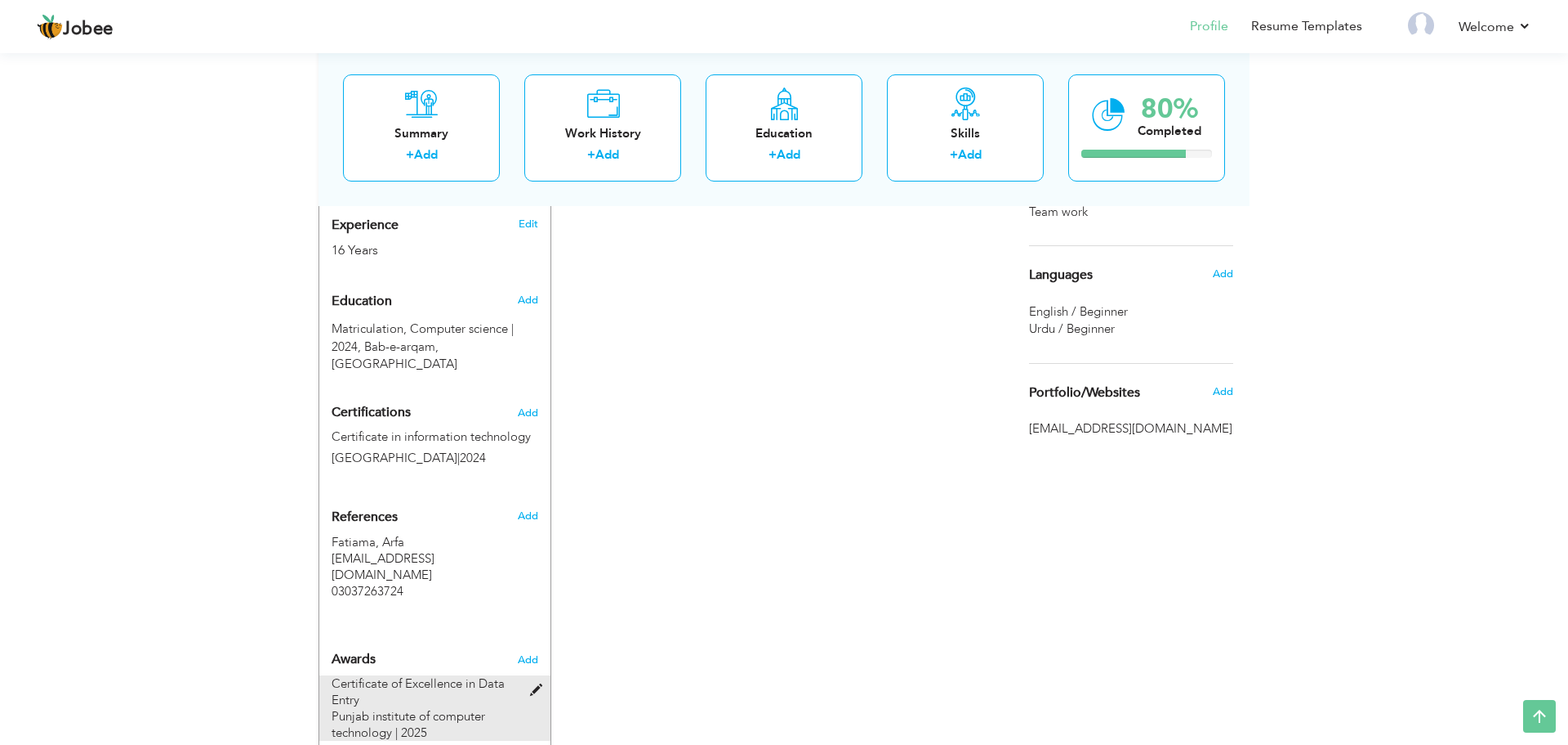
click at [488, 675] on div "Certificate of Excellence in Data Entry Punjab institute of computer technology…" at bounding box center [424, 707] width 187 height 65
type input "Certificate of Excellence in Data Entry"
type input "Punjab institute of computer technology"
type input "2025"
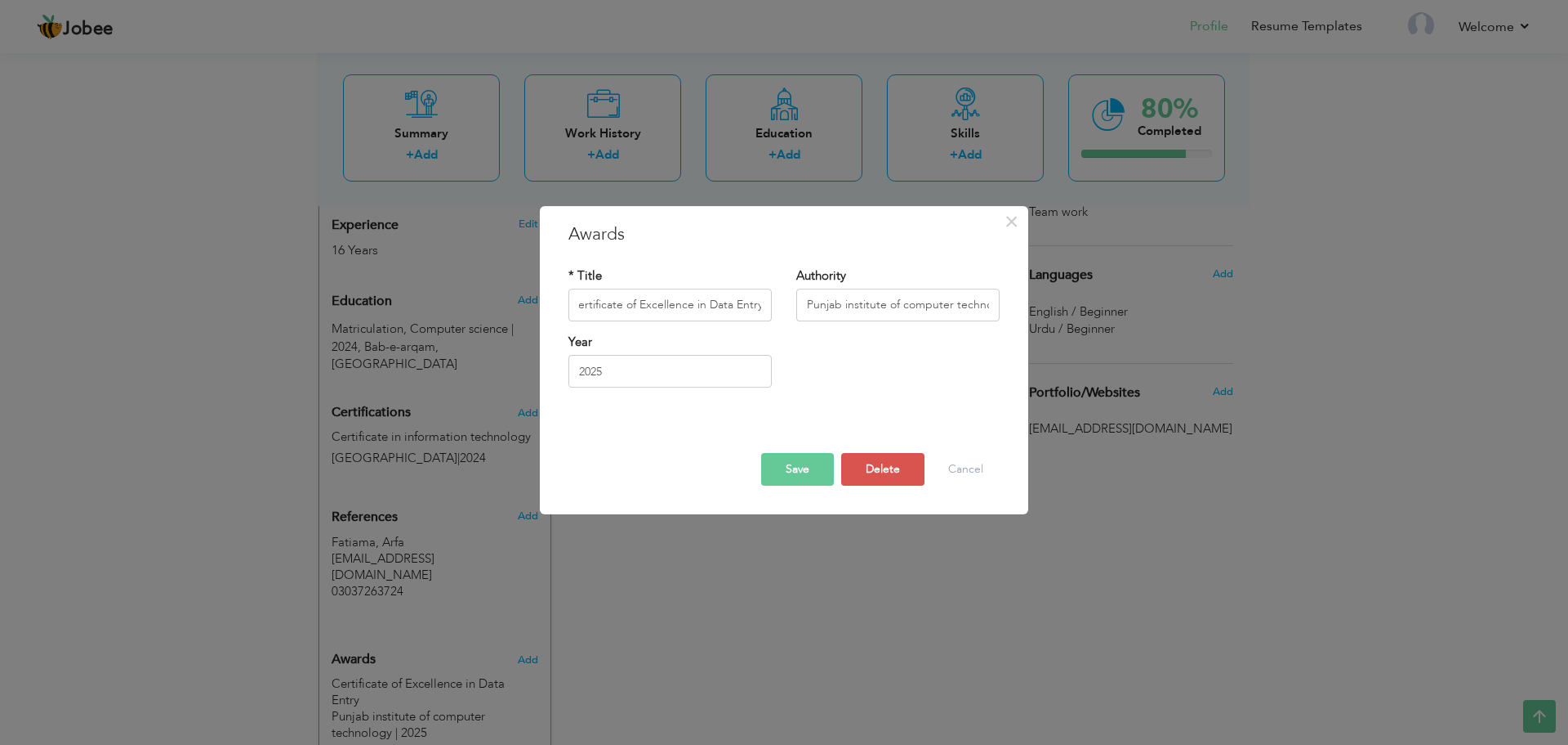
scroll to position [0, 0]
click at [612, 607] on div "× Awards * Title Certificate of Excellence in Data Entry Authority Punjab insti…" at bounding box center [784, 372] width 1568 height 745
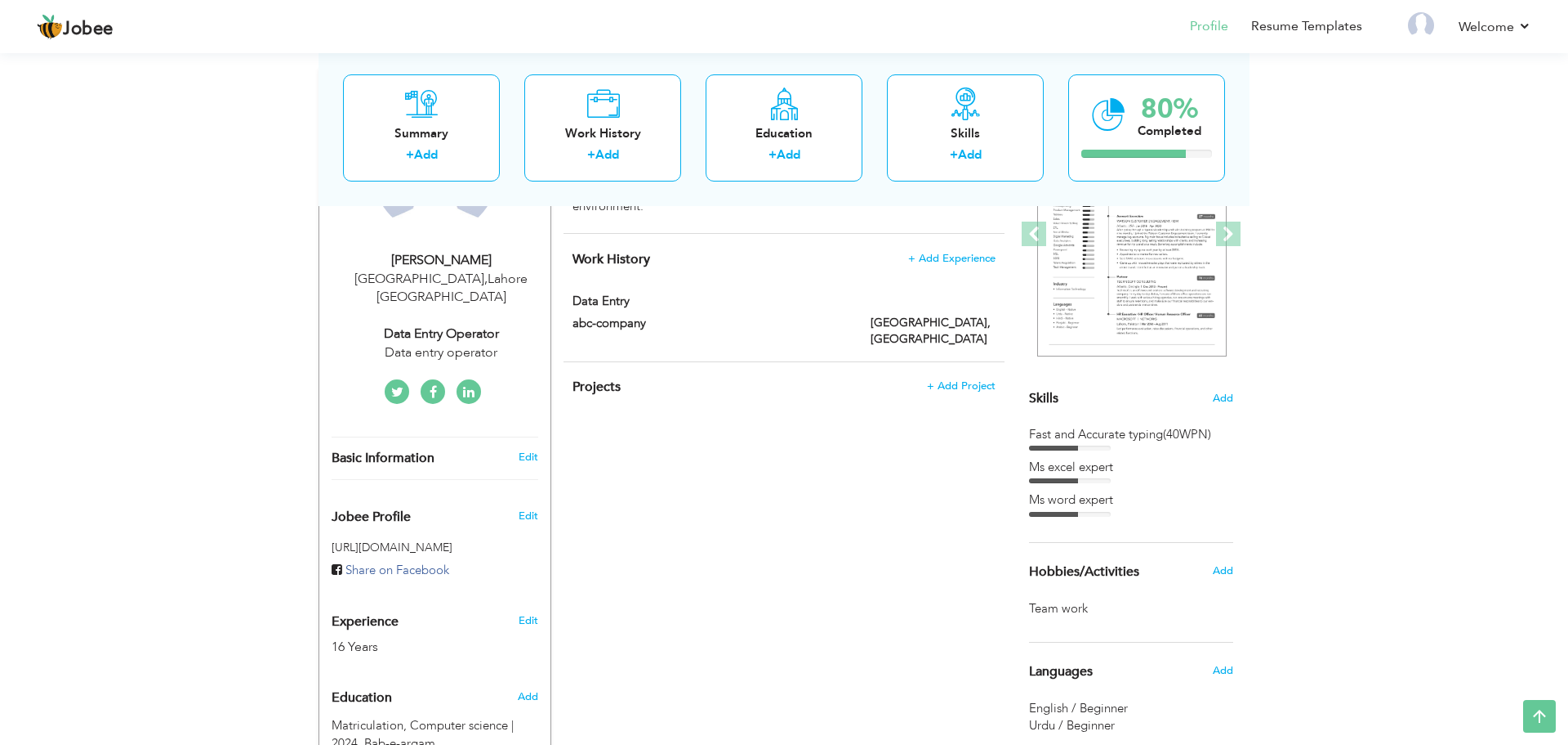
scroll to position [90, 0]
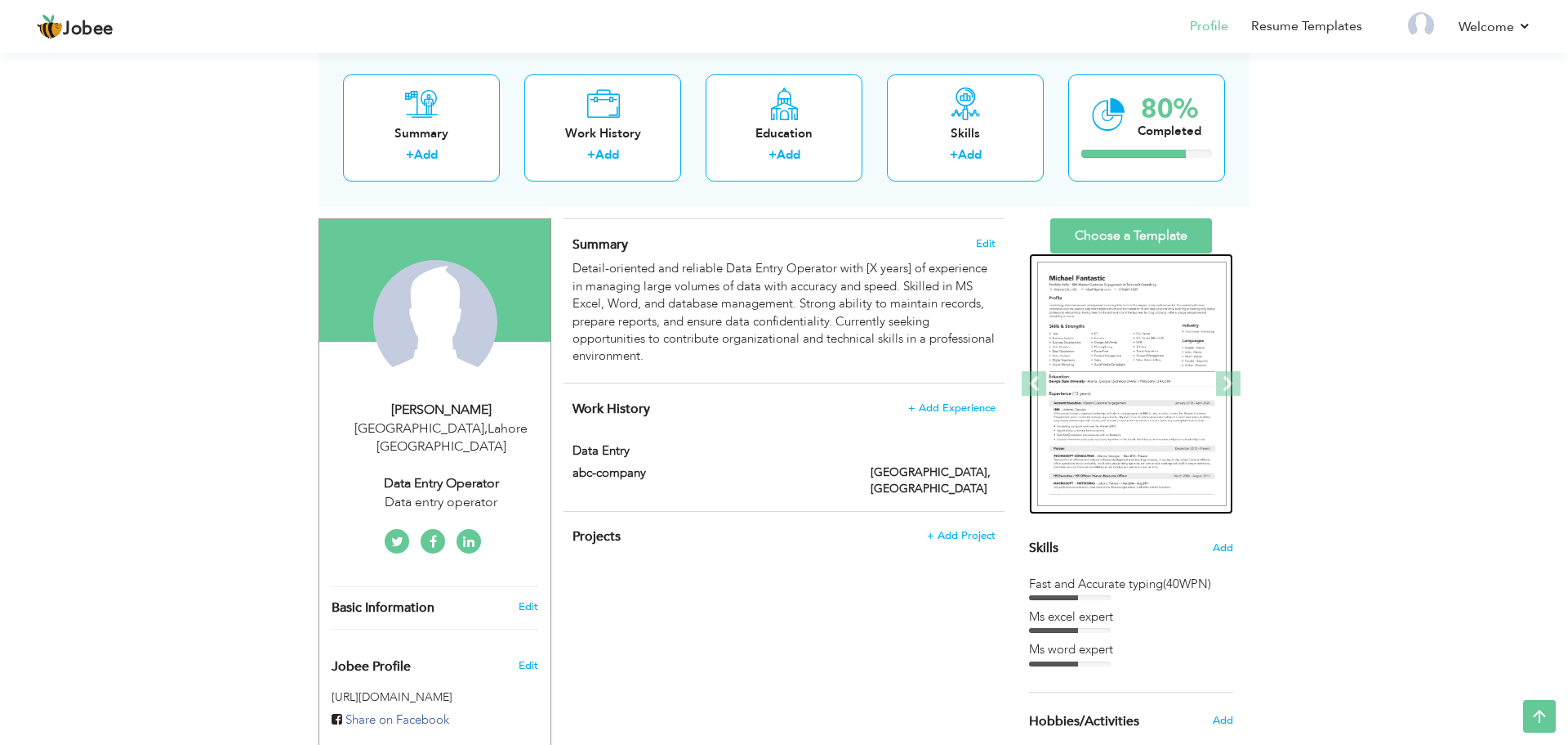
click at [1130, 364] on img at bounding box center [1132, 384] width 189 height 245
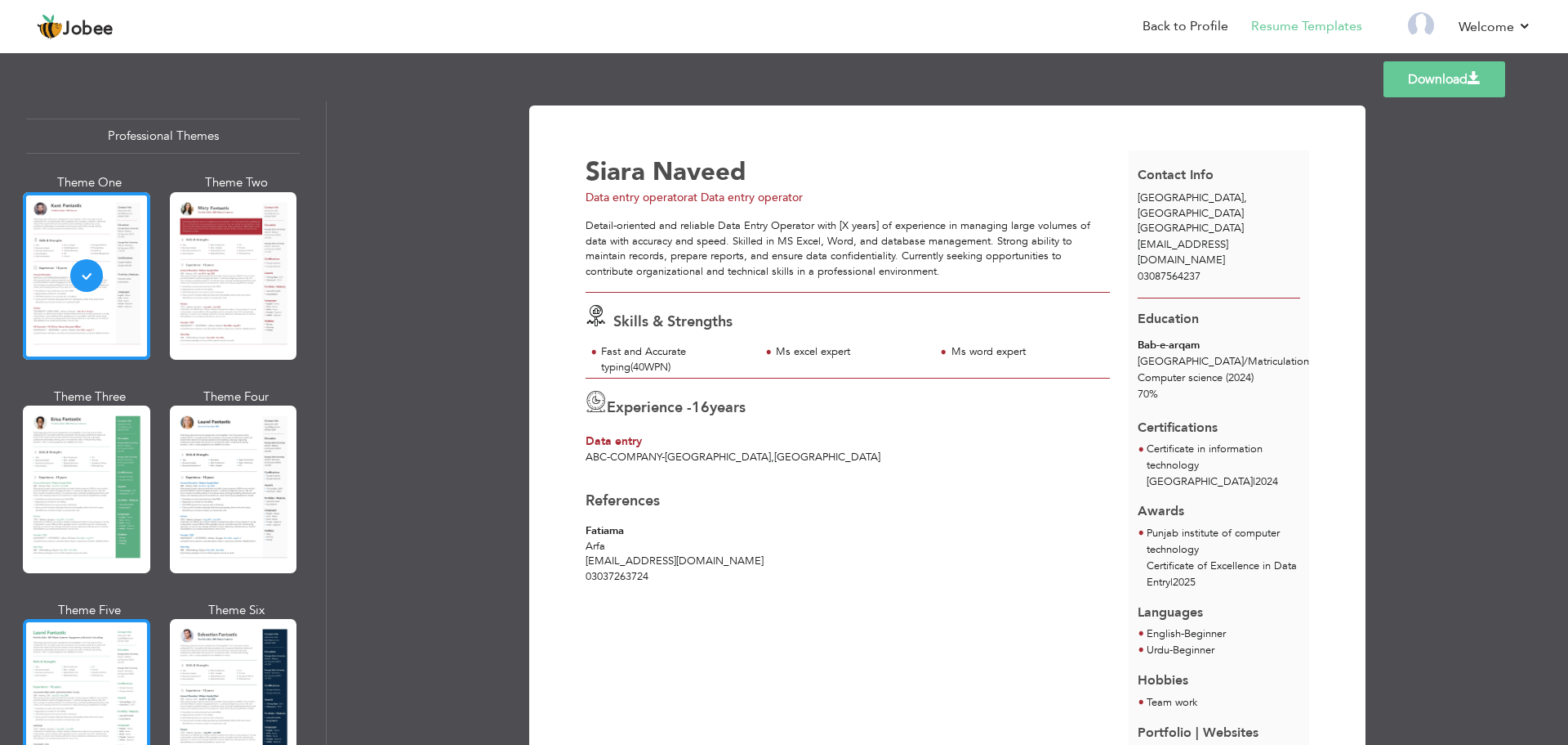
scroll to position [316, 0]
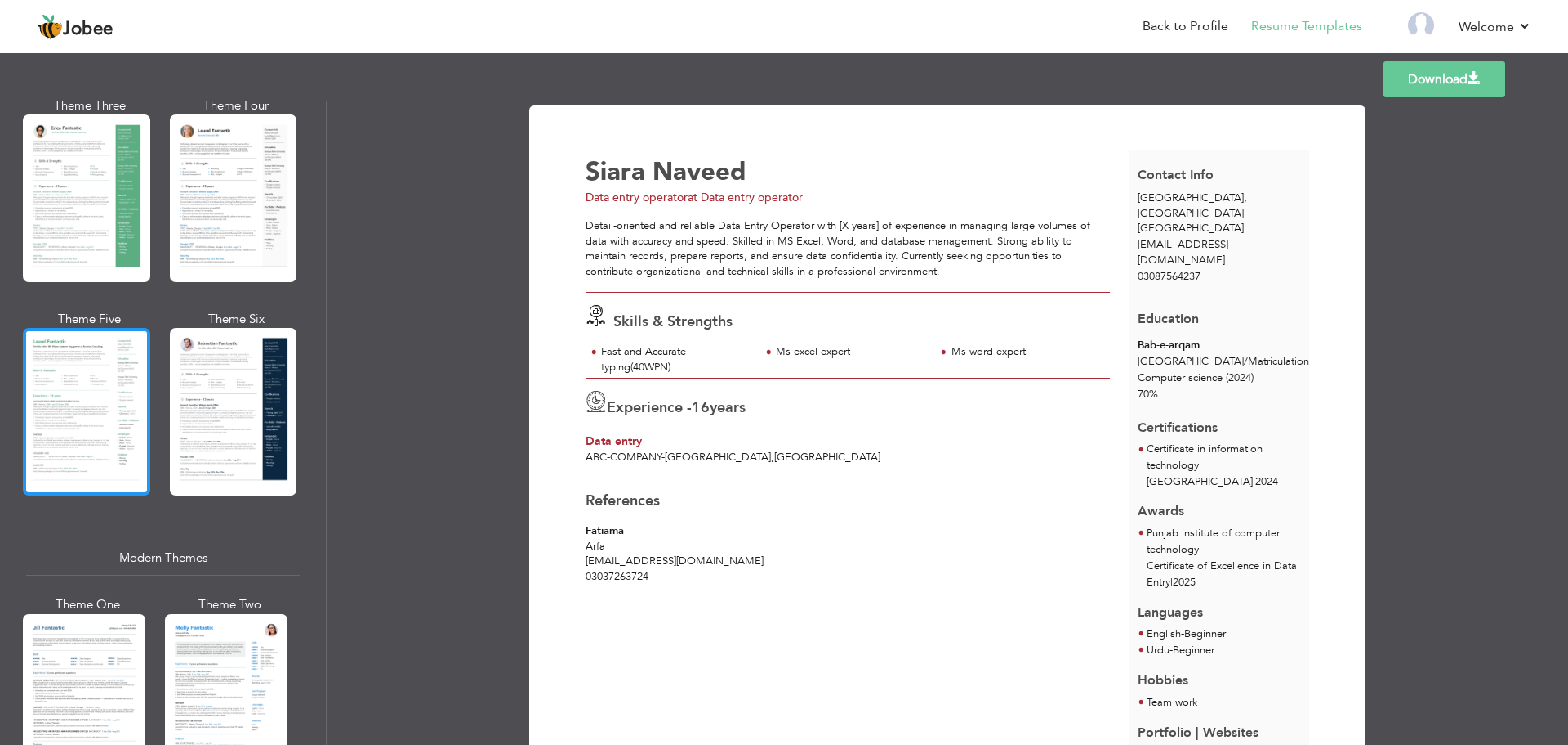
click at [130, 366] on div at bounding box center [86, 412] width 128 height 168
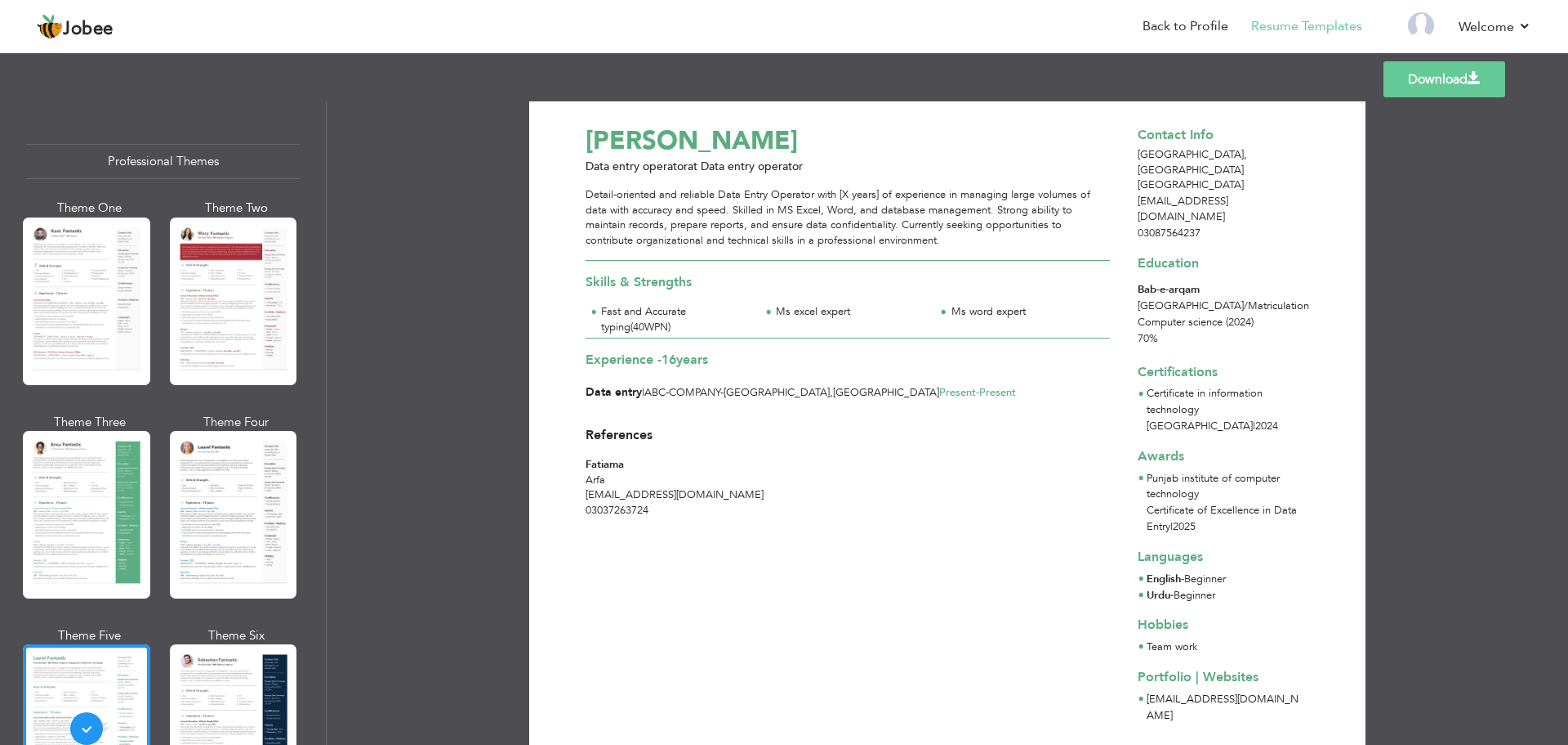
scroll to position [0, 0]
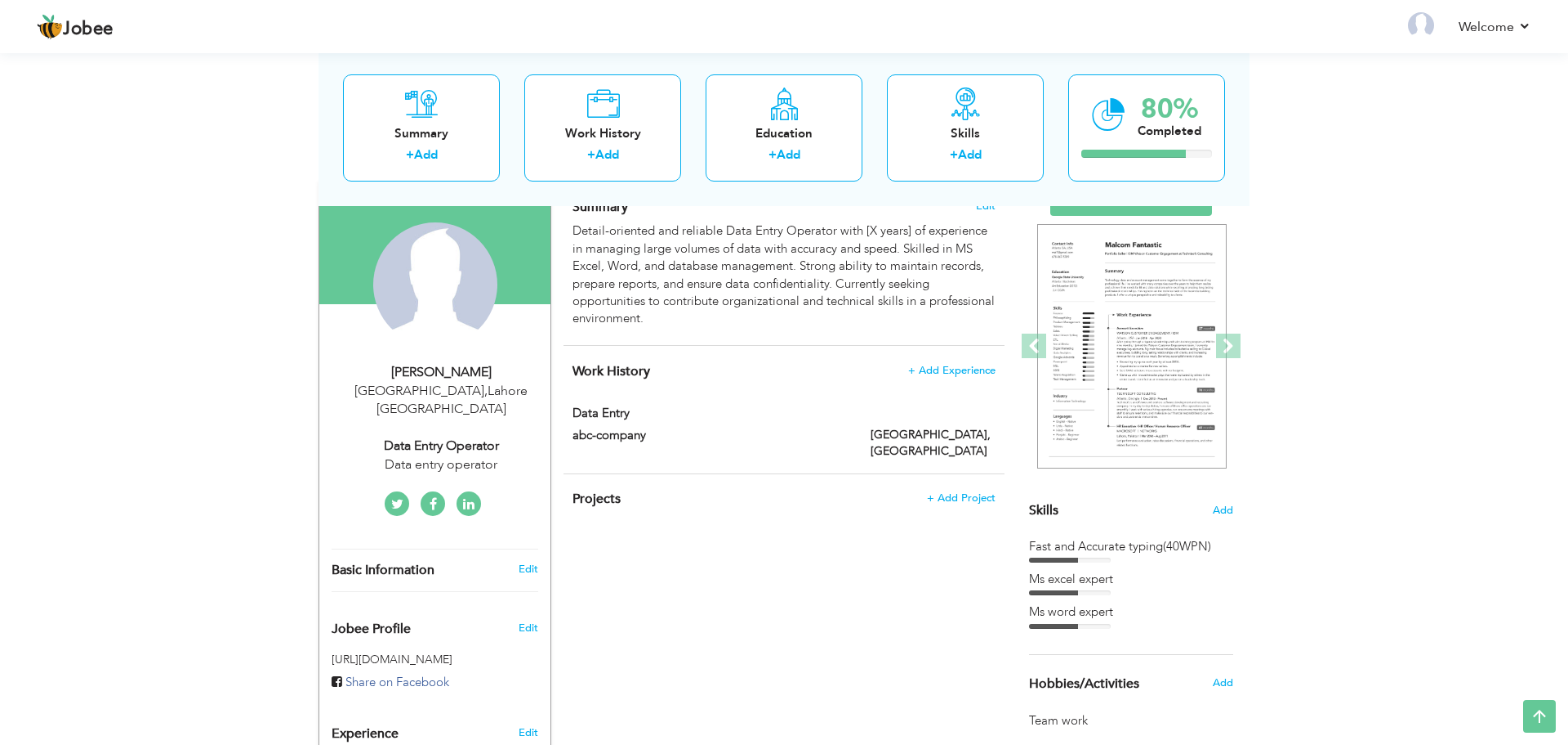
scroll to position [334, 0]
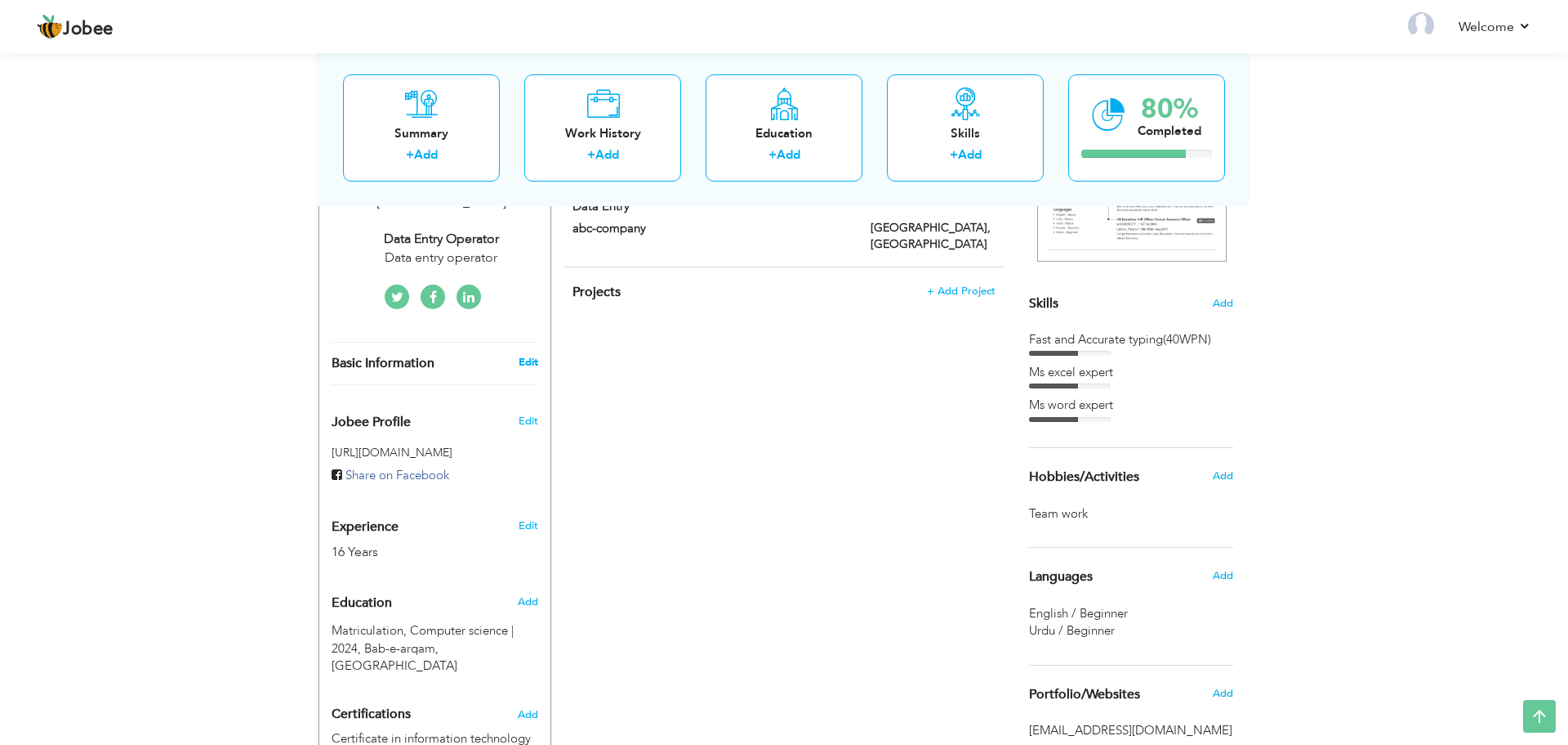
click at [528, 355] on link "Edit" at bounding box center [528, 362] width 20 height 15
select select "number:166"
select select "number:18"
type input "Data entry operator"
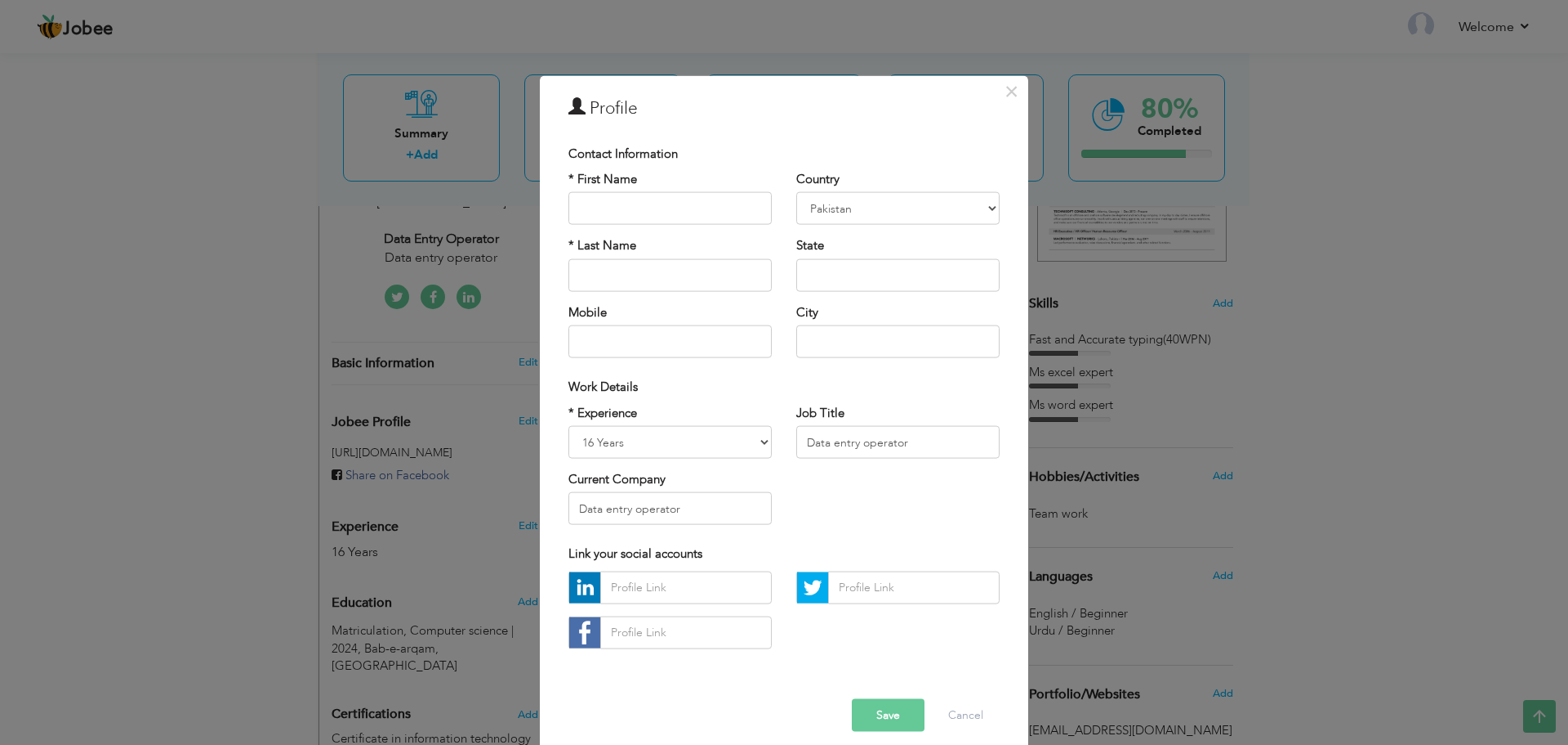
click at [872, 714] on button "Save" at bounding box center [888, 715] width 72 height 33
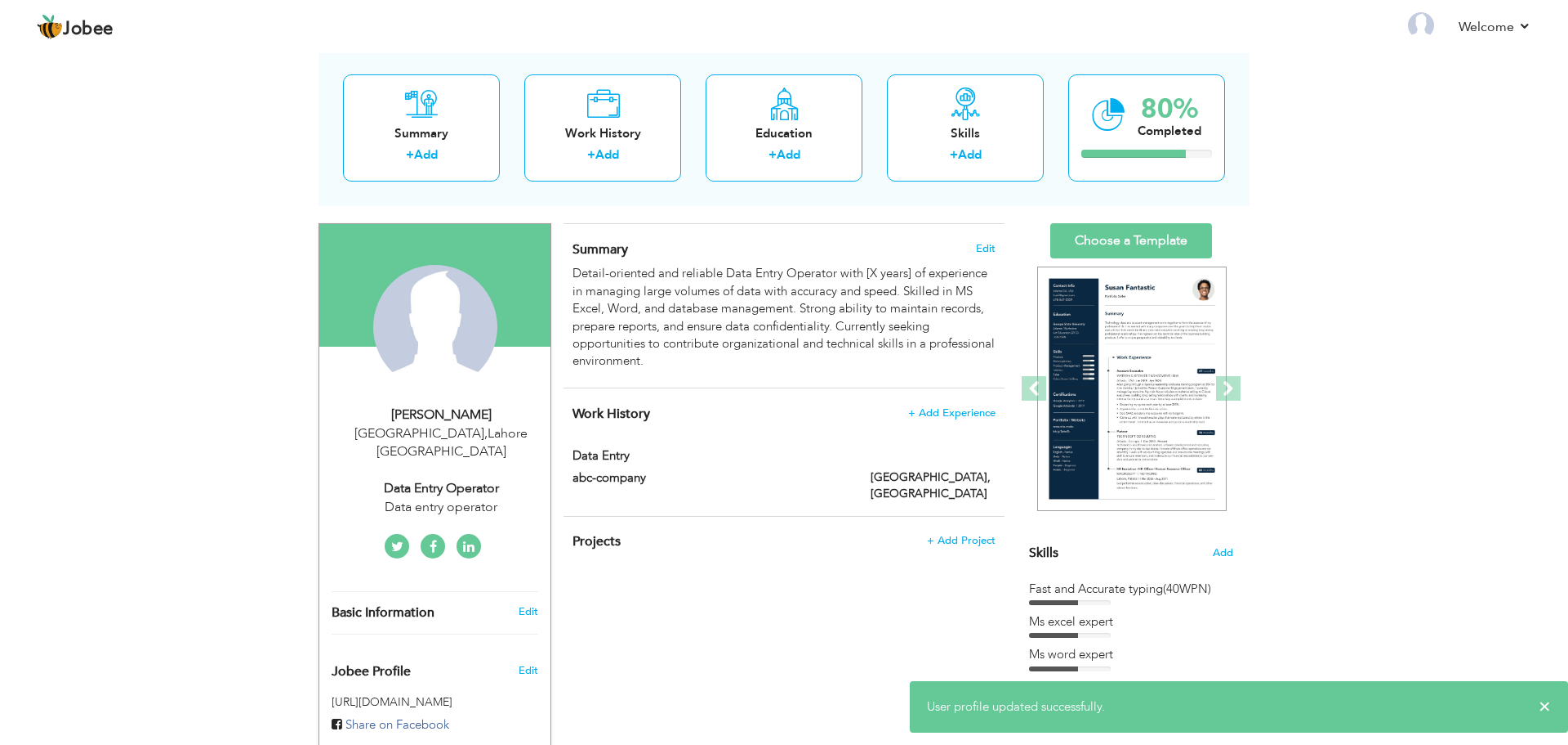
scroll to position [0, 0]
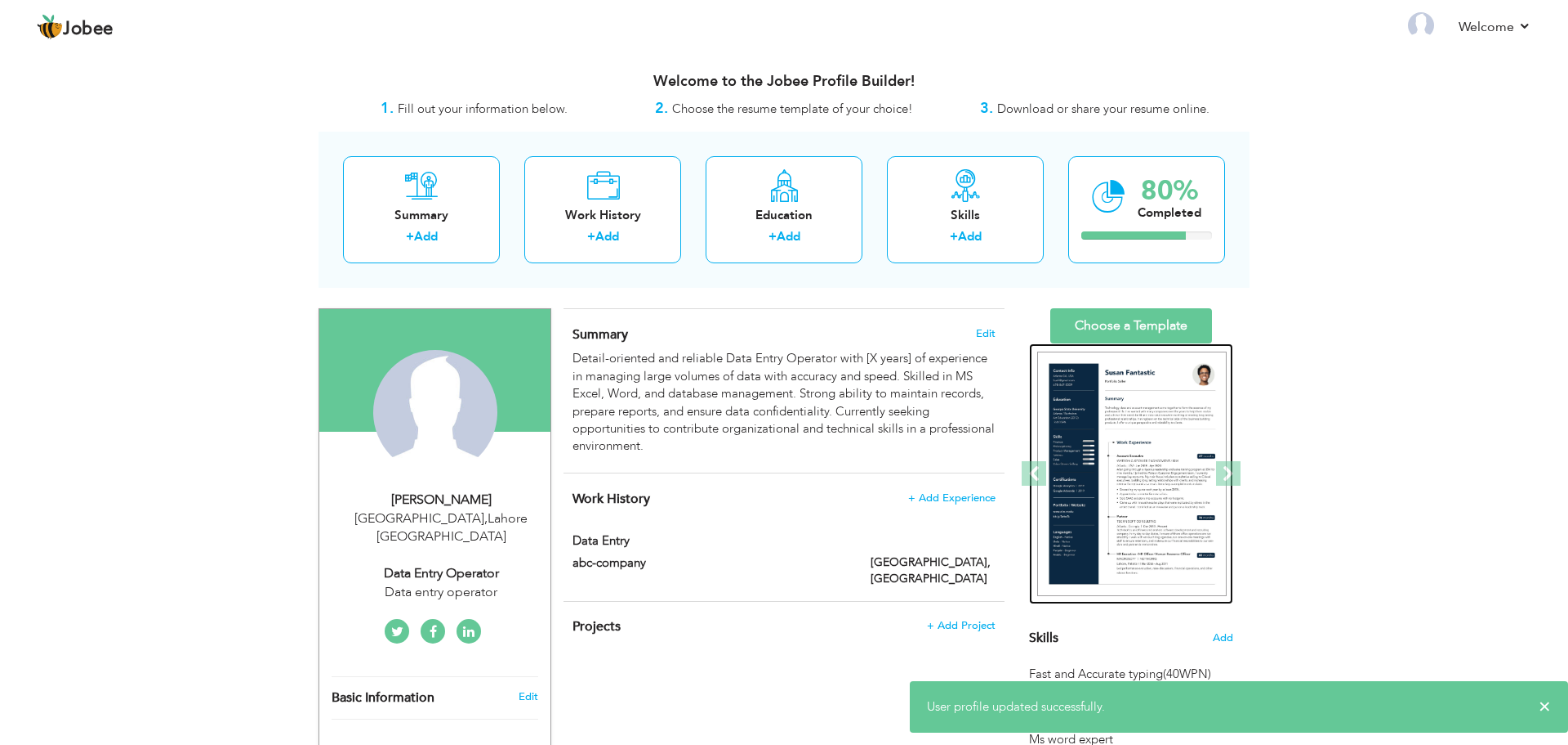
click at [1088, 428] on img at bounding box center [1132, 474] width 189 height 245
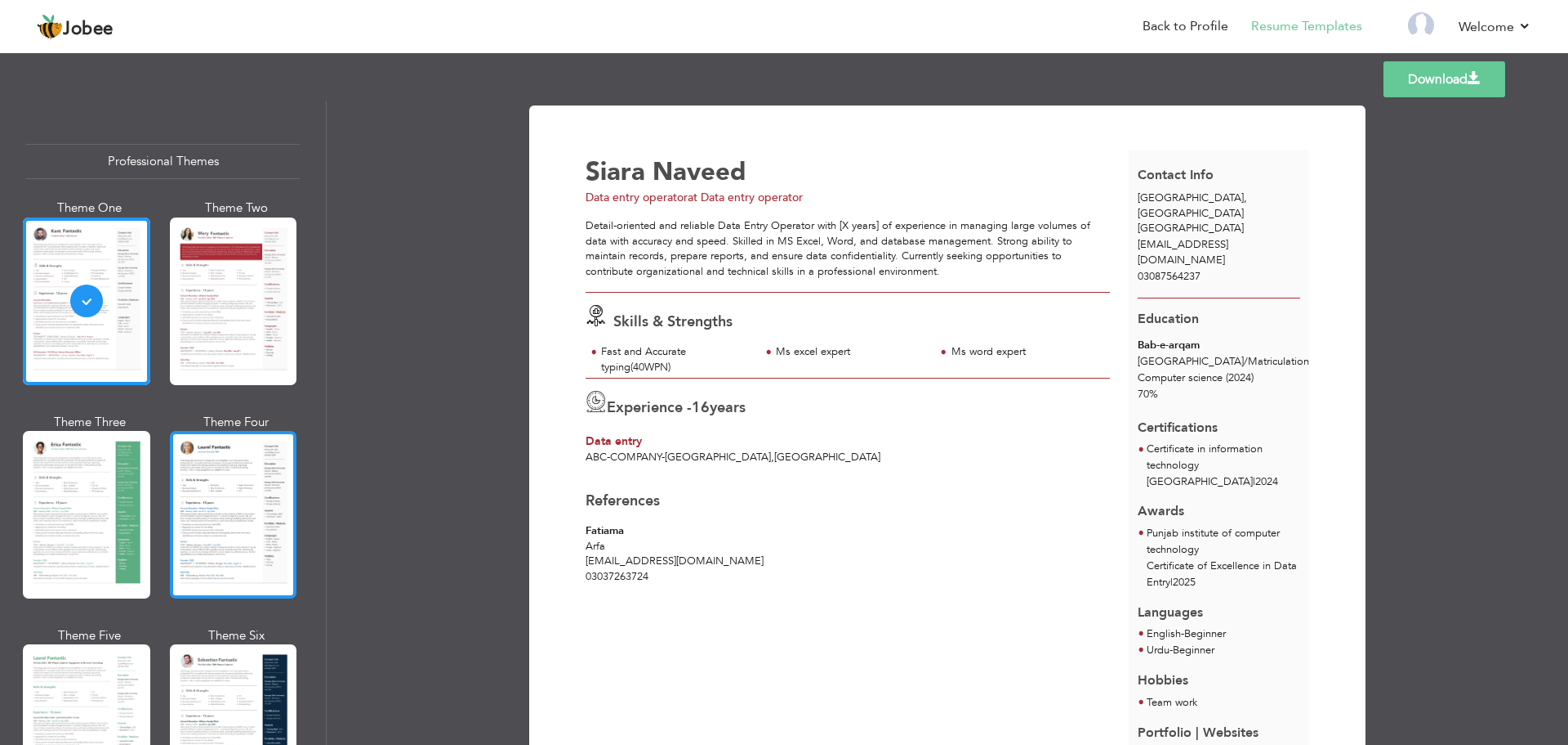
click at [198, 549] on div at bounding box center [234, 515] width 128 height 168
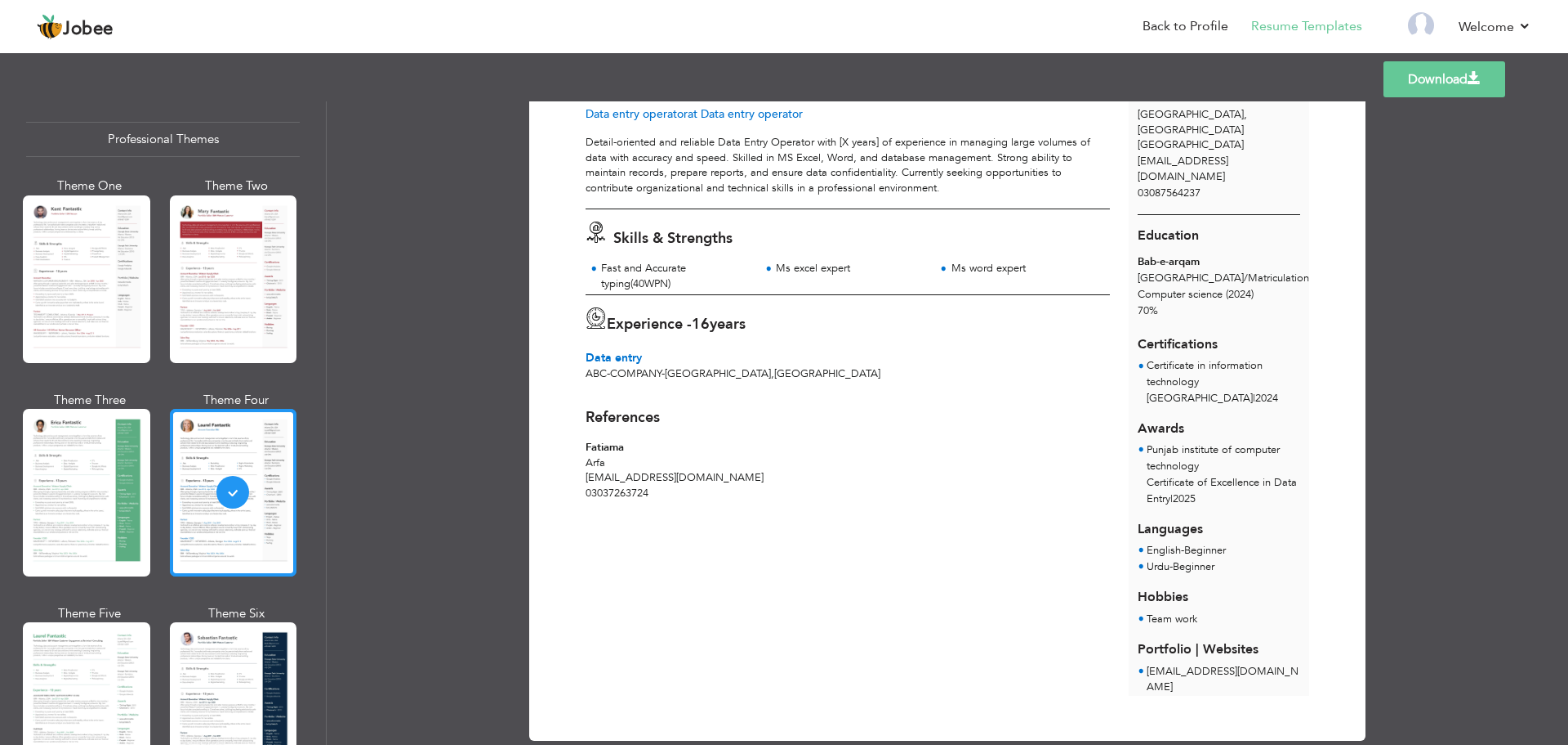
scroll to position [81, 0]
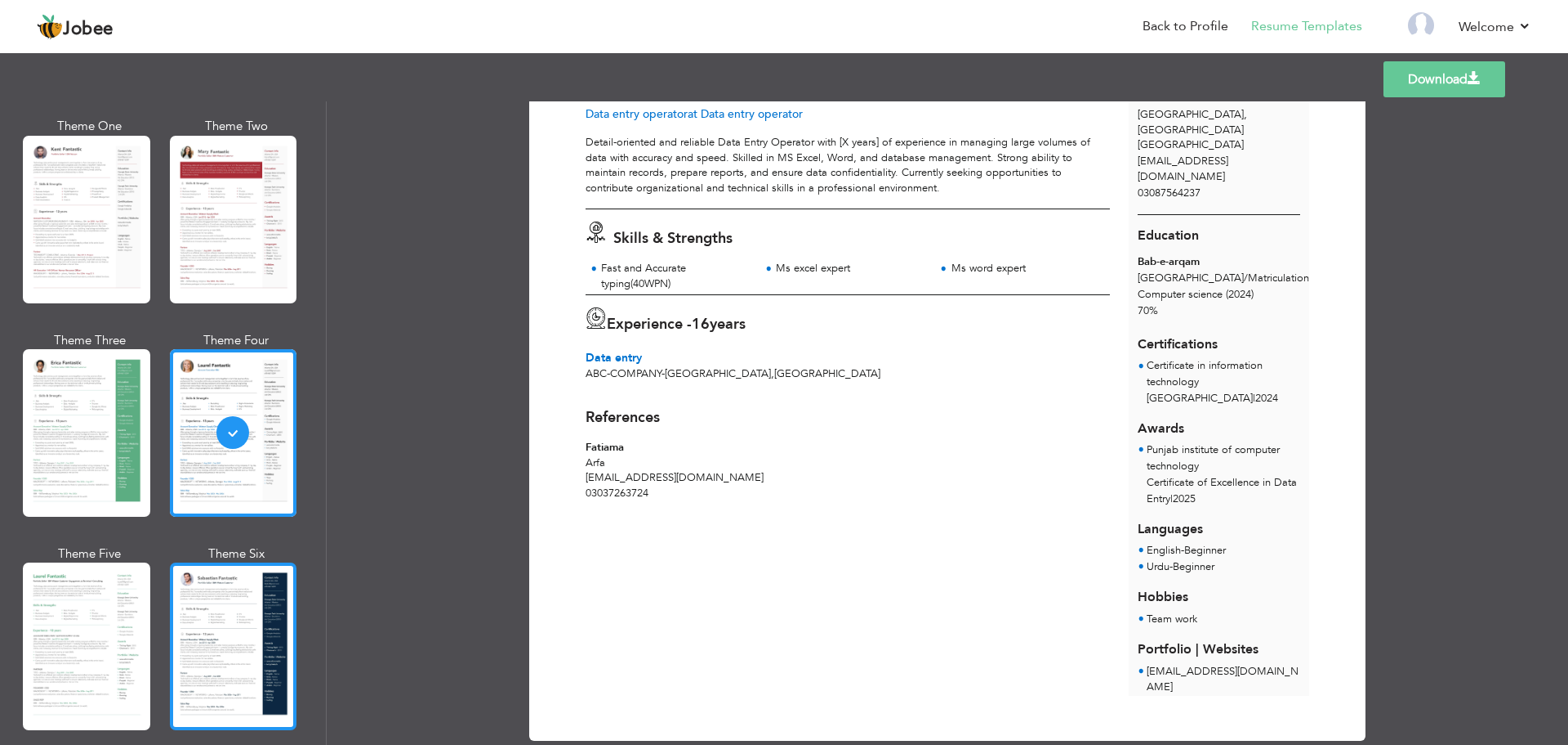
click at [223, 606] on div at bounding box center [234, 646] width 128 height 168
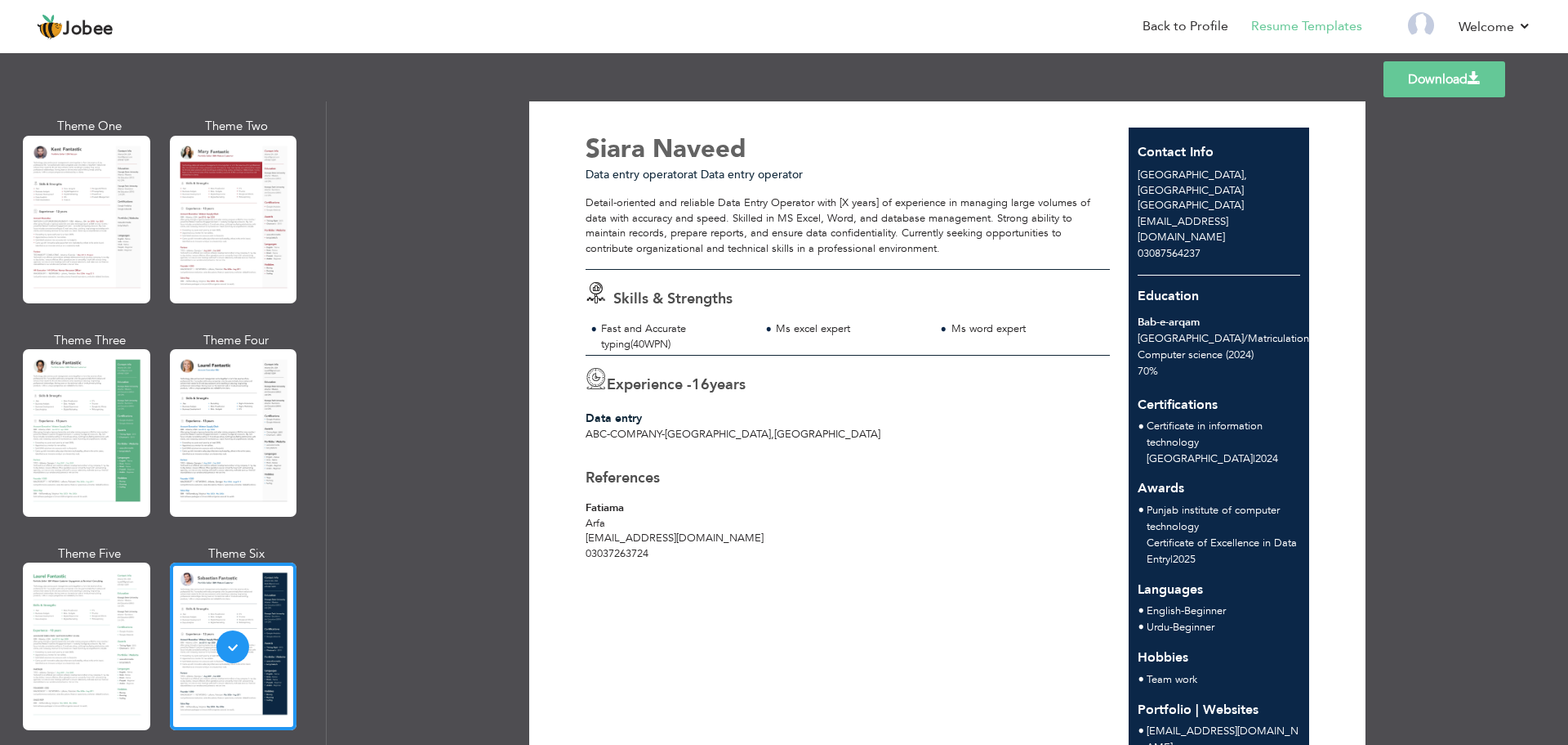
scroll to position [25, 0]
click at [1476, 192] on div "Download [PERSON_NAME] Data entry operator at Data entry operator 16 ," at bounding box center [947, 422] width 1241 height 643
click at [1476, 92] on link "Download" at bounding box center [1445, 79] width 122 height 36
click at [1476, 86] on link "Download" at bounding box center [1445, 79] width 122 height 36
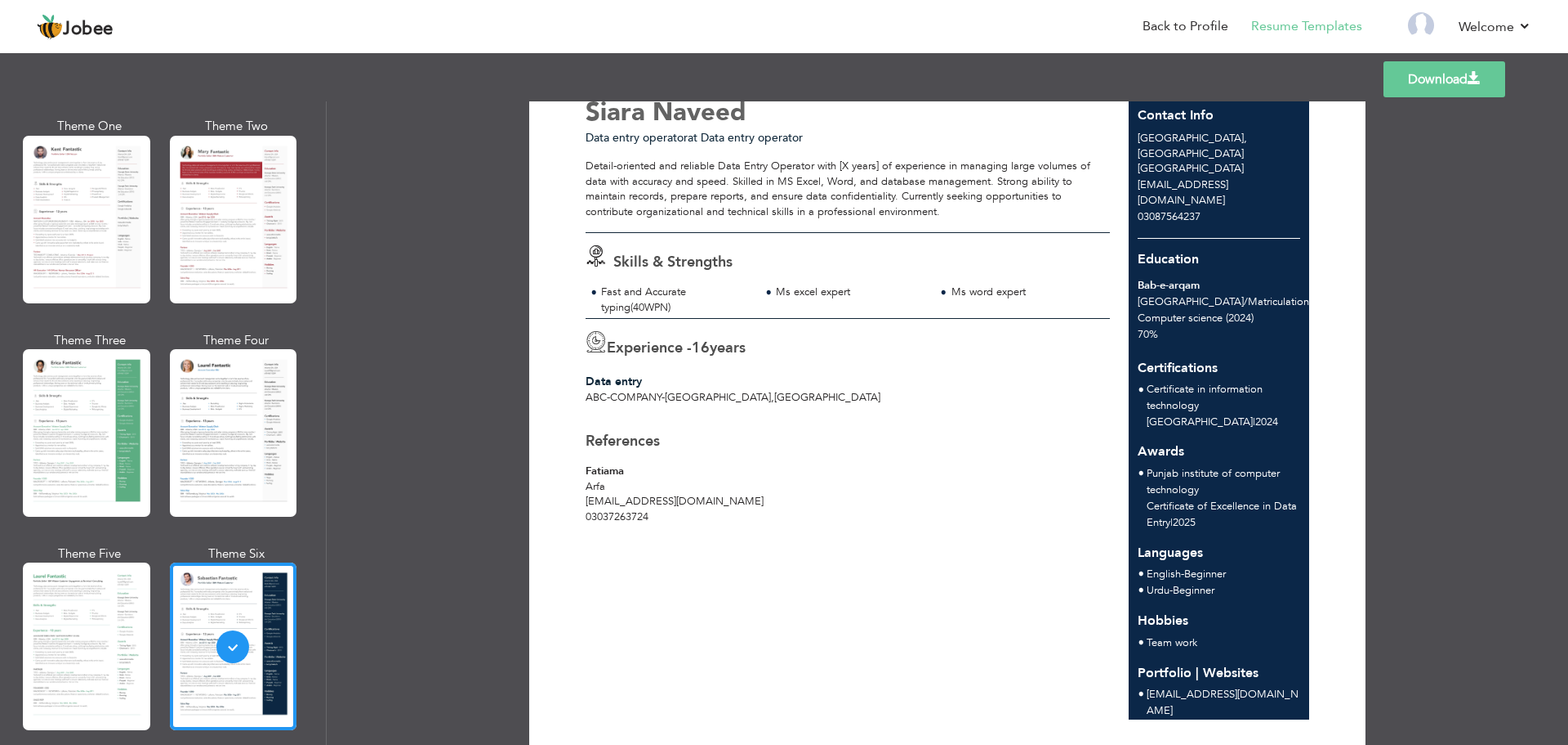
scroll to position [58, 0]
click at [199, 473] on div at bounding box center [234, 433] width 128 height 168
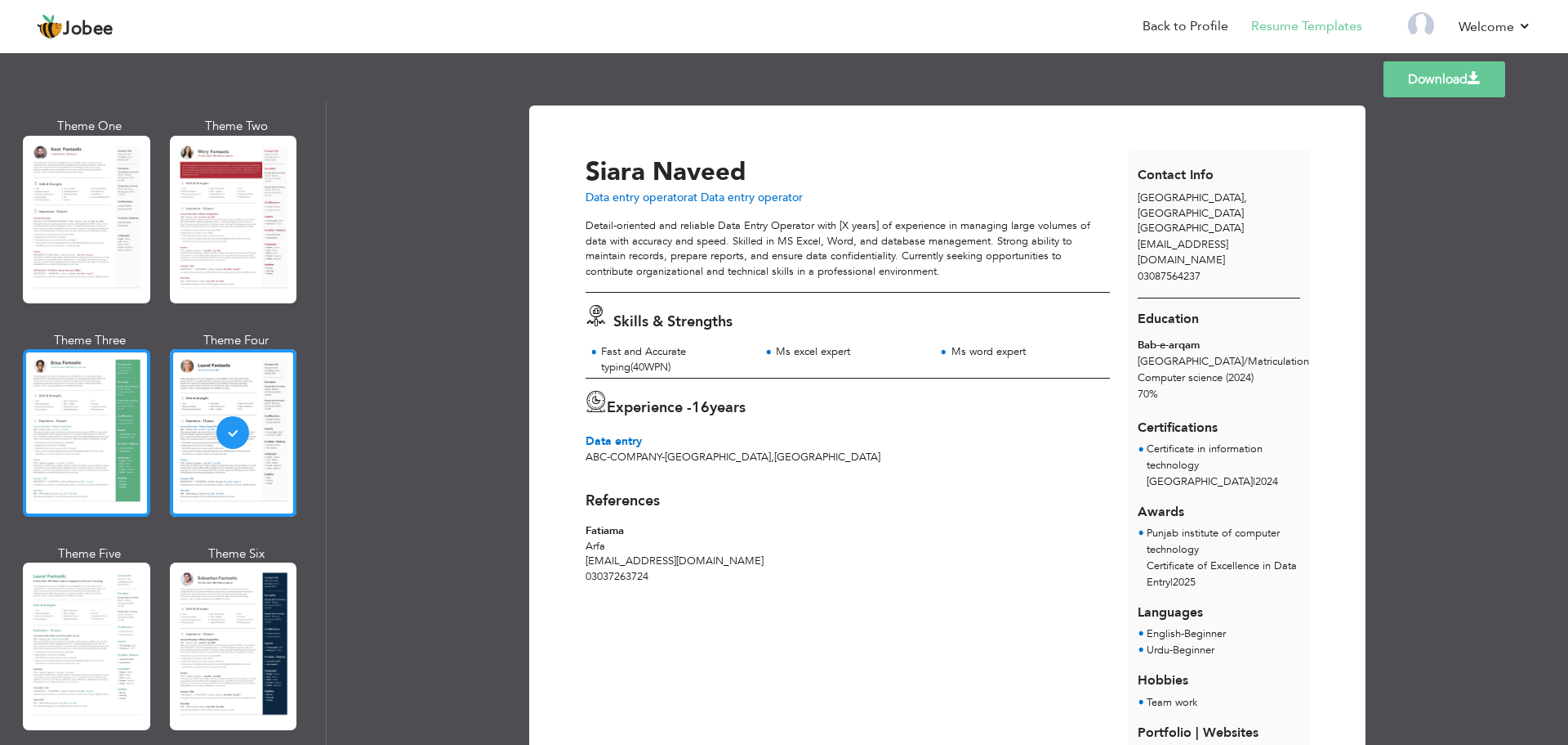
click at [87, 474] on div at bounding box center [86, 433] width 128 height 168
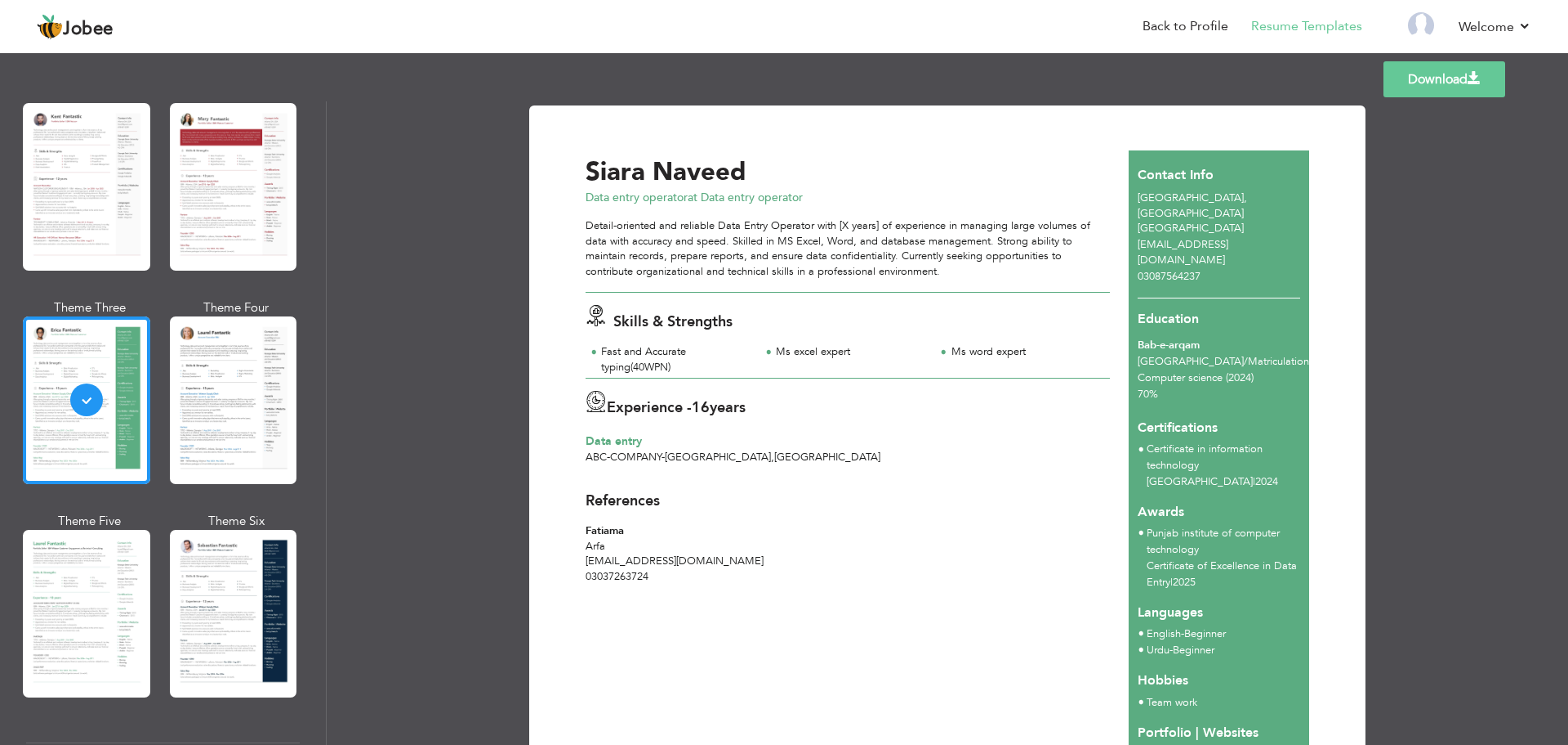
scroll to position [133, 0]
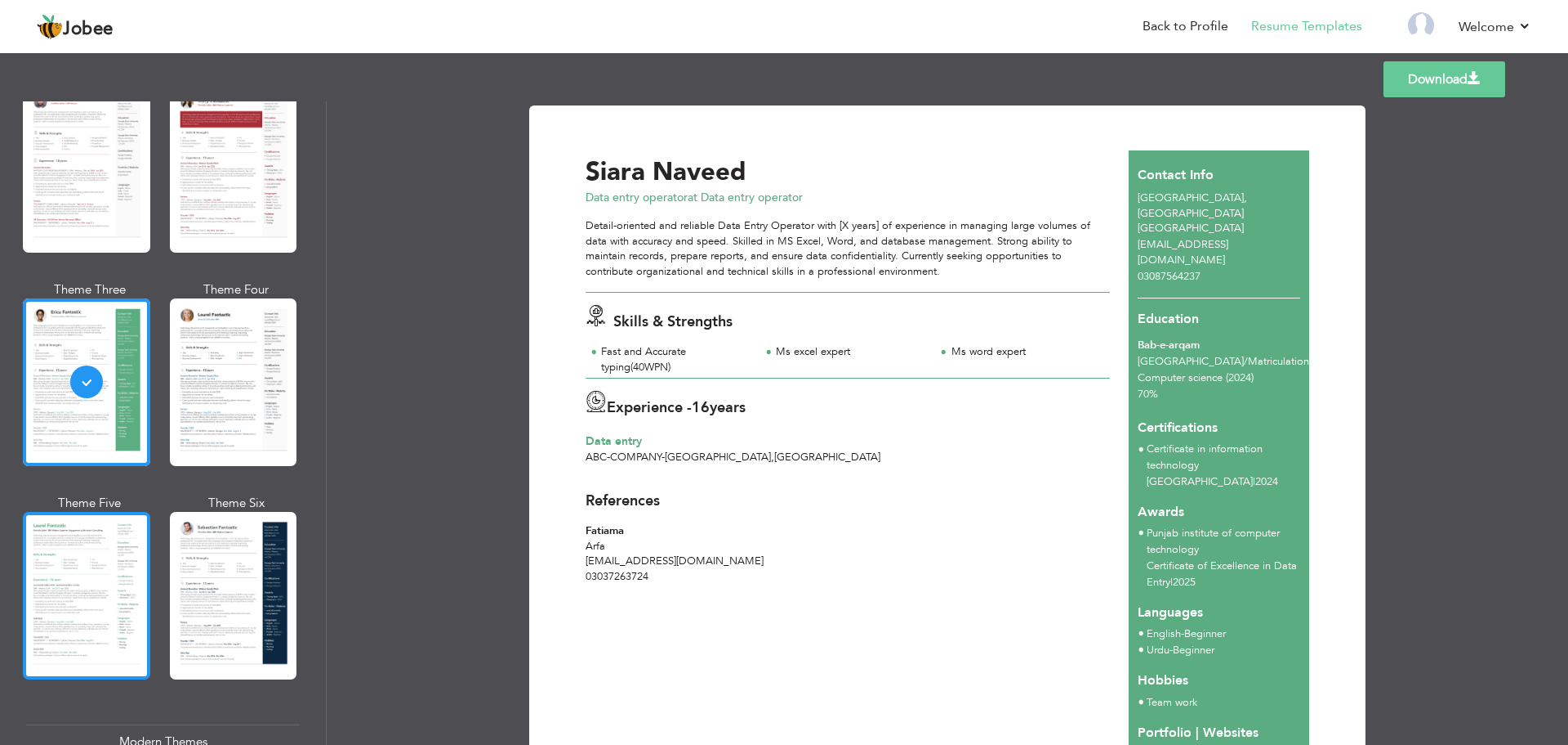
click at [123, 576] on div at bounding box center [86, 596] width 128 height 168
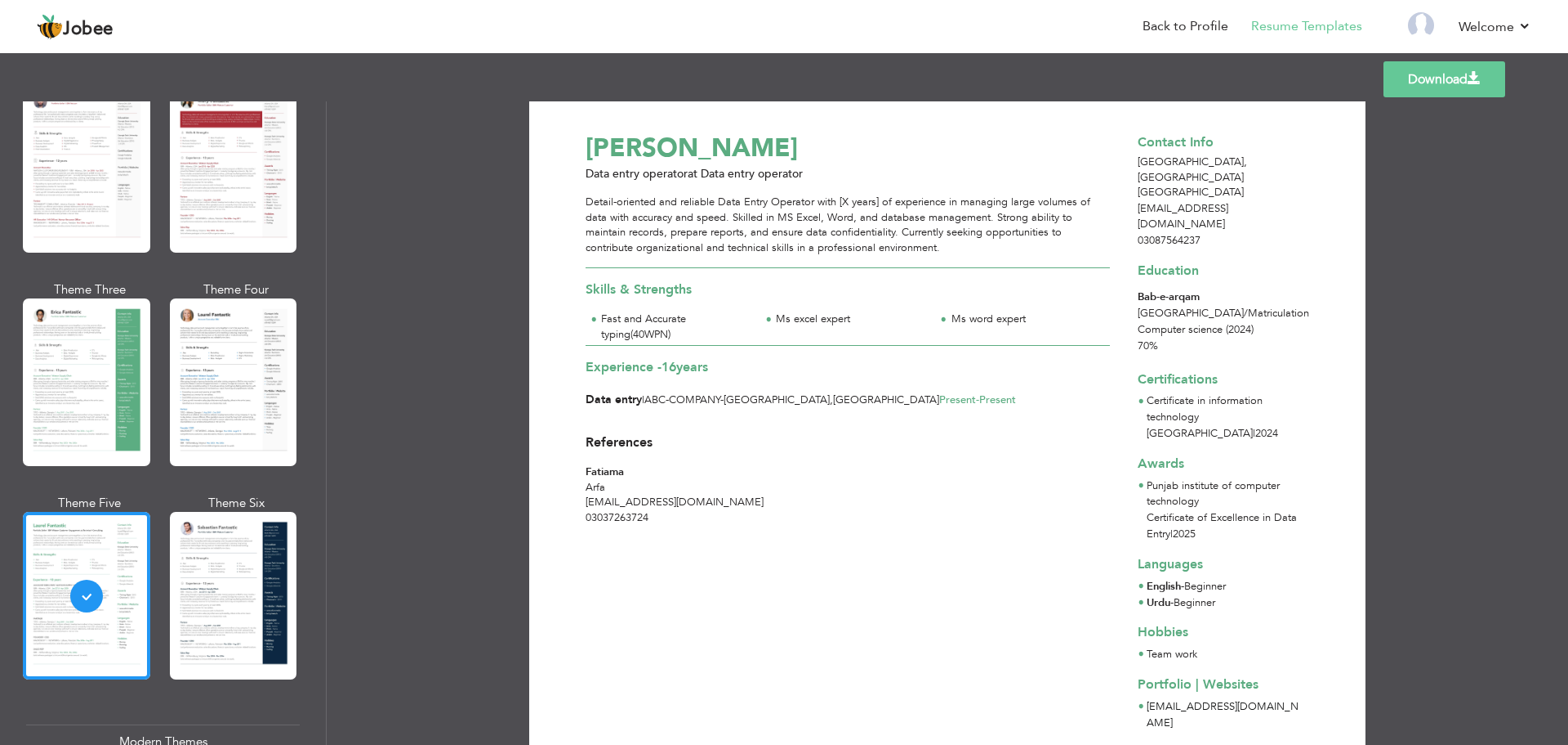
scroll to position [0, 0]
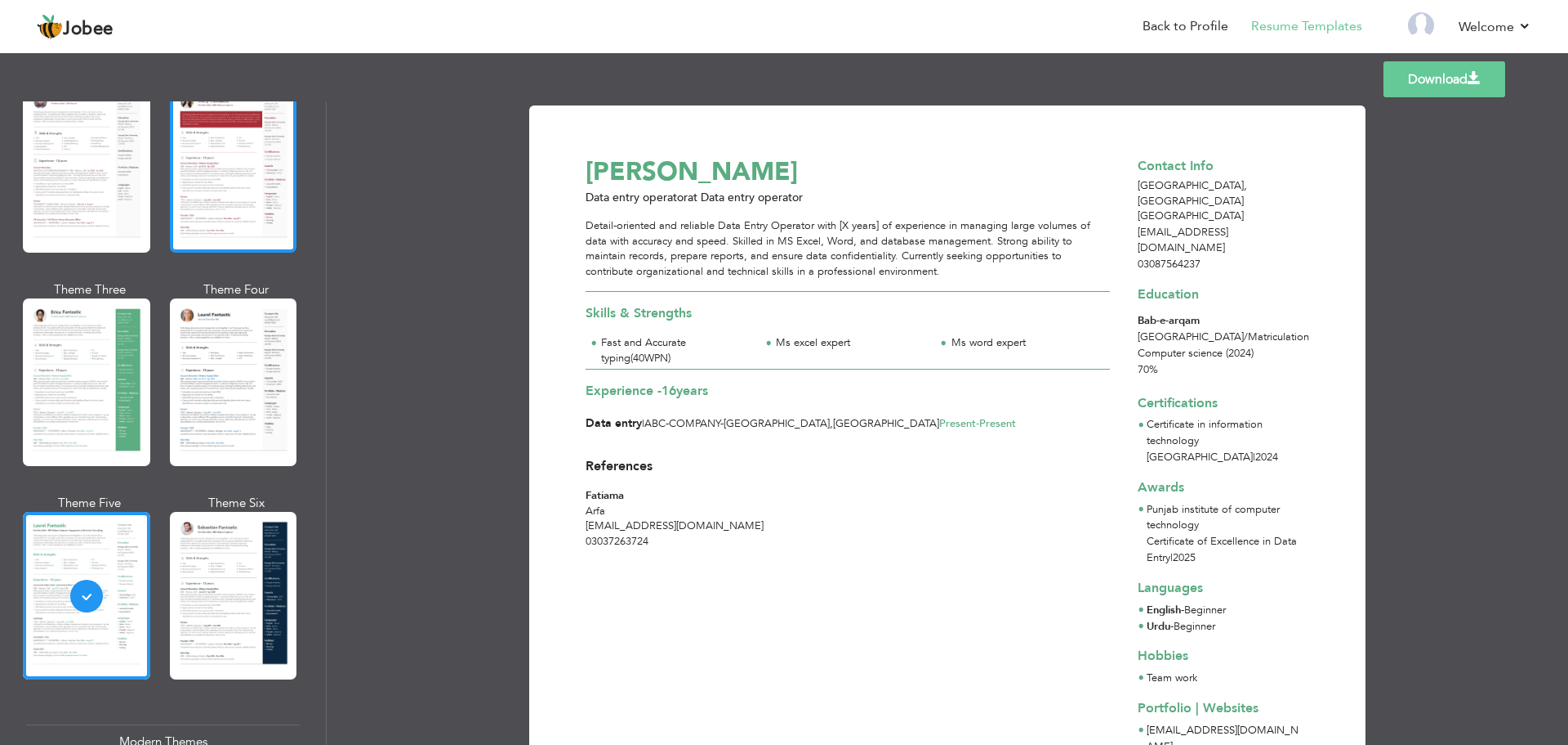
click at [203, 206] on div at bounding box center [234, 169] width 128 height 168
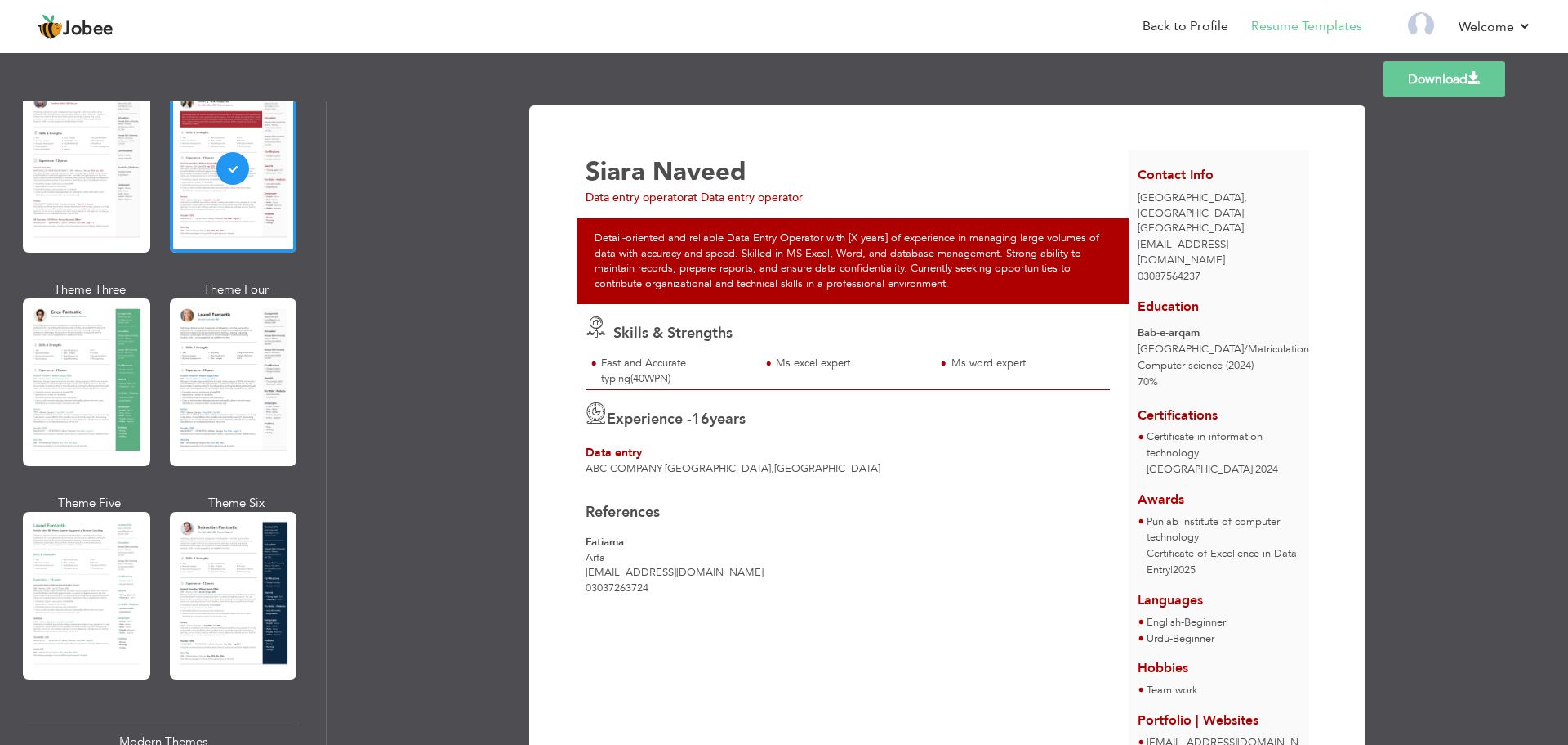
click at [64, 258] on div "Theme One" at bounding box center [90, 165] width 128 height 197
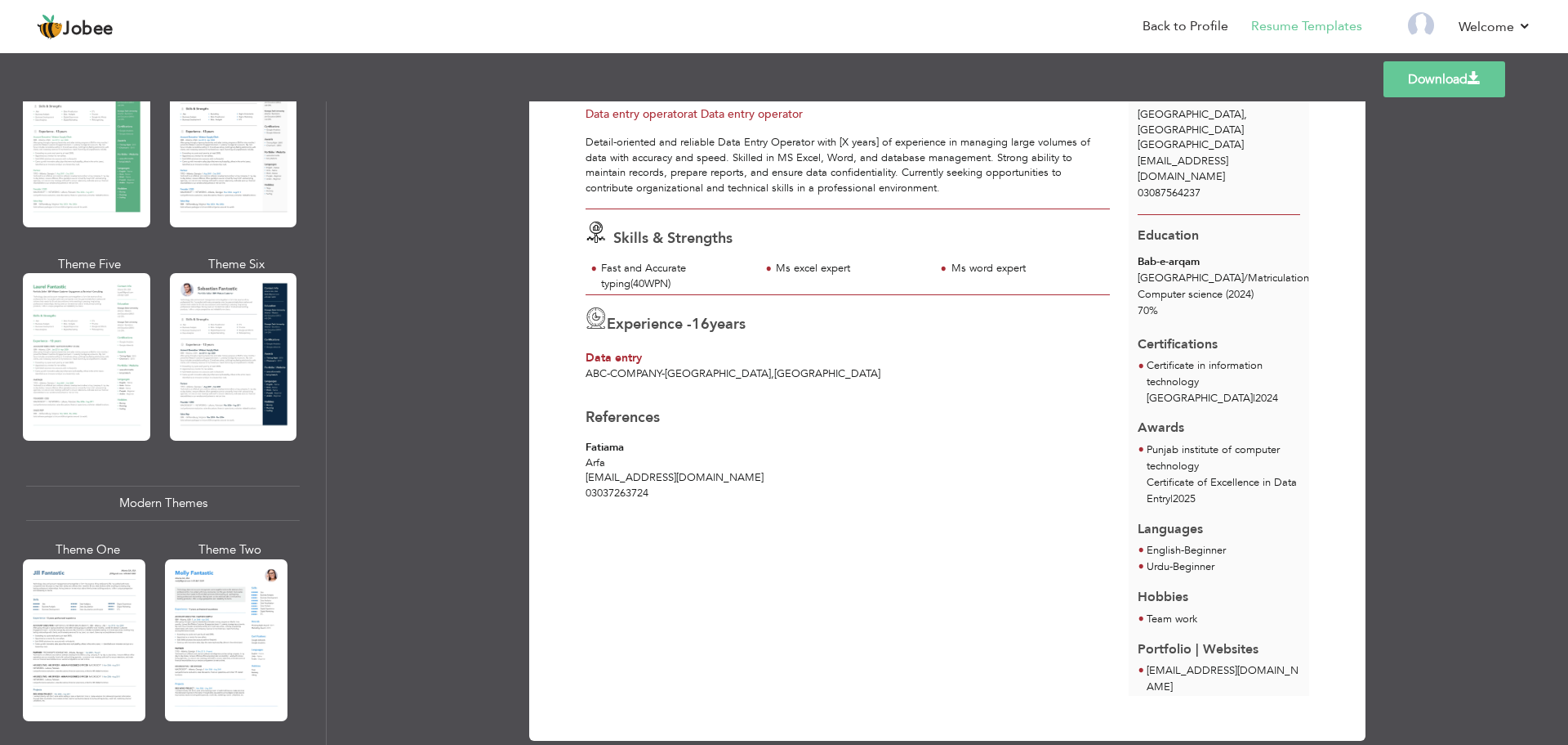
scroll to position [700, 0]
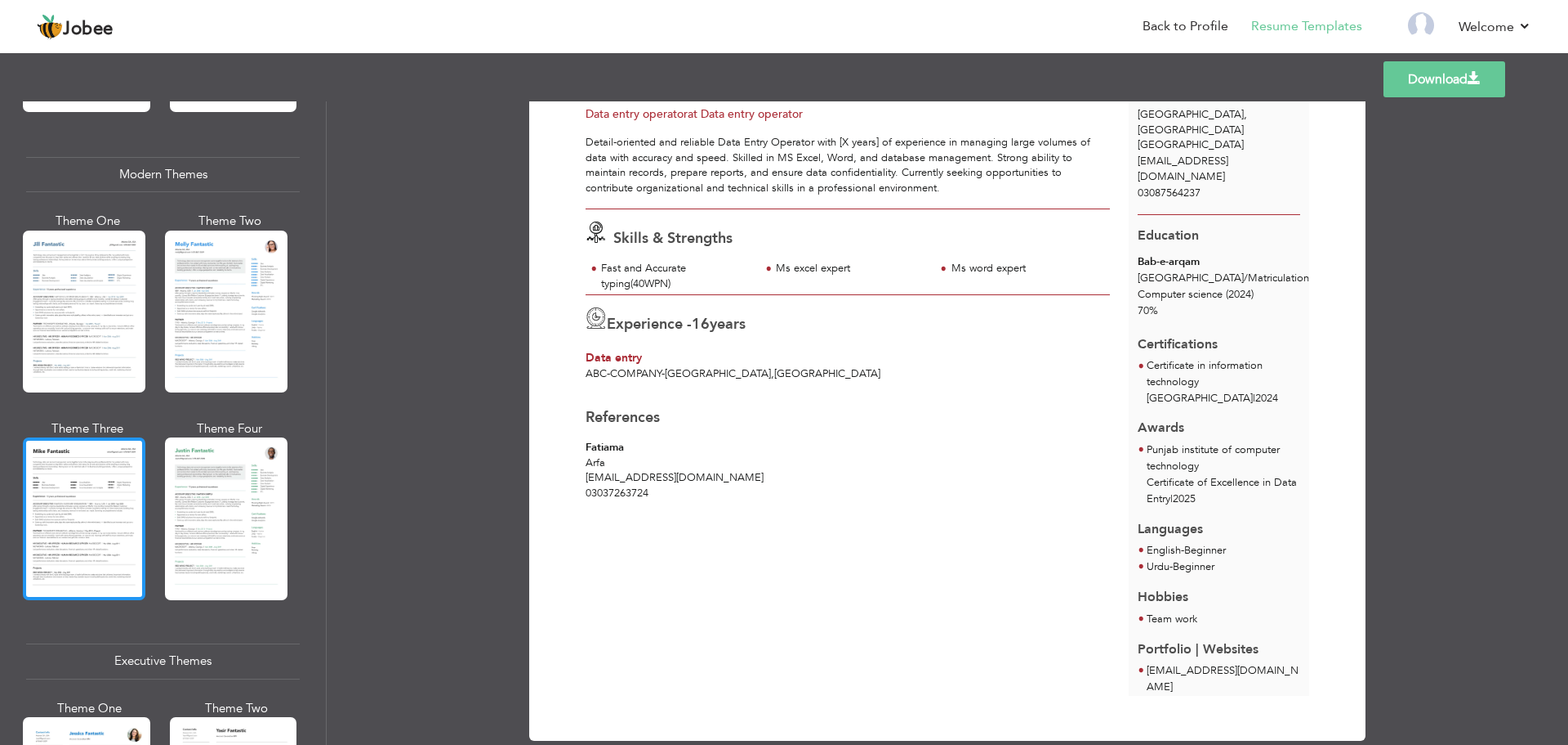
click at [114, 475] on div at bounding box center [84, 518] width 123 height 162
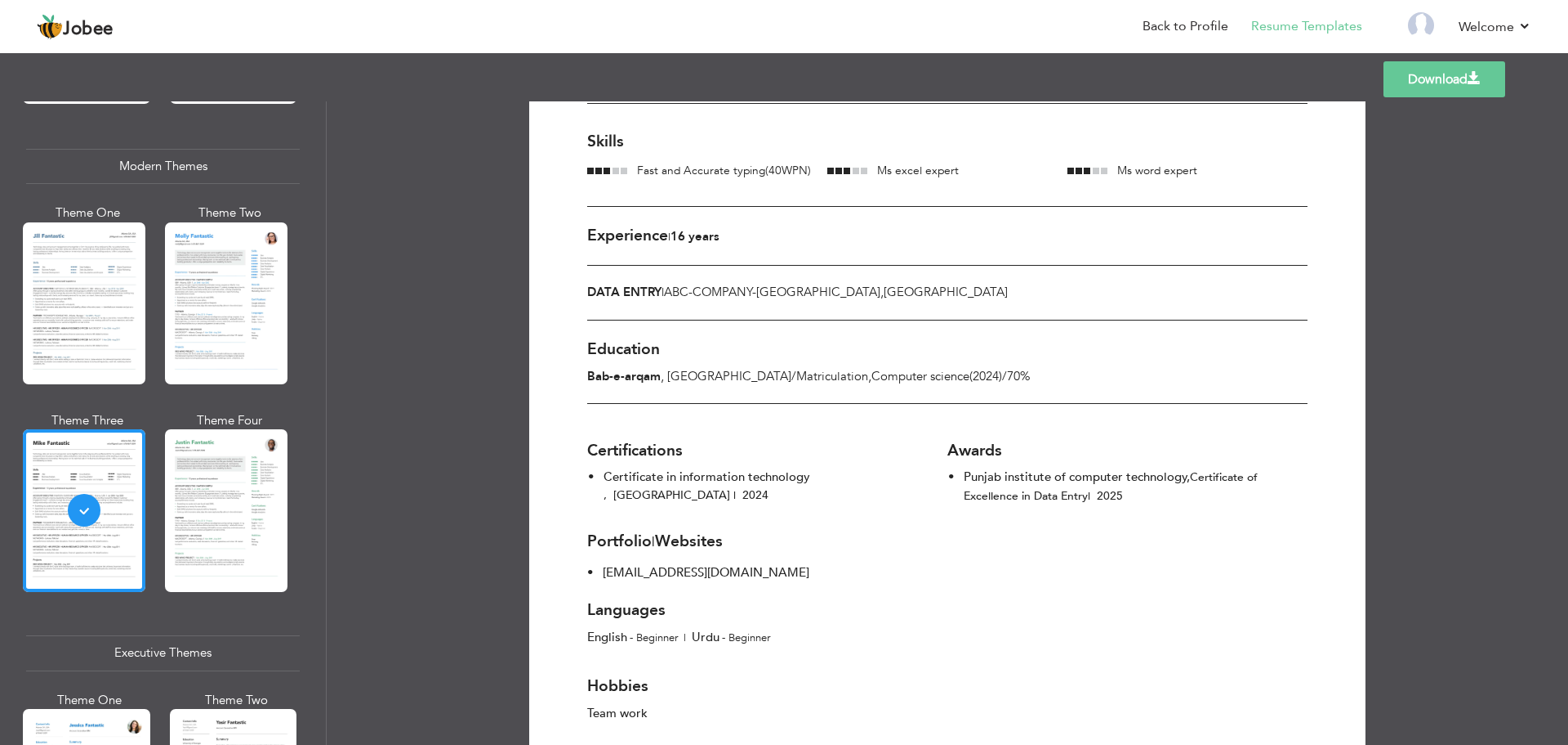
scroll to position [12, 0]
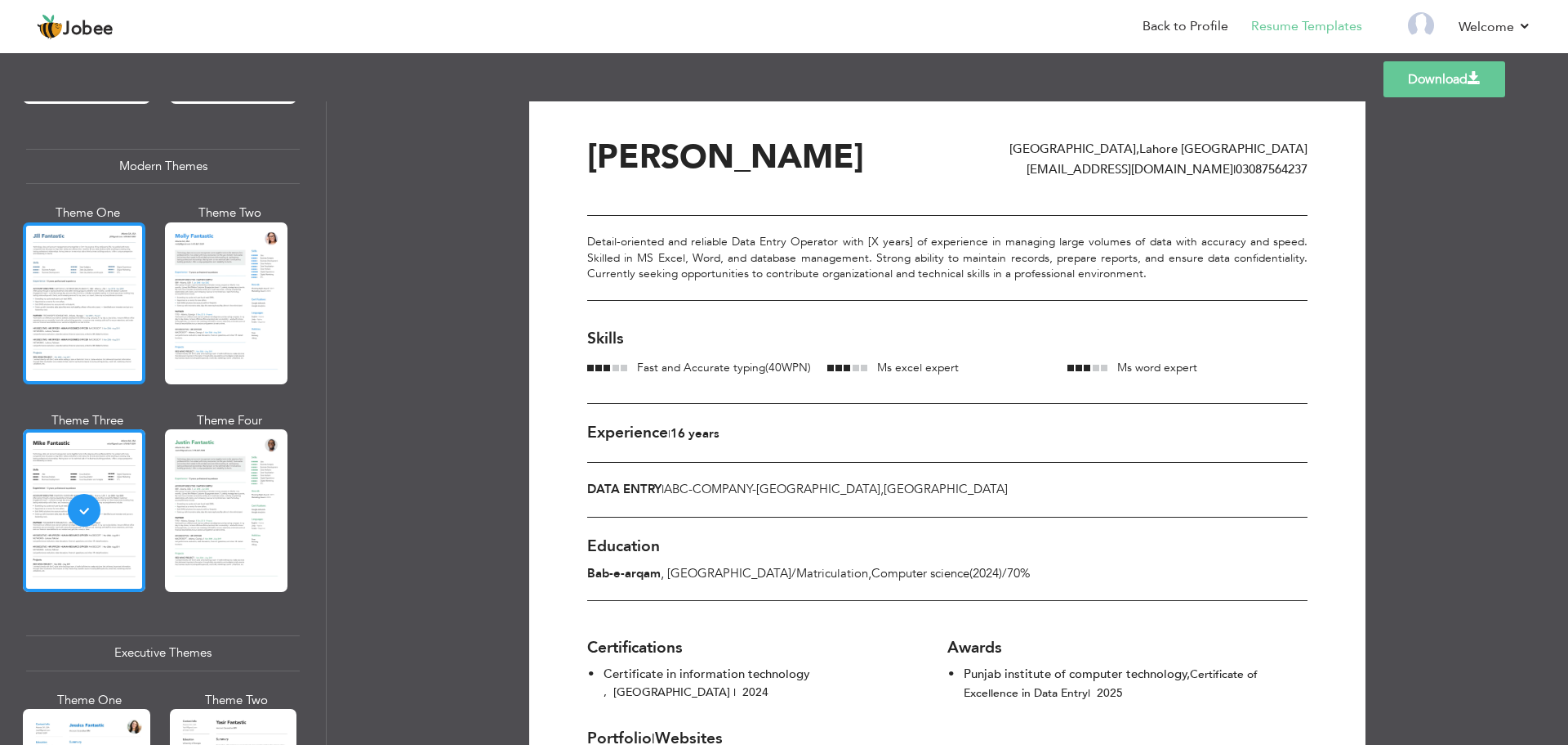
click at [119, 325] on div at bounding box center [84, 303] width 123 height 162
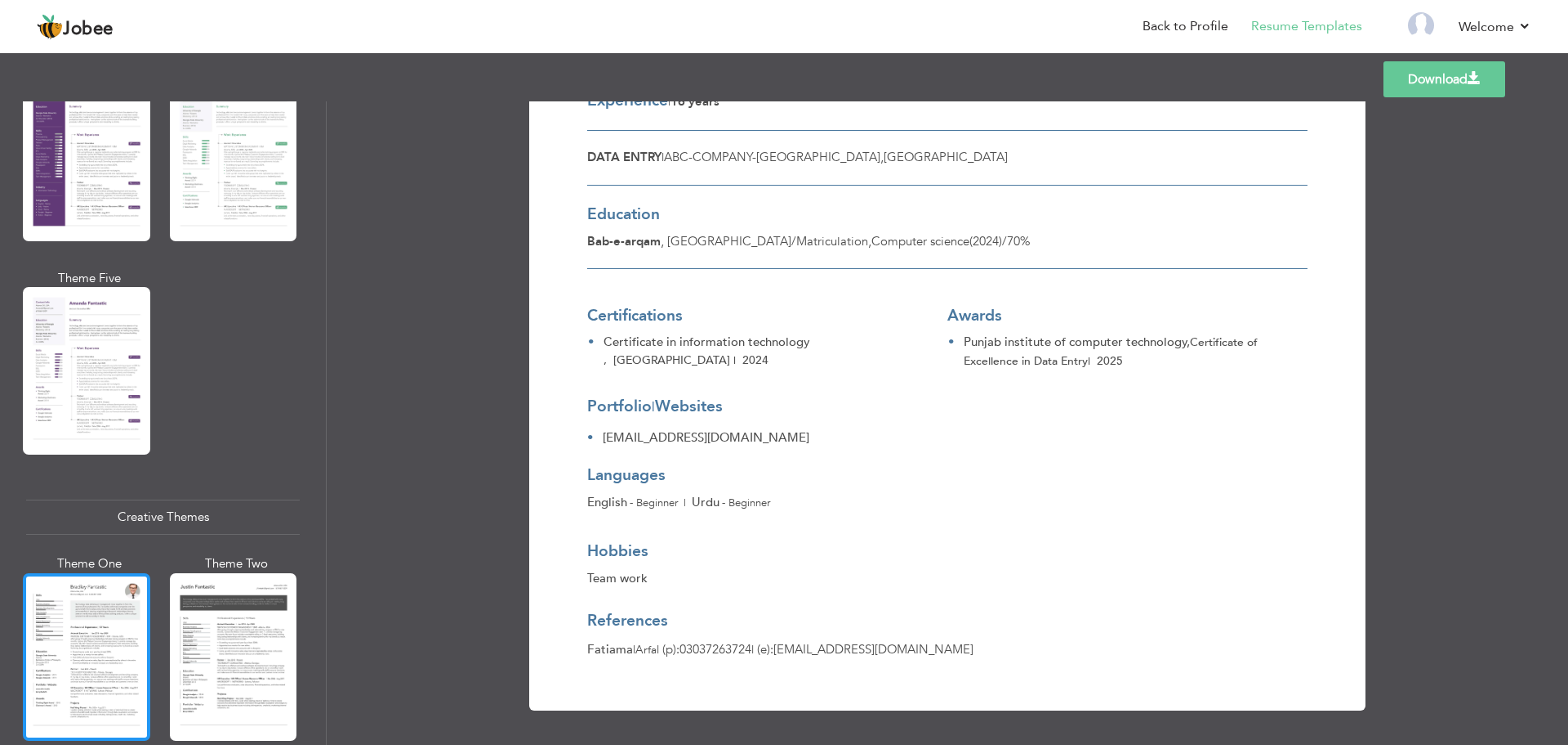
scroll to position [1711, 0]
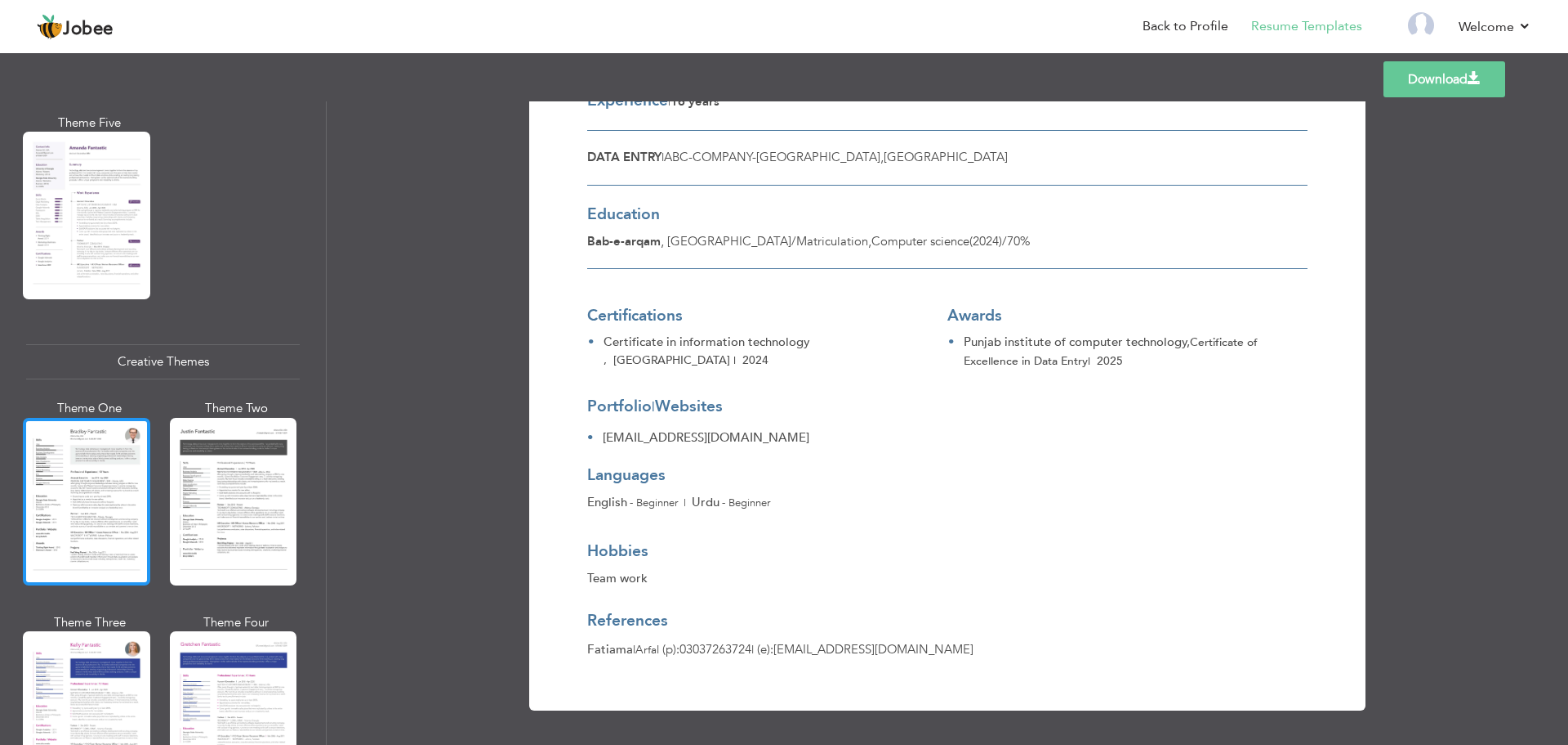
click at [58, 461] on div at bounding box center [86, 501] width 128 height 168
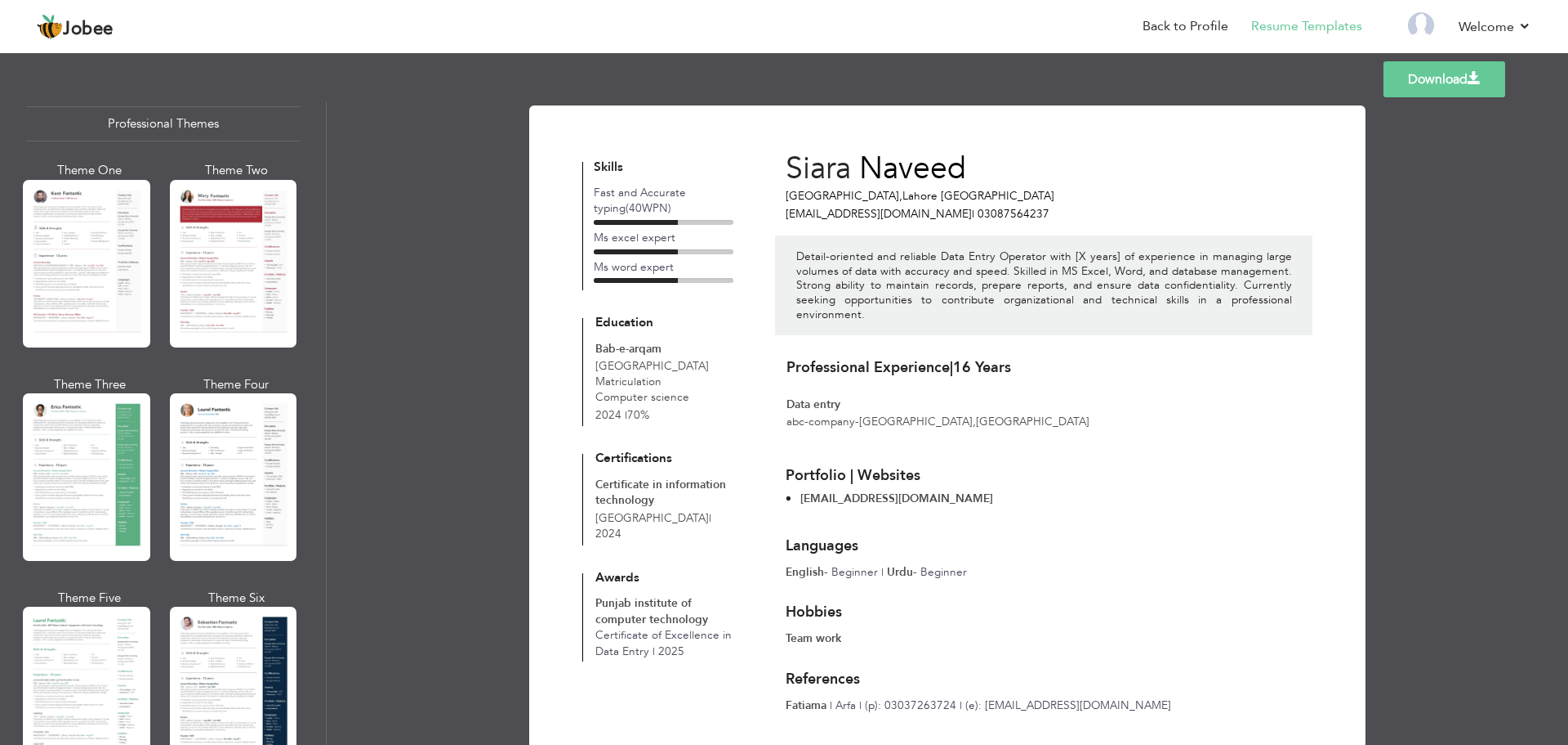
scroll to position [39, 0]
click at [202, 440] on div at bounding box center [234, 477] width 128 height 168
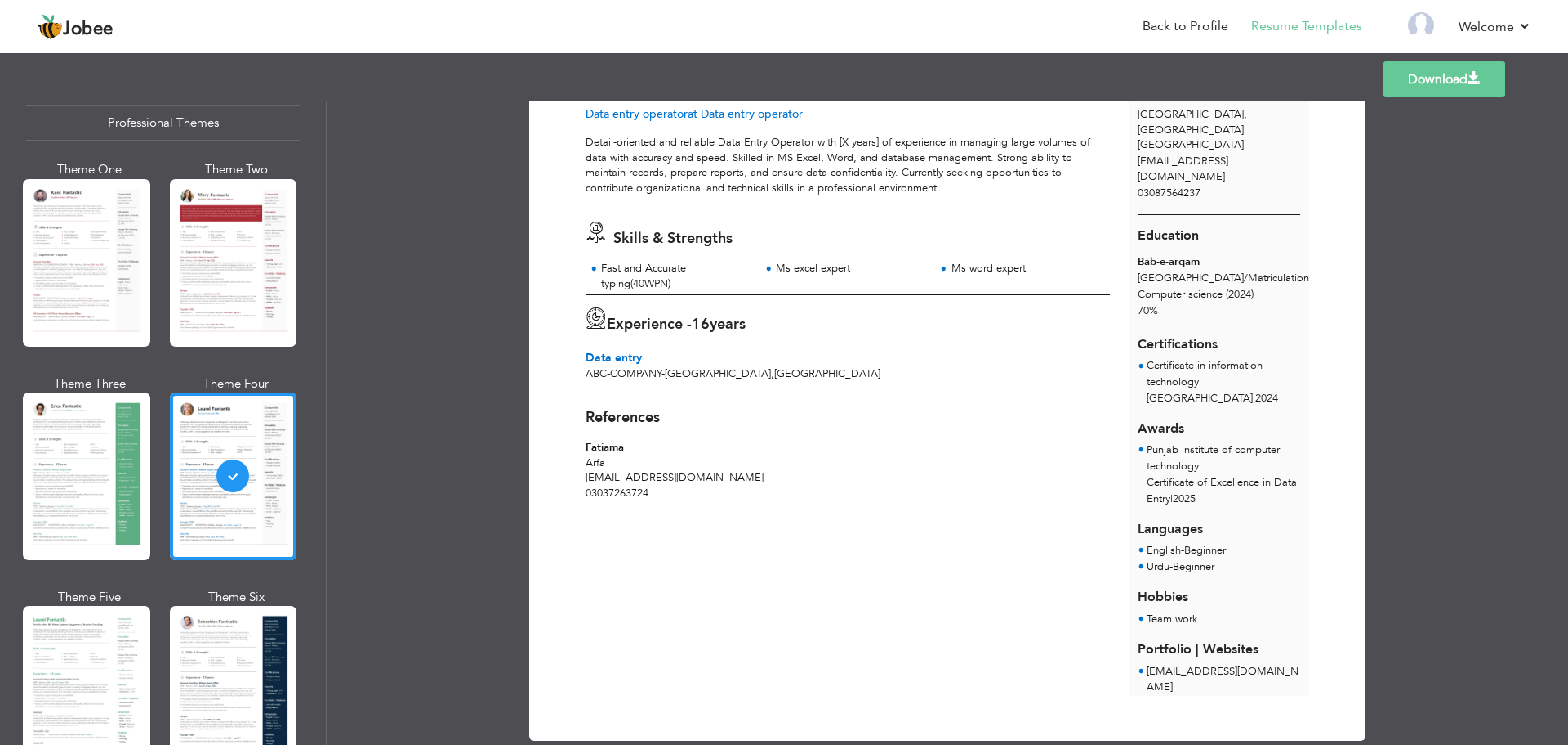
scroll to position [0, 0]
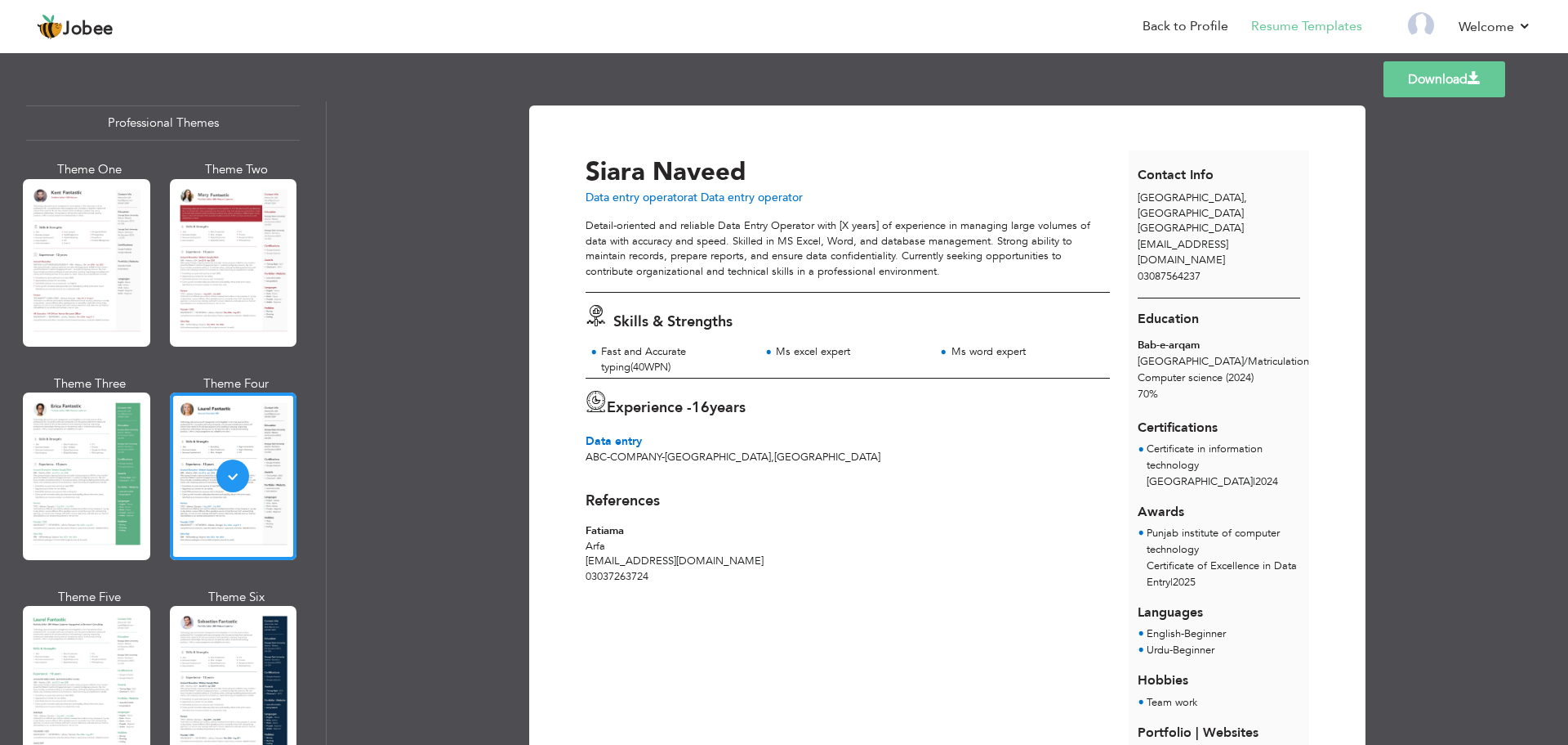
click at [1454, 82] on link "Download" at bounding box center [1445, 79] width 122 height 36
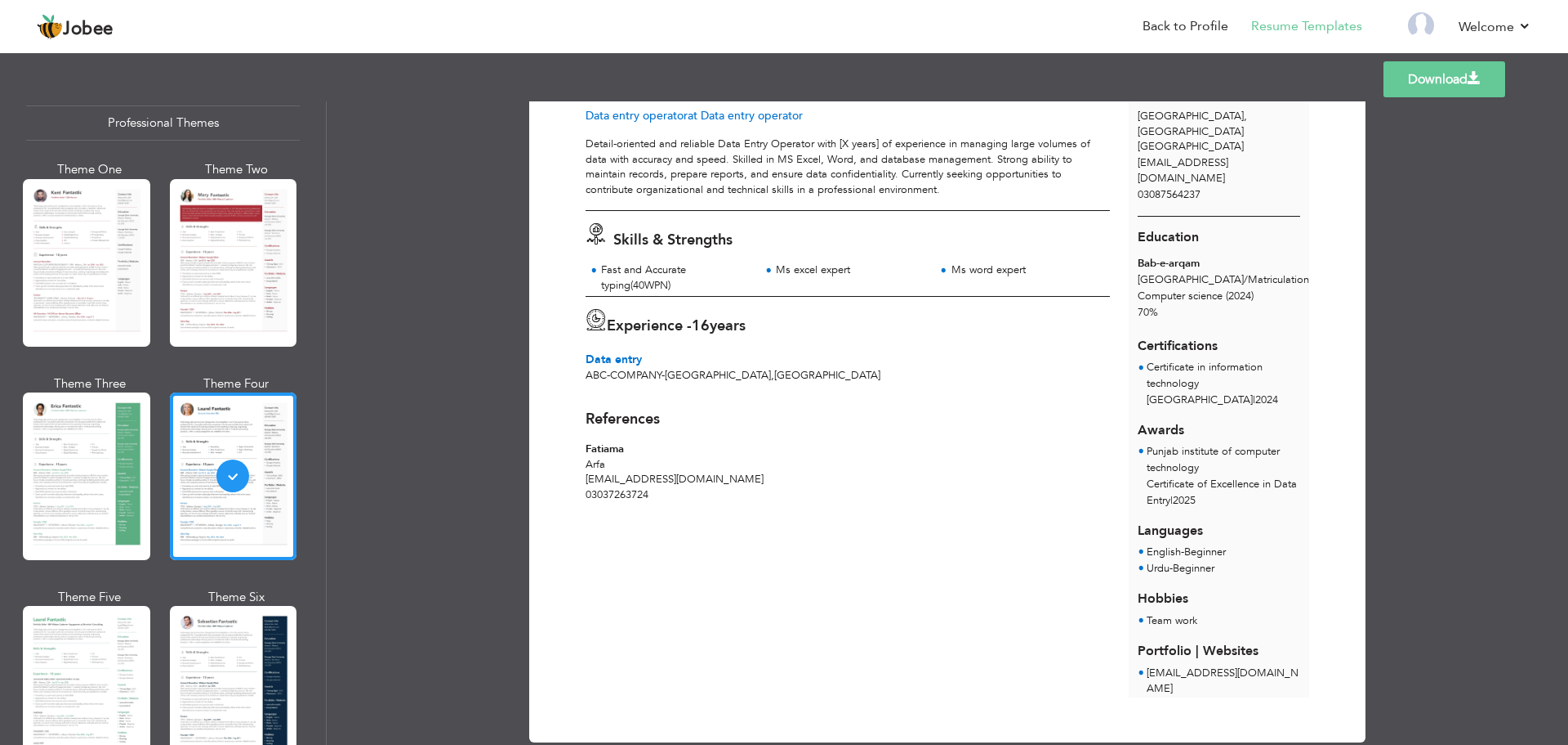
scroll to position [83, 0]
